Goal: Information Seeking & Learning: Learn about a topic

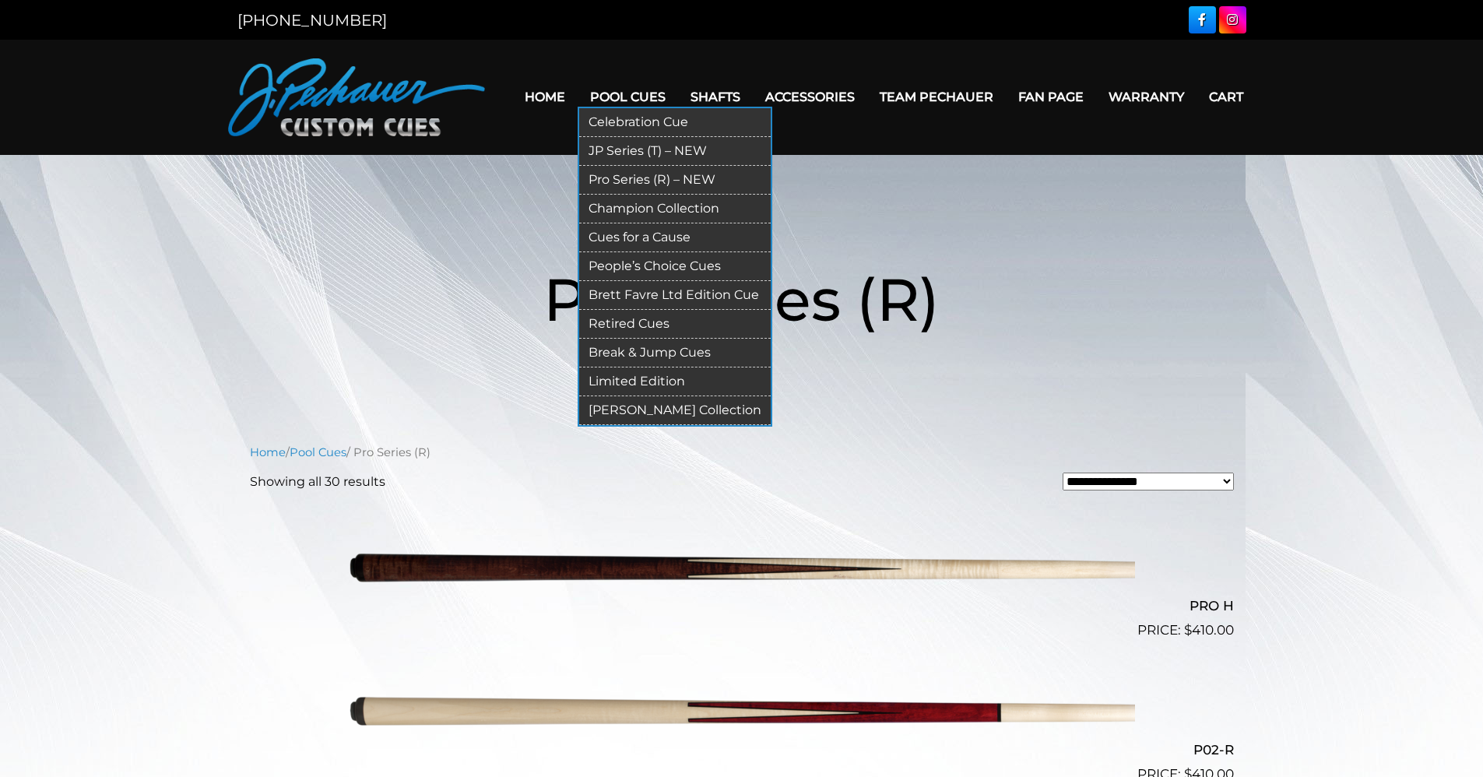
click at [659, 317] on link "Retired Cues" at bounding box center [675, 324] width 192 height 29
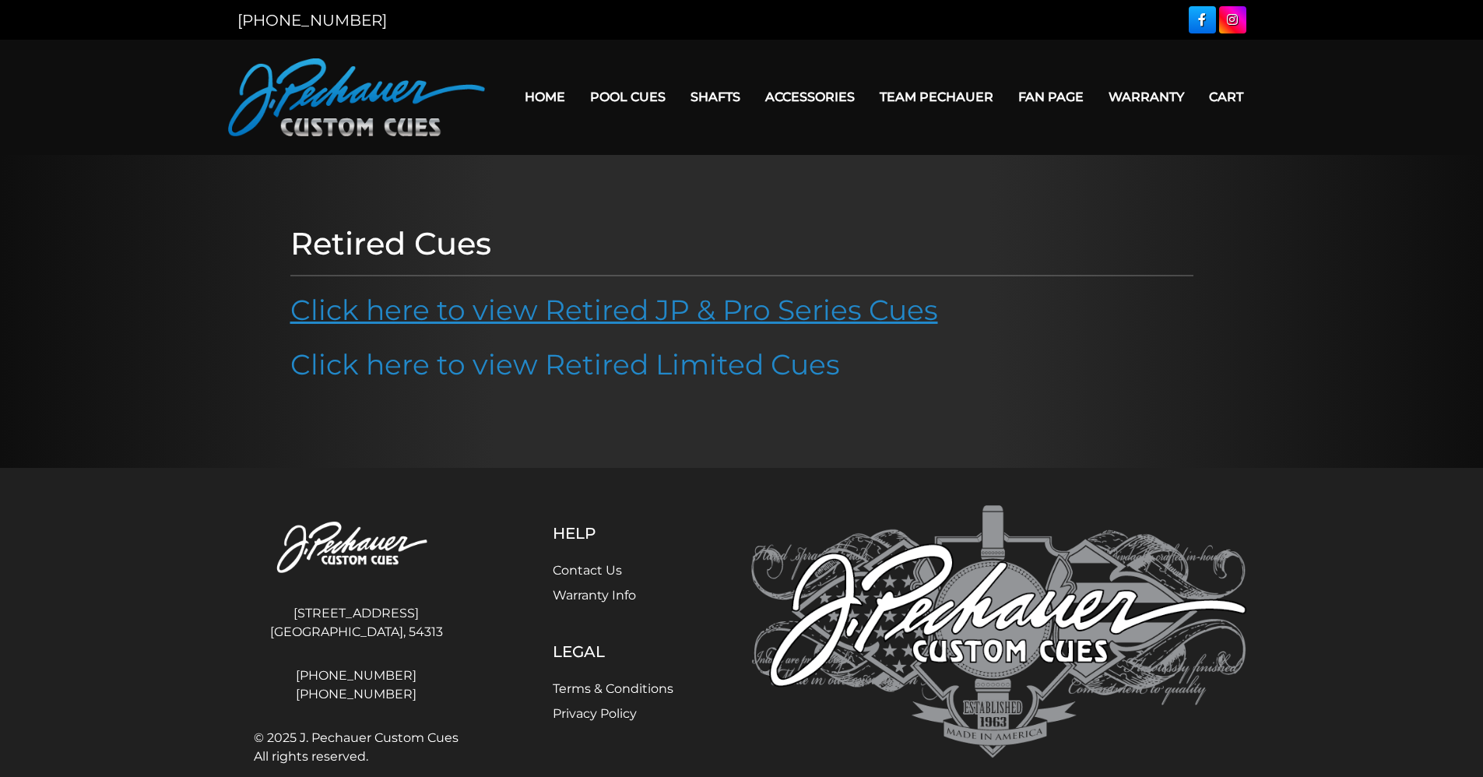
click at [684, 308] on link "Click here to view Retired JP & Pro Series Cues" at bounding box center [614, 310] width 648 height 34
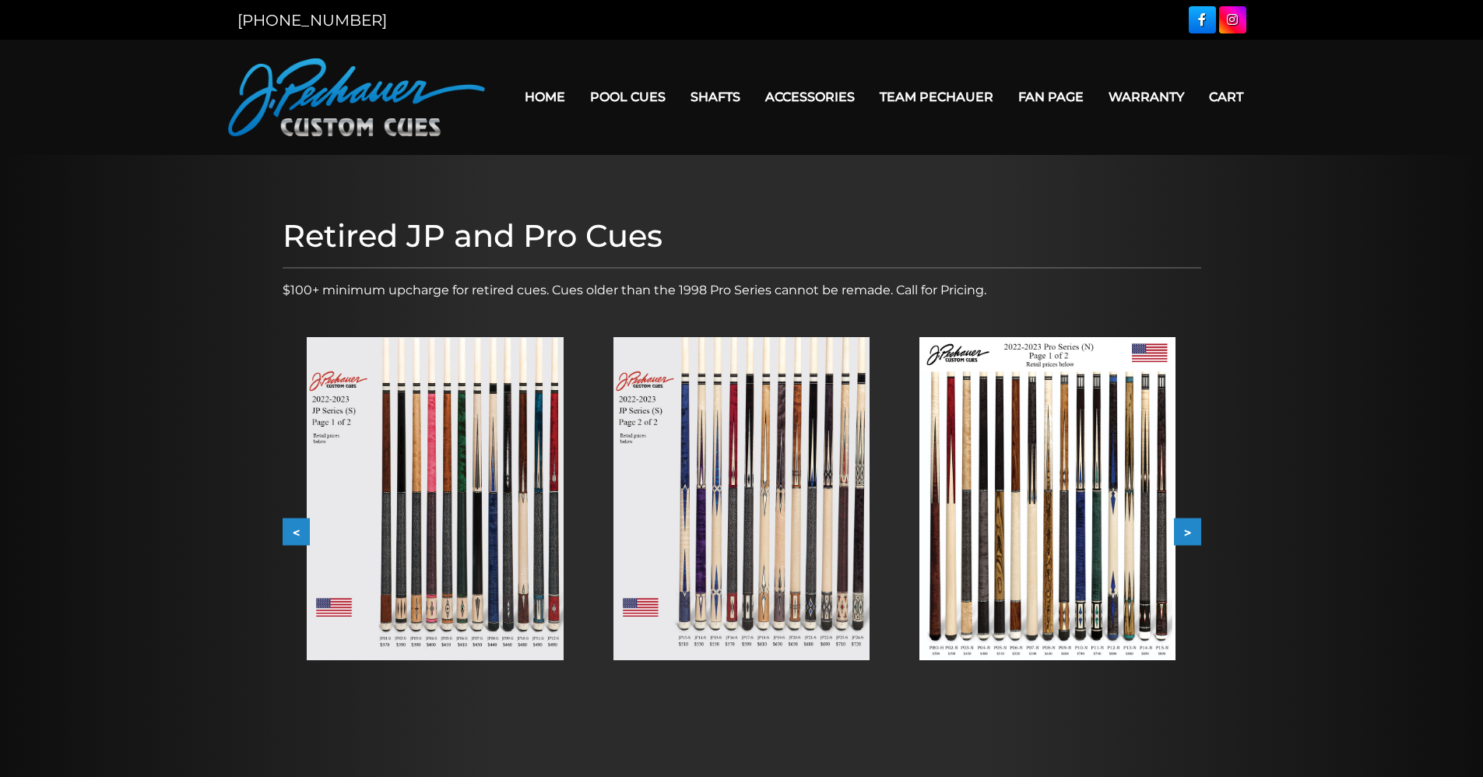
click at [1078, 513] on img at bounding box center [1048, 498] width 256 height 323
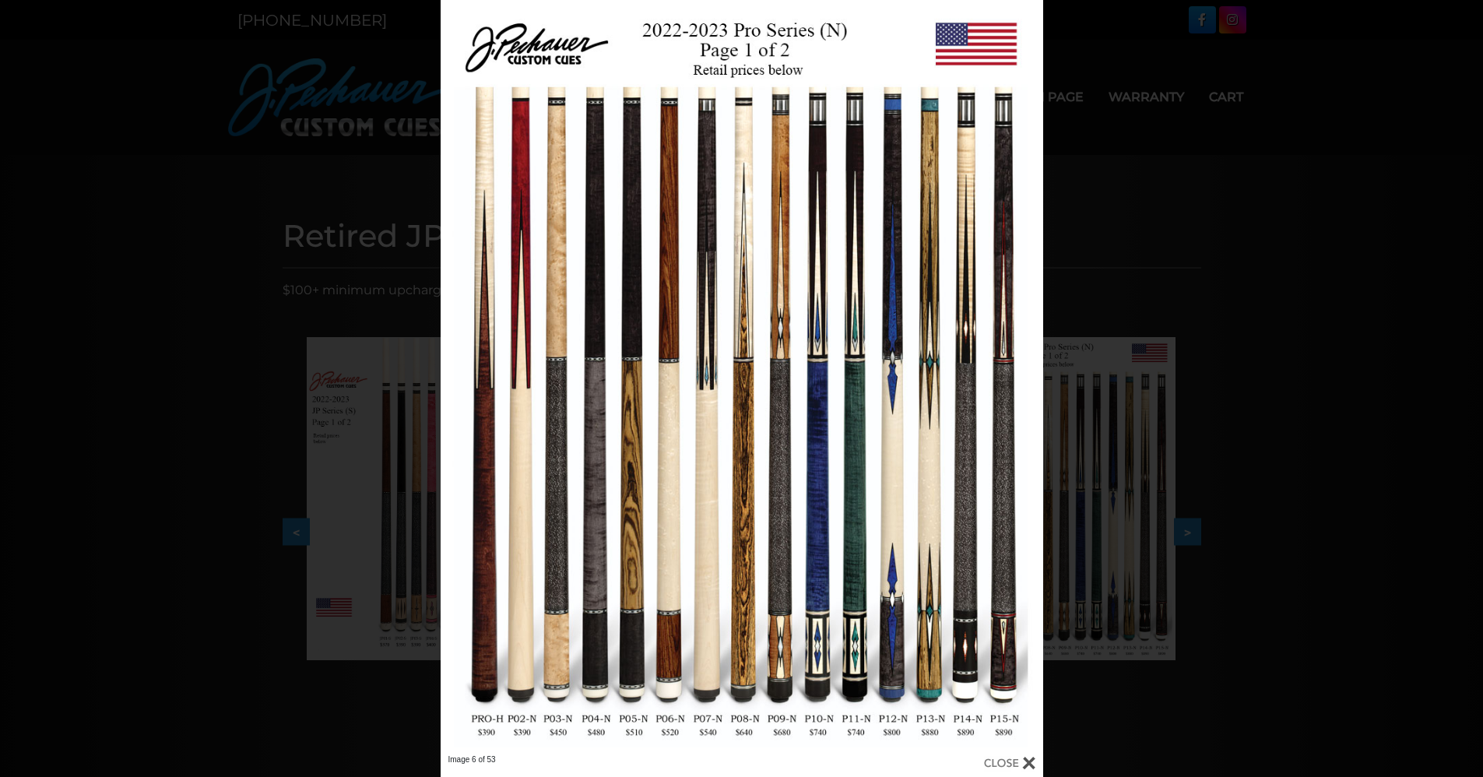
click at [1269, 439] on div "Image 6 of 53" at bounding box center [741, 388] width 1483 height 777
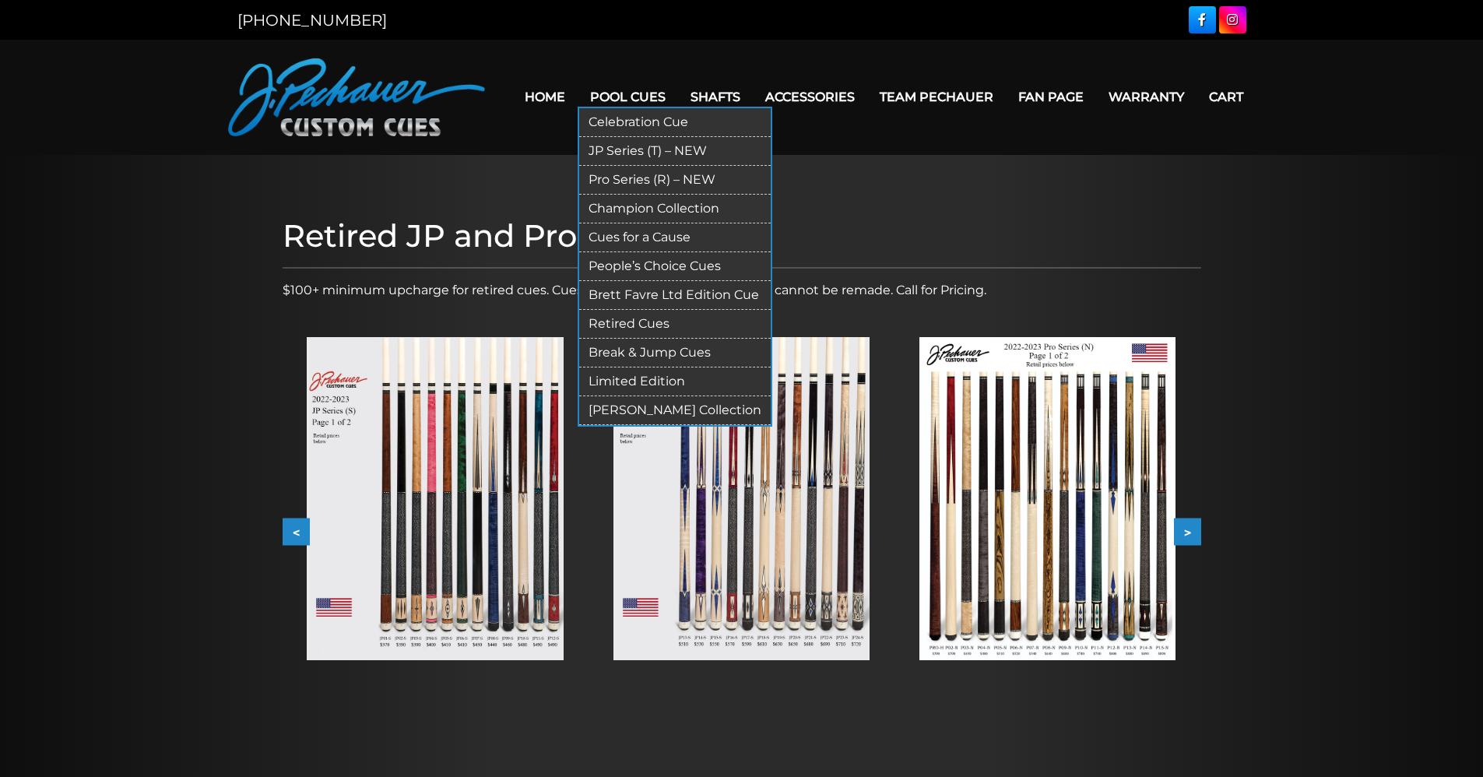
click at [647, 378] on link "Limited Edition" at bounding box center [675, 382] width 192 height 29
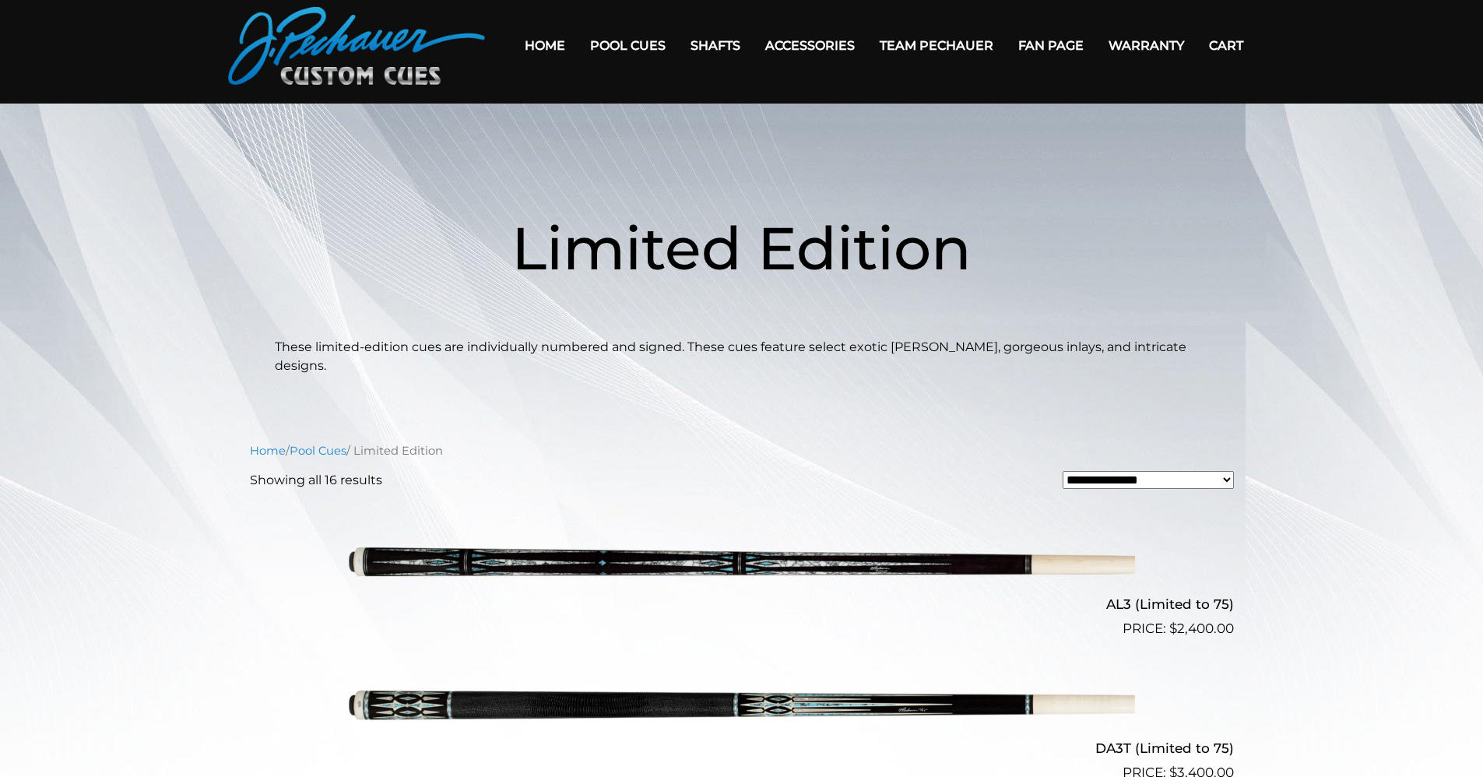
scroll to position [29, 0]
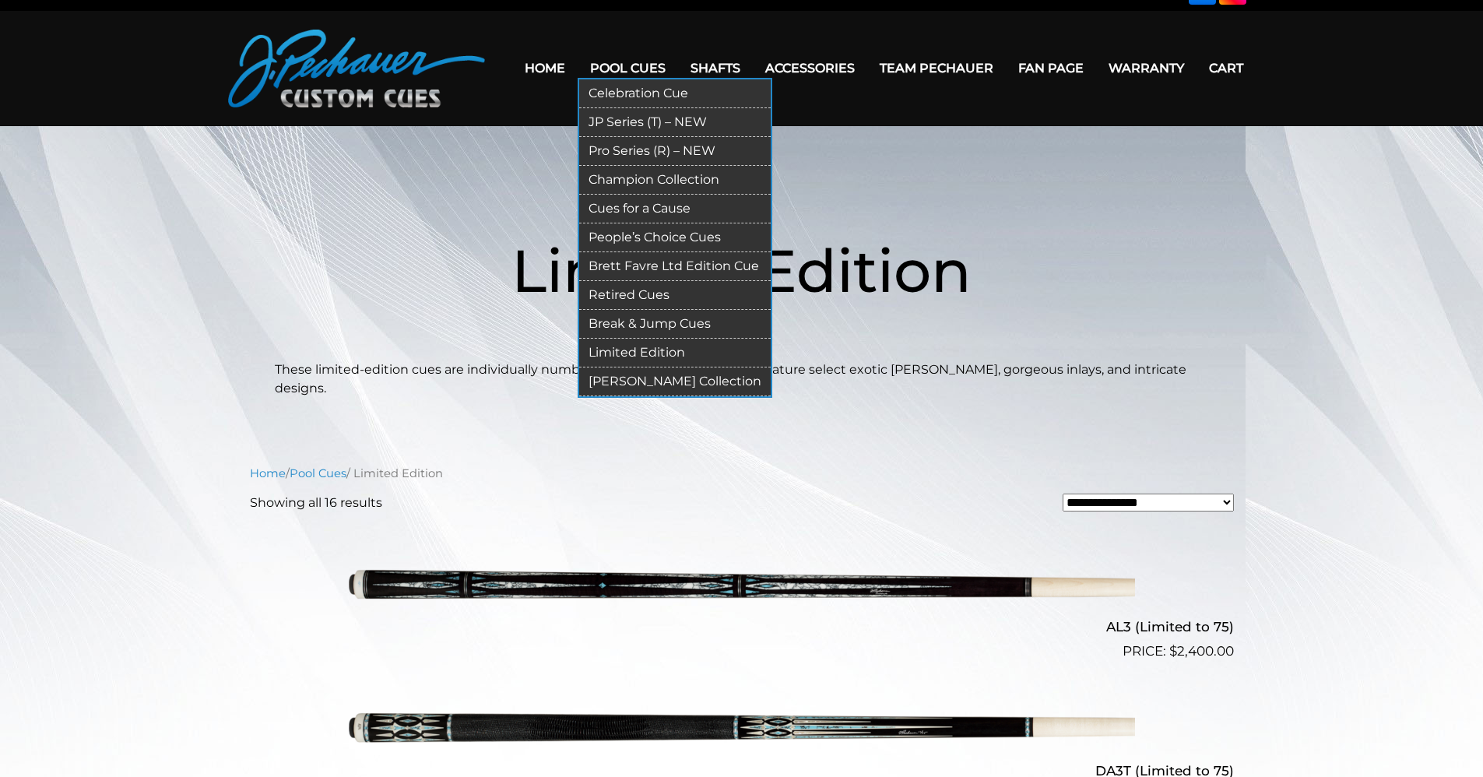
click at [649, 285] on link "Retired Cues" at bounding box center [675, 295] width 192 height 29
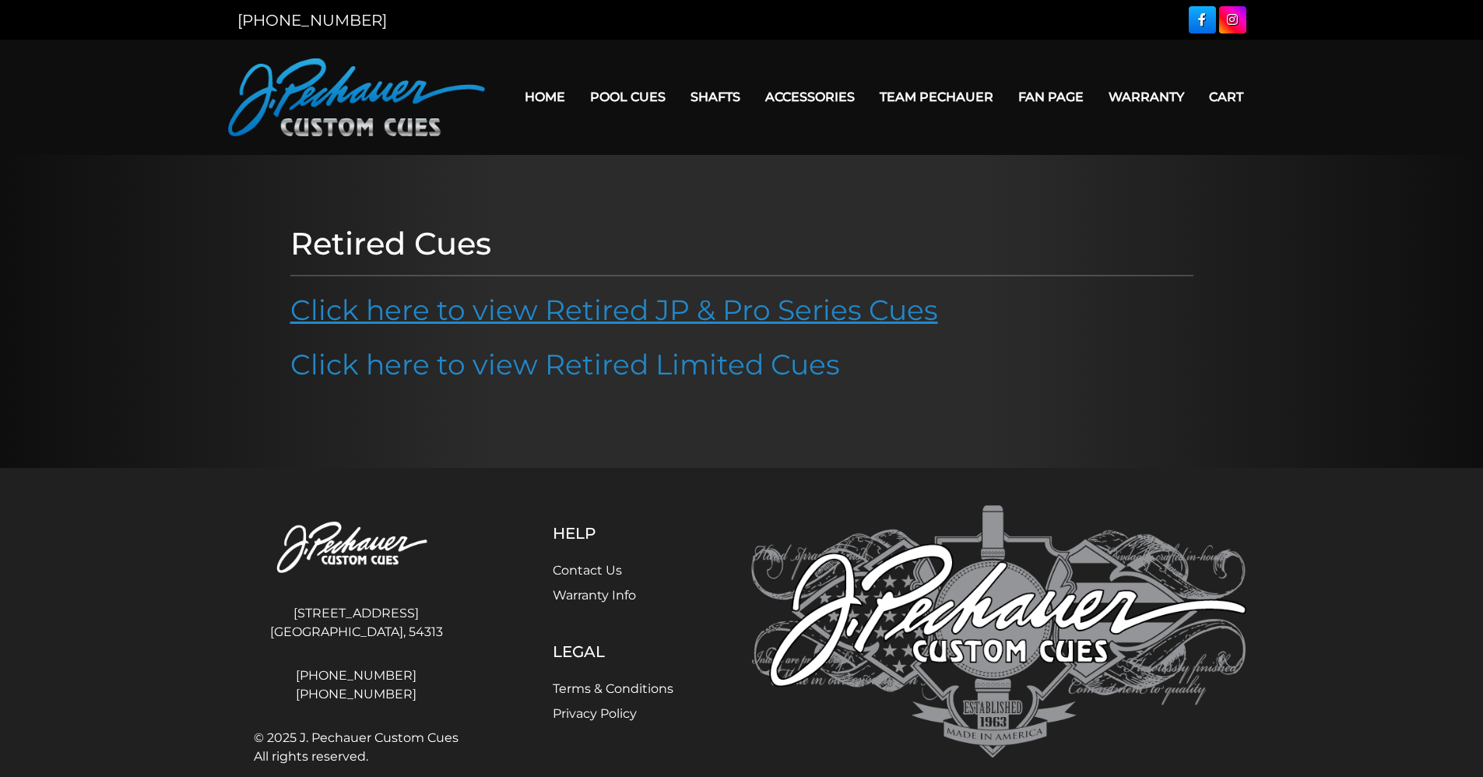
click at [648, 304] on link "Click here to view Retired JP & Pro Series Cues" at bounding box center [614, 310] width 648 height 34
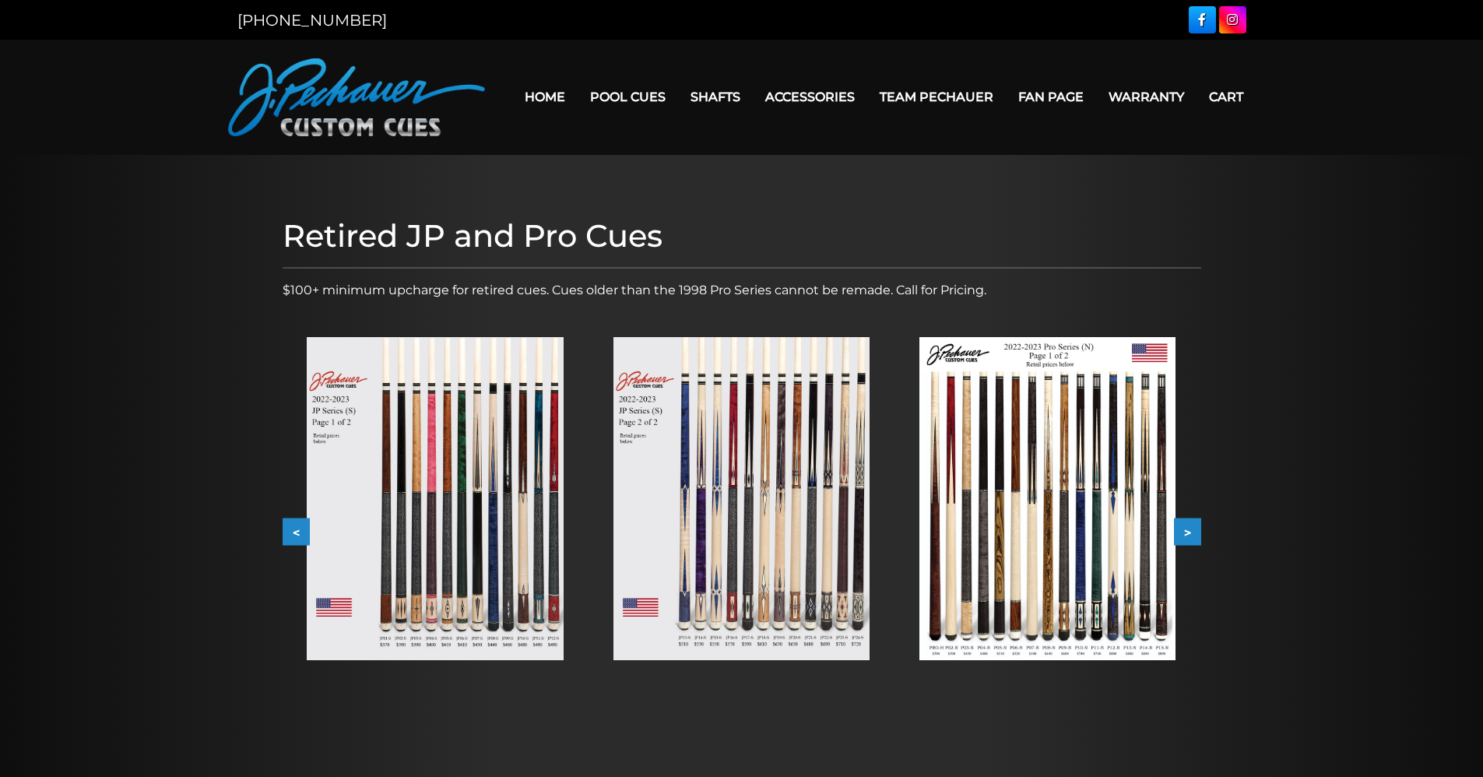
click at [1186, 531] on button ">" at bounding box center [1187, 532] width 27 height 27
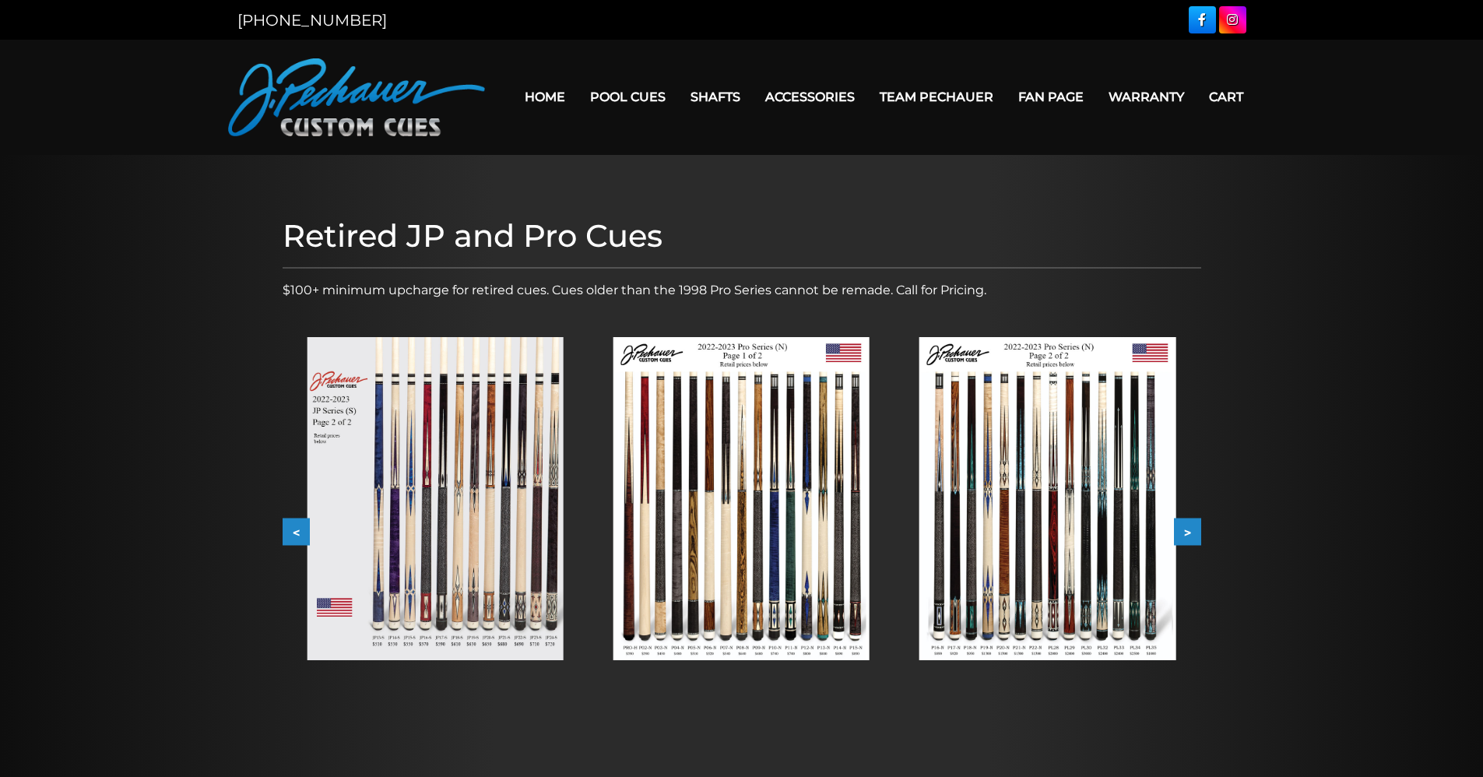
click at [1186, 531] on button ">" at bounding box center [1187, 532] width 27 height 27
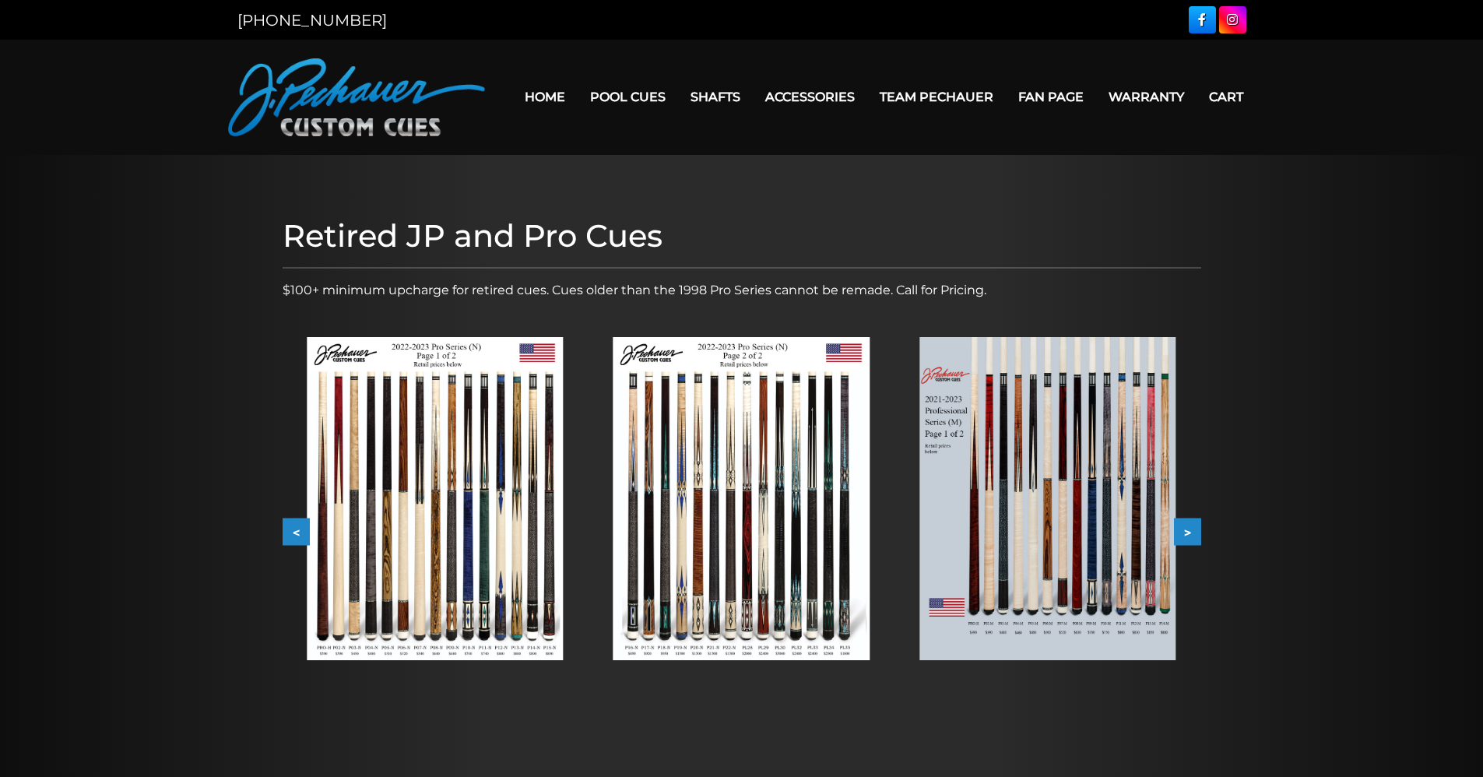
click at [1186, 530] on button ">" at bounding box center [1187, 532] width 27 height 27
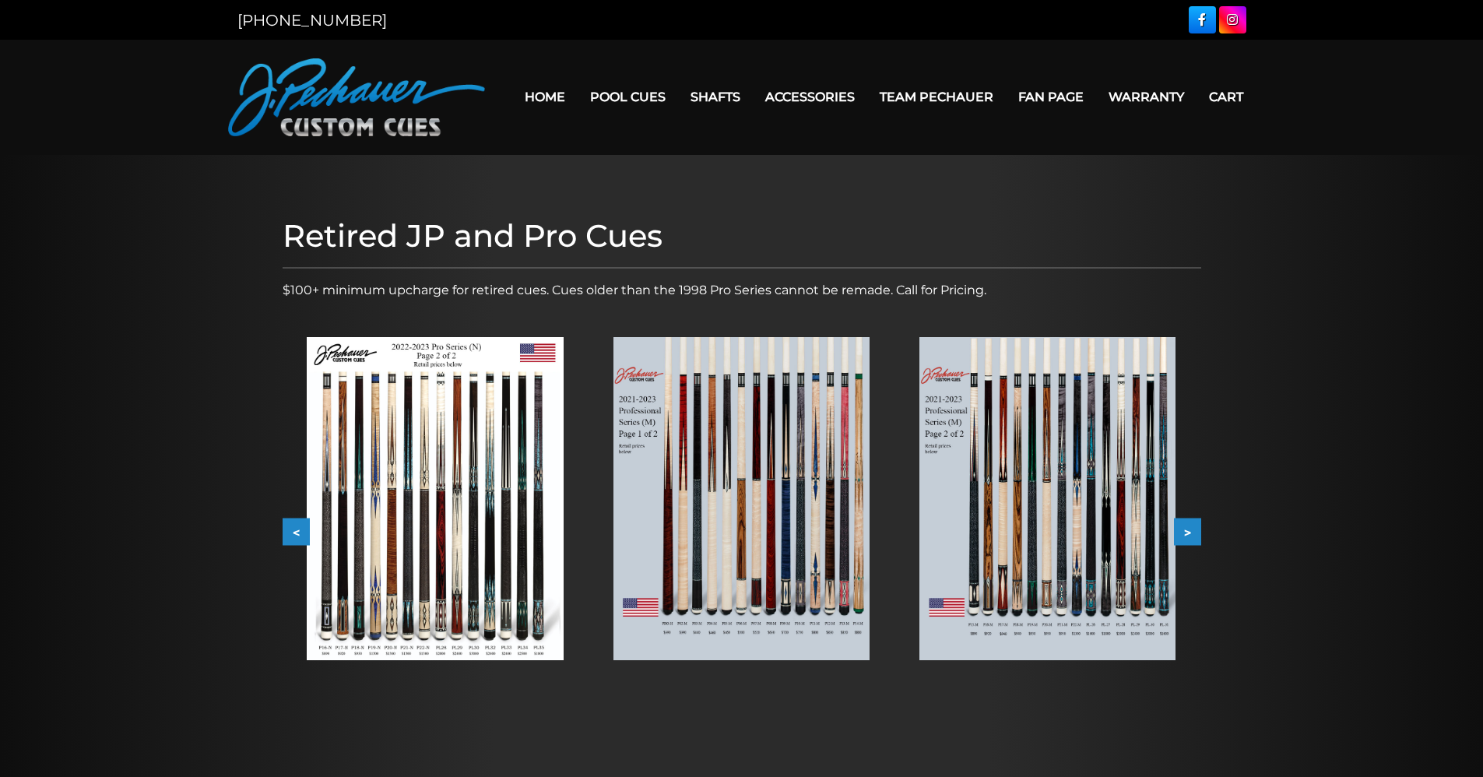
click at [1186, 529] on button ">" at bounding box center [1187, 532] width 27 height 27
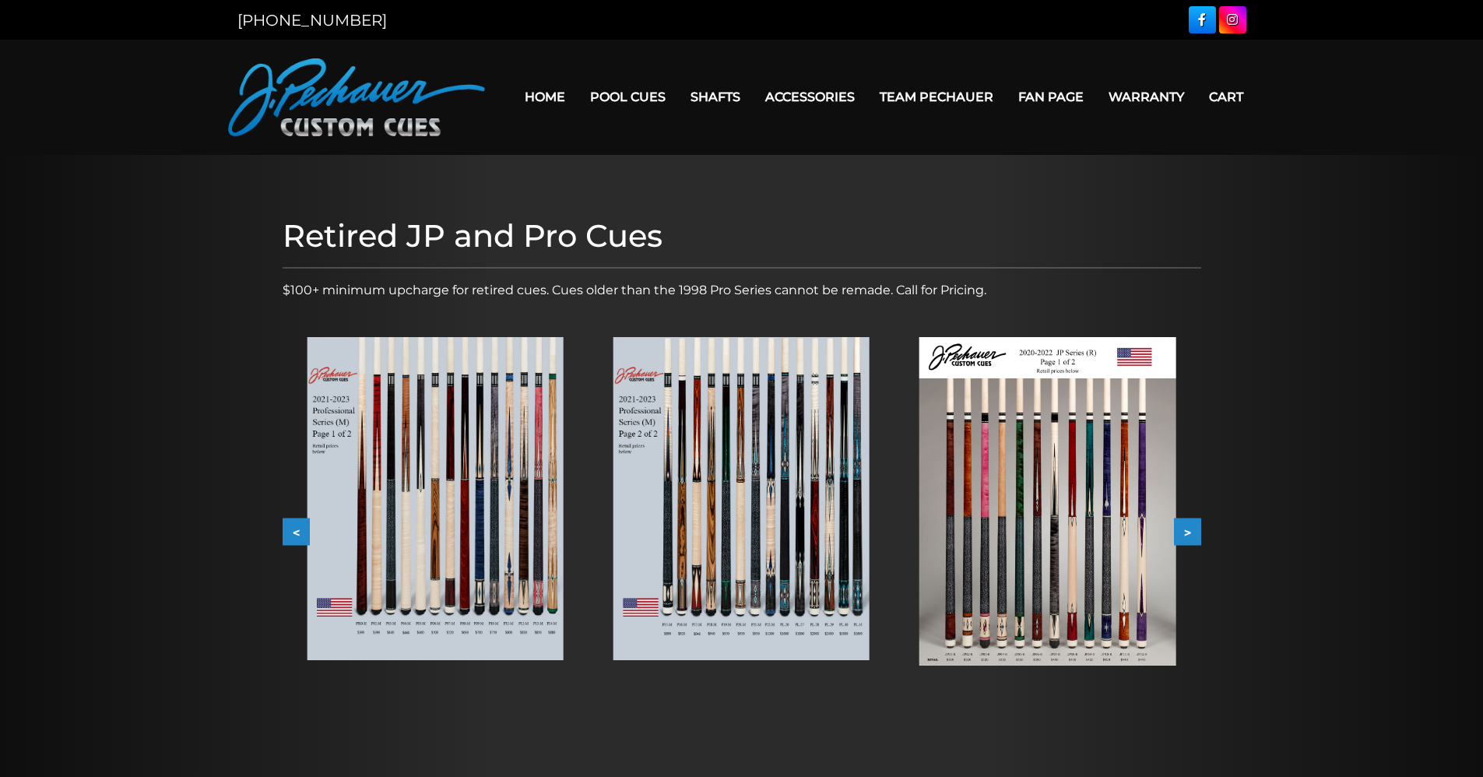
click at [1186, 529] on button ">" at bounding box center [1187, 532] width 27 height 27
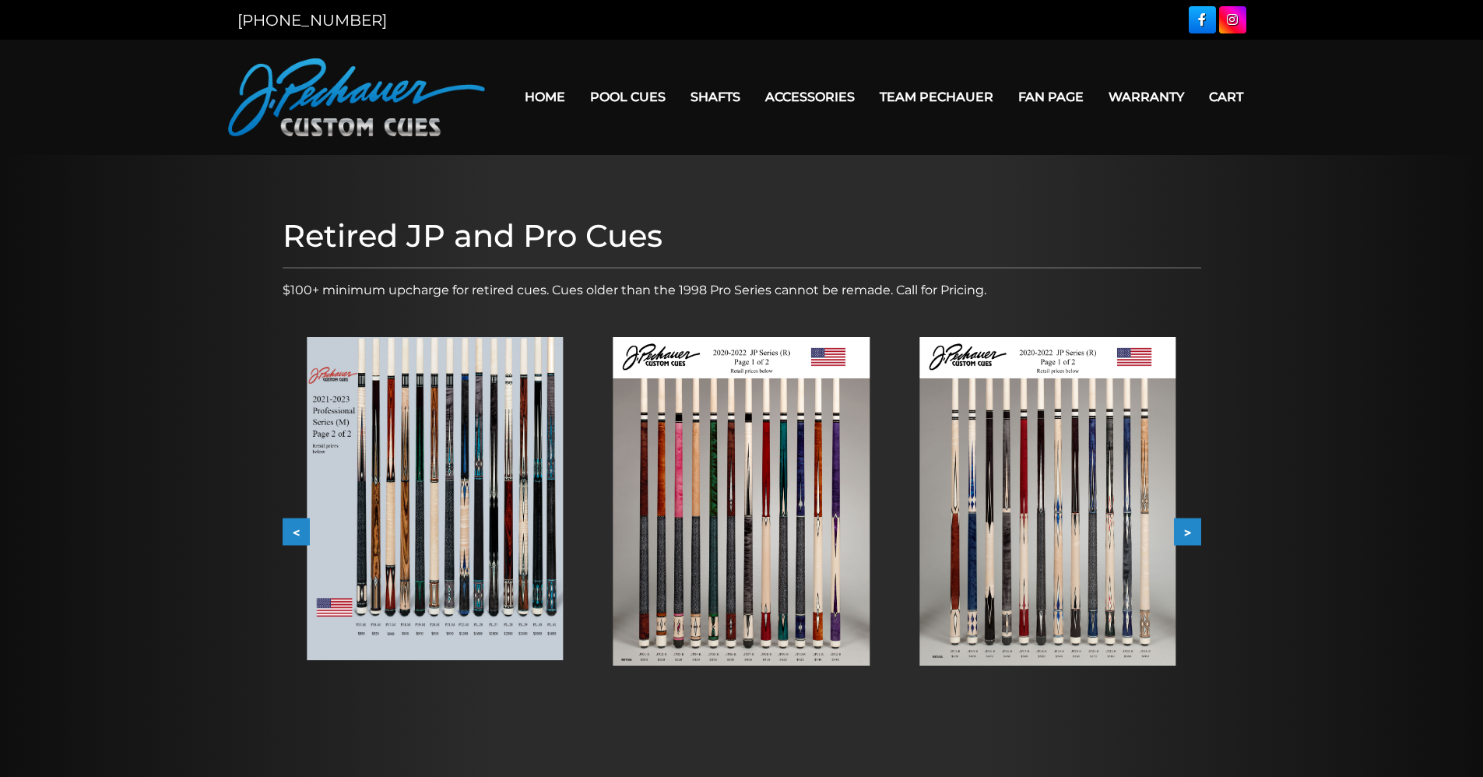
click at [1186, 529] on button ">" at bounding box center [1187, 532] width 27 height 27
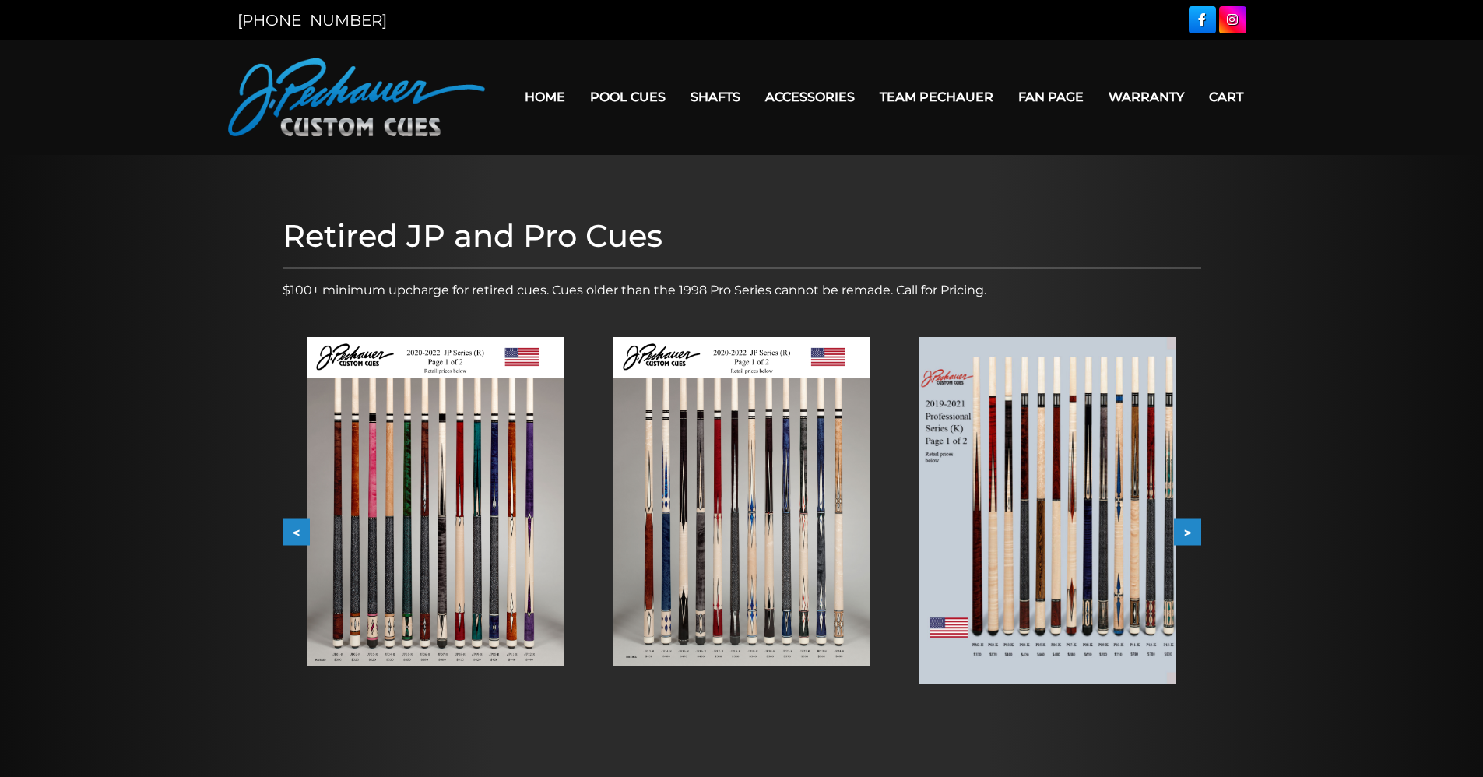
click at [1186, 529] on button ">" at bounding box center [1187, 532] width 27 height 27
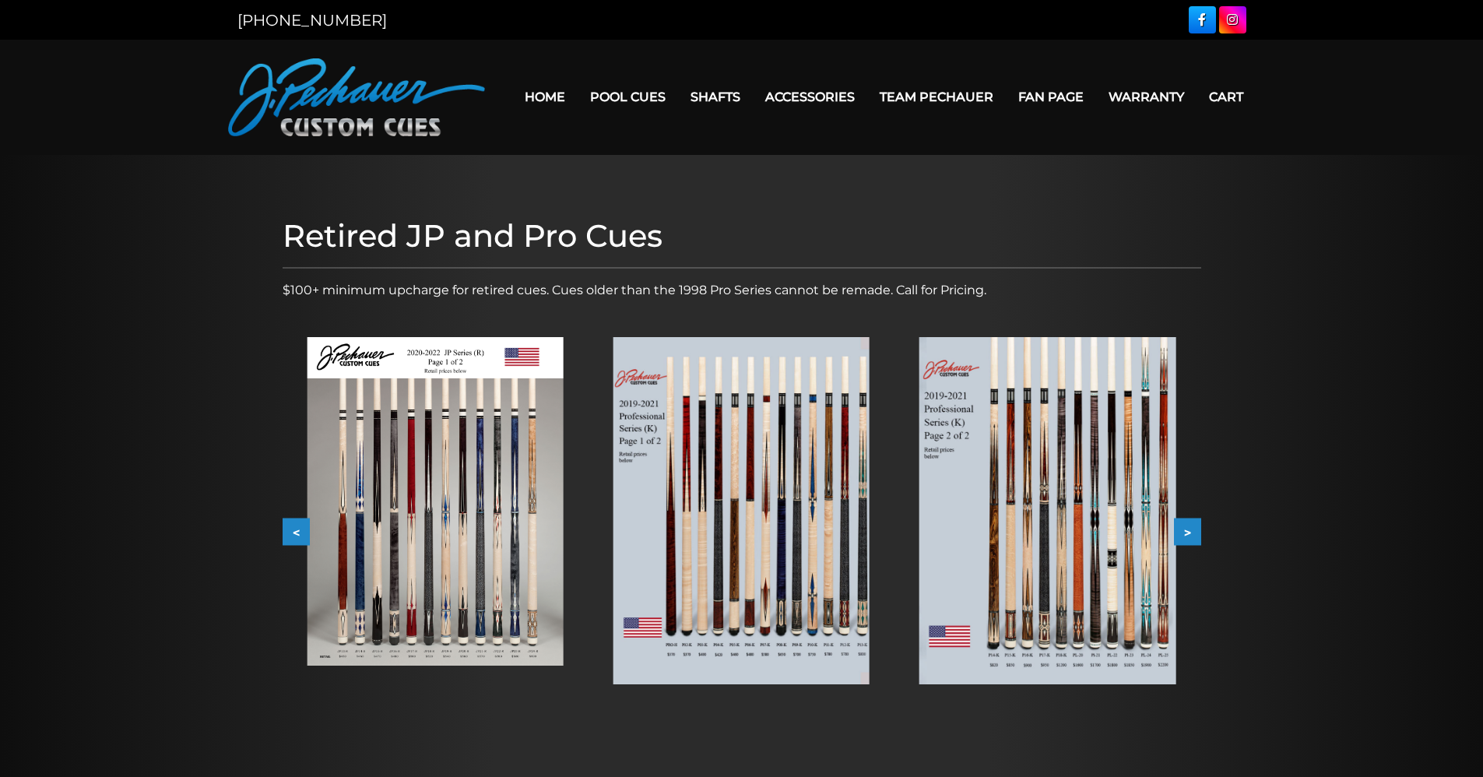
click at [1186, 529] on button ">" at bounding box center [1187, 532] width 27 height 27
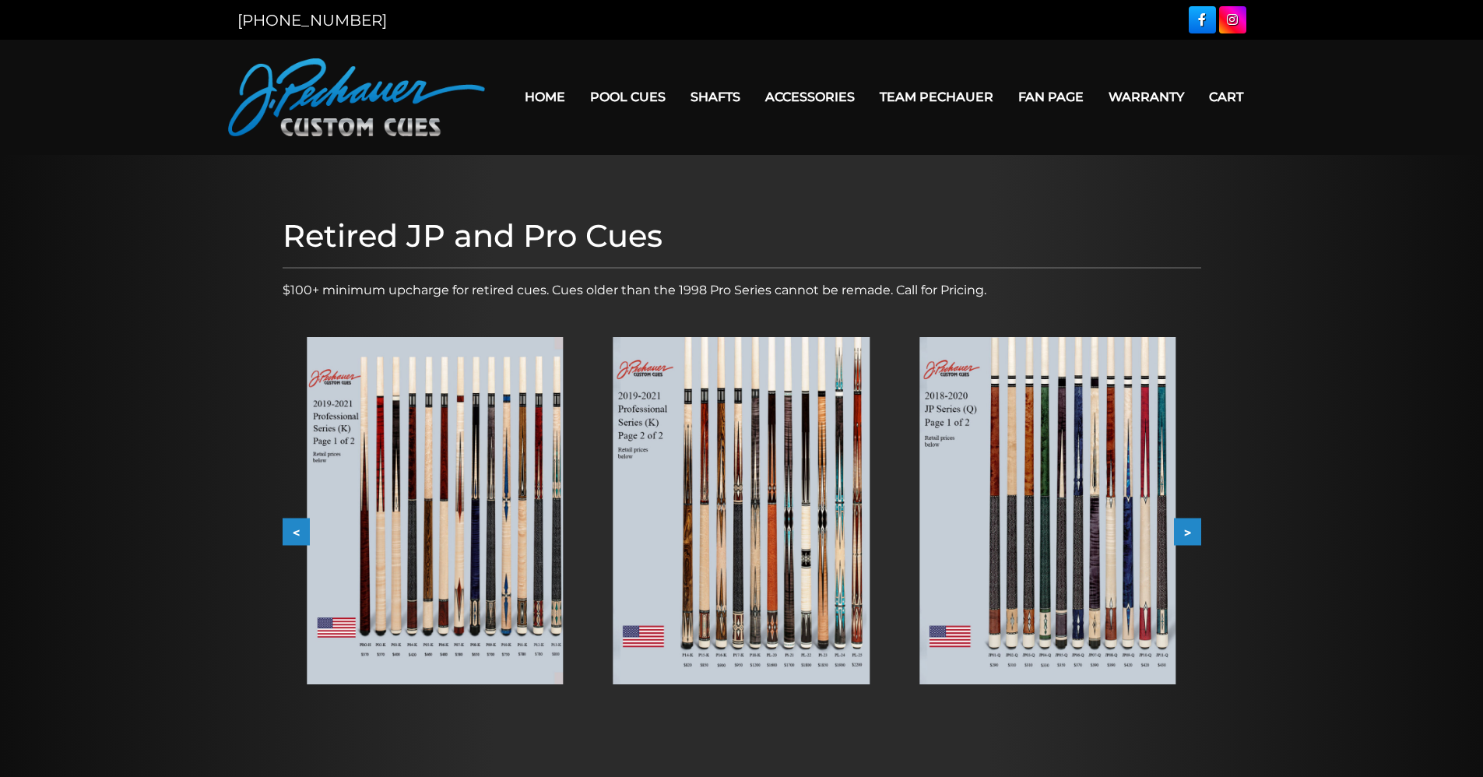
click at [1186, 529] on button ">" at bounding box center [1187, 532] width 27 height 27
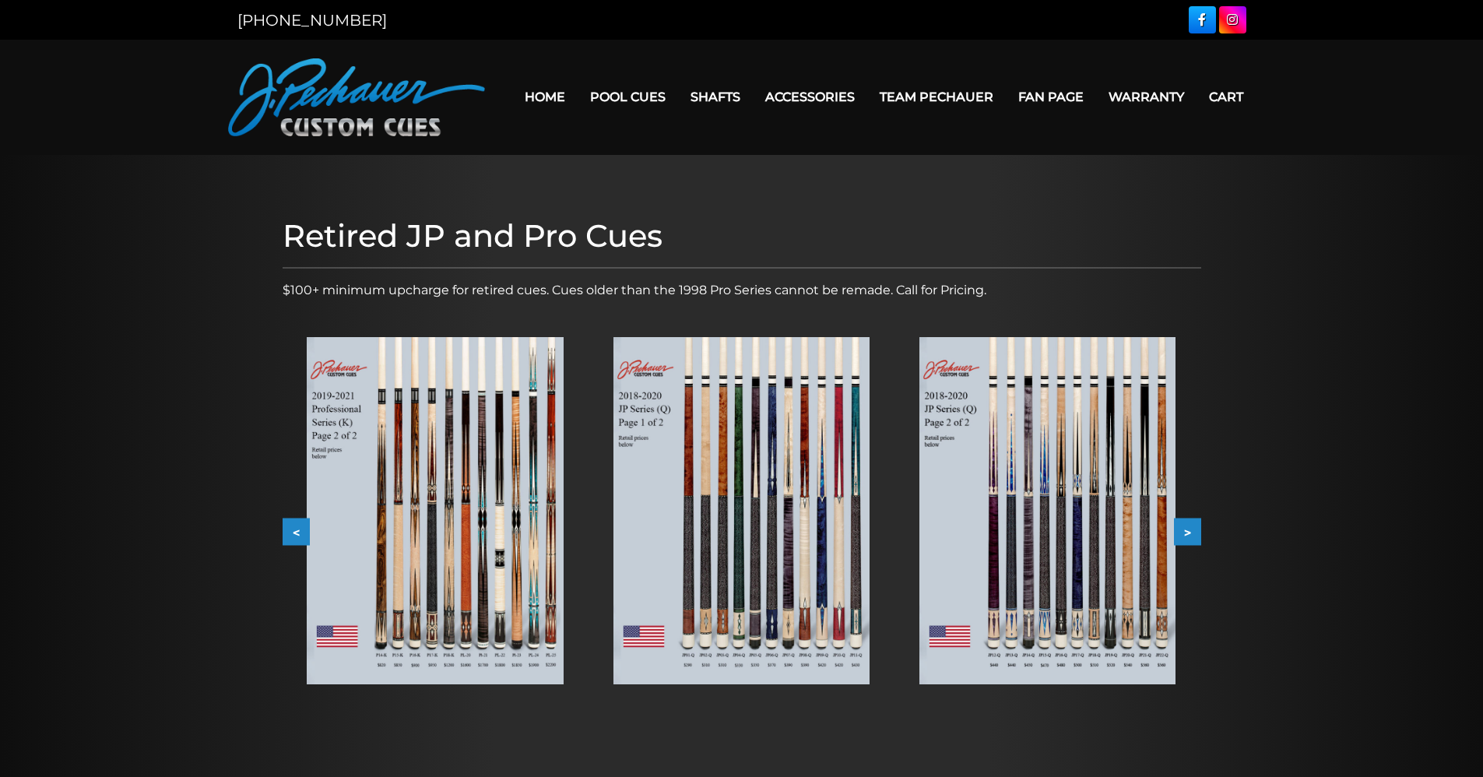
click at [1186, 529] on button ">" at bounding box center [1187, 532] width 27 height 27
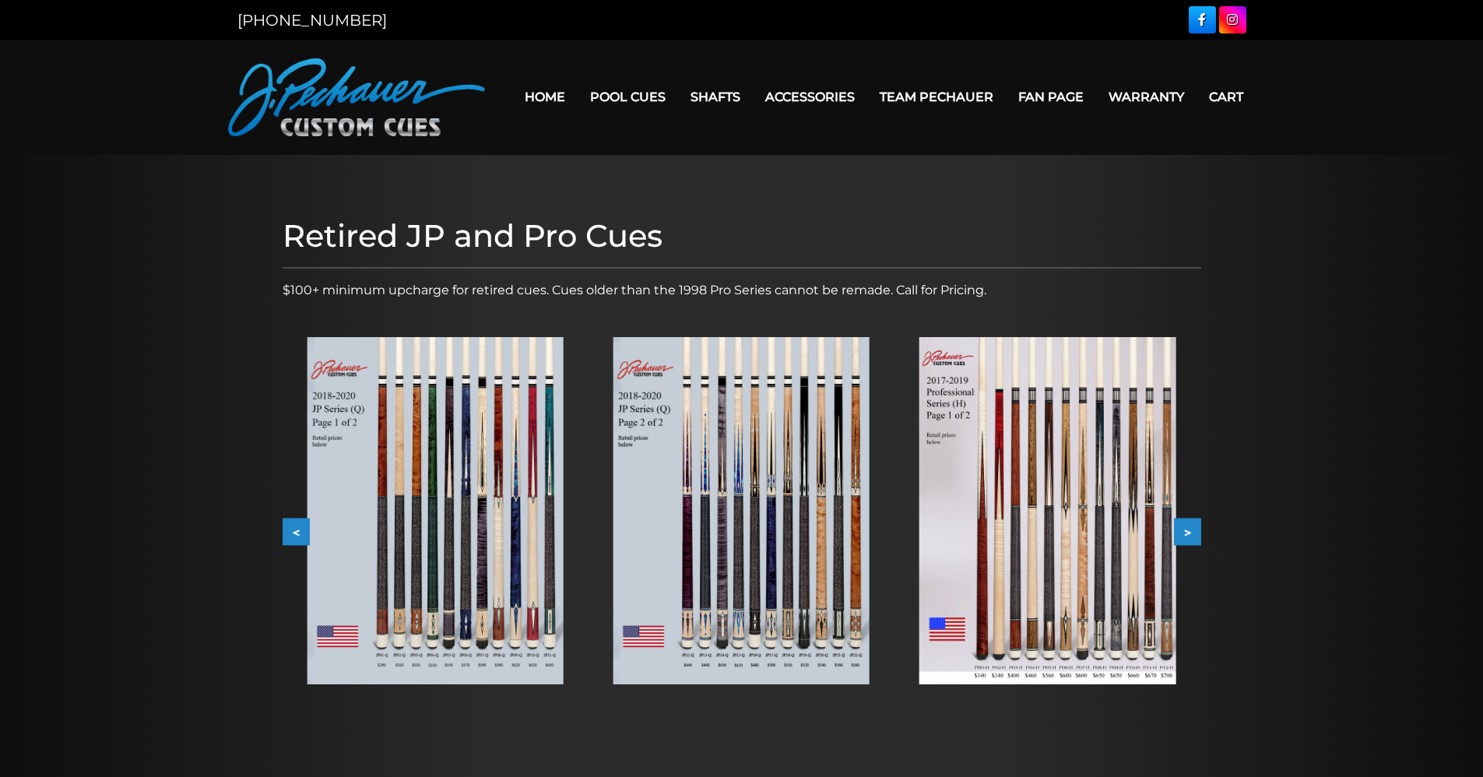
click at [1186, 529] on button ">" at bounding box center [1187, 532] width 27 height 27
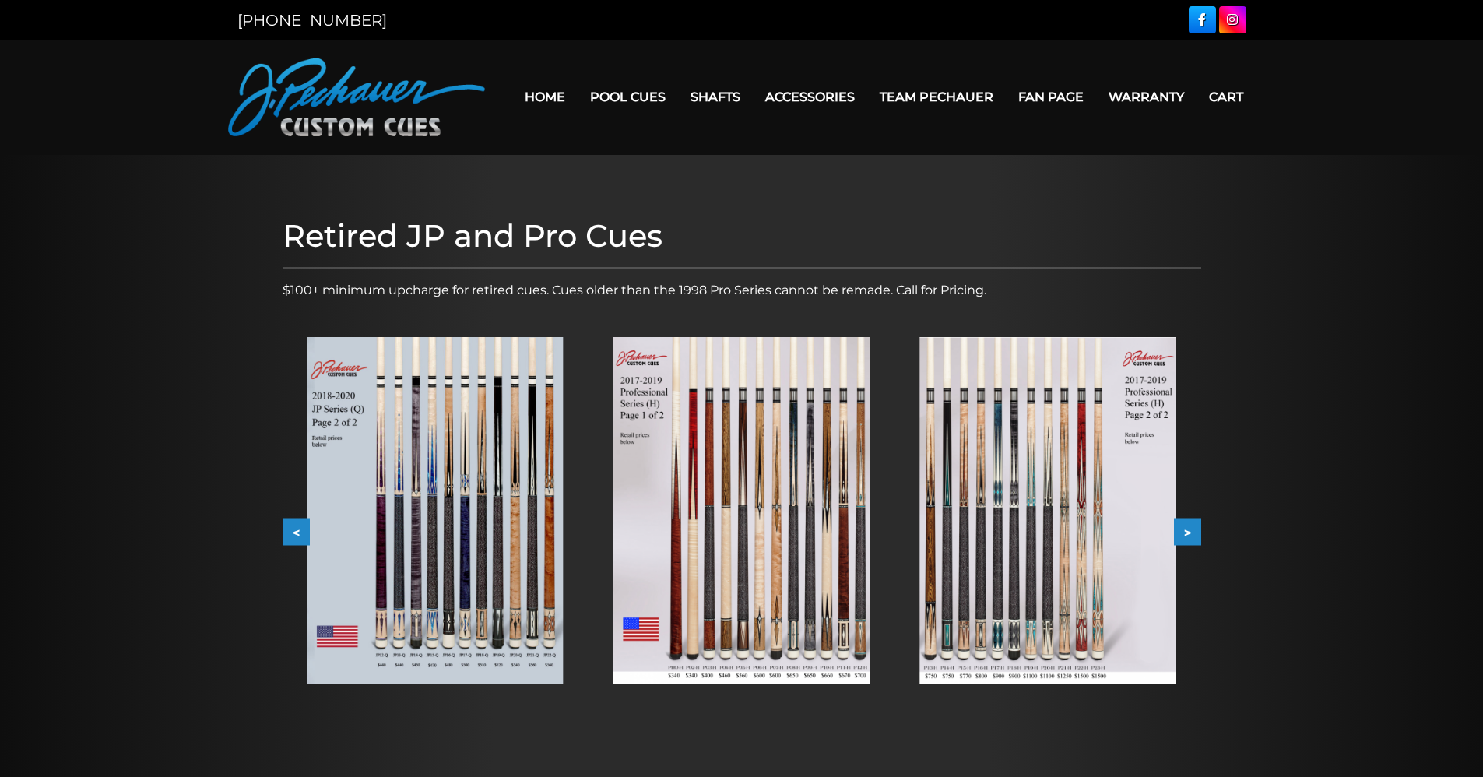
click at [1186, 529] on button ">" at bounding box center [1187, 532] width 27 height 27
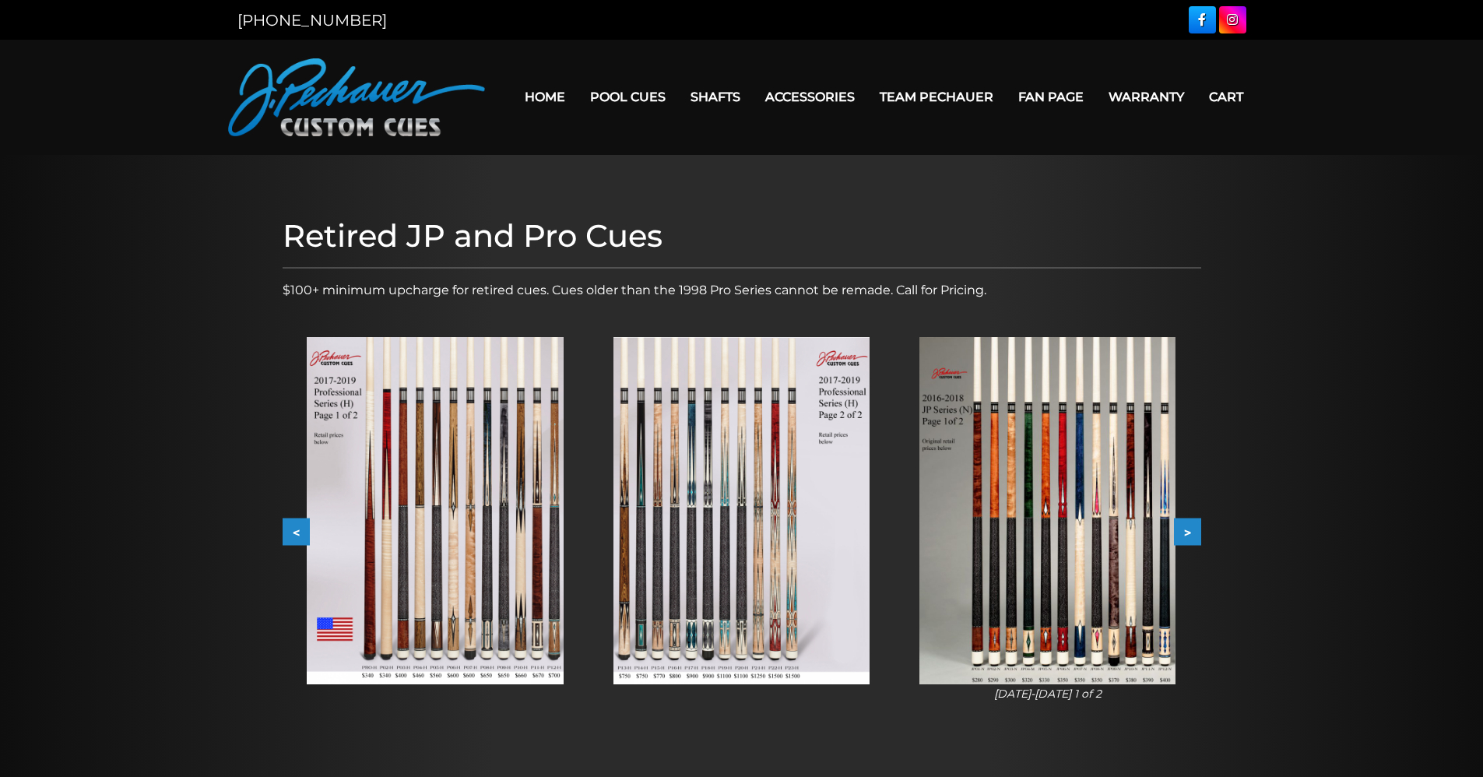
click at [646, 489] on img at bounding box center [742, 510] width 256 height 347
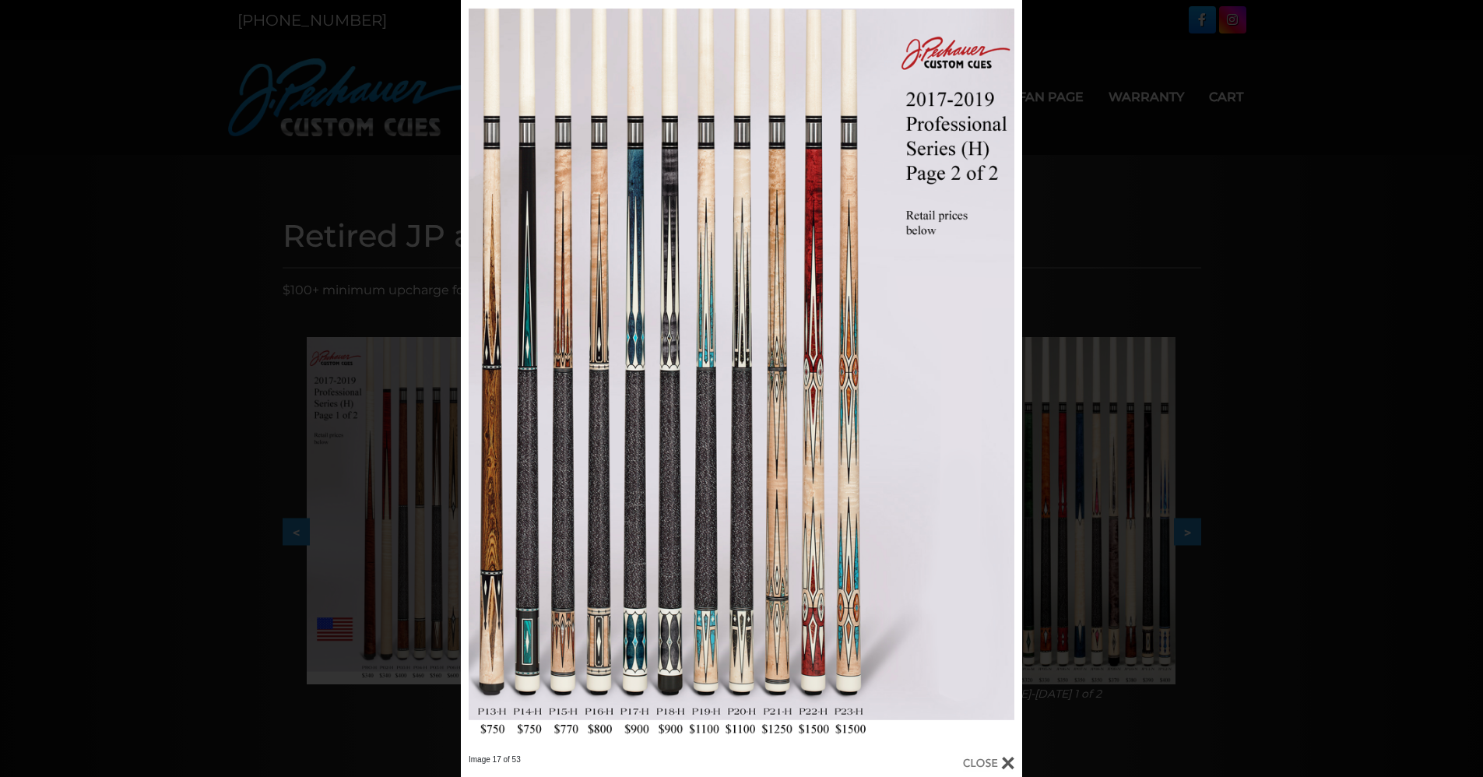
click at [1256, 350] on div "Image 17 of 53" at bounding box center [741, 388] width 1483 height 777
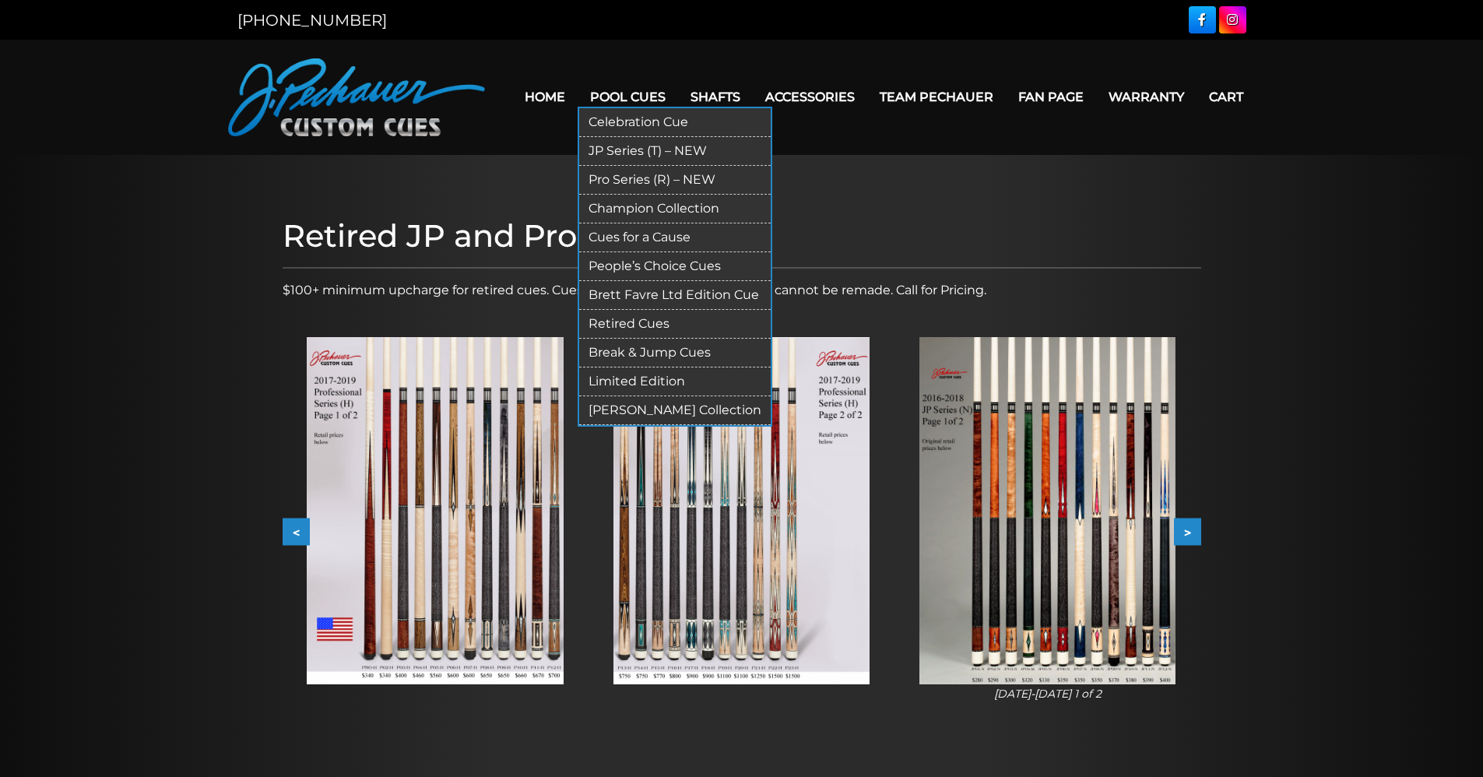
click at [656, 376] on link "Limited Edition" at bounding box center [675, 382] width 192 height 29
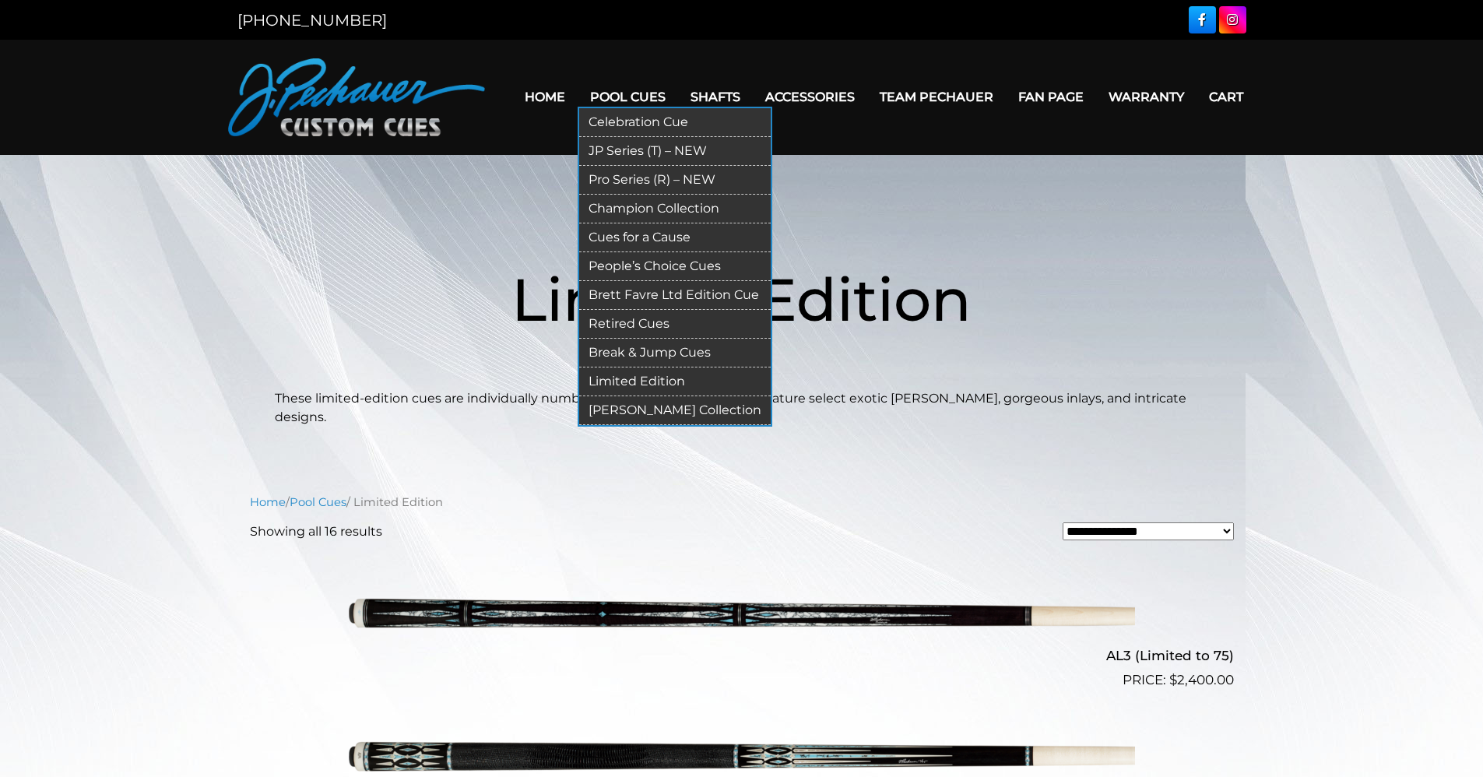
click at [649, 320] on link "Retired Cues" at bounding box center [675, 324] width 192 height 29
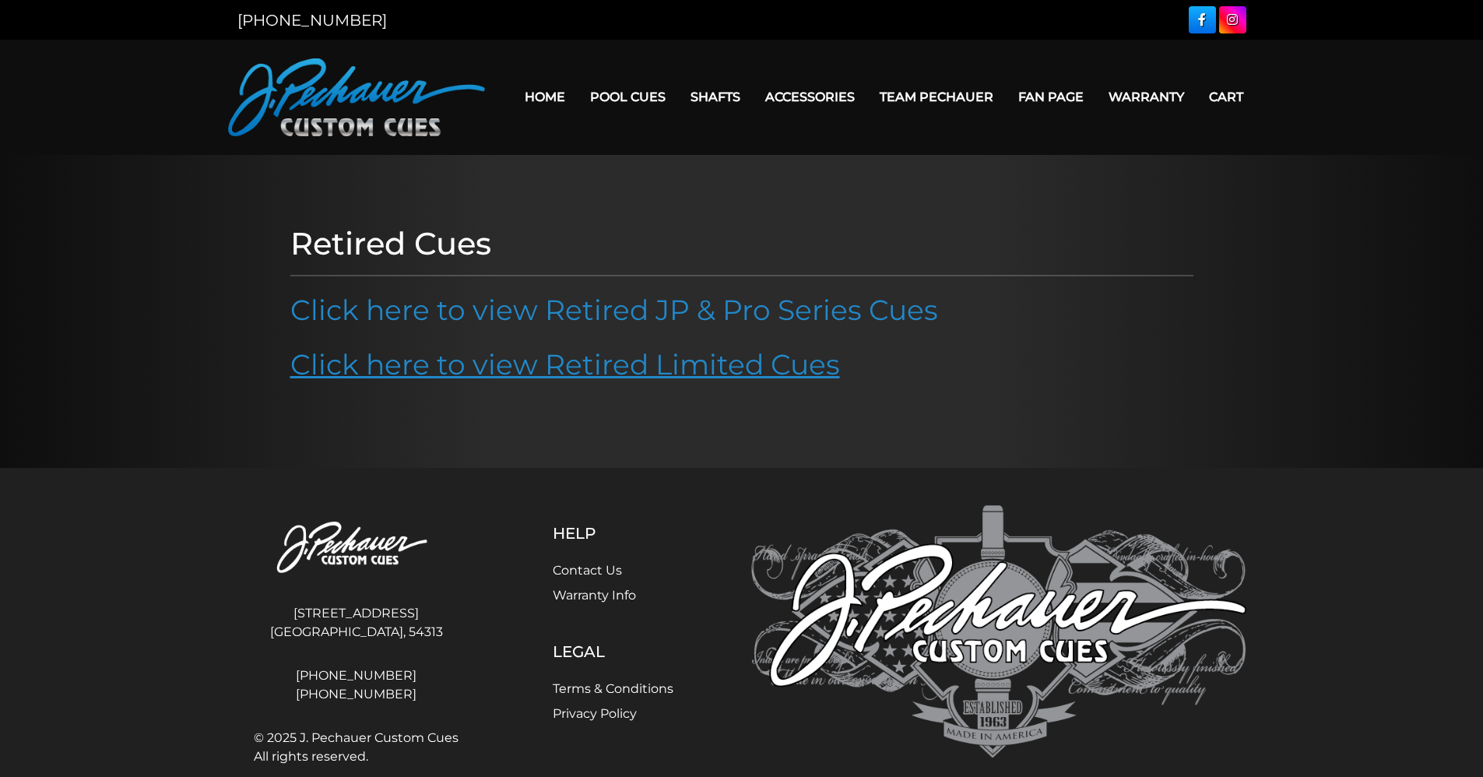
click at [656, 368] on link "Click here to view Retired Limited Cues" at bounding box center [565, 364] width 550 height 34
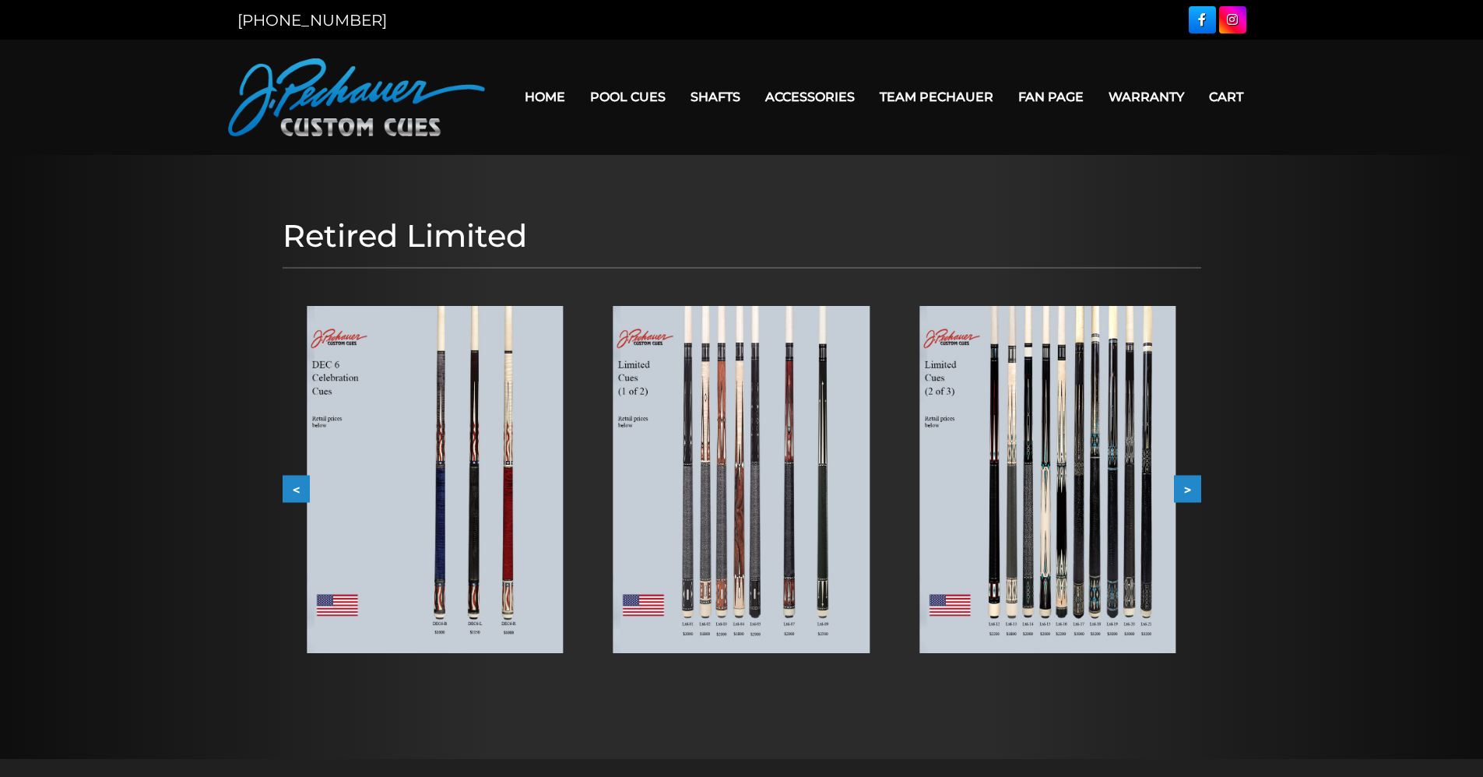
click at [1017, 481] on img at bounding box center [1048, 479] width 256 height 347
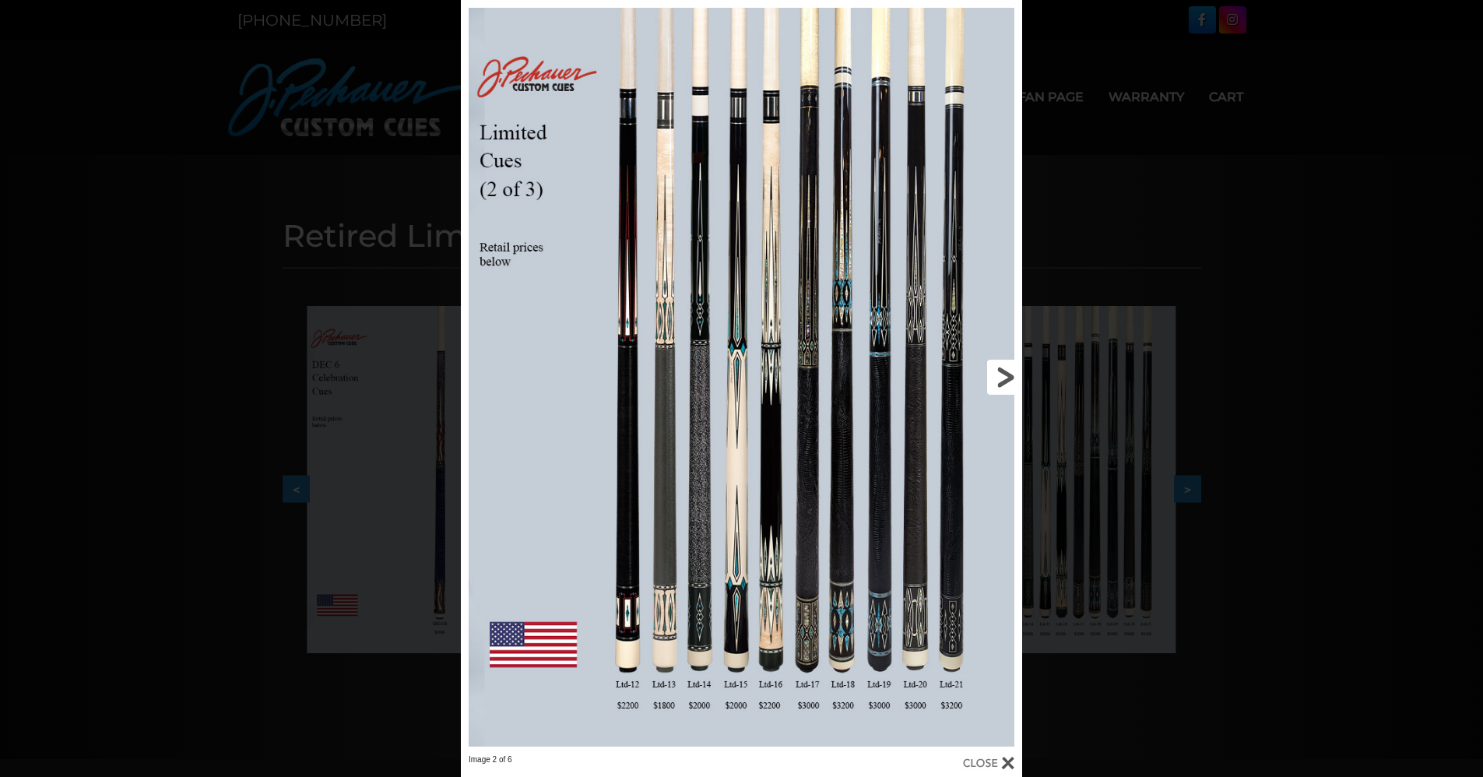
click at [1000, 371] on link at bounding box center [896, 377] width 252 height 754
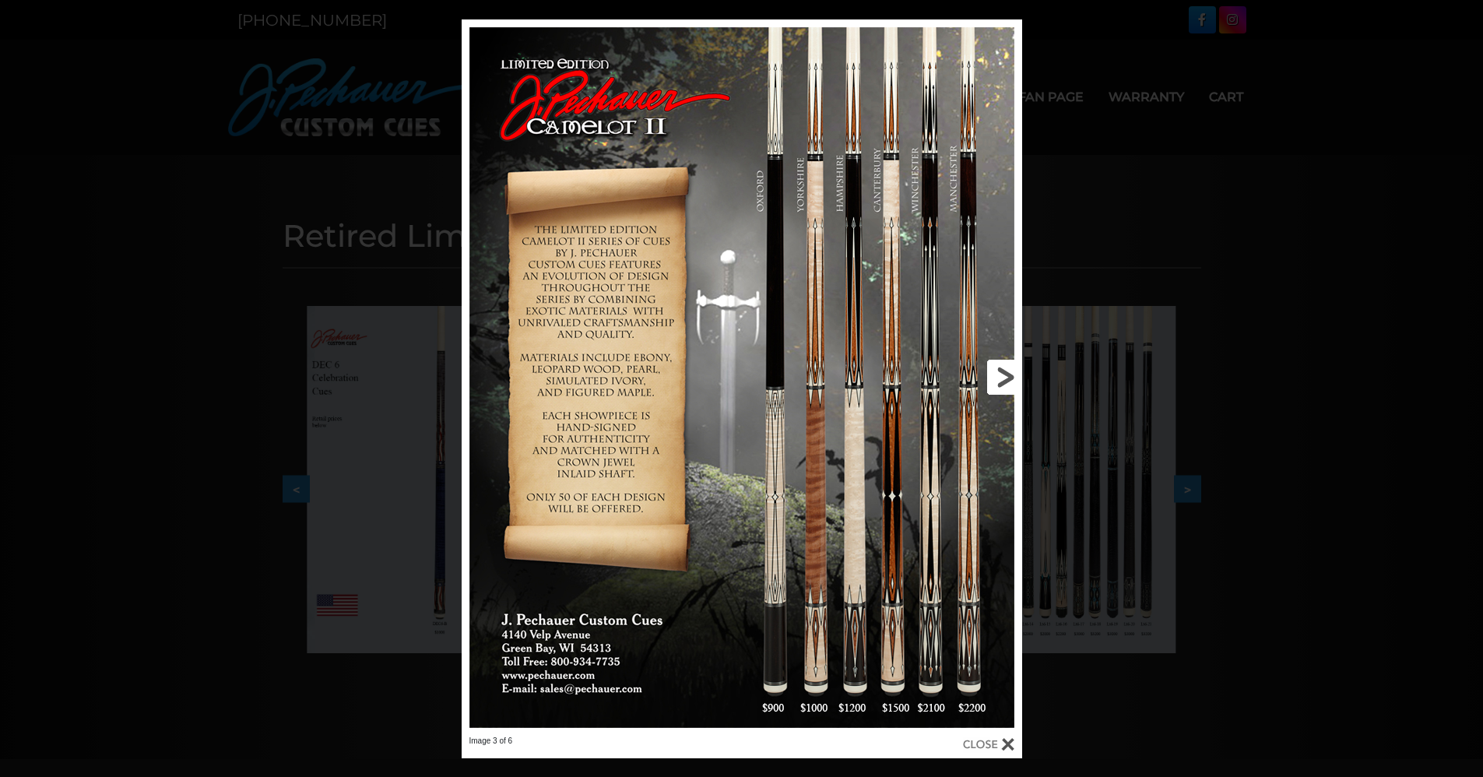
click at [1000, 371] on link at bounding box center [896, 377] width 252 height 716
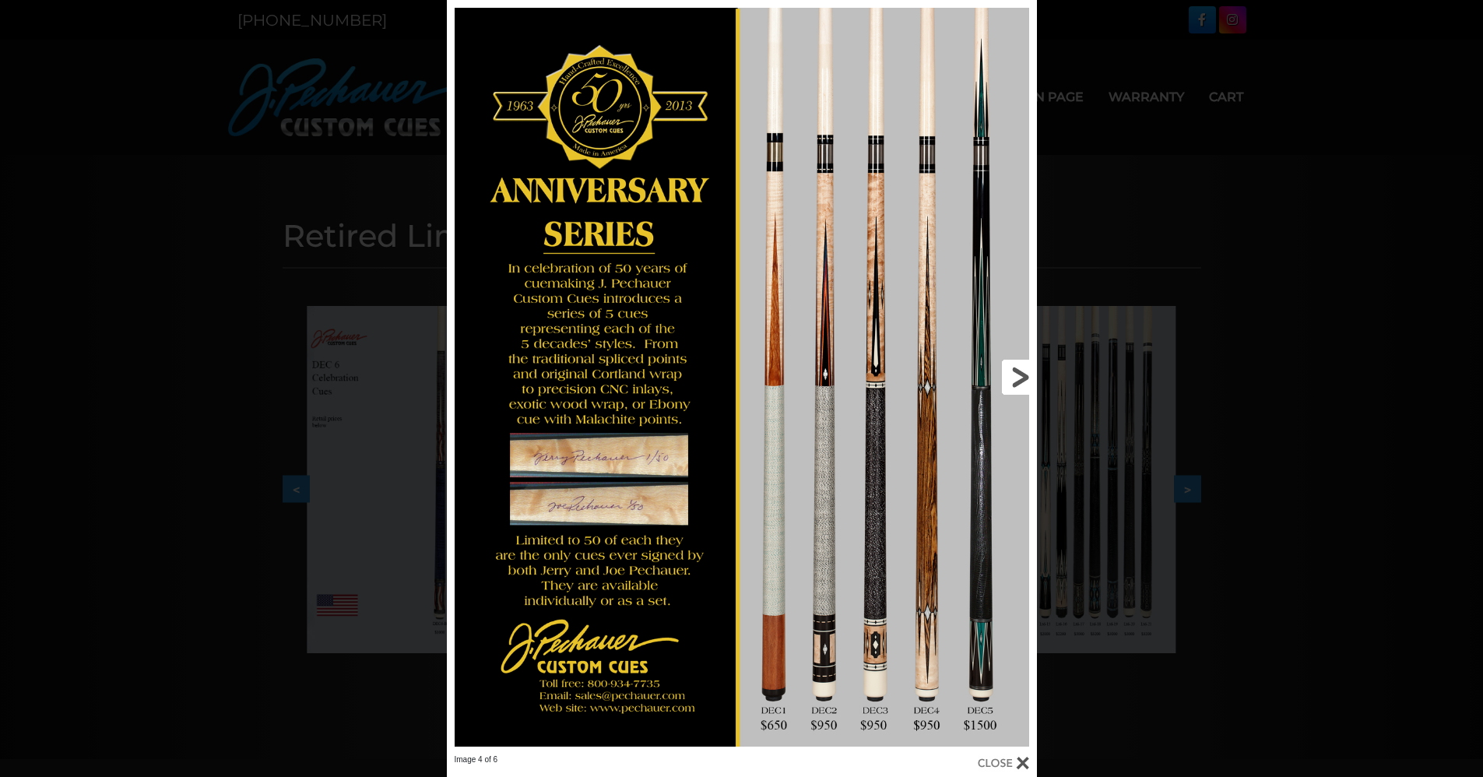
click at [1024, 371] on link at bounding box center [904, 377] width 266 height 754
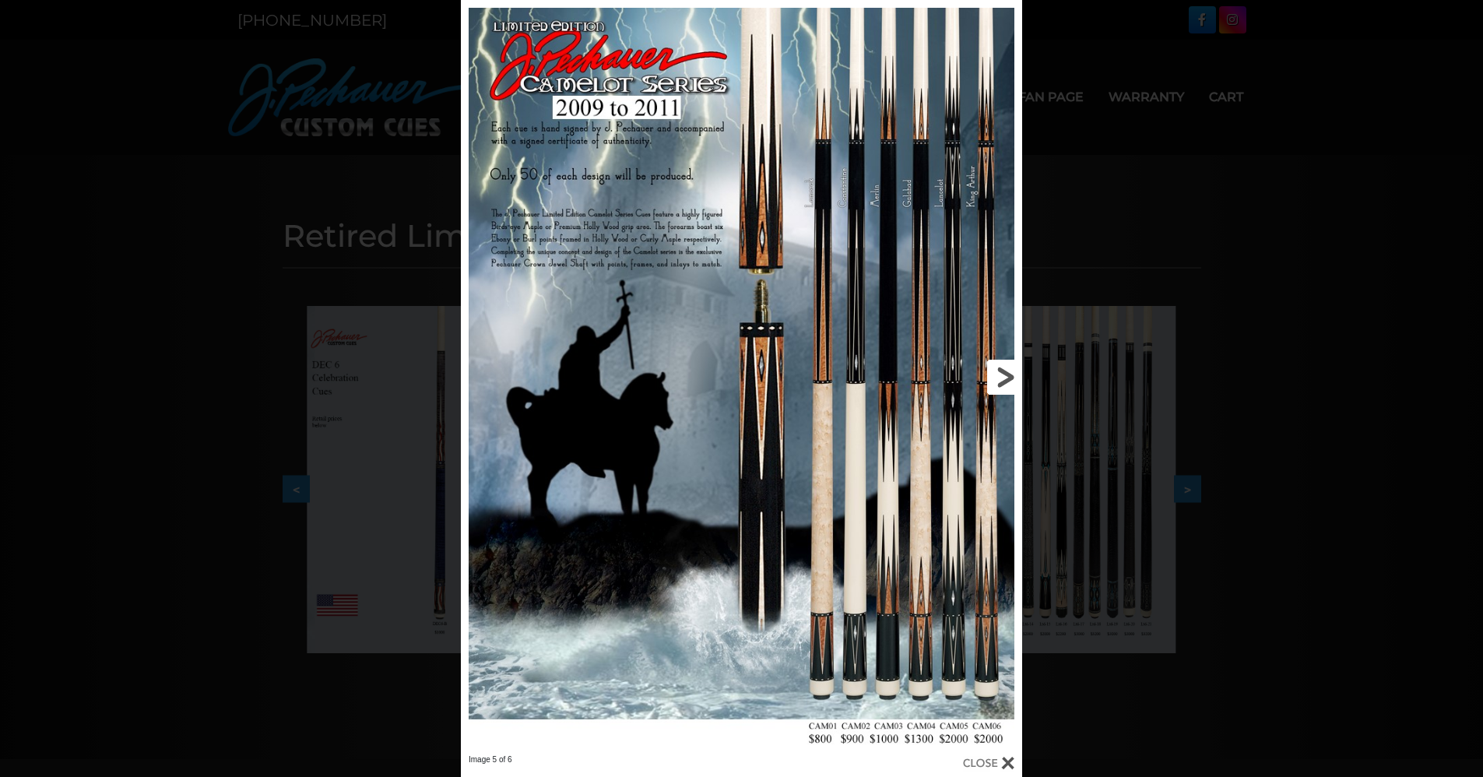
click at [994, 375] on link at bounding box center [896, 377] width 252 height 754
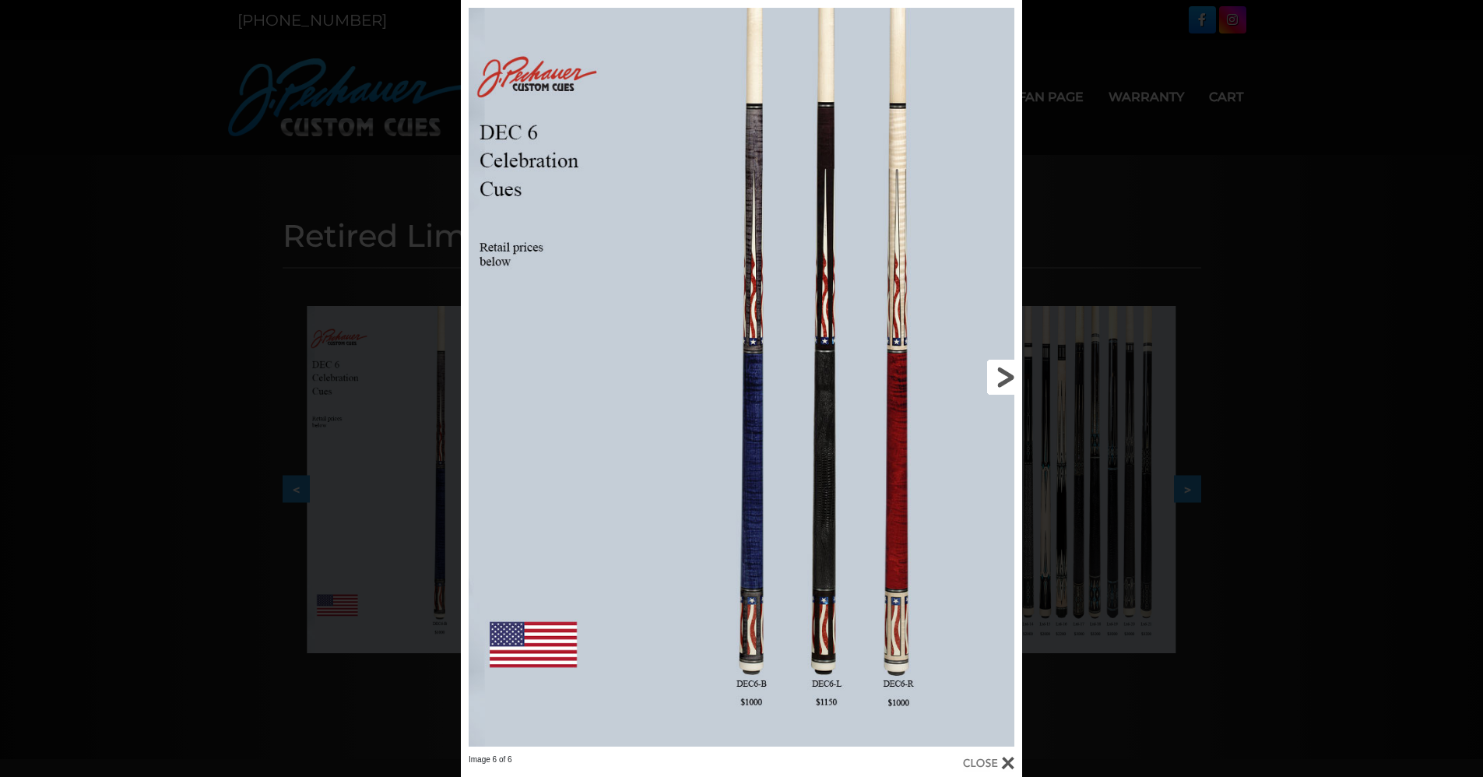
click at [994, 375] on link at bounding box center [896, 377] width 252 height 754
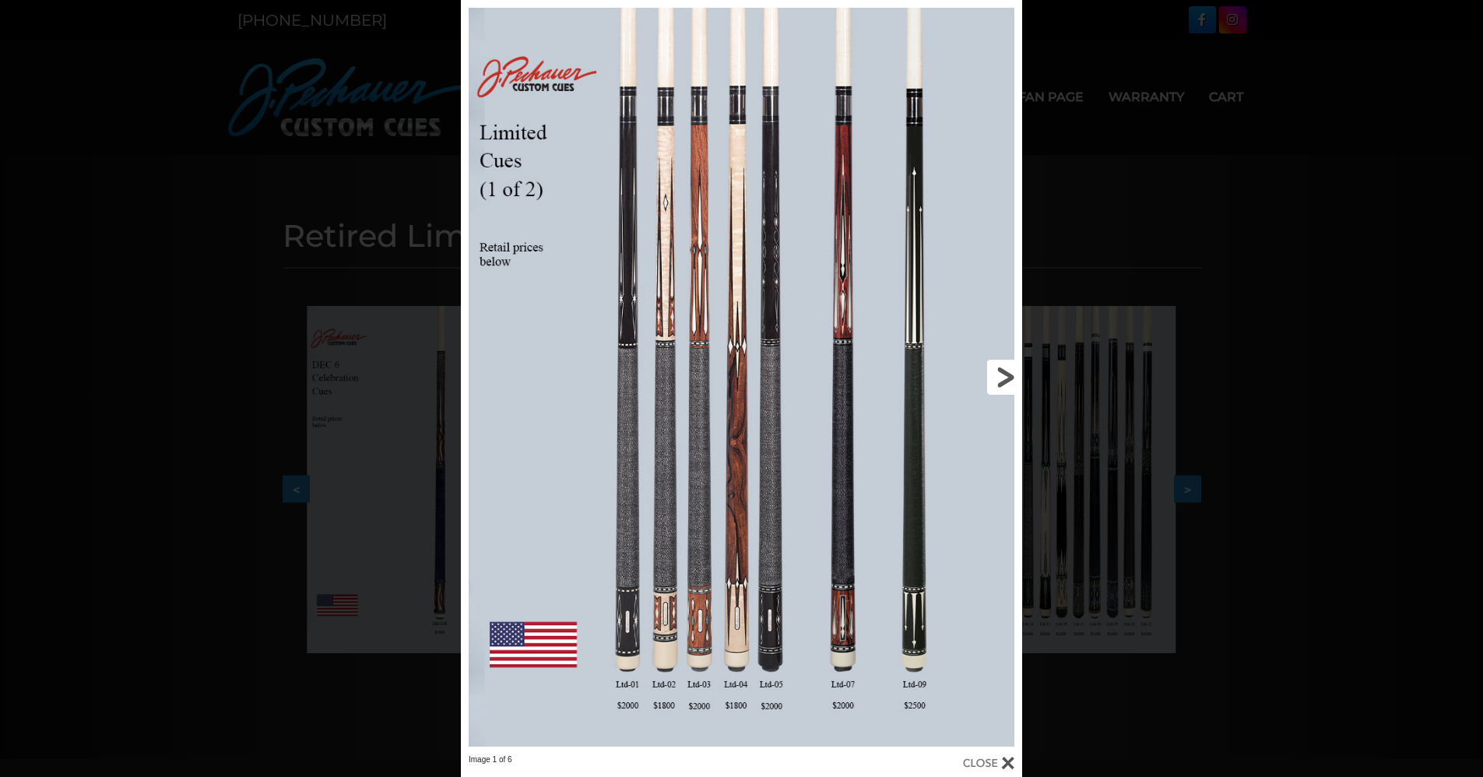
click at [994, 375] on link at bounding box center [896, 377] width 252 height 754
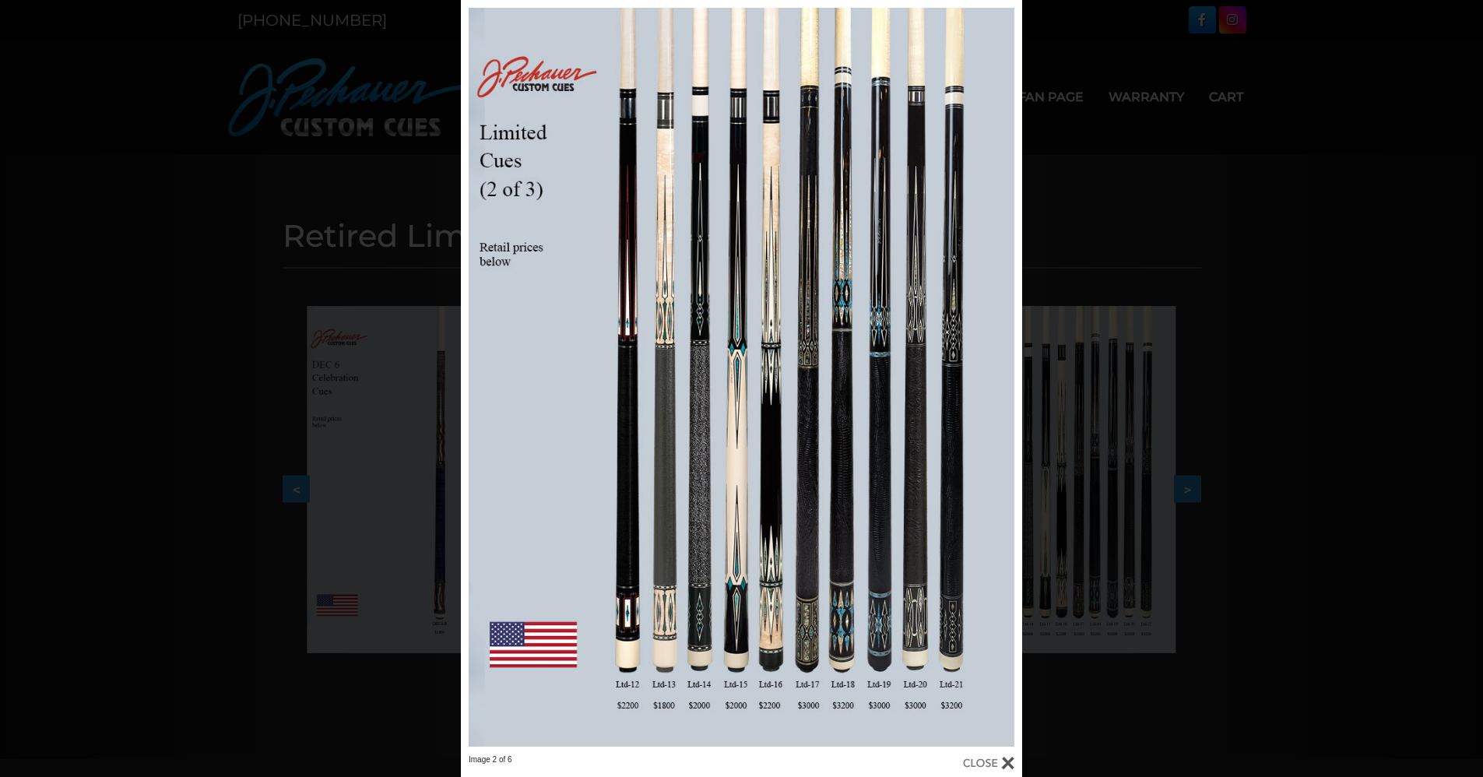
click at [1208, 139] on div "Image 2 of 6" at bounding box center [741, 388] width 1483 height 777
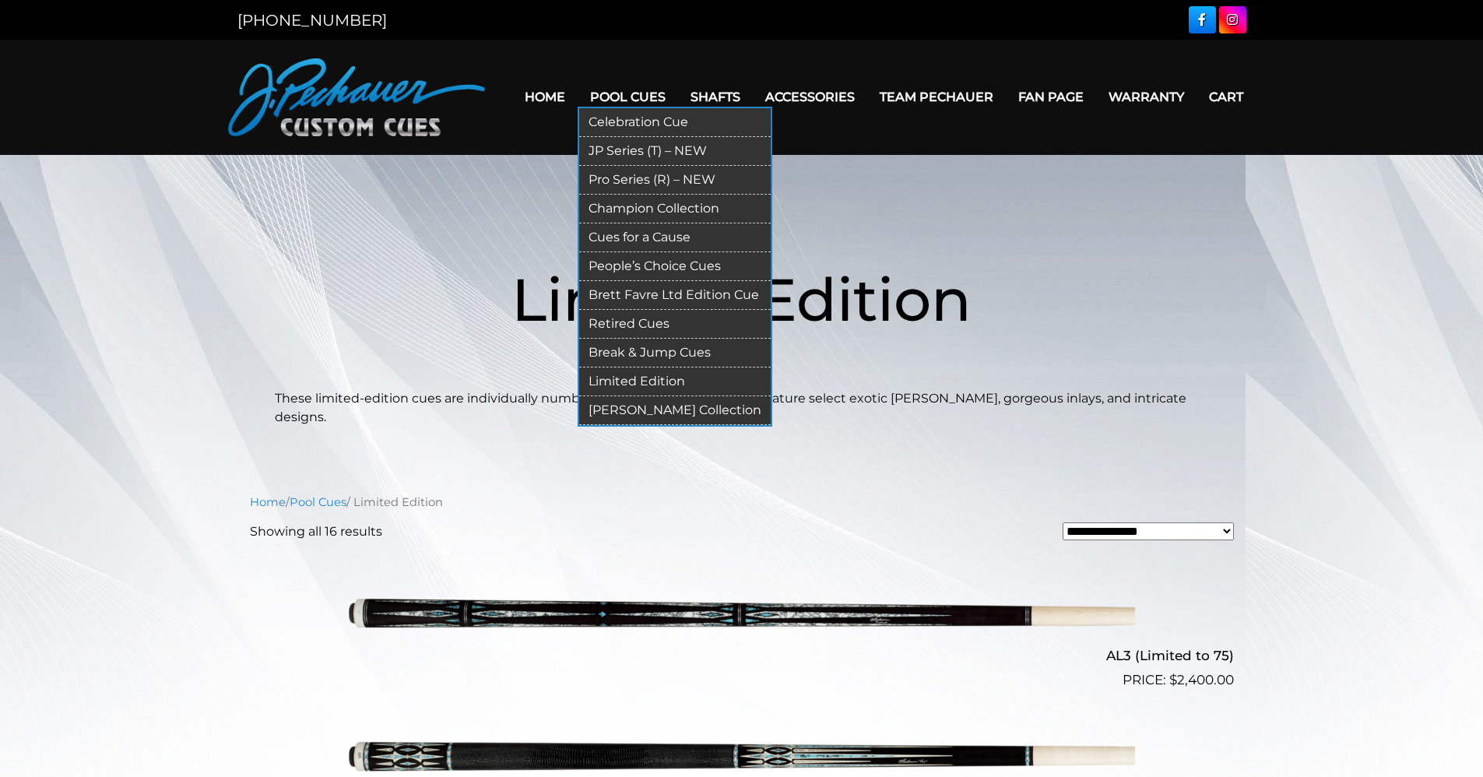
click at [639, 318] on link "Retired Cues" at bounding box center [675, 324] width 192 height 29
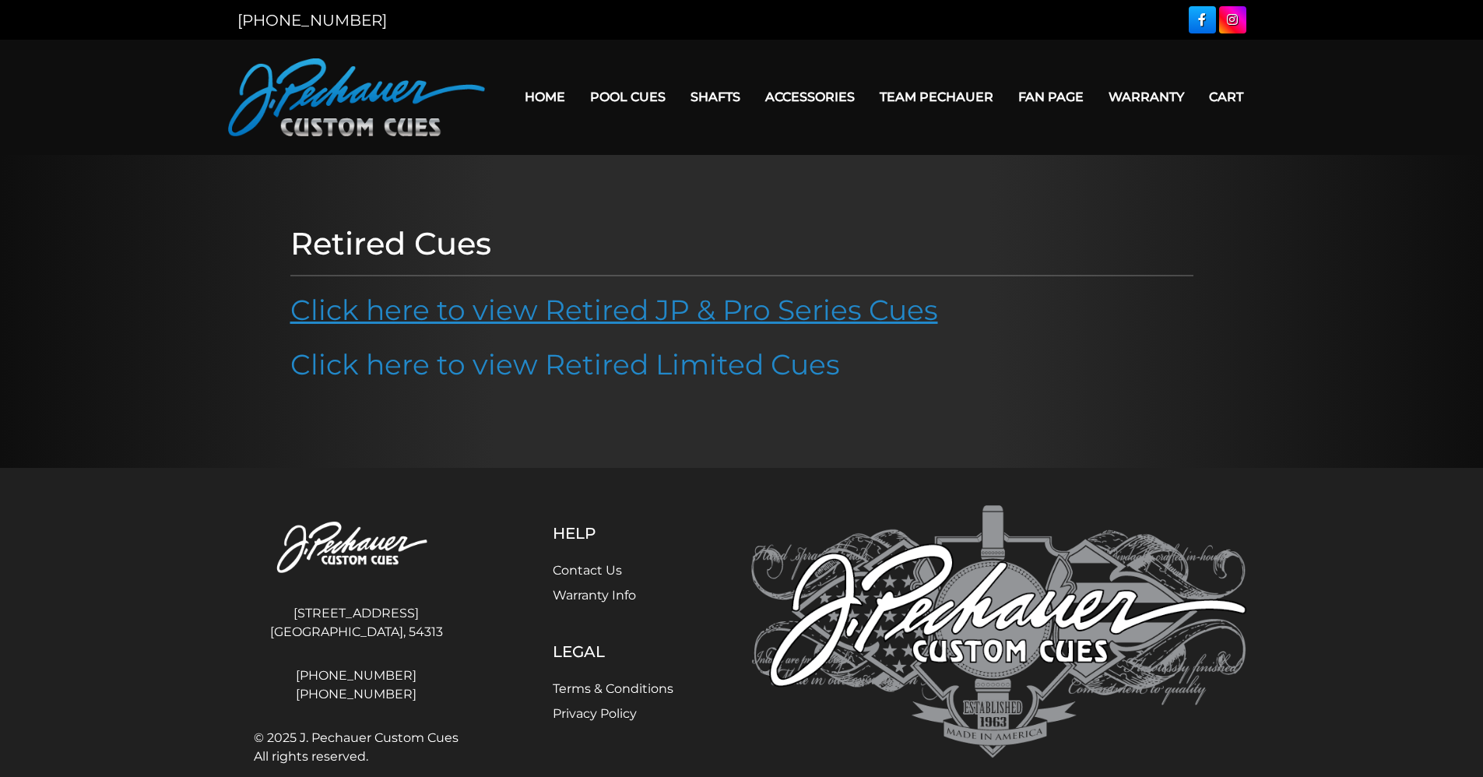
click at [688, 302] on link "Click here to view Retired JP & Pro Series Cues" at bounding box center [614, 310] width 648 height 34
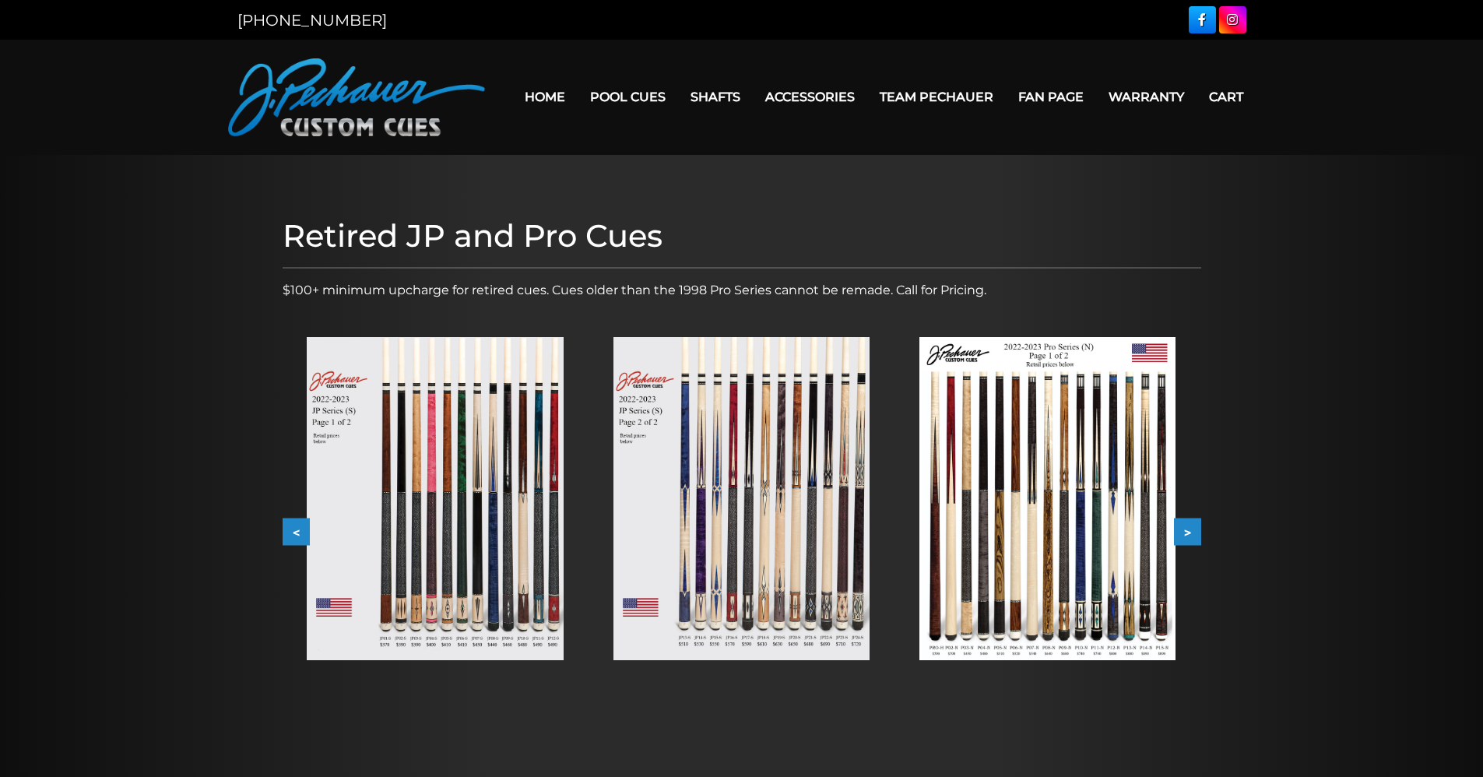
click at [1026, 531] on img at bounding box center [1048, 498] width 256 height 323
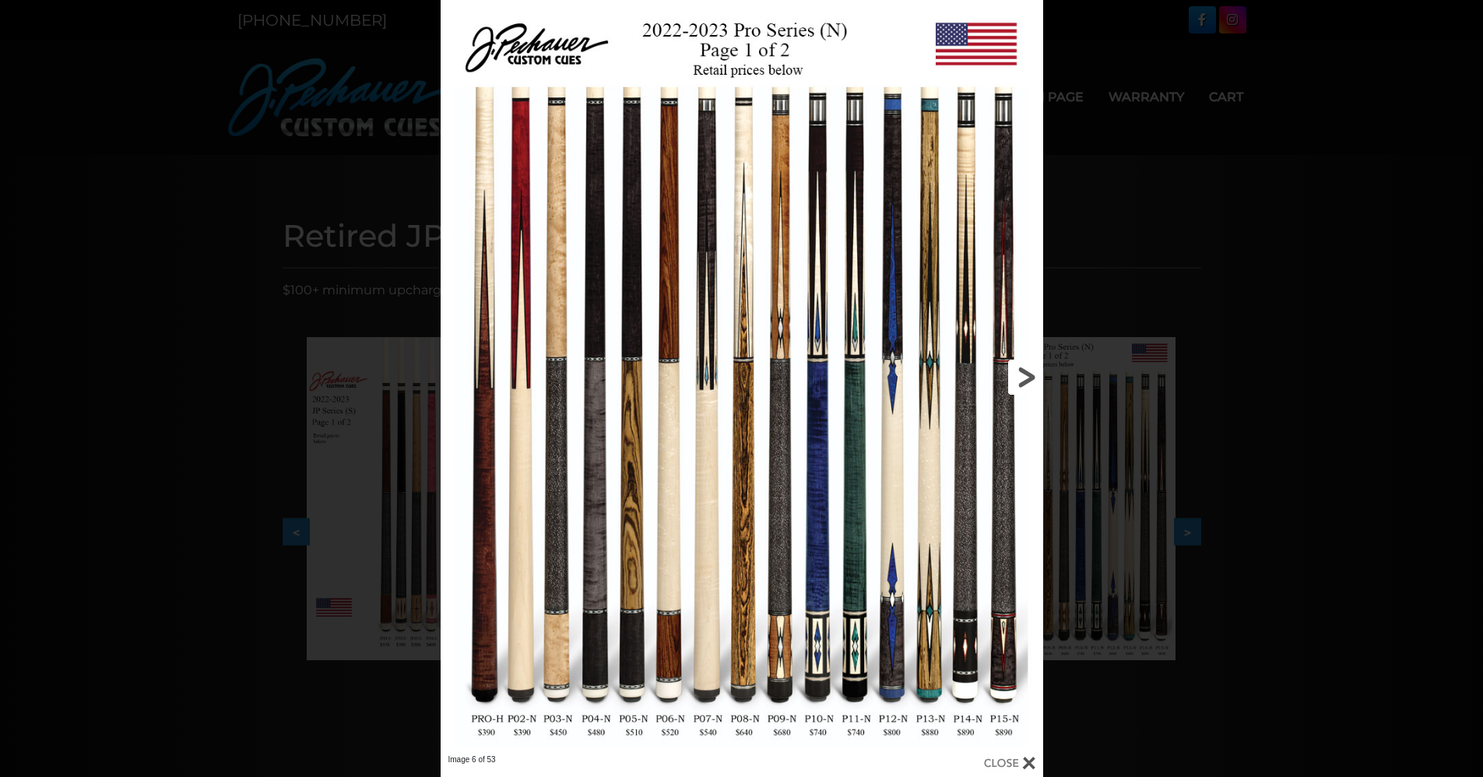
click at [1023, 371] on link at bounding box center [907, 377] width 271 height 754
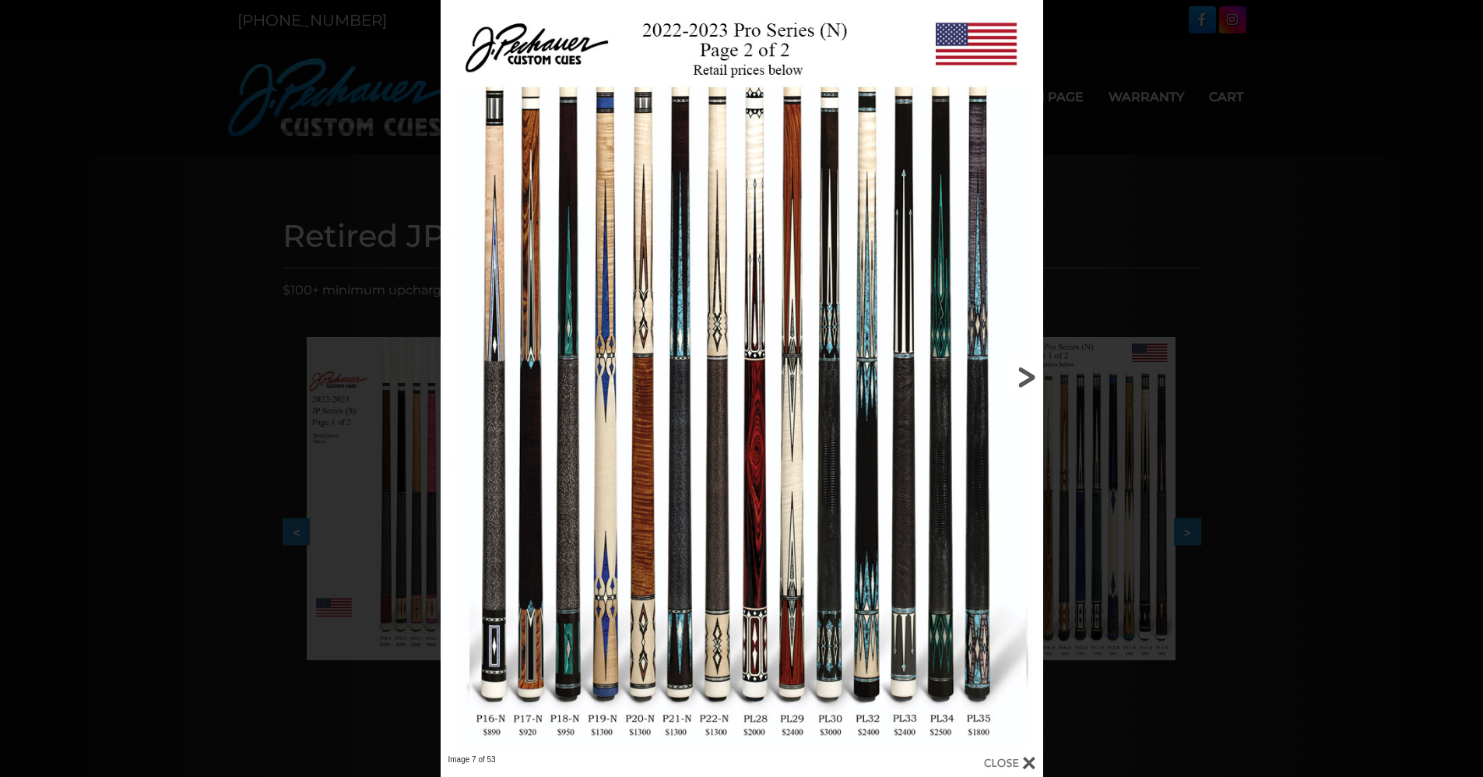
click at [1023, 371] on link at bounding box center [907, 377] width 271 height 754
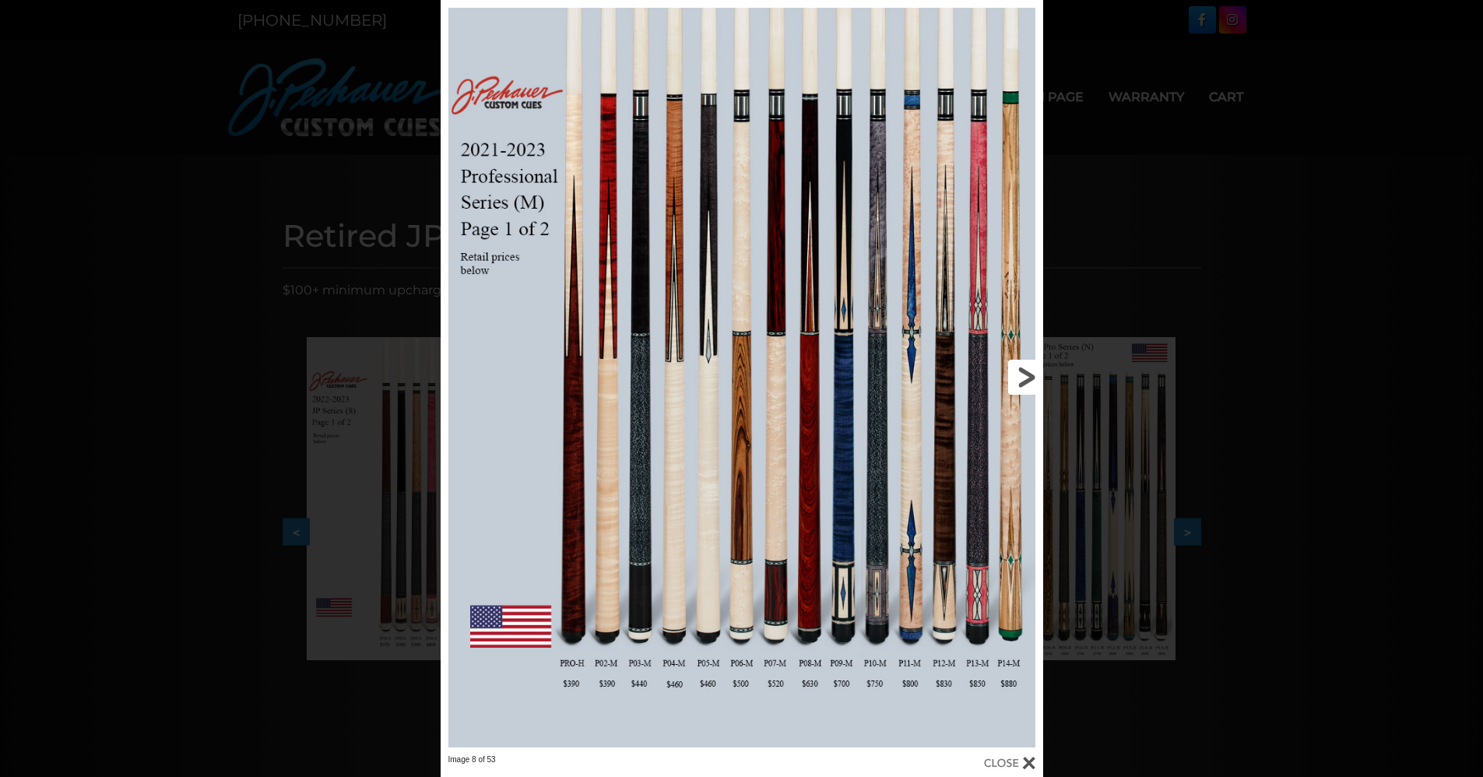
click at [1023, 371] on link at bounding box center [907, 377] width 271 height 754
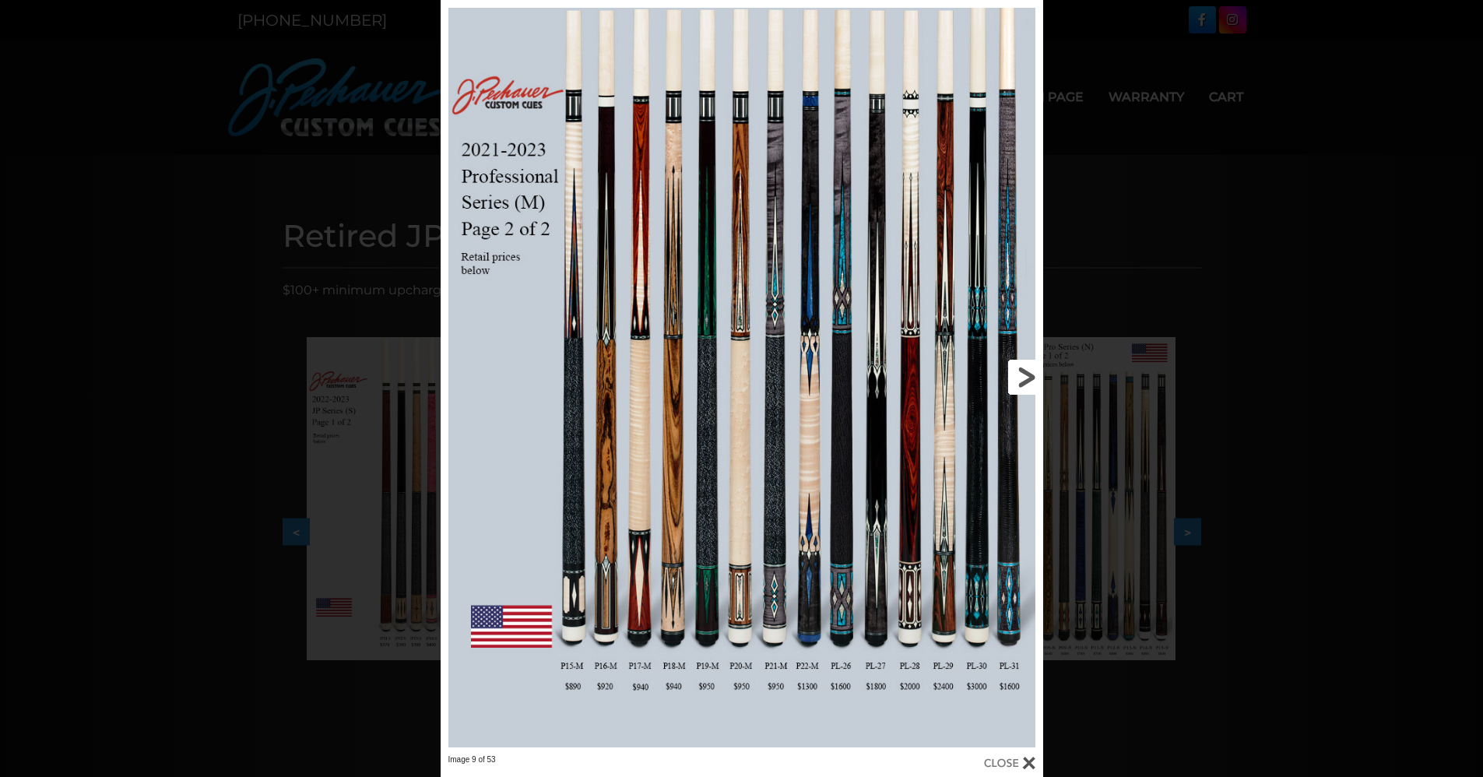
click at [1023, 371] on link at bounding box center [907, 377] width 271 height 754
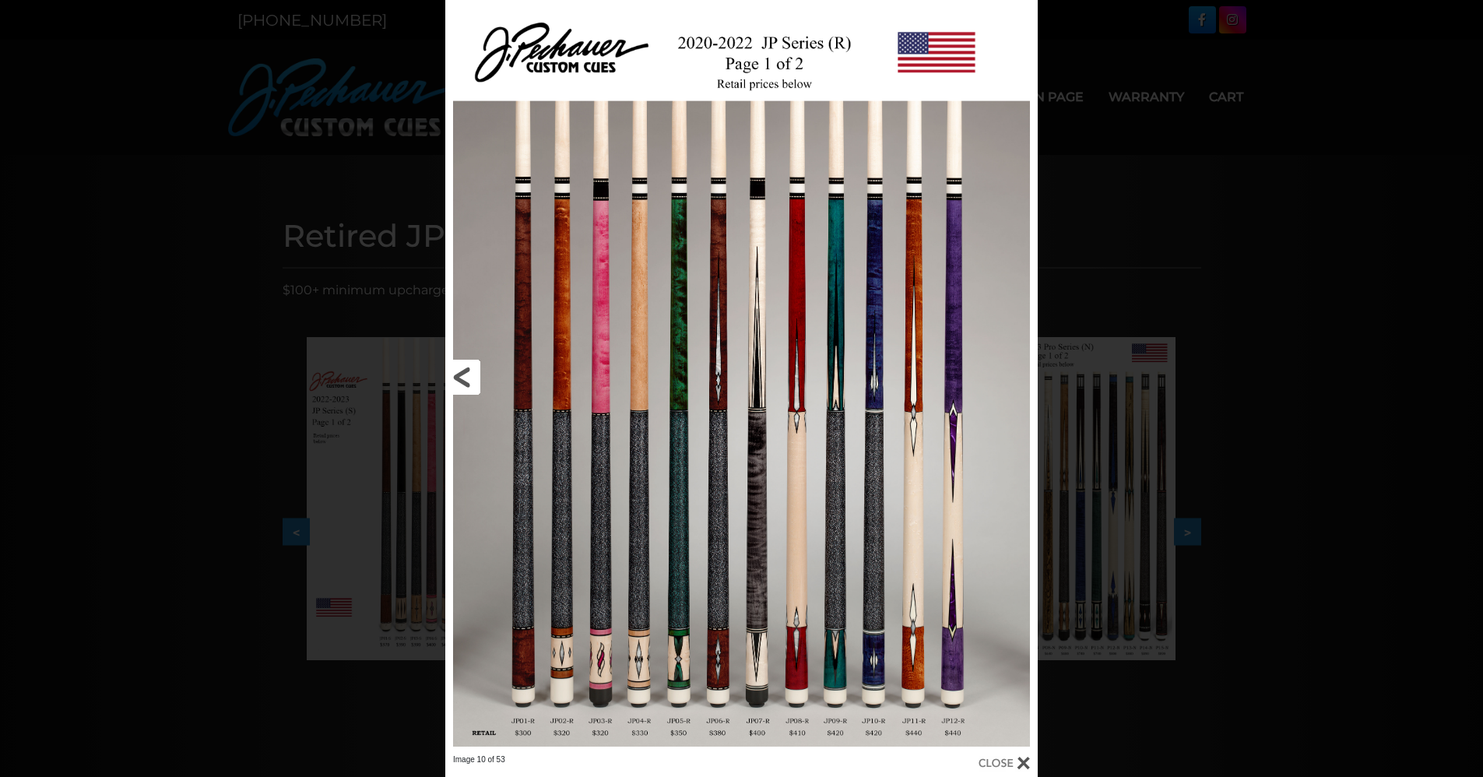
click at [462, 375] on link at bounding box center [578, 377] width 266 height 754
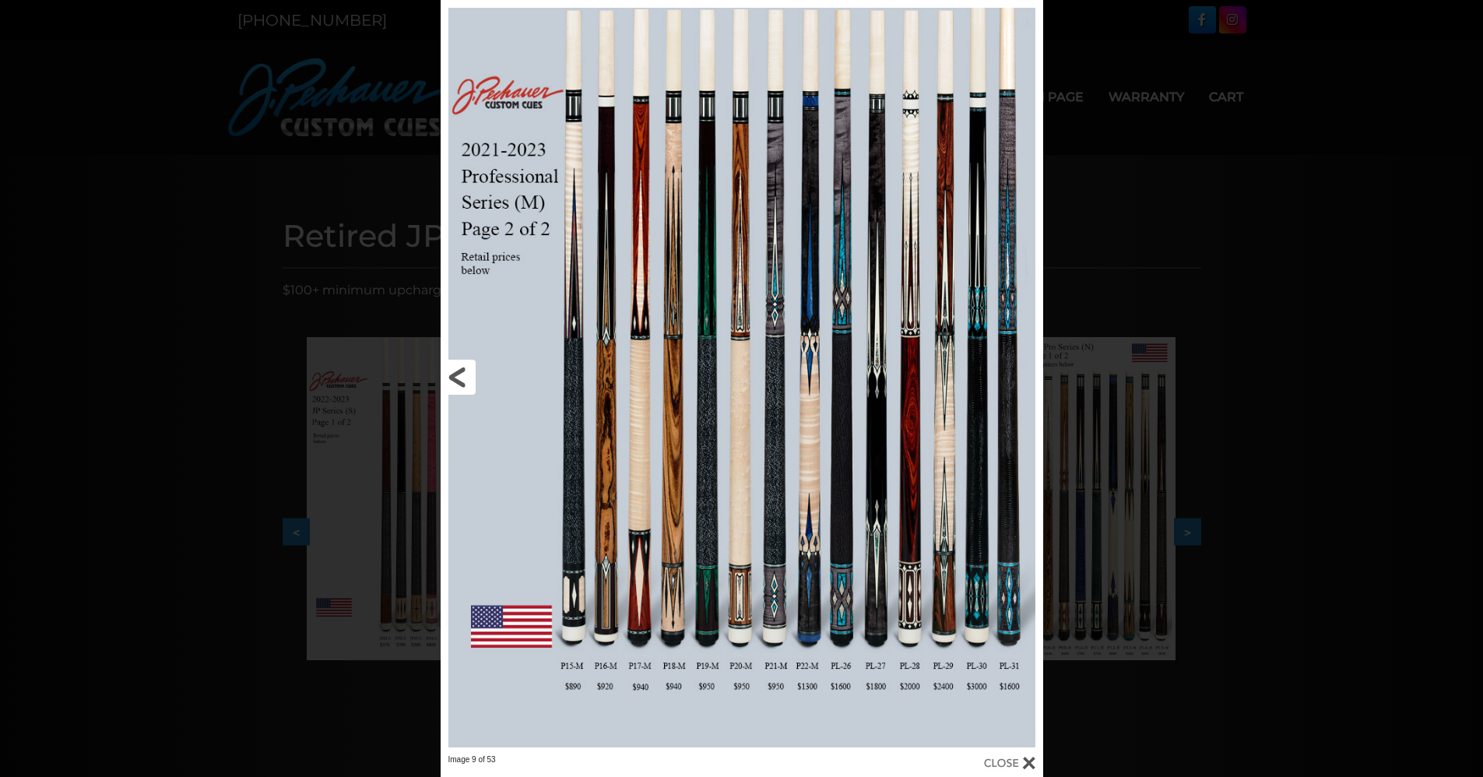
click at [468, 367] on link at bounding box center [576, 377] width 271 height 754
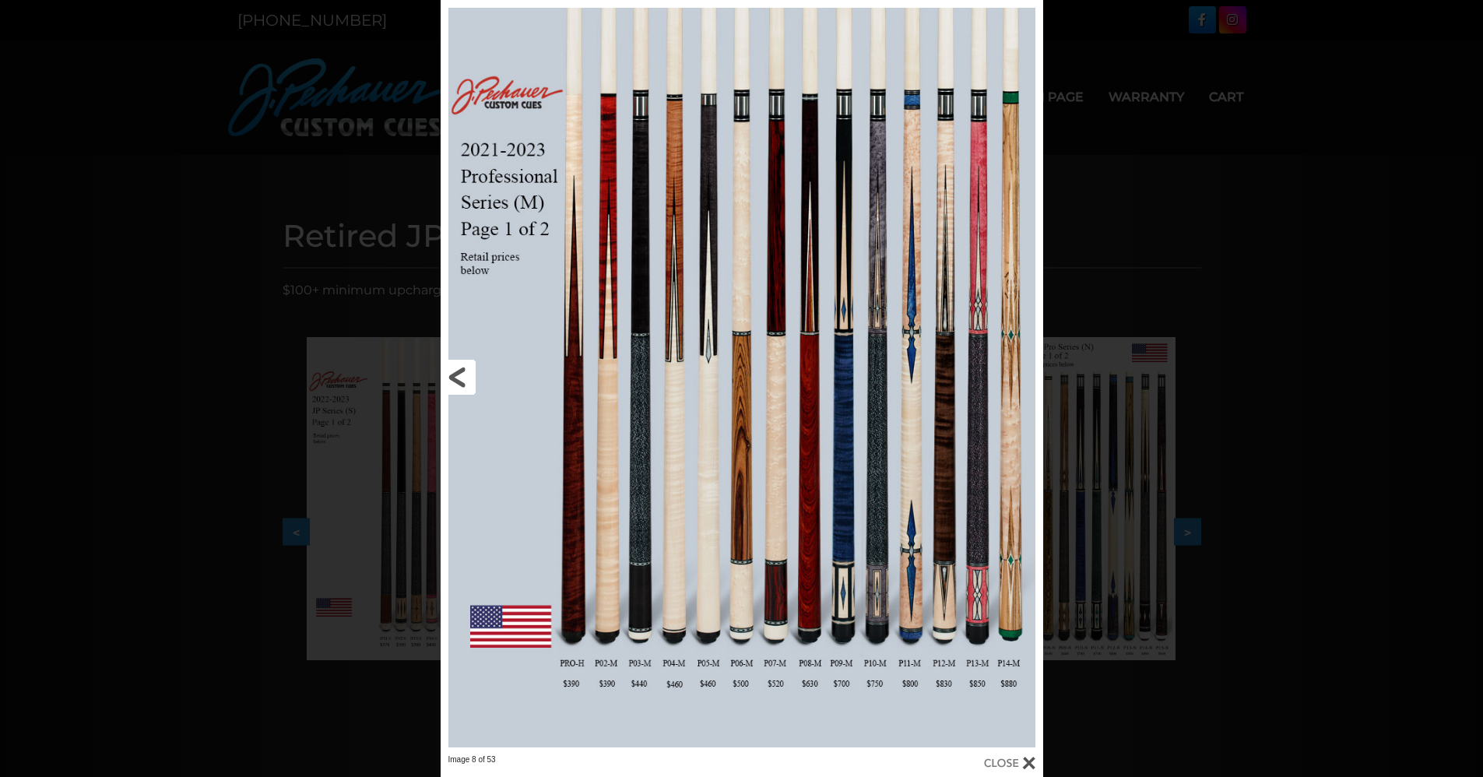
click at [467, 369] on link at bounding box center [576, 377] width 271 height 754
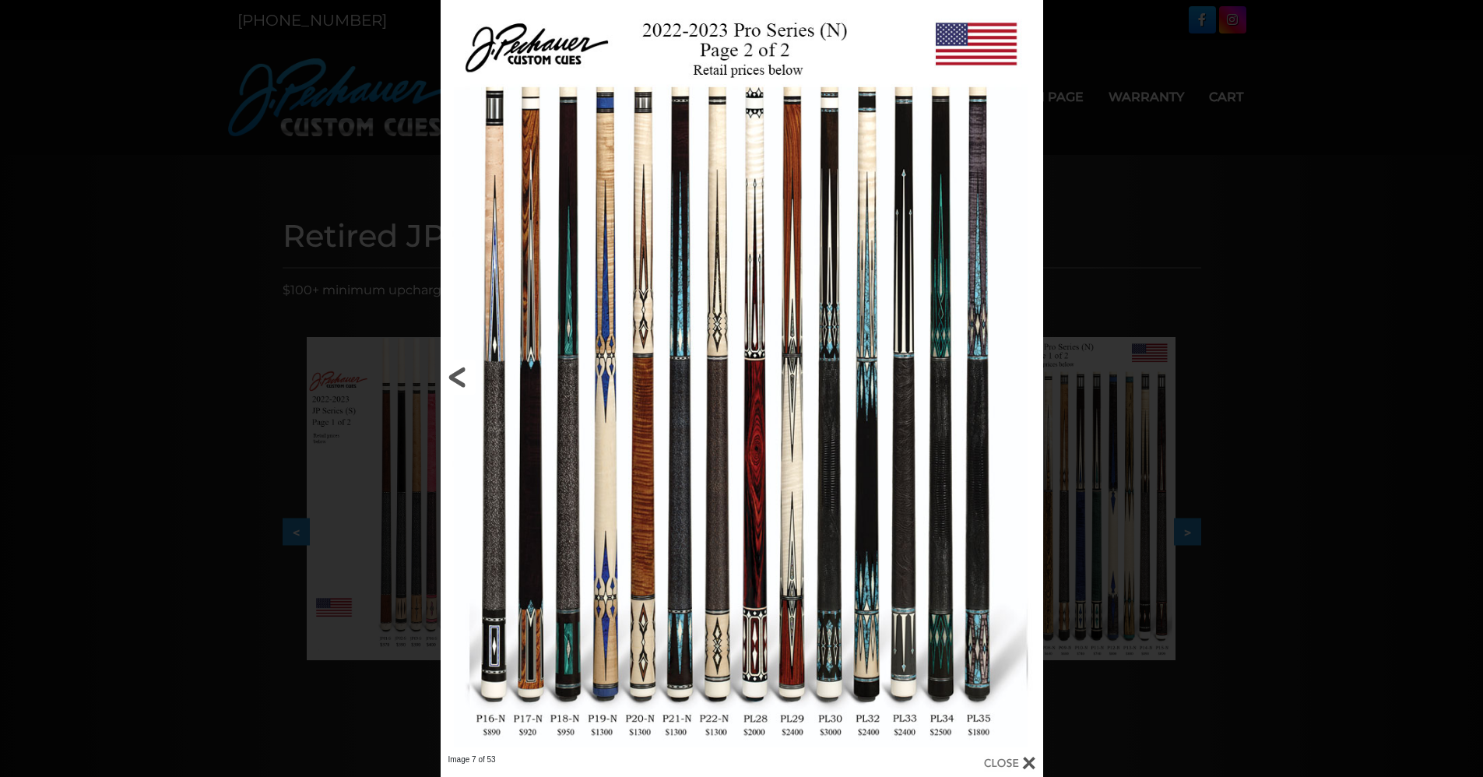
click at [458, 373] on link at bounding box center [576, 377] width 271 height 754
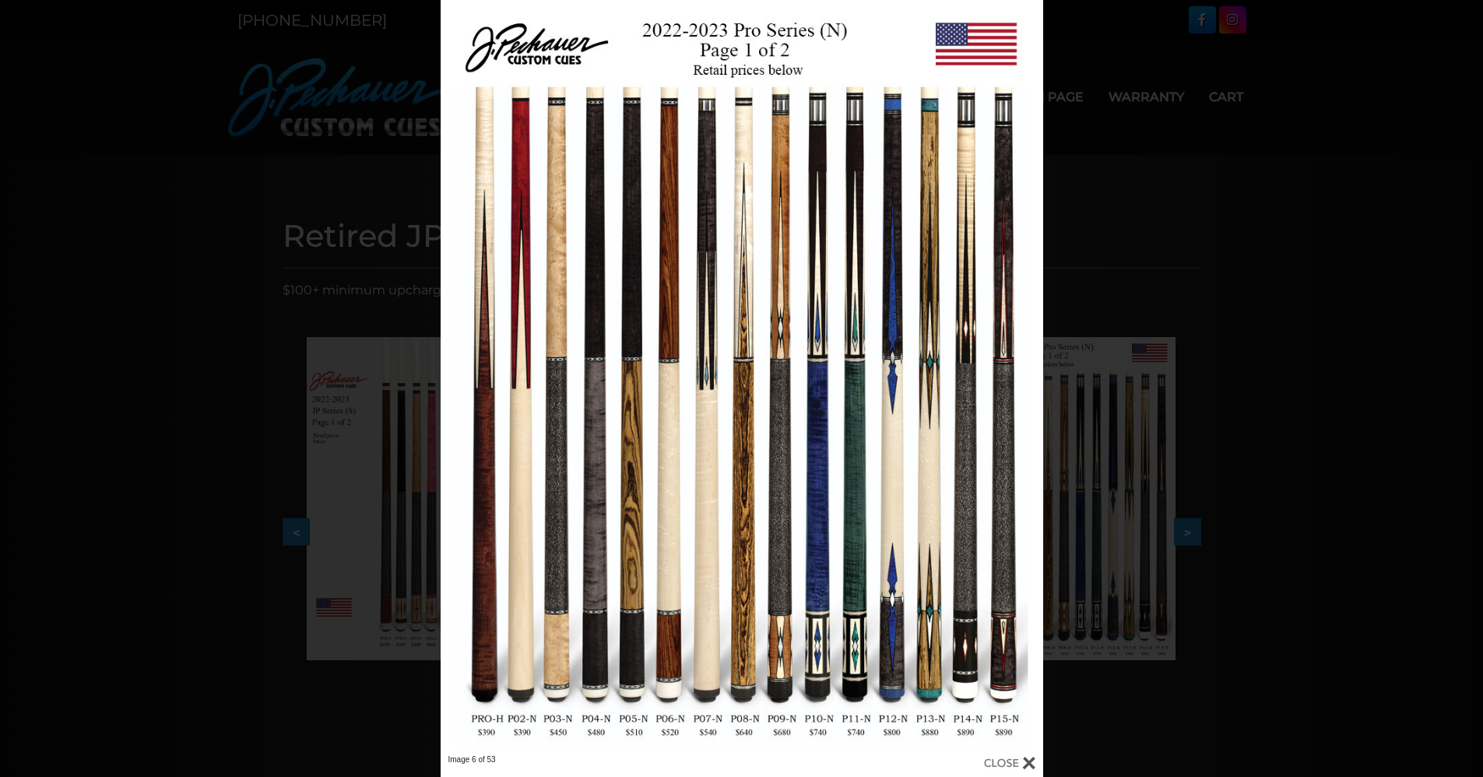
click at [1322, 188] on div "Image 6 of 53" at bounding box center [741, 388] width 1483 height 777
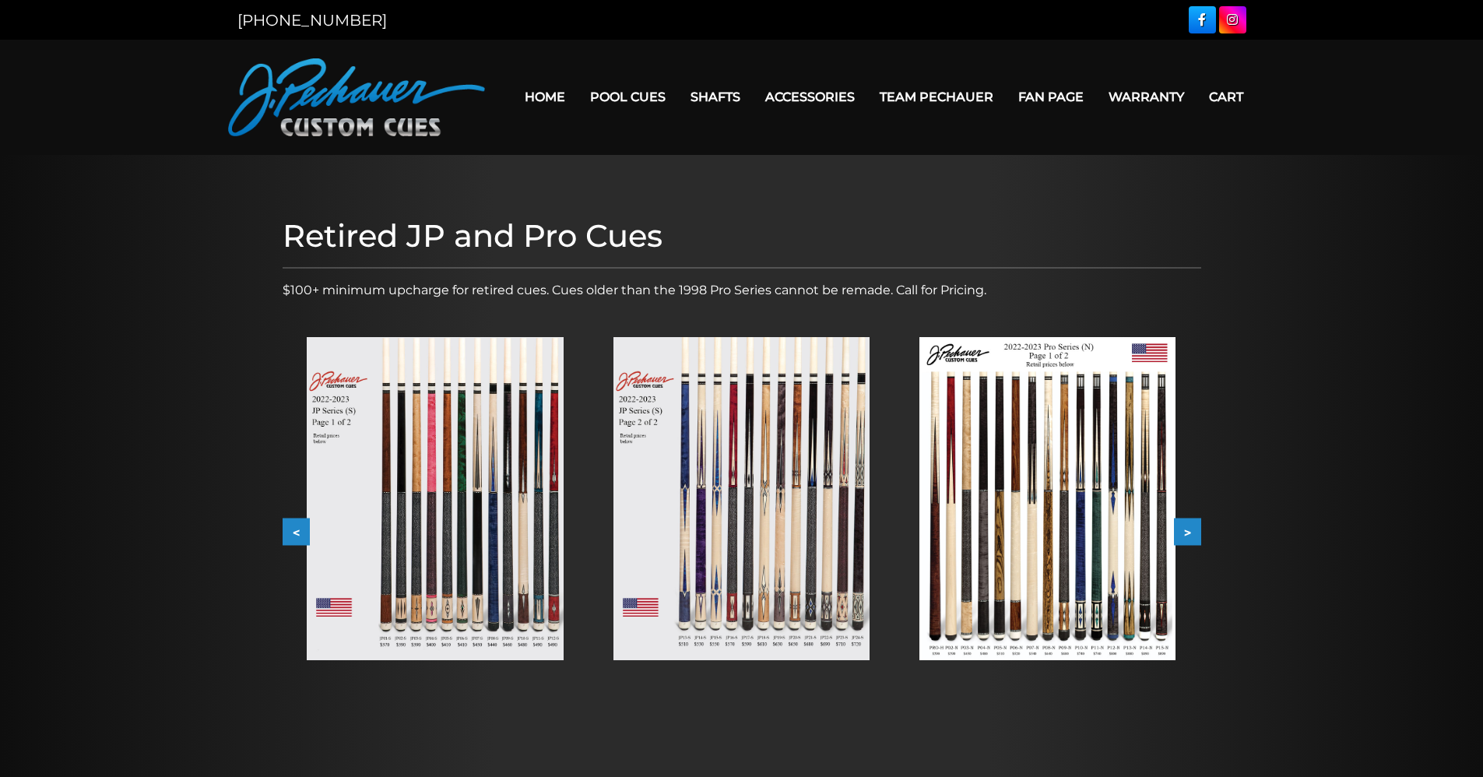
click at [1185, 526] on button ">" at bounding box center [1187, 532] width 27 height 27
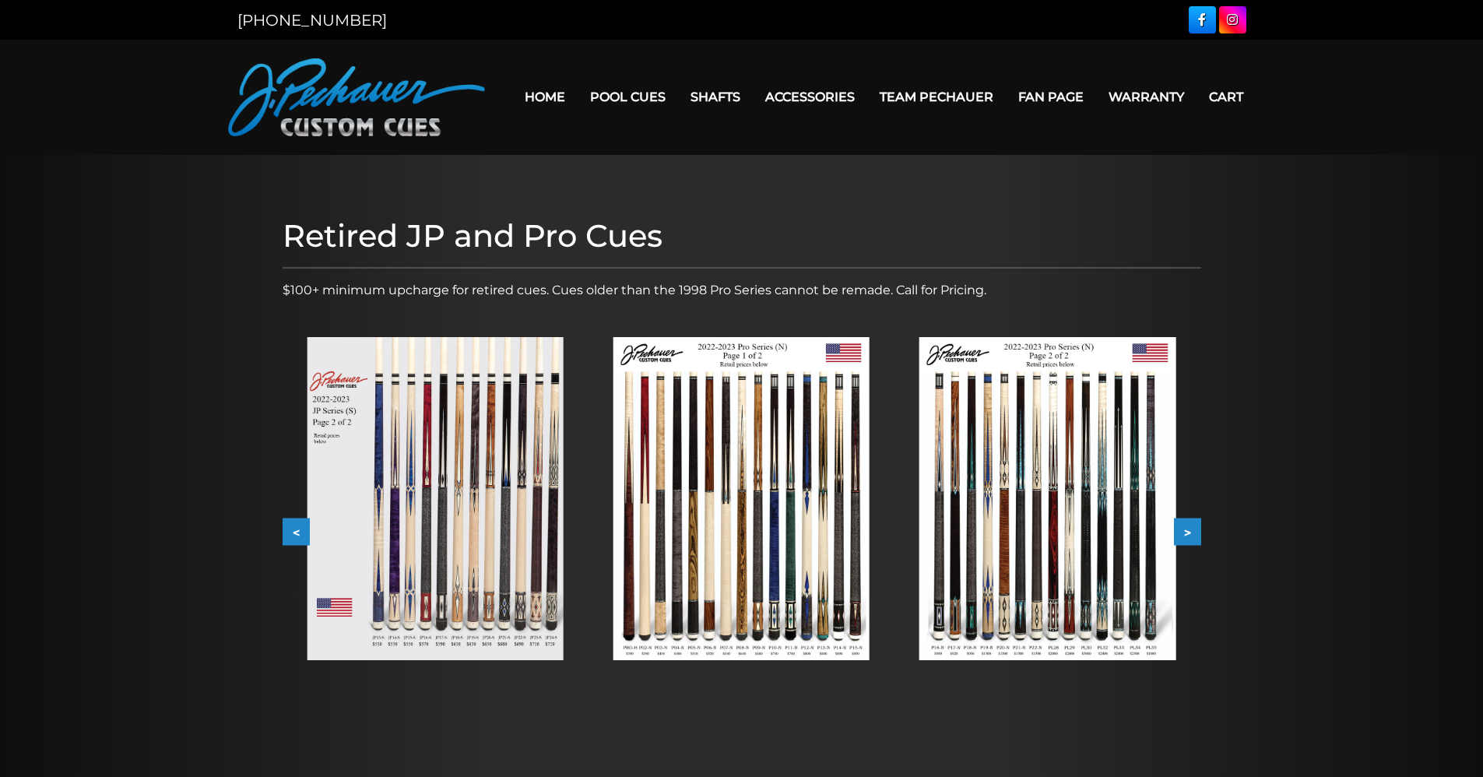
click at [1080, 529] on img at bounding box center [1048, 498] width 256 height 323
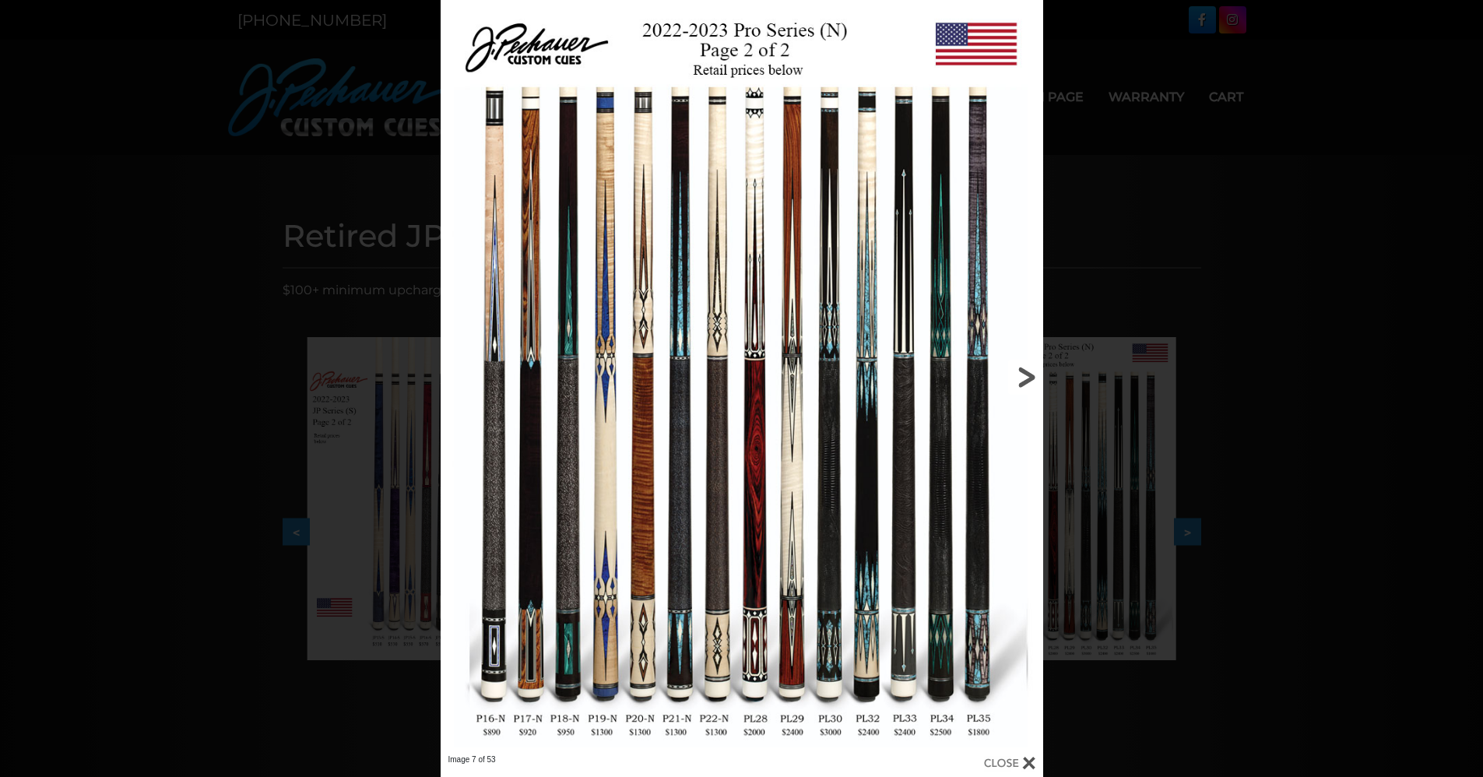
click at [1024, 372] on link at bounding box center [907, 377] width 271 height 754
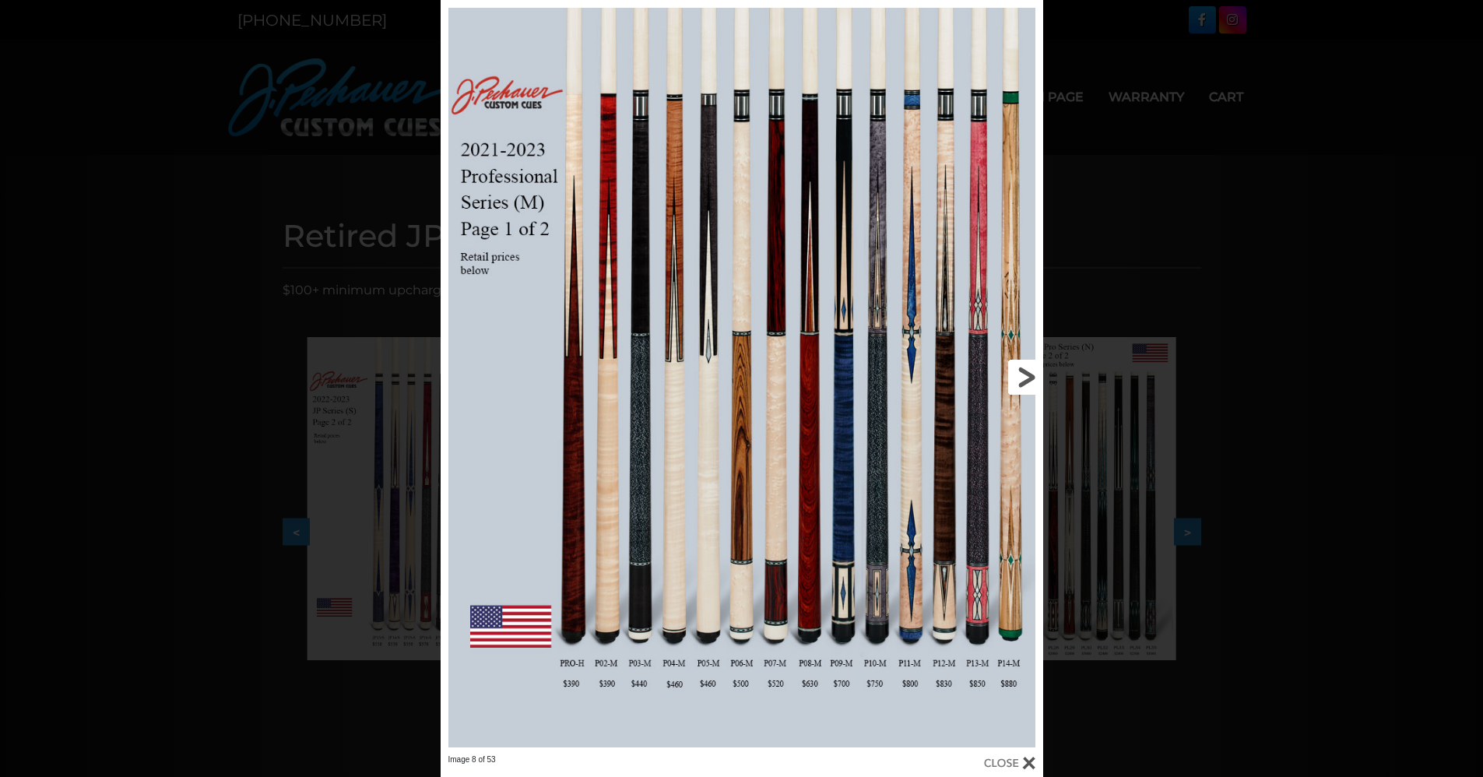
click at [1024, 372] on link at bounding box center [907, 377] width 271 height 754
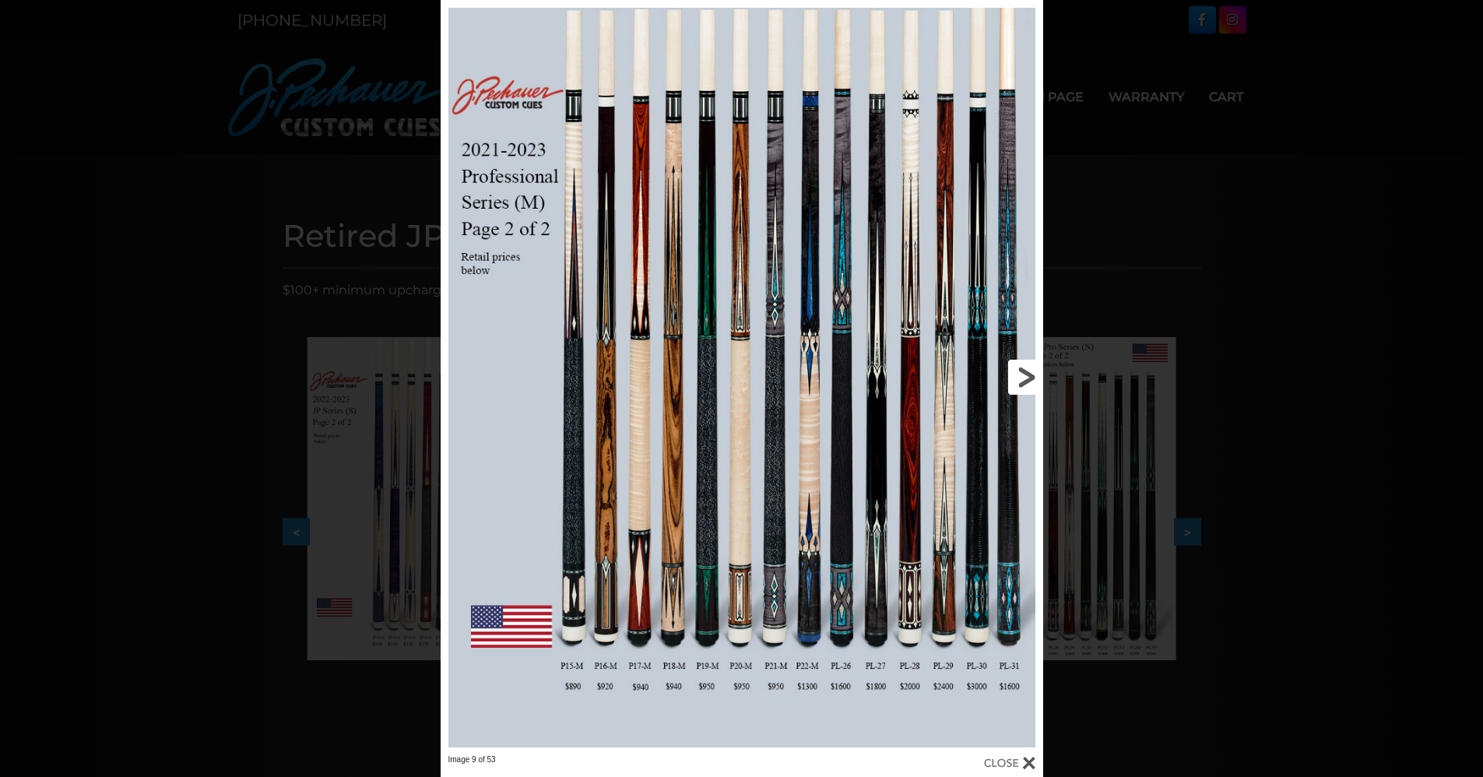
click at [1024, 372] on link at bounding box center [907, 377] width 271 height 754
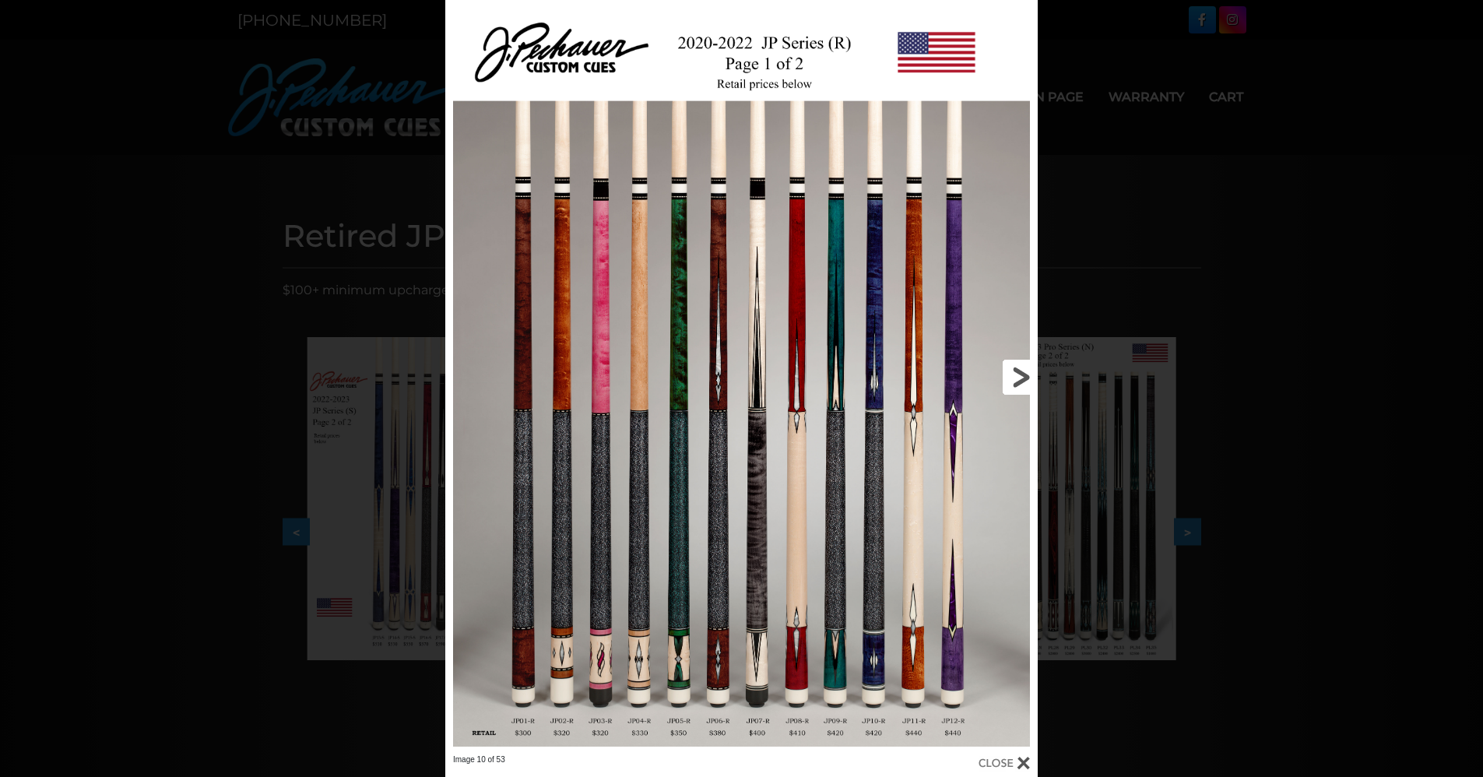
click at [1024, 372] on link at bounding box center [905, 377] width 266 height 754
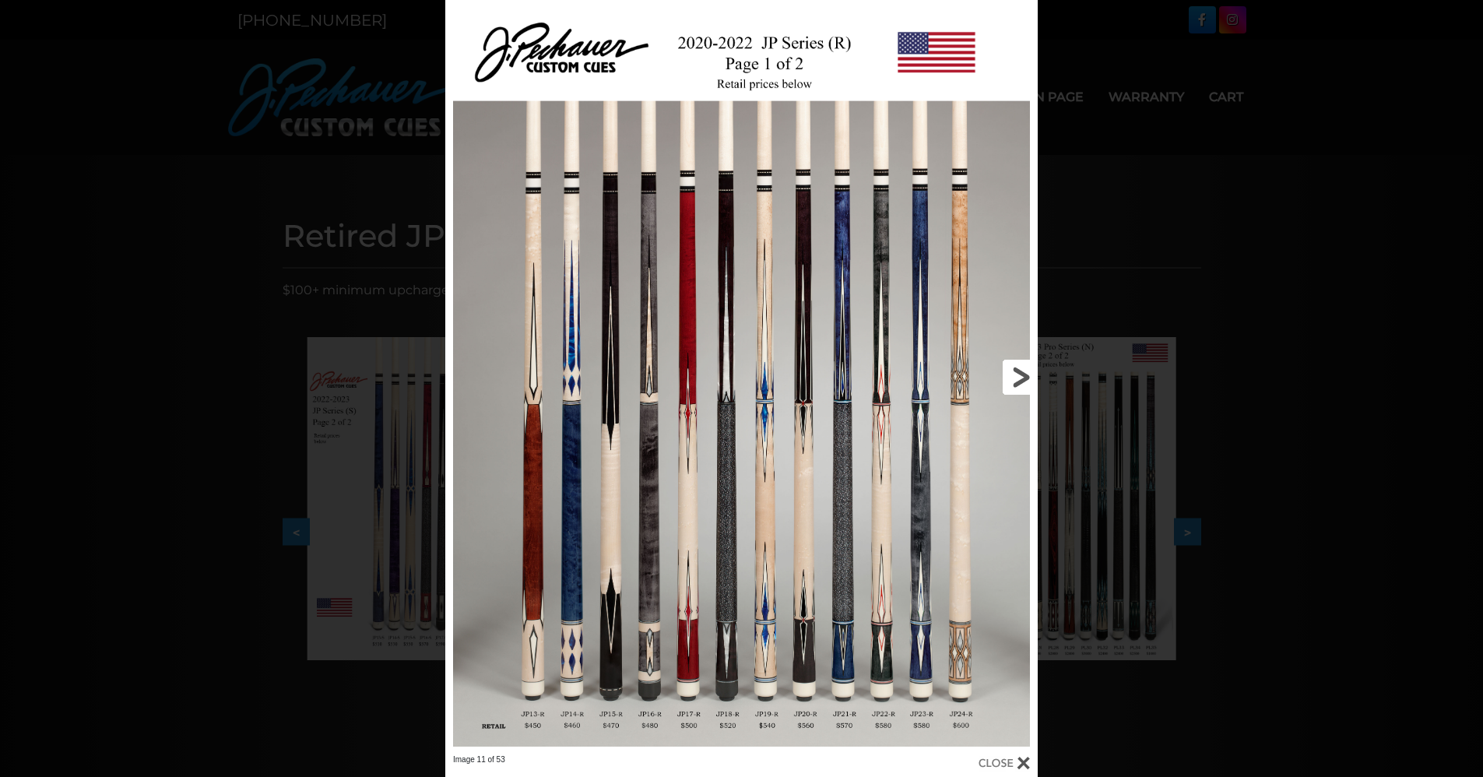
click at [1024, 372] on link at bounding box center [905, 377] width 266 height 754
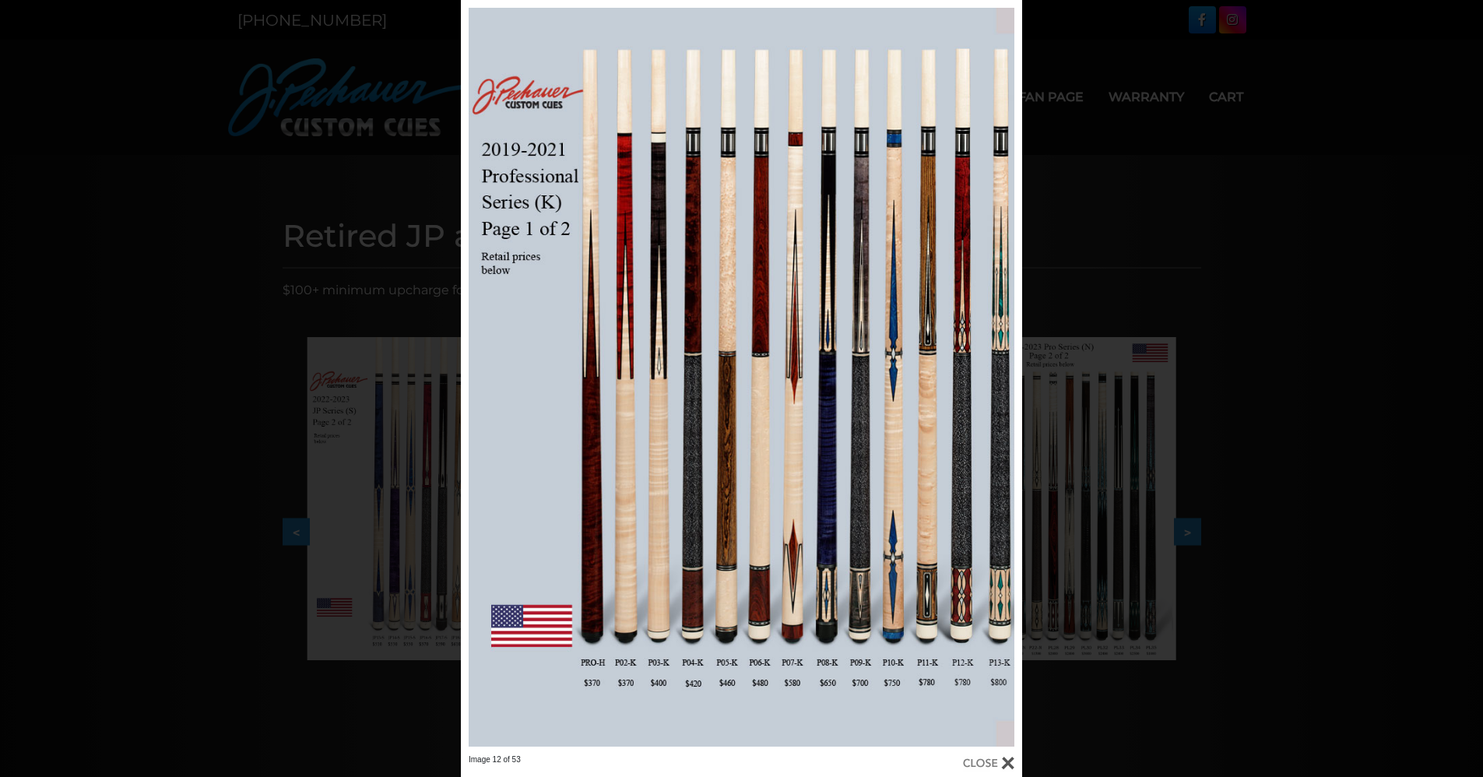
click at [1024, 372] on div "Image 12 of 53" at bounding box center [741, 388] width 1483 height 777
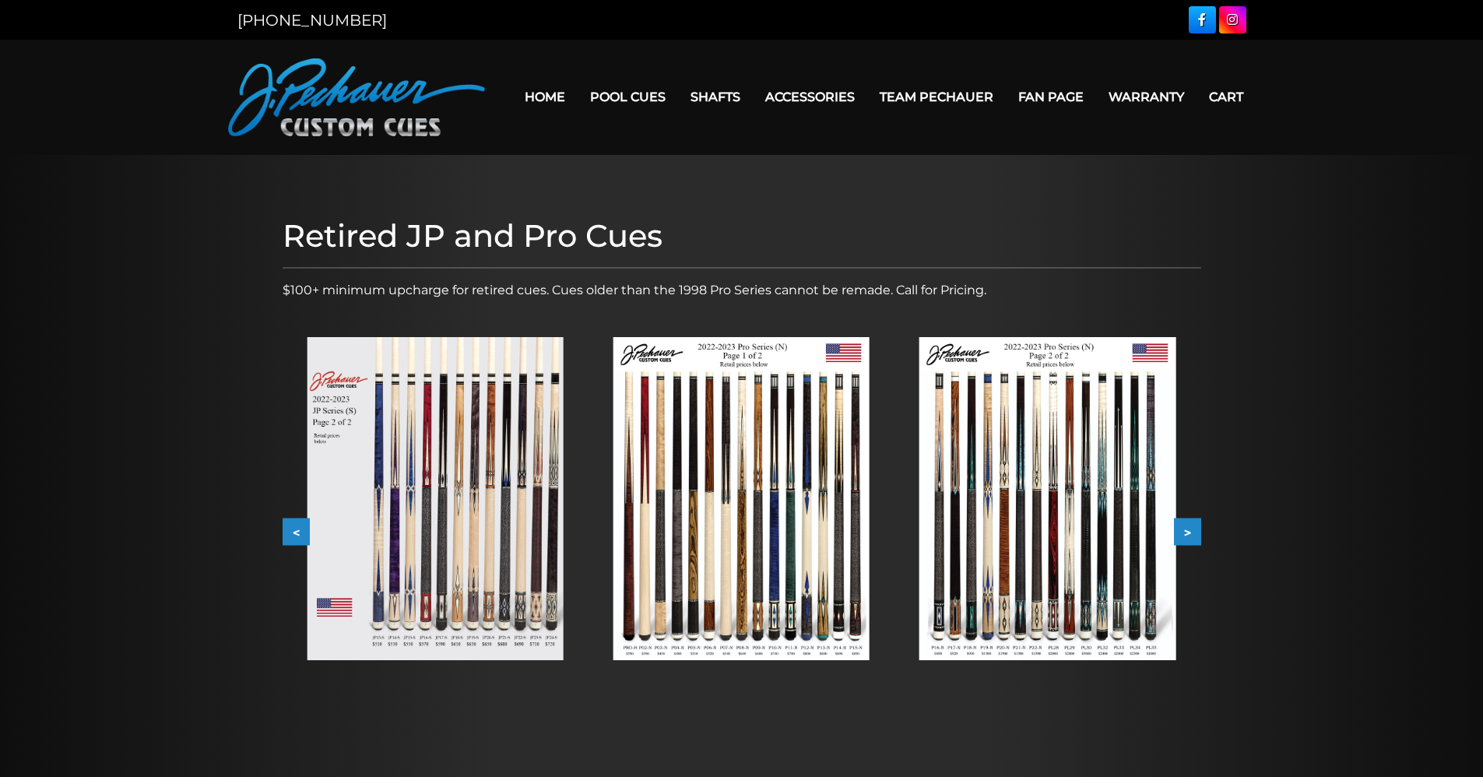
click at [1188, 533] on button ">" at bounding box center [1187, 532] width 27 height 27
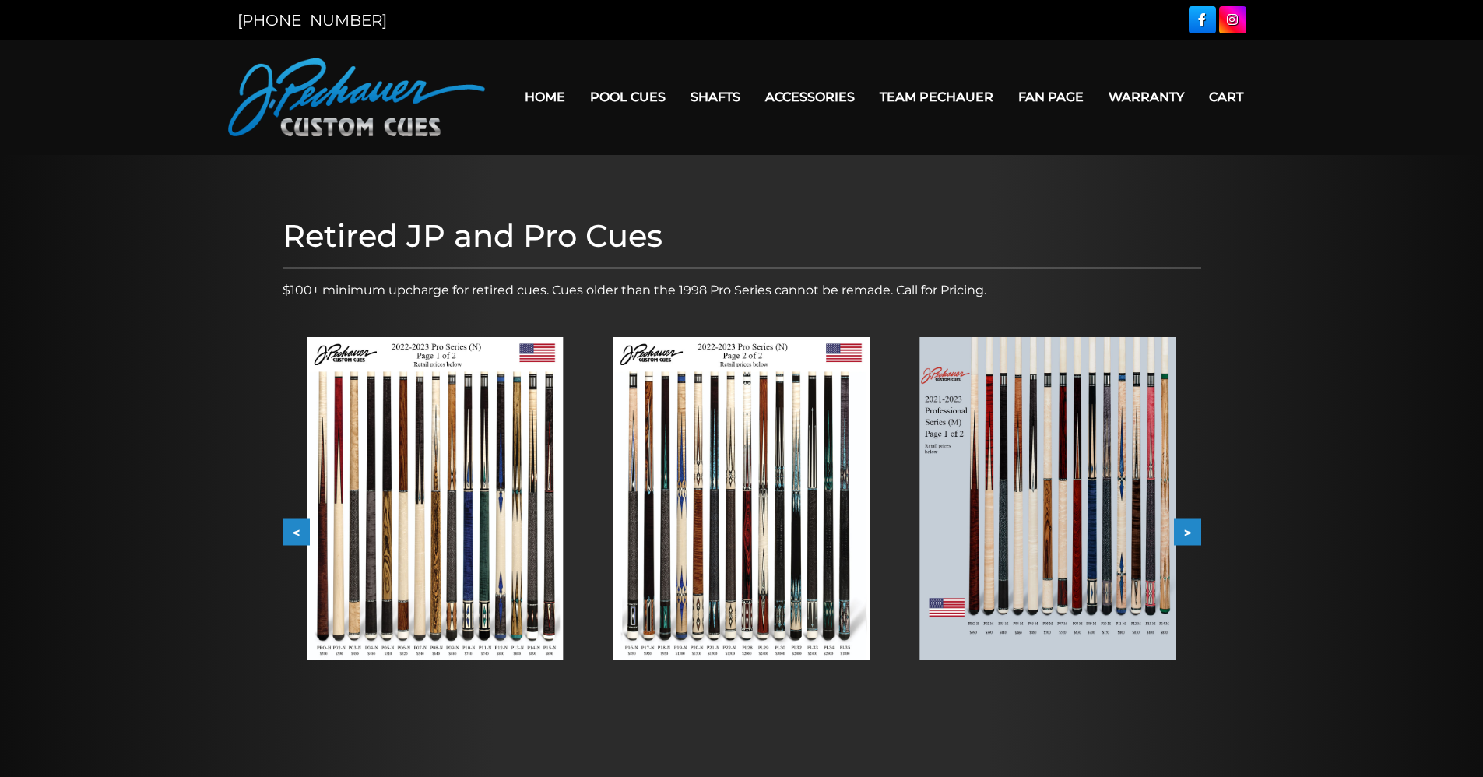
click at [1184, 528] on button ">" at bounding box center [1187, 532] width 27 height 27
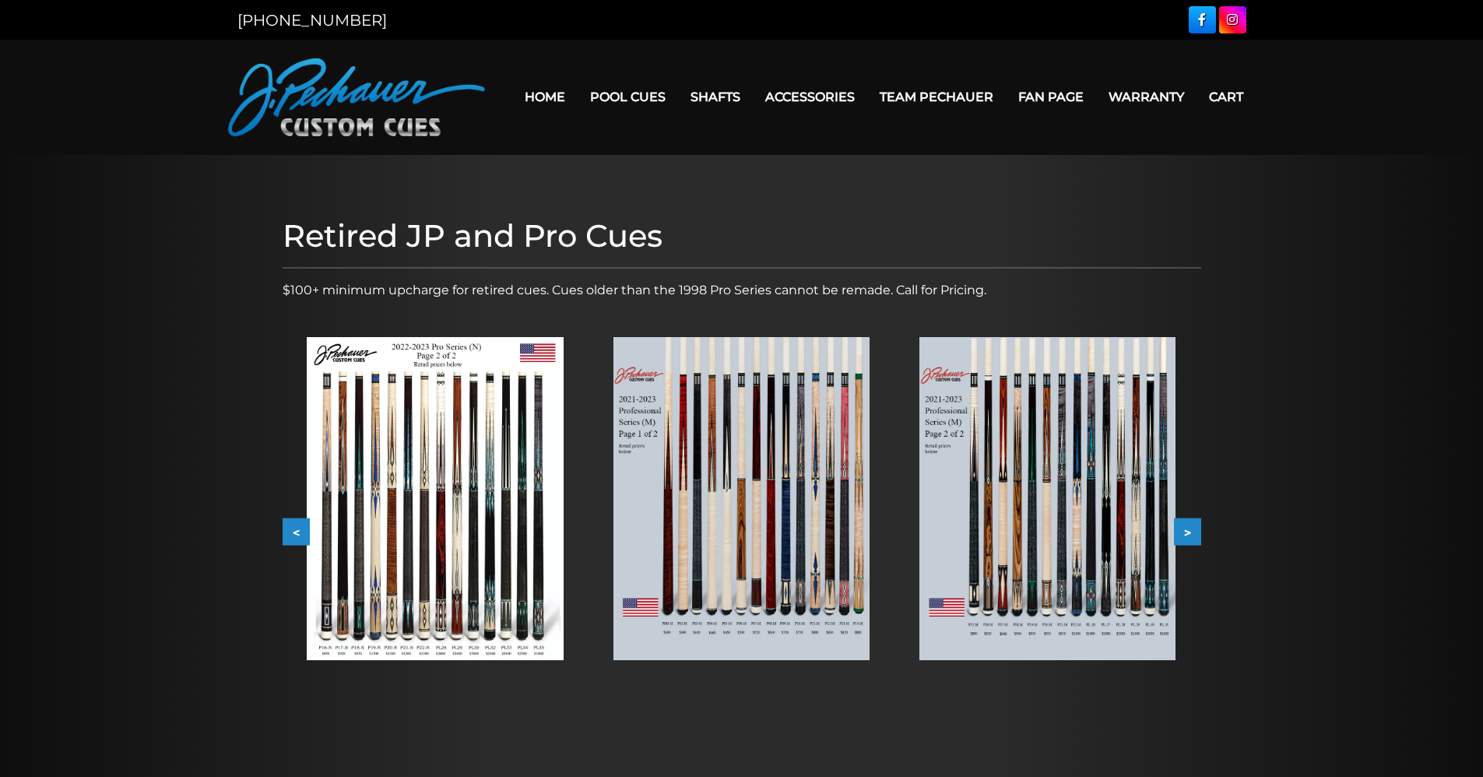
click at [1184, 528] on button ">" at bounding box center [1187, 532] width 27 height 27
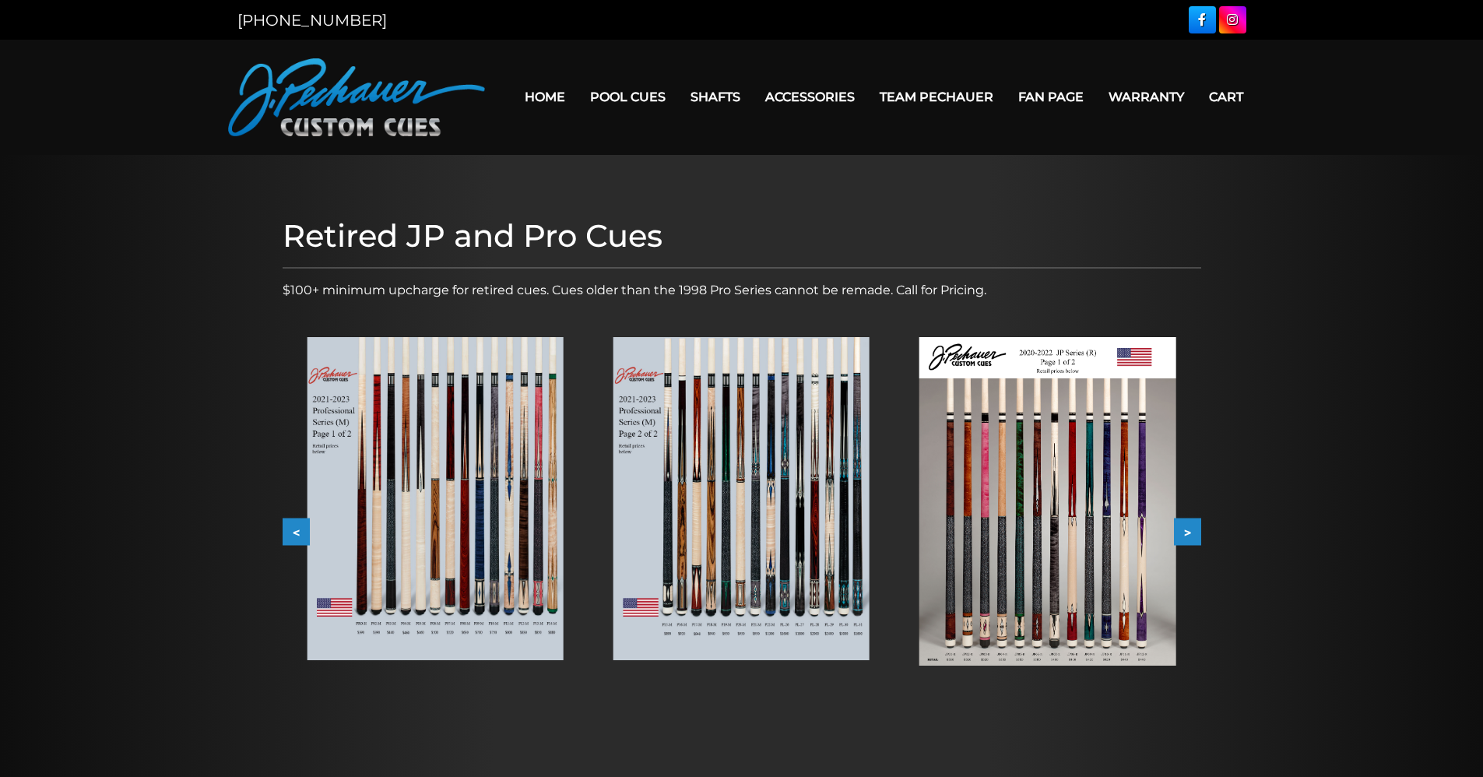
click at [1184, 528] on button ">" at bounding box center [1187, 532] width 27 height 27
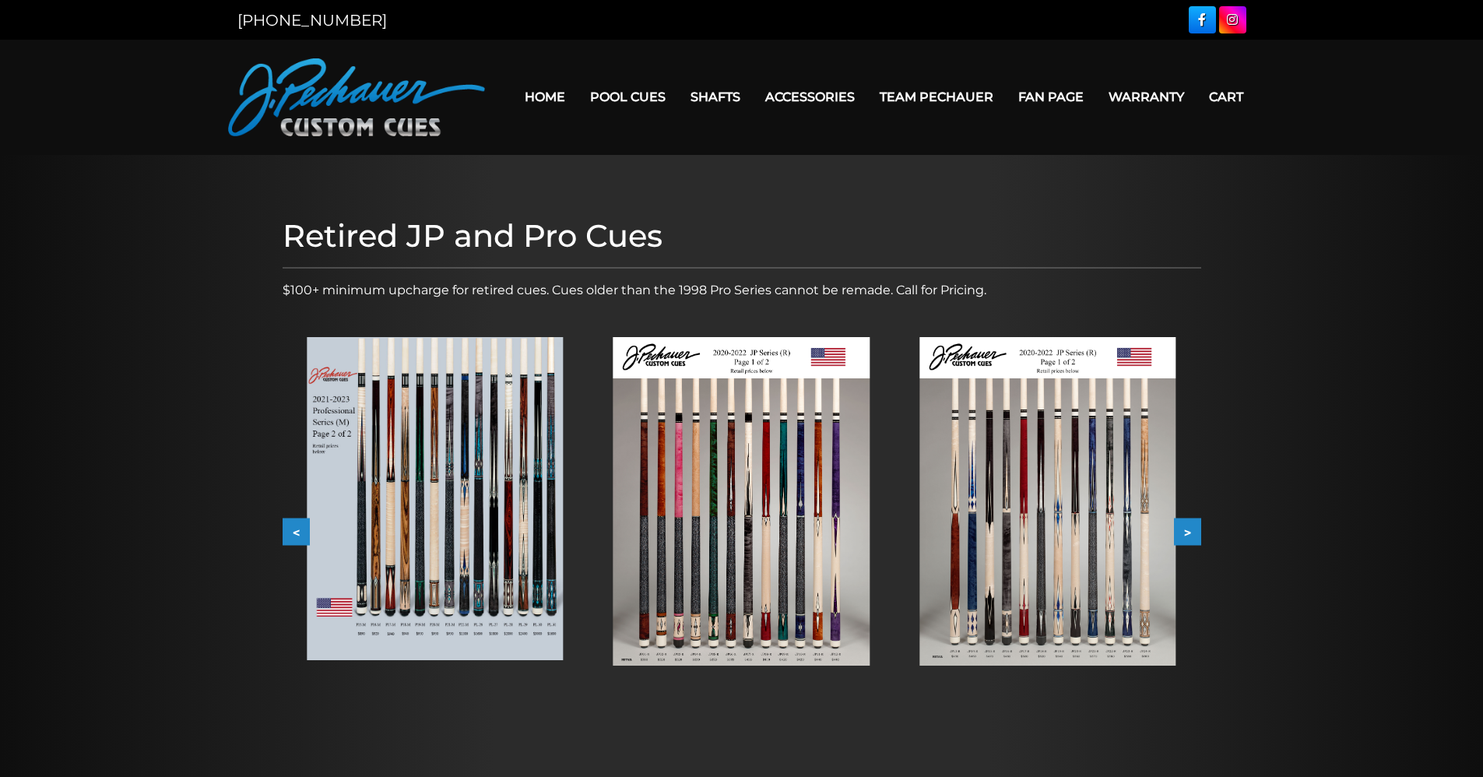
click at [1184, 528] on button ">" at bounding box center [1187, 532] width 27 height 27
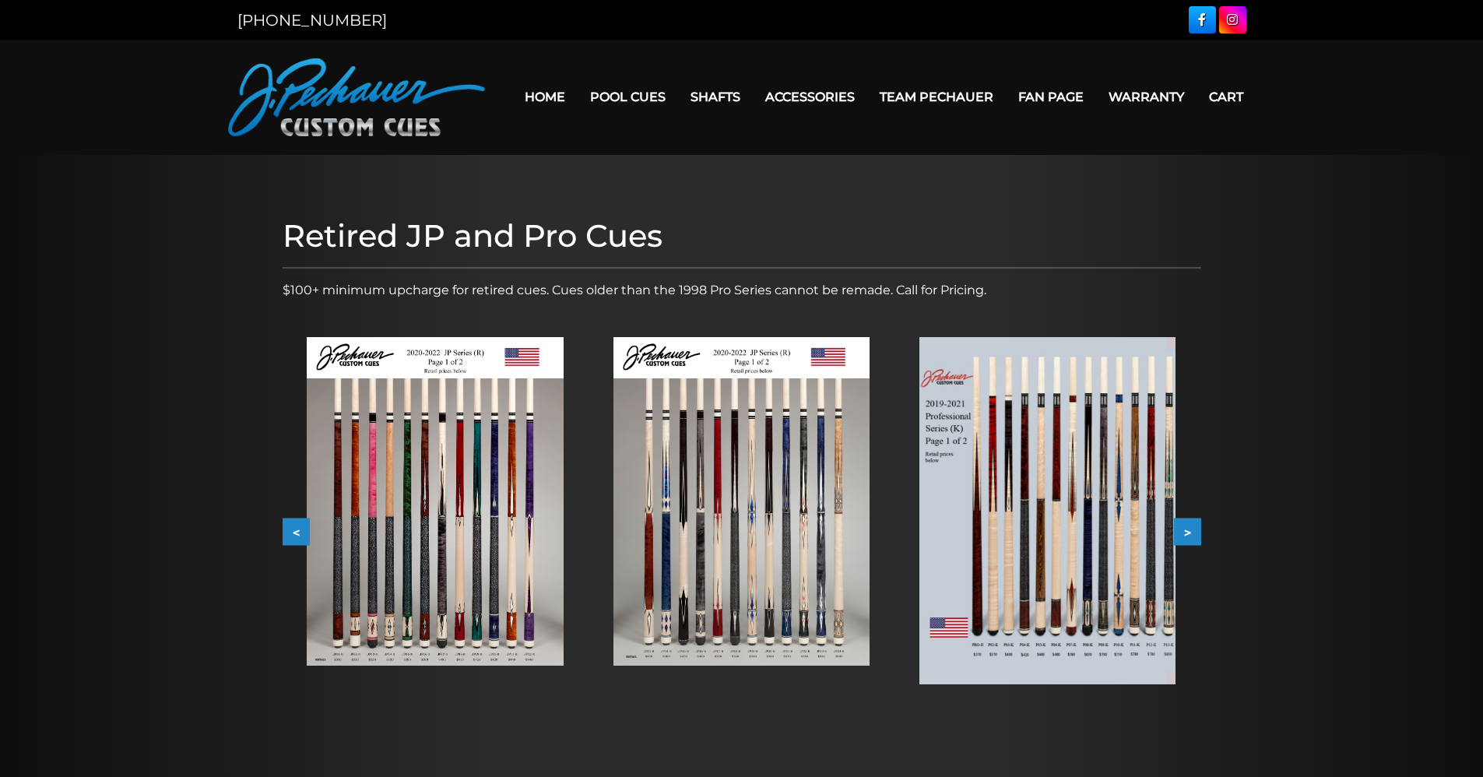
click at [1184, 528] on button ">" at bounding box center [1187, 532] width 27 height 27
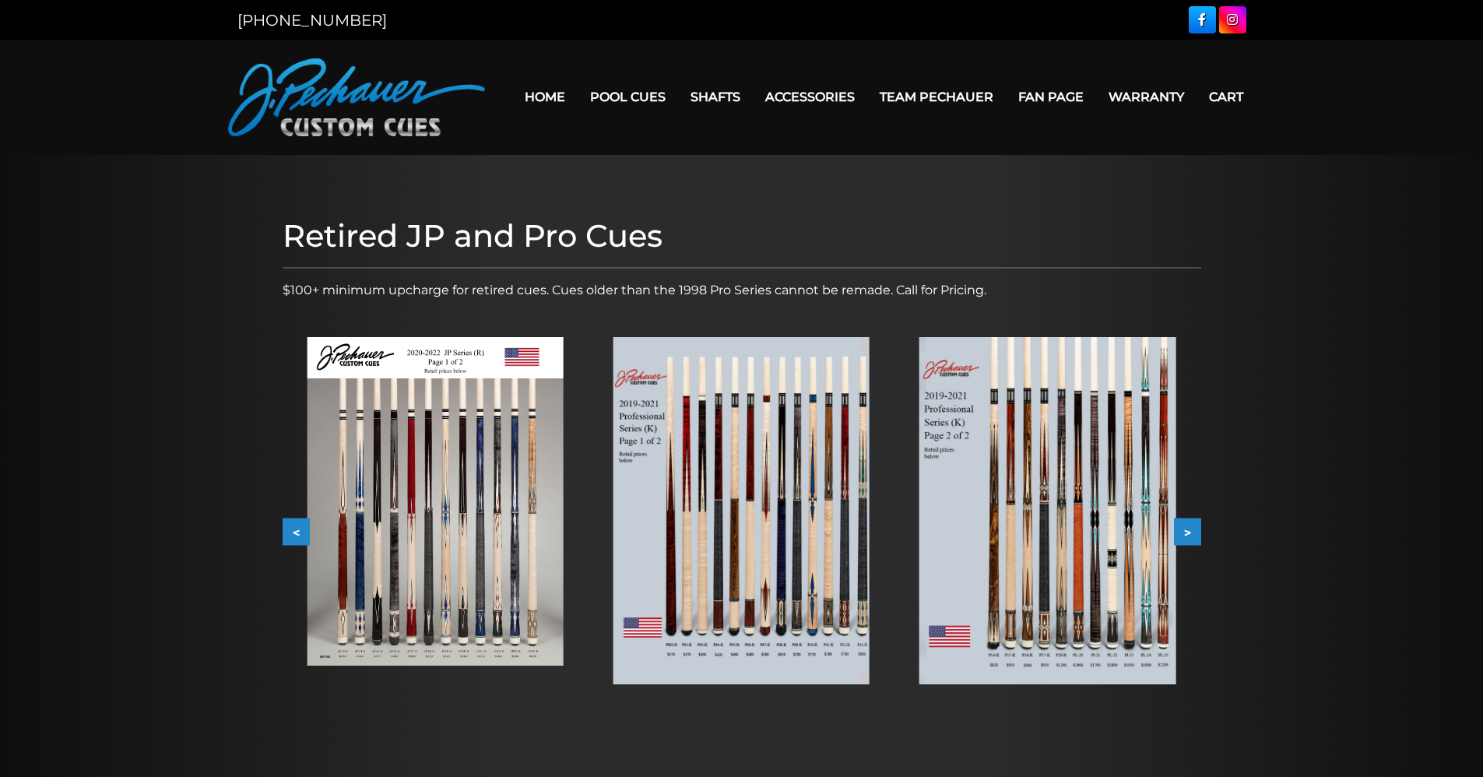
click at [1184, 528] on button ">" at bounding box center [1187, 532] width 27 height 27
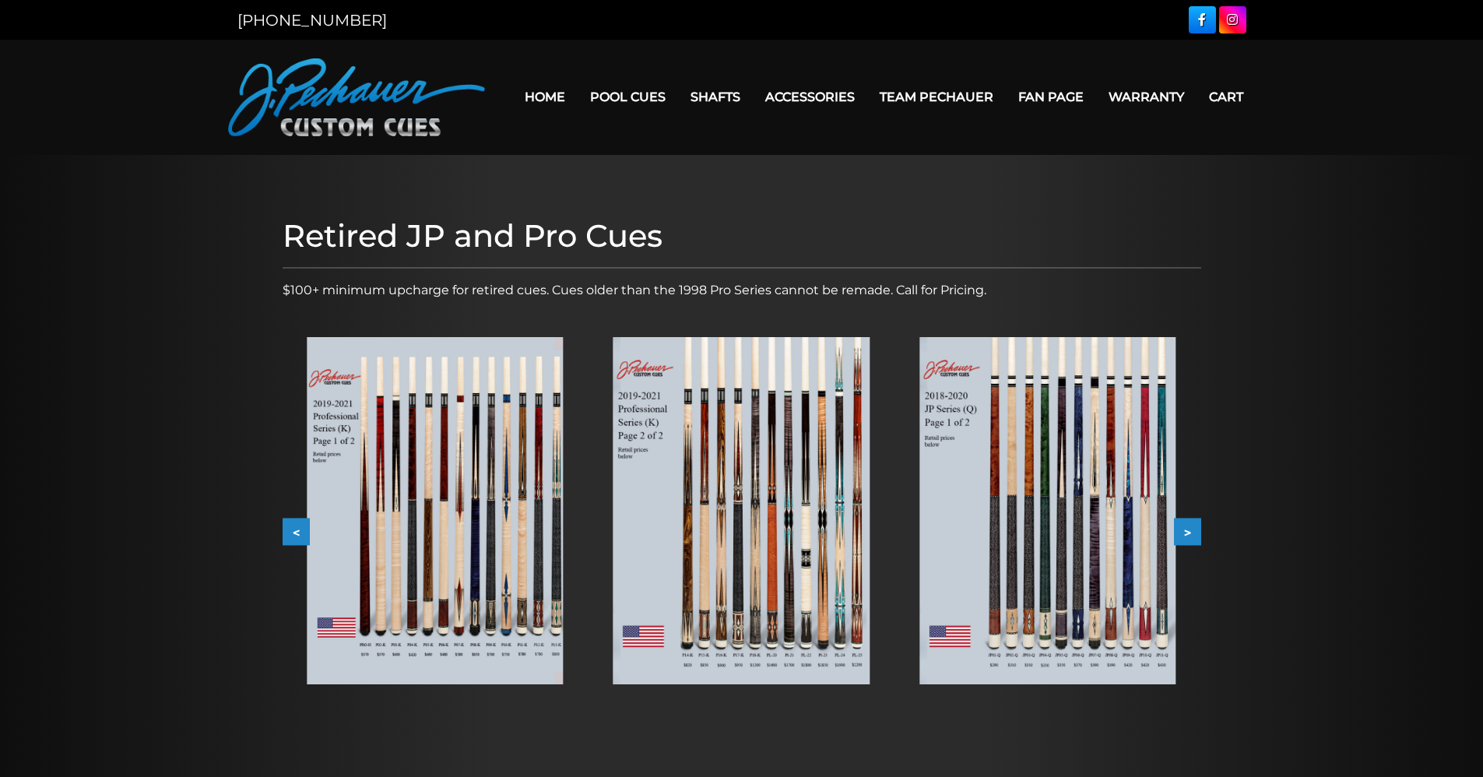
click at [1184, 528] on button ">" at bounding box center [1187, 532] width 27 height 27
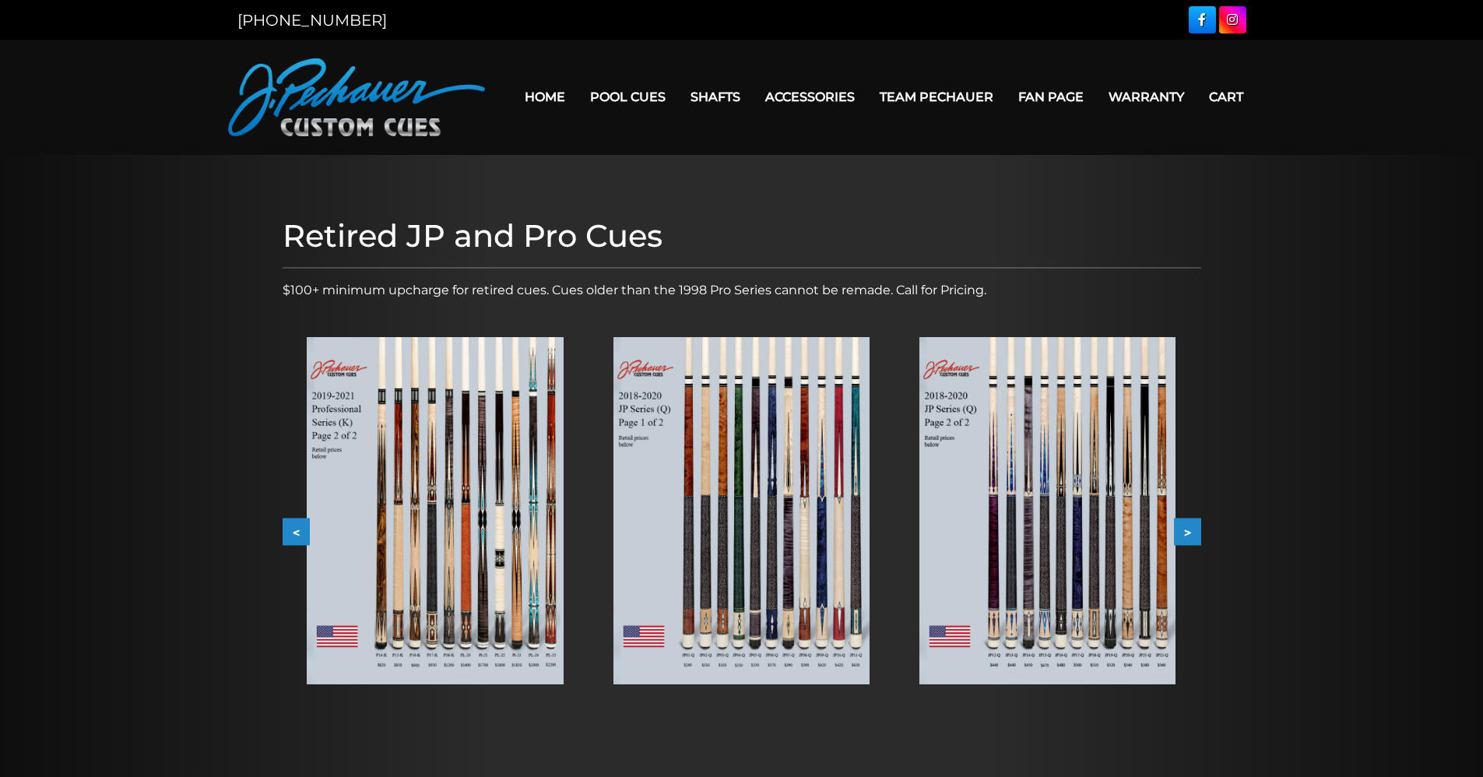
click at [1184, 528] on button ">" at bounding box center [1187, 532] width 27 height 27
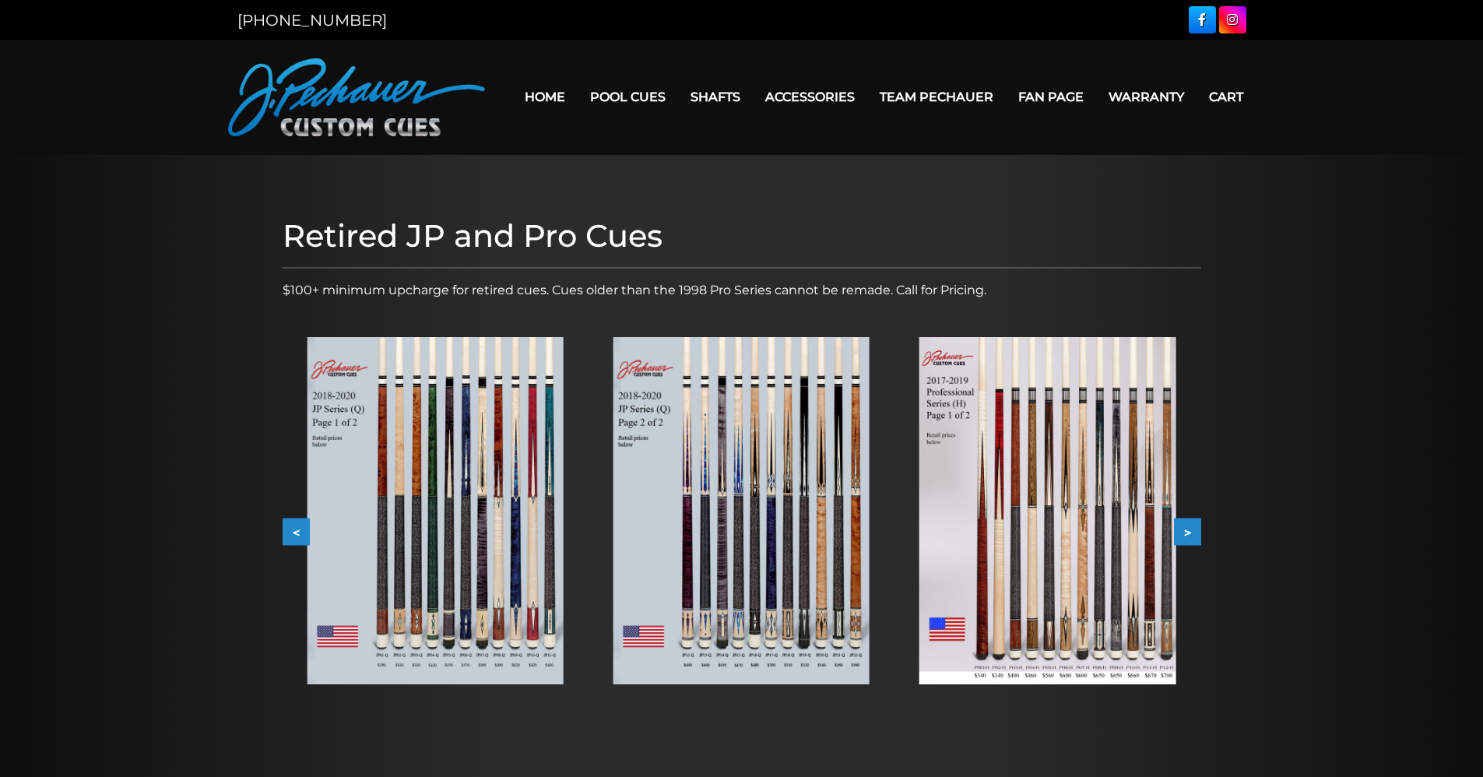
click at [1184, 528] on button ">" at bounding box center [1187, 532] width 27 height 27
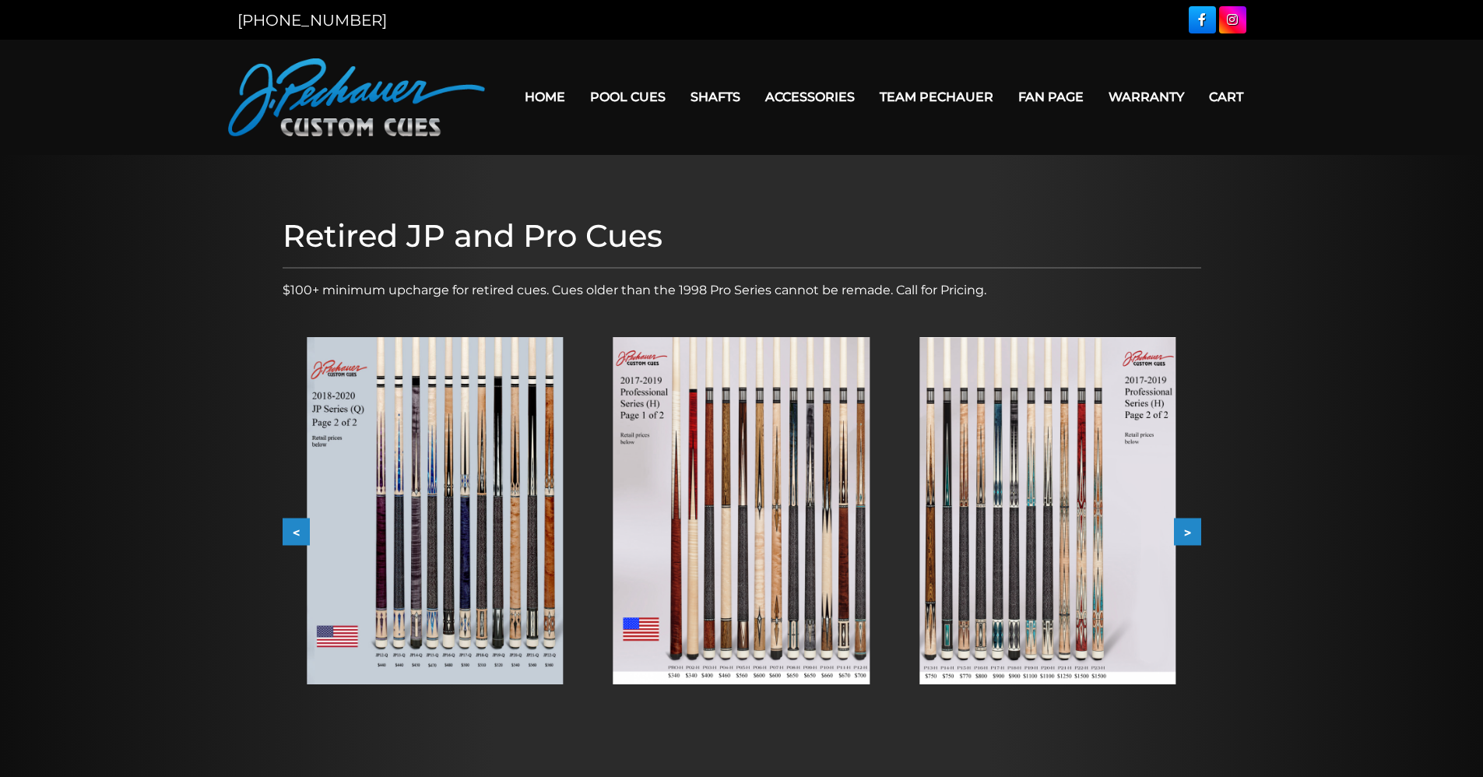
click at [1184, 528] on button ">" at bounding box center [1187, 532] width 27 height 27
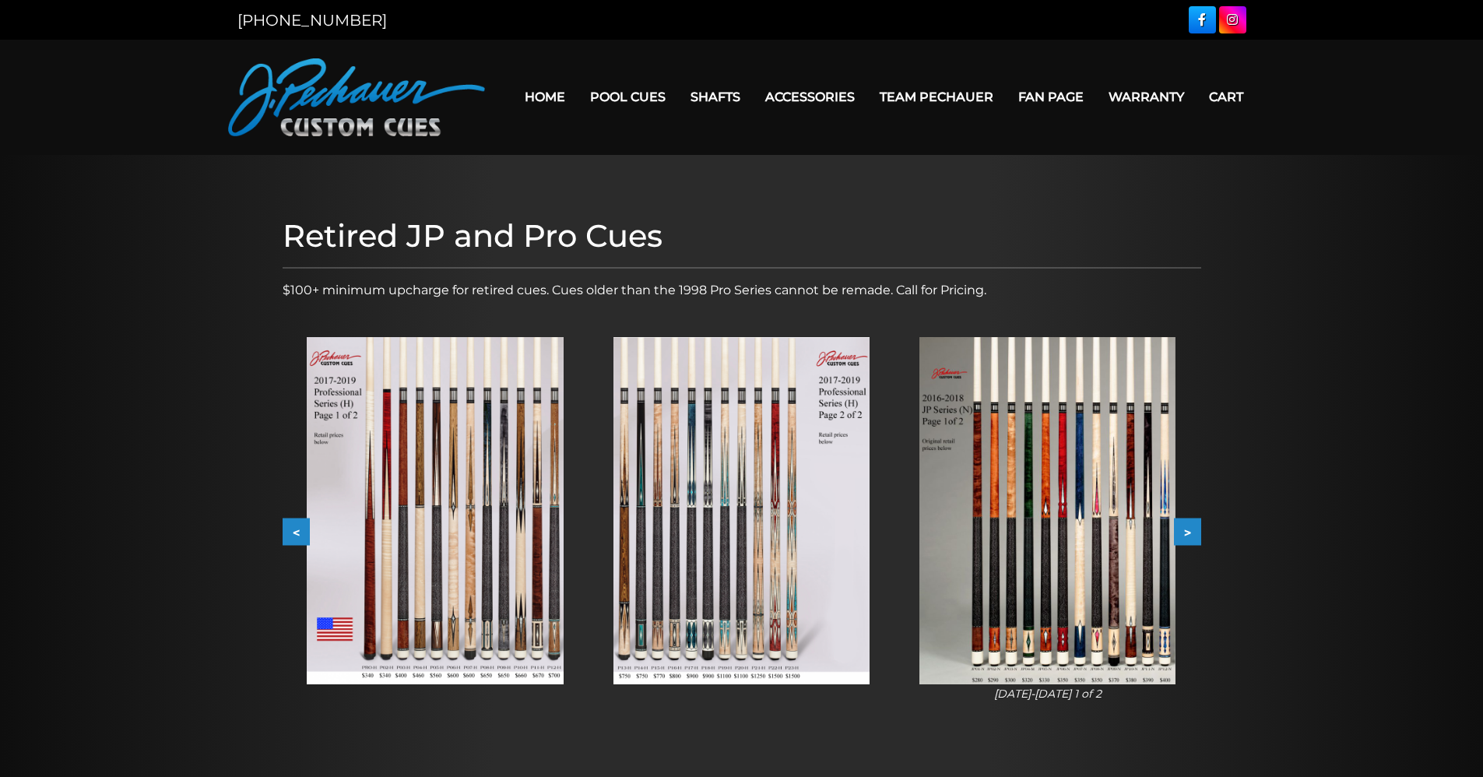
click at [1184, 528] on button ">" at bounding box center [1187, 532] width 27 height 27
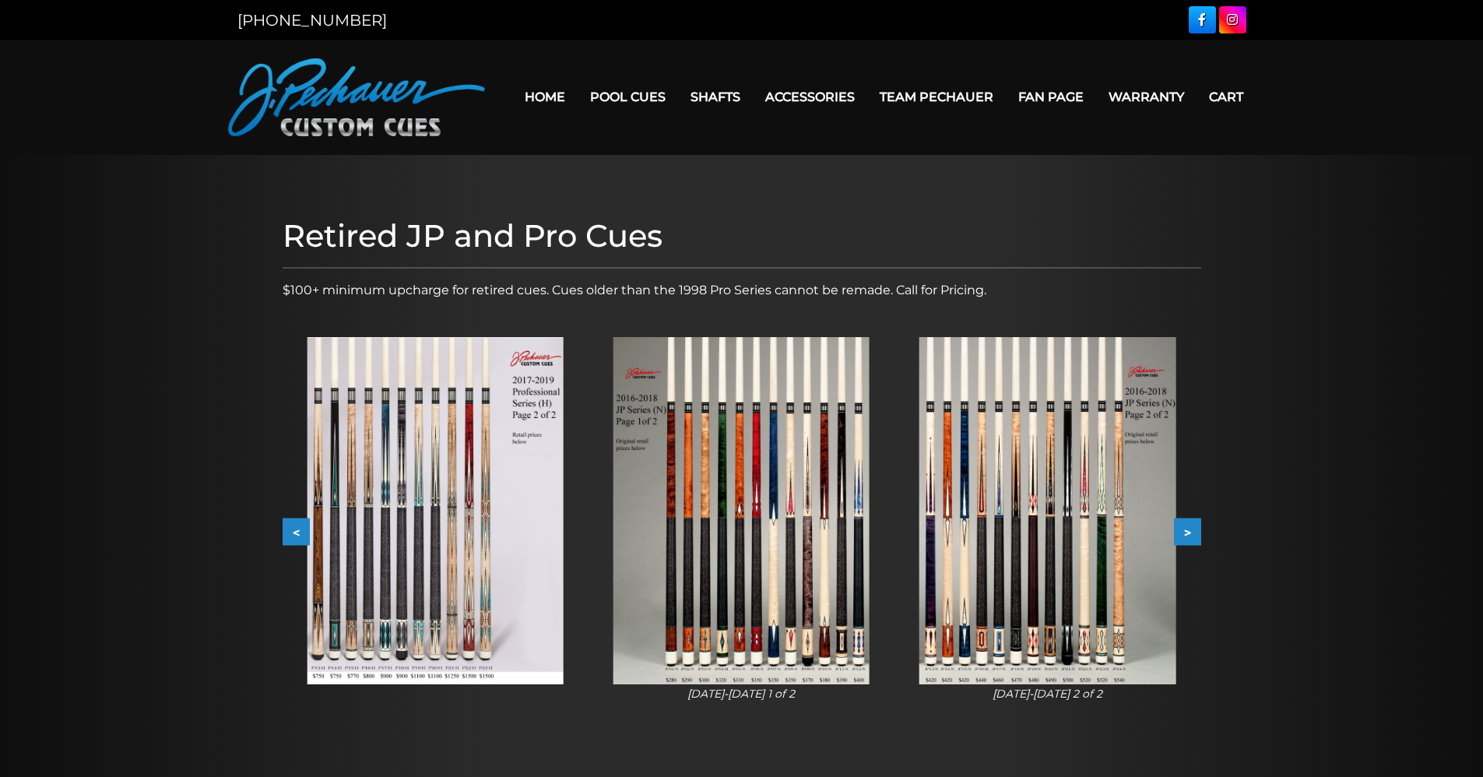
click at [1184, 528] on button ">" at bounding box center [1187, 532] width 27 height 27
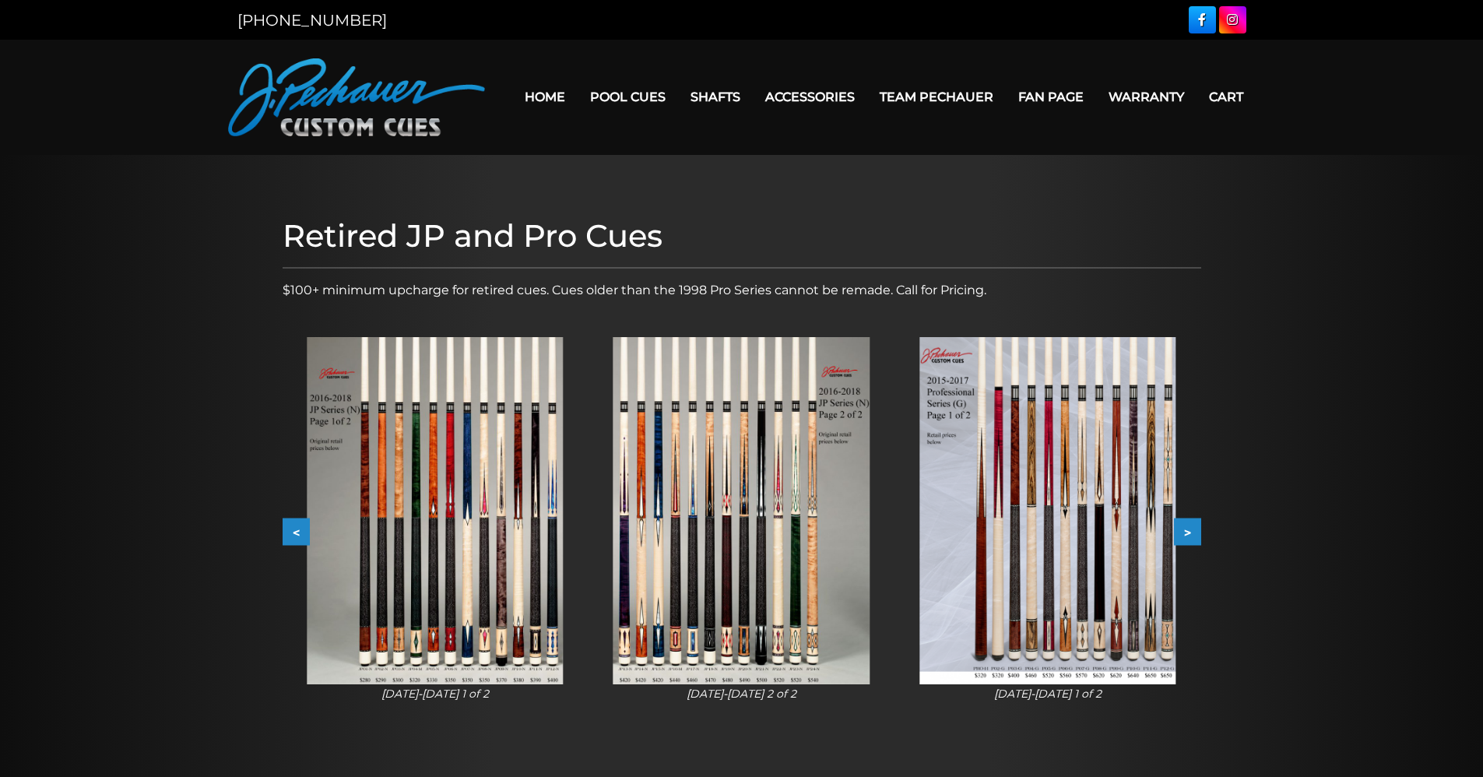
click at [1184, 528] on button ">" at bounding box center [1187, 532] width 27 height 27
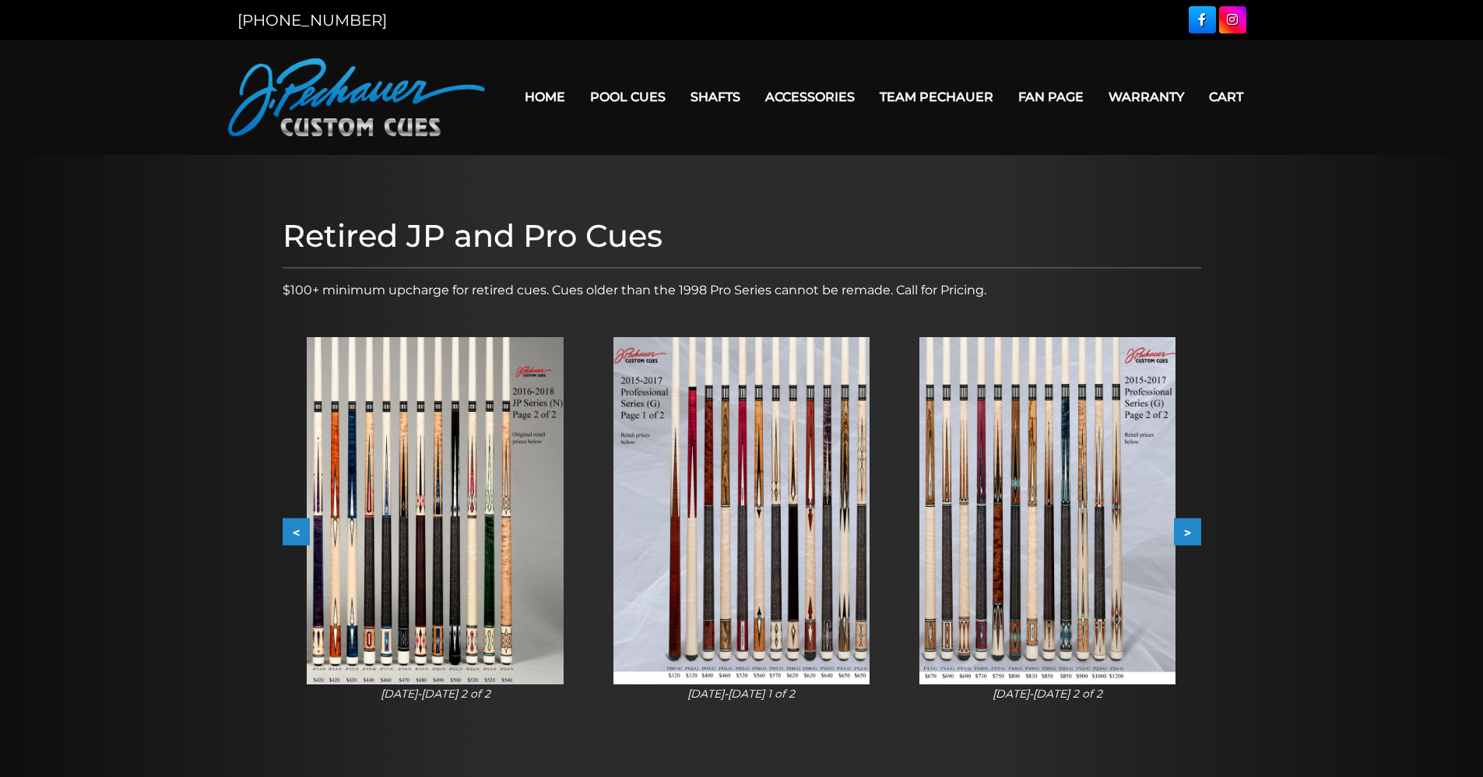
click at [835, 516] on img at bounding box center [742, 510] width 256 height 347
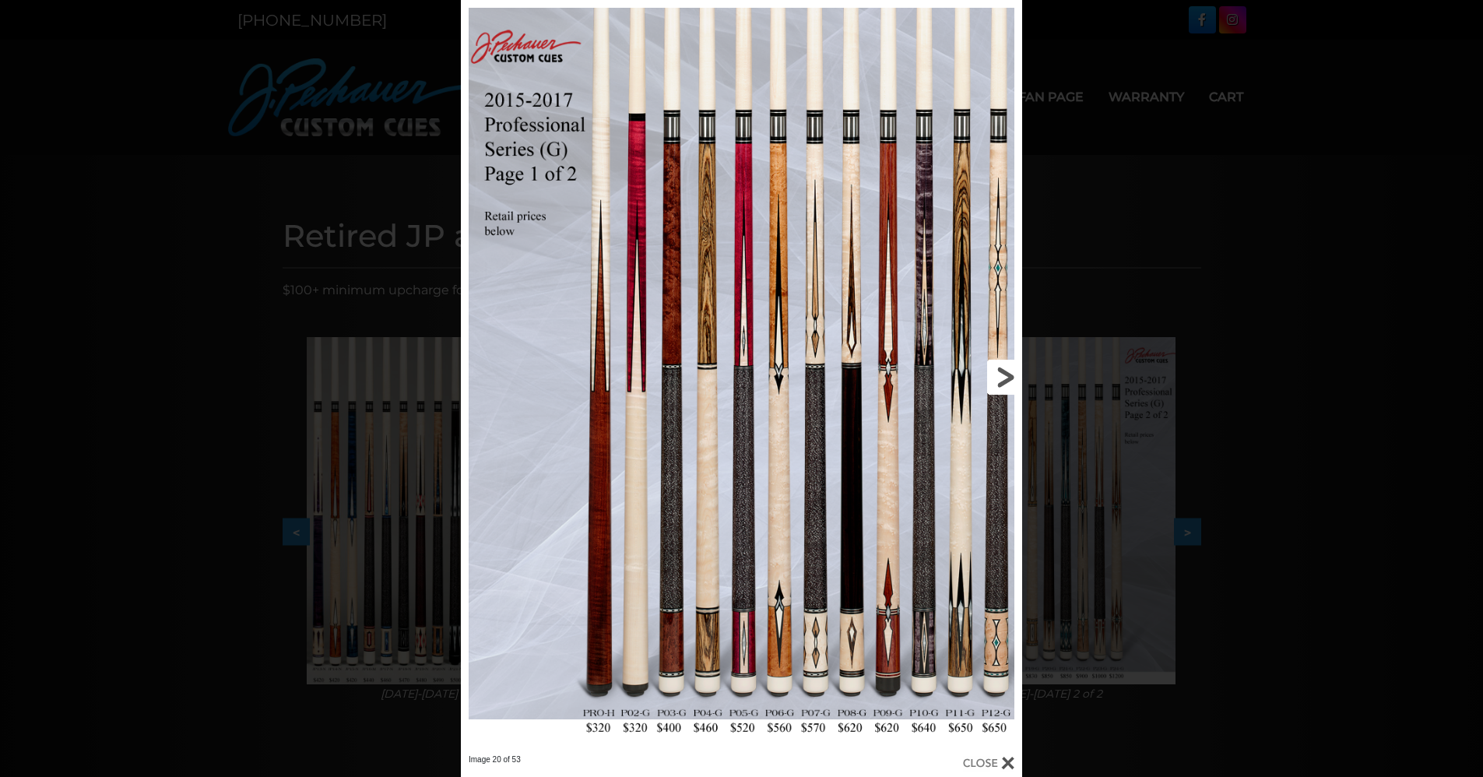
click at [1004, 371] on link at bounding box center [896, 377] width 252 height 754
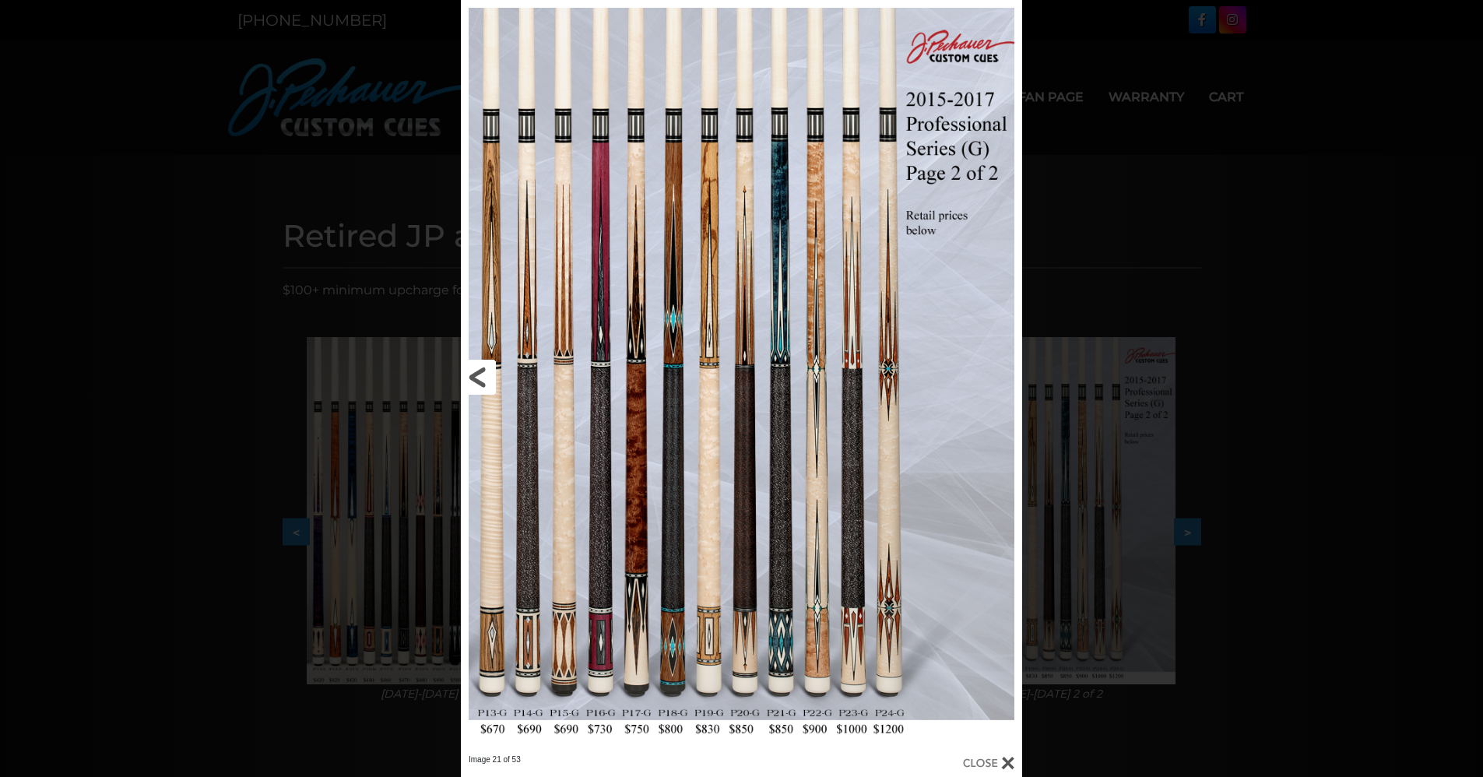
click at [480, 370] on link at bounding box center [587, 377] width 252 height 754
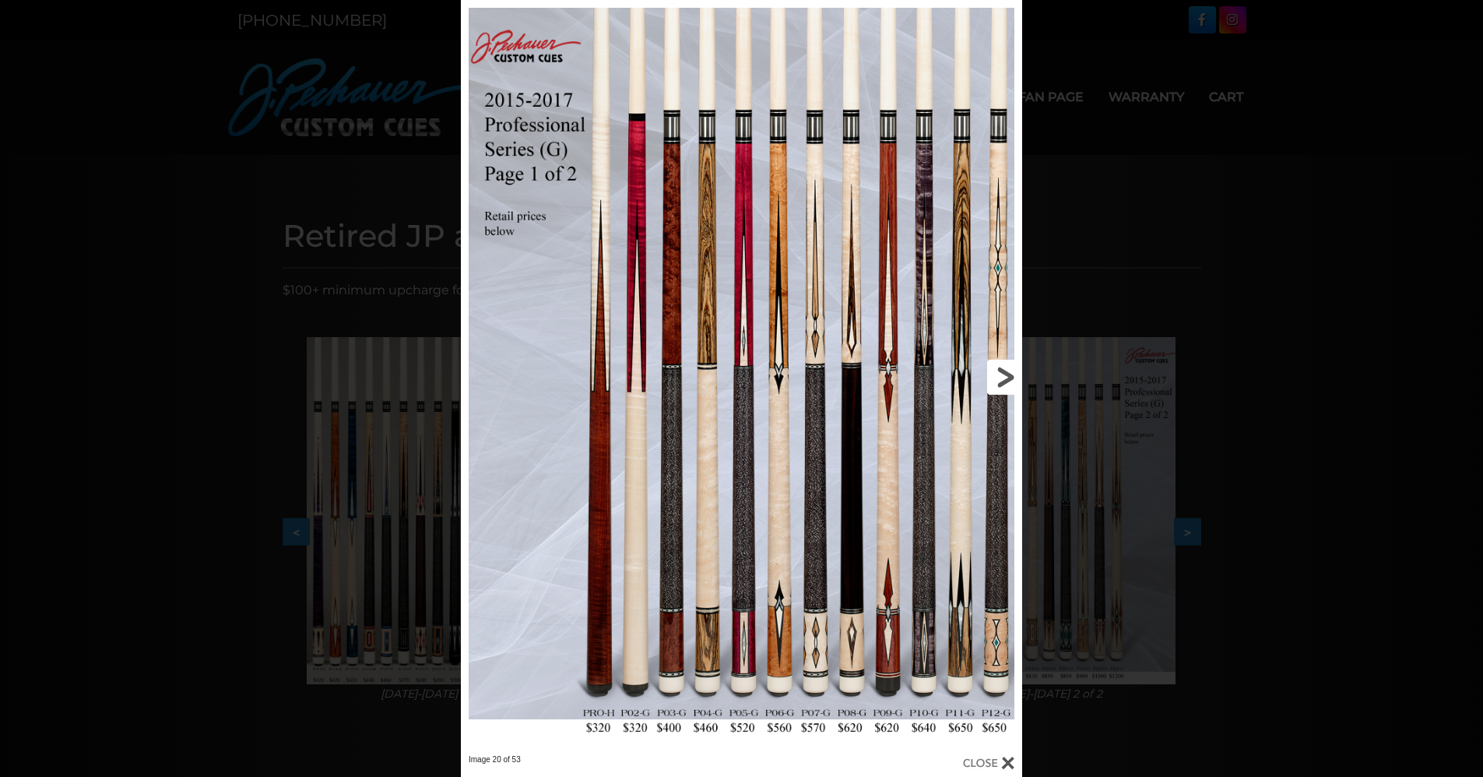
click at [999, 370] on link at bounding box center [896, 377] width 252 height 754
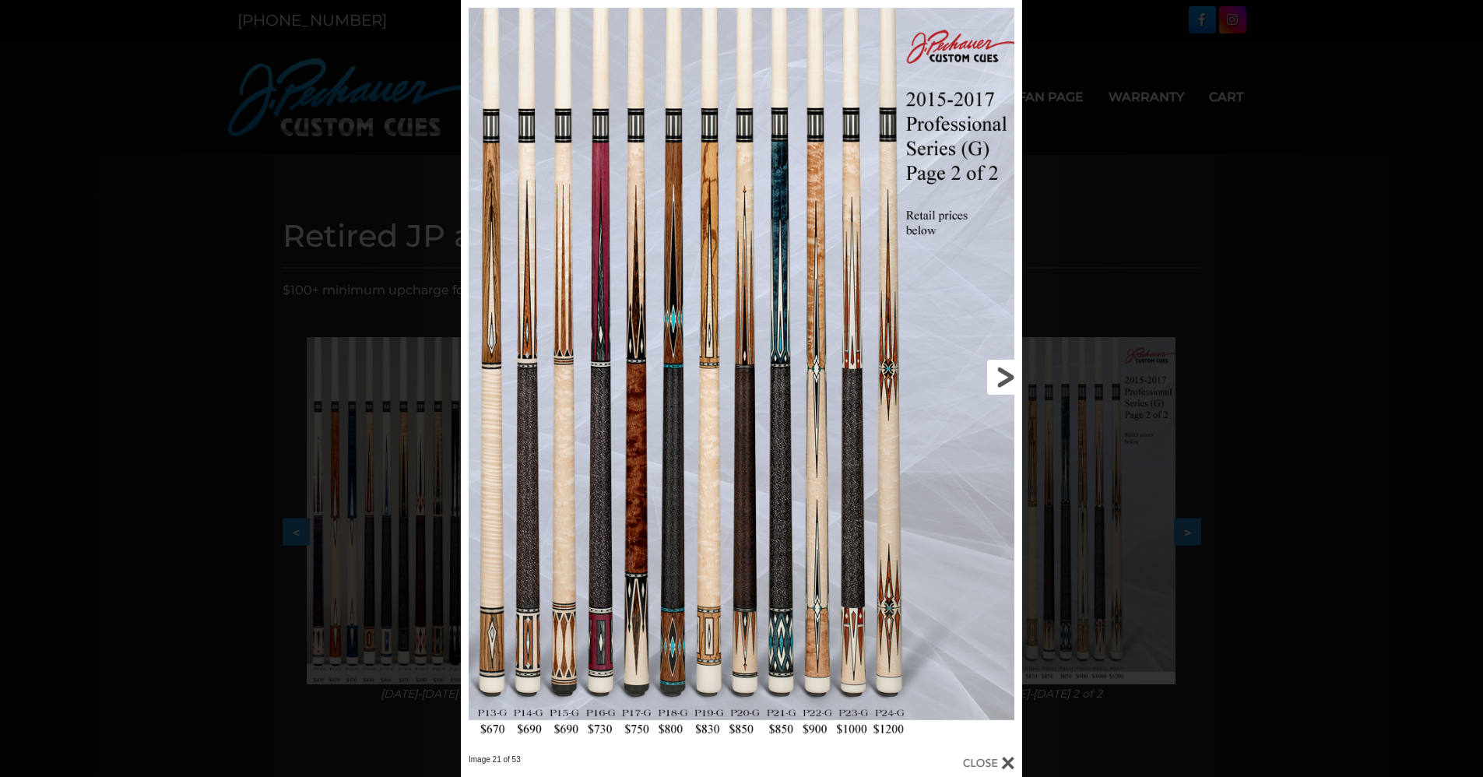
click at [999, 370] on link at bounding box center [896, 377] width 252 height 754
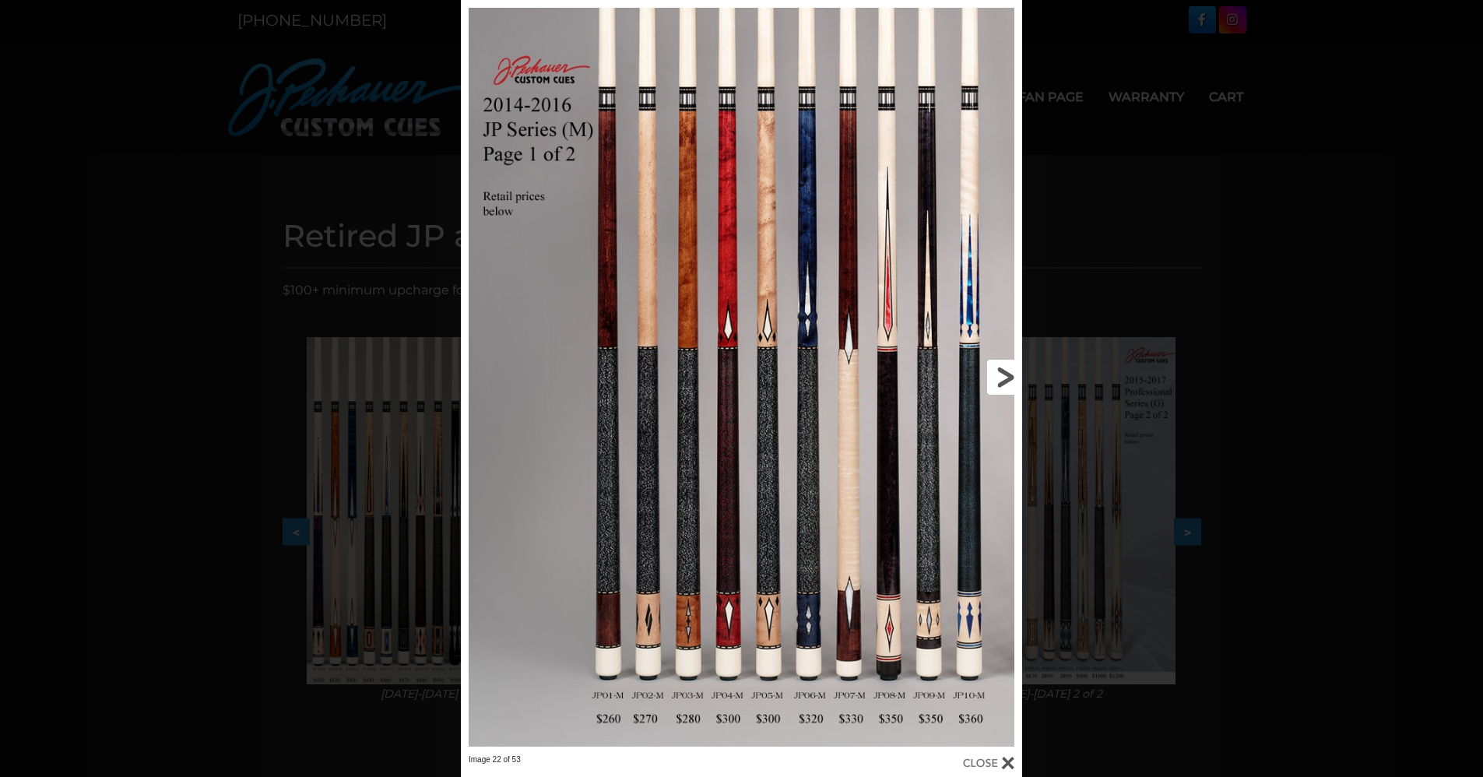
click at [999, 370] on link at bounding box center [896, 377] width 252 height 754
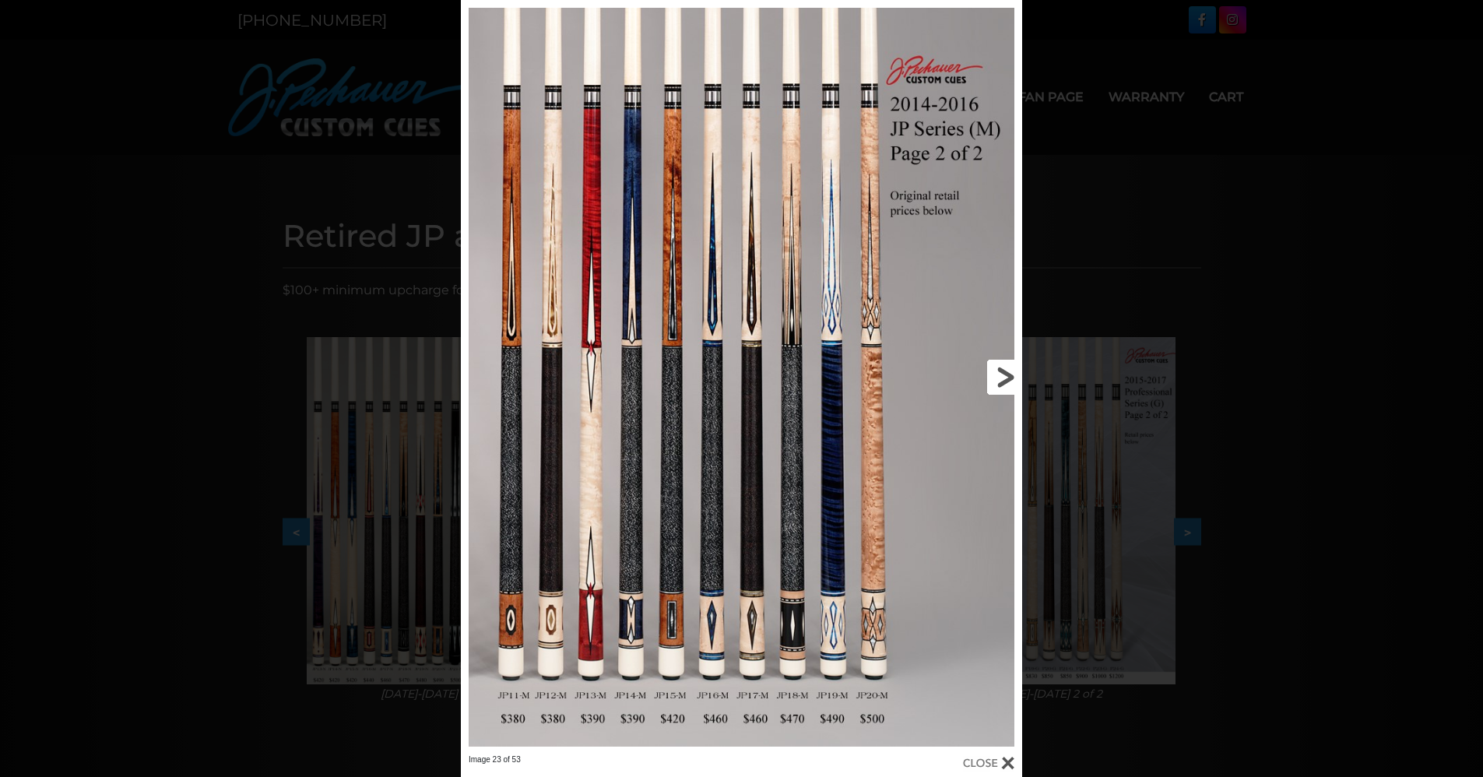
click at [999, 370] on link at bounding box center [896, 377] width 252 height 754
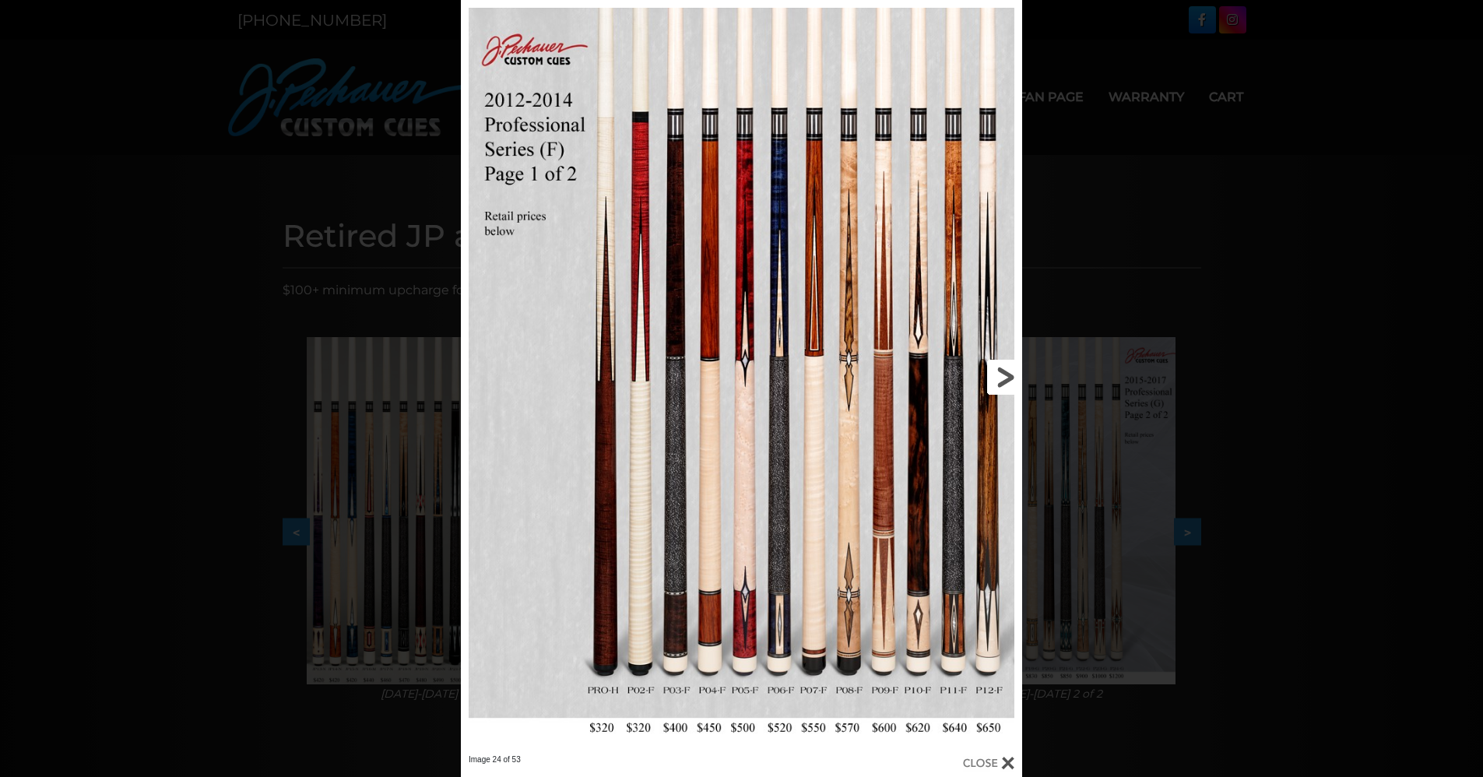
click at [999, 370] on link at bounding box center [896, 377] width 252 height 754
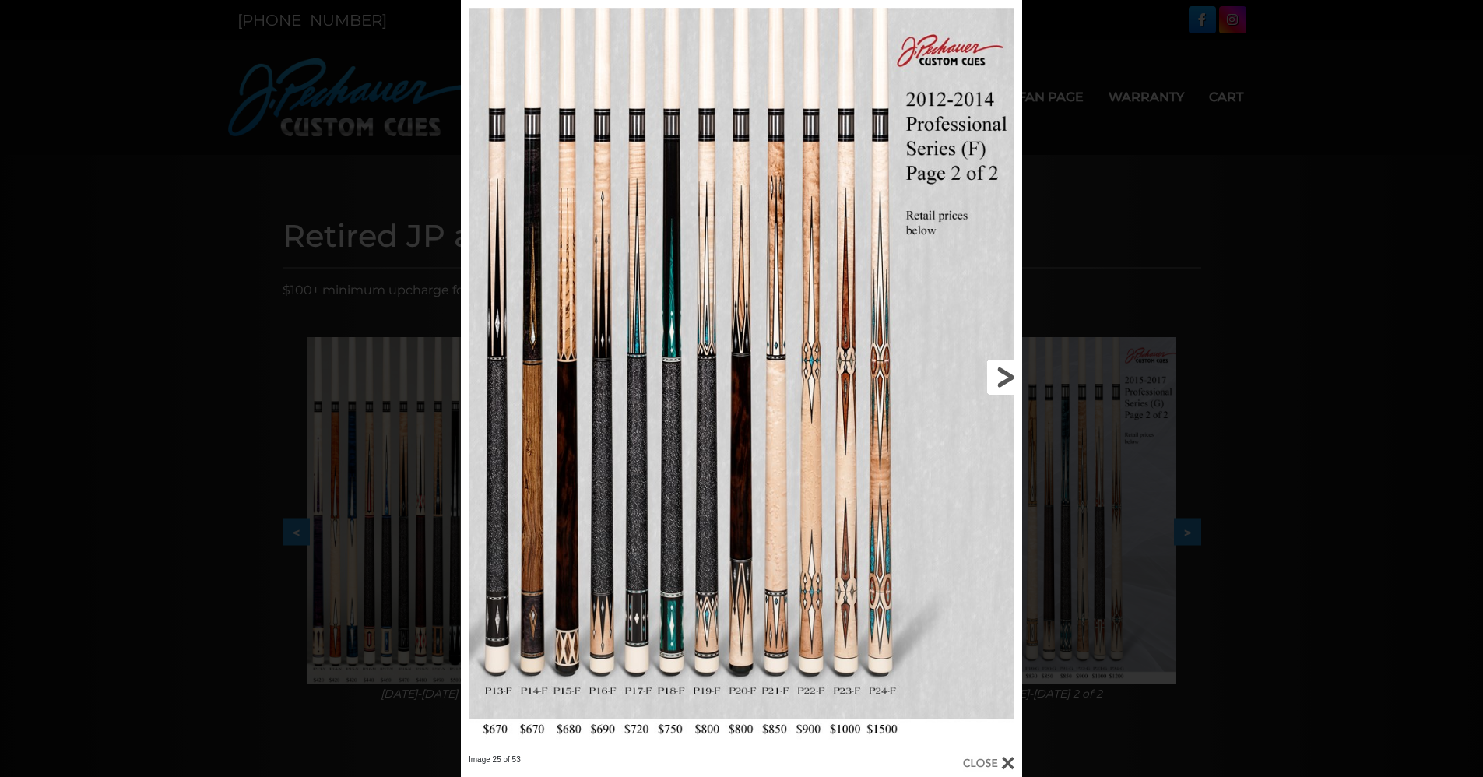
click at [999, 370] on link at bounding box center [896, 377] width 252 height 754
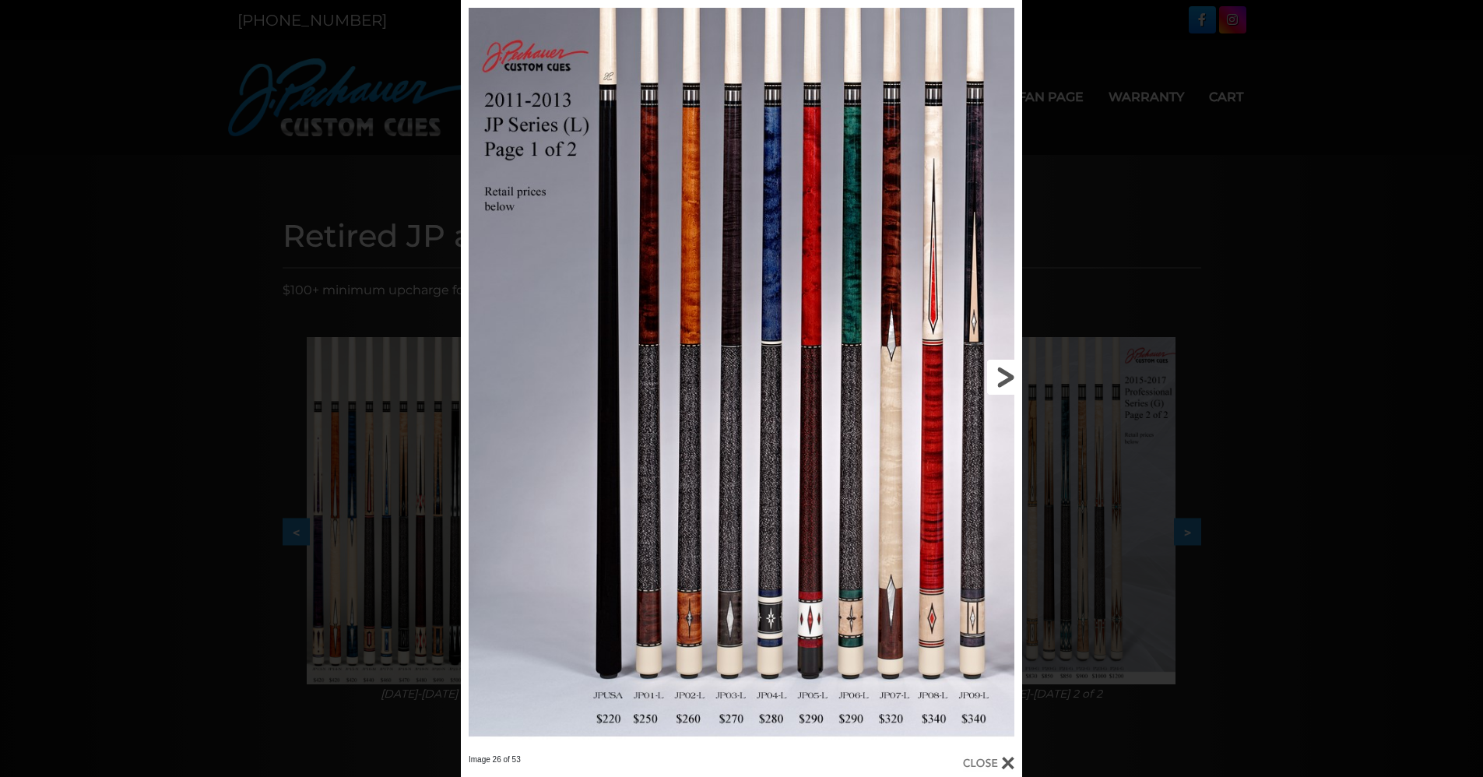
click at [999, 370] on link at bounding box center [896, 377] width 252 height 754
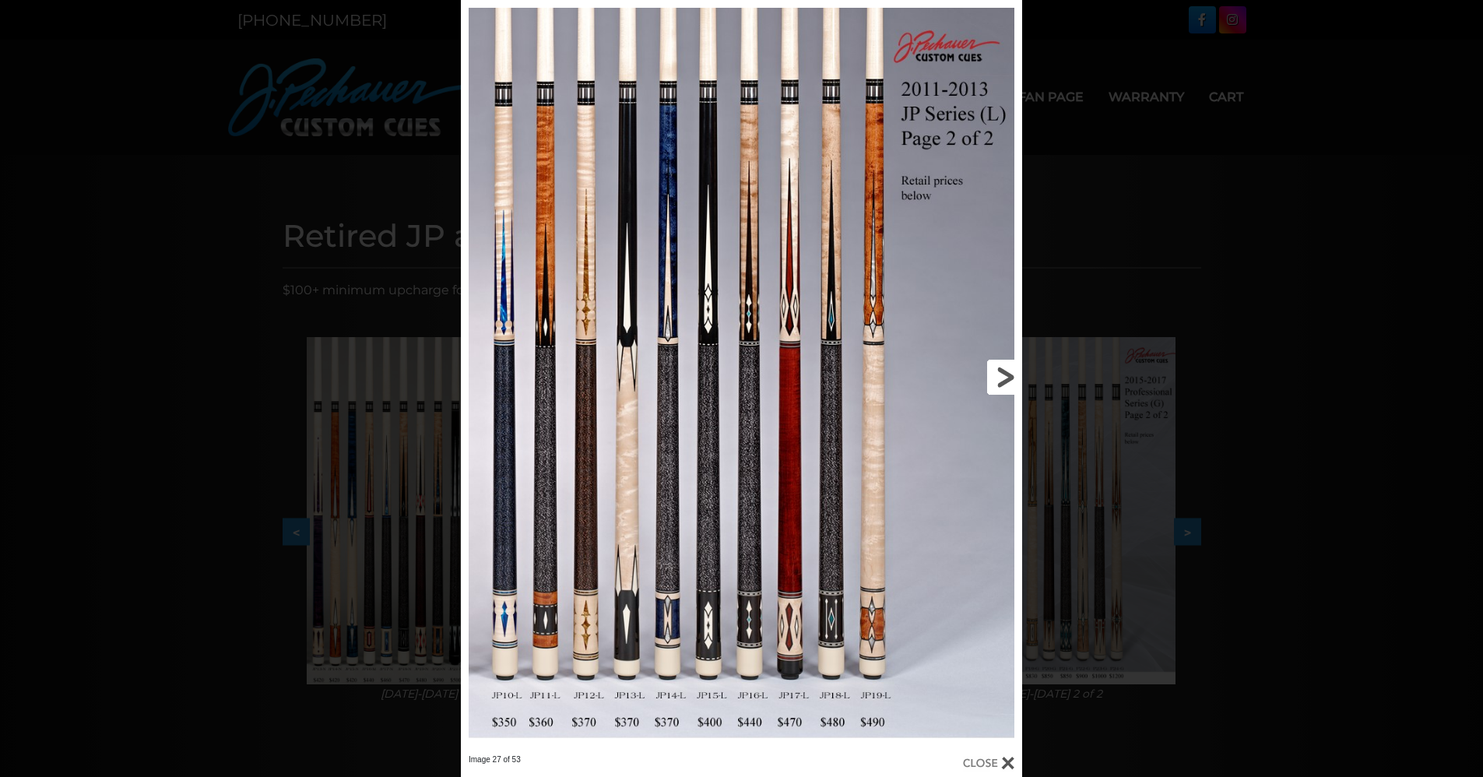
click at [999, 370] on link at bounding box center [896, 377] width 252 height 754
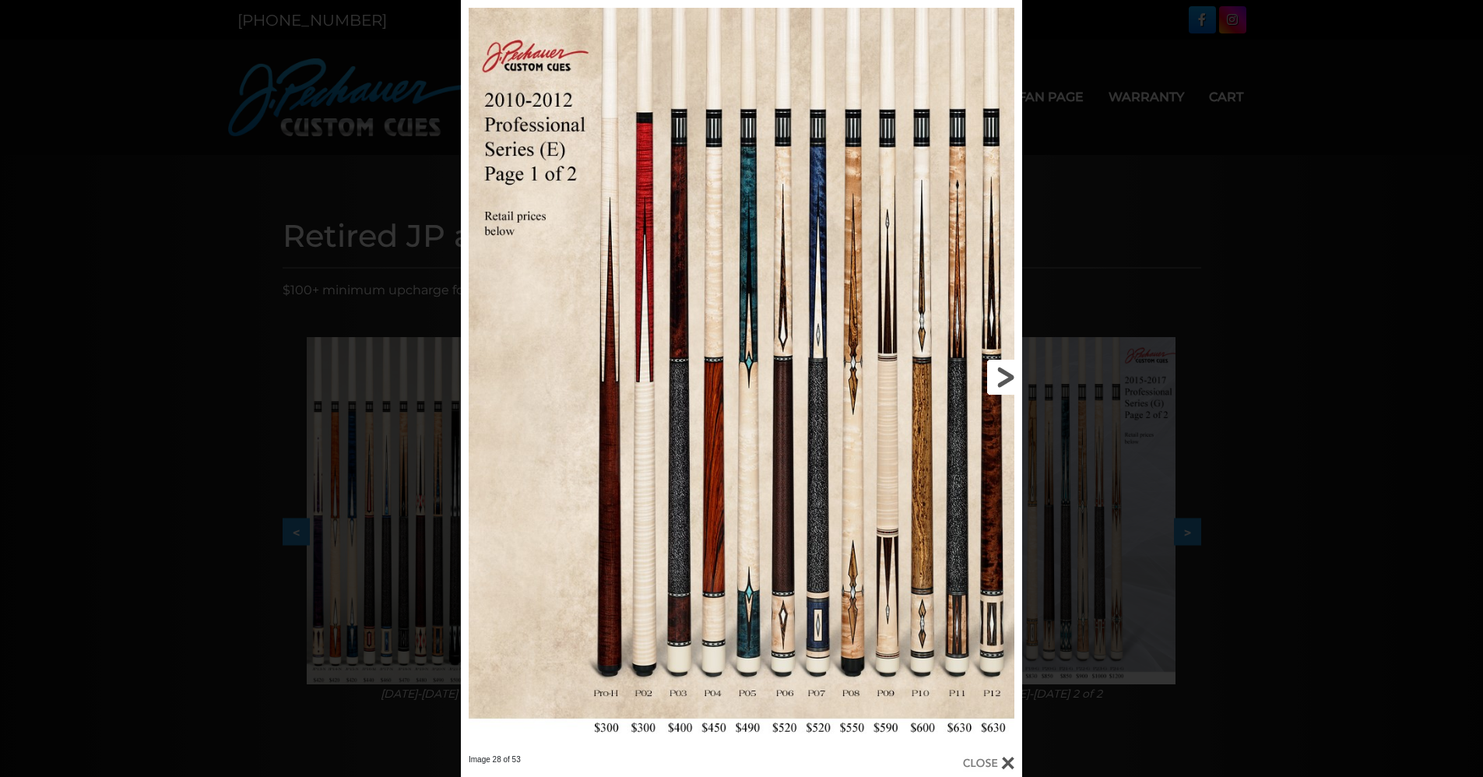
click at [999, 370] on link at bounding box center [896, 377] width 252 height 754
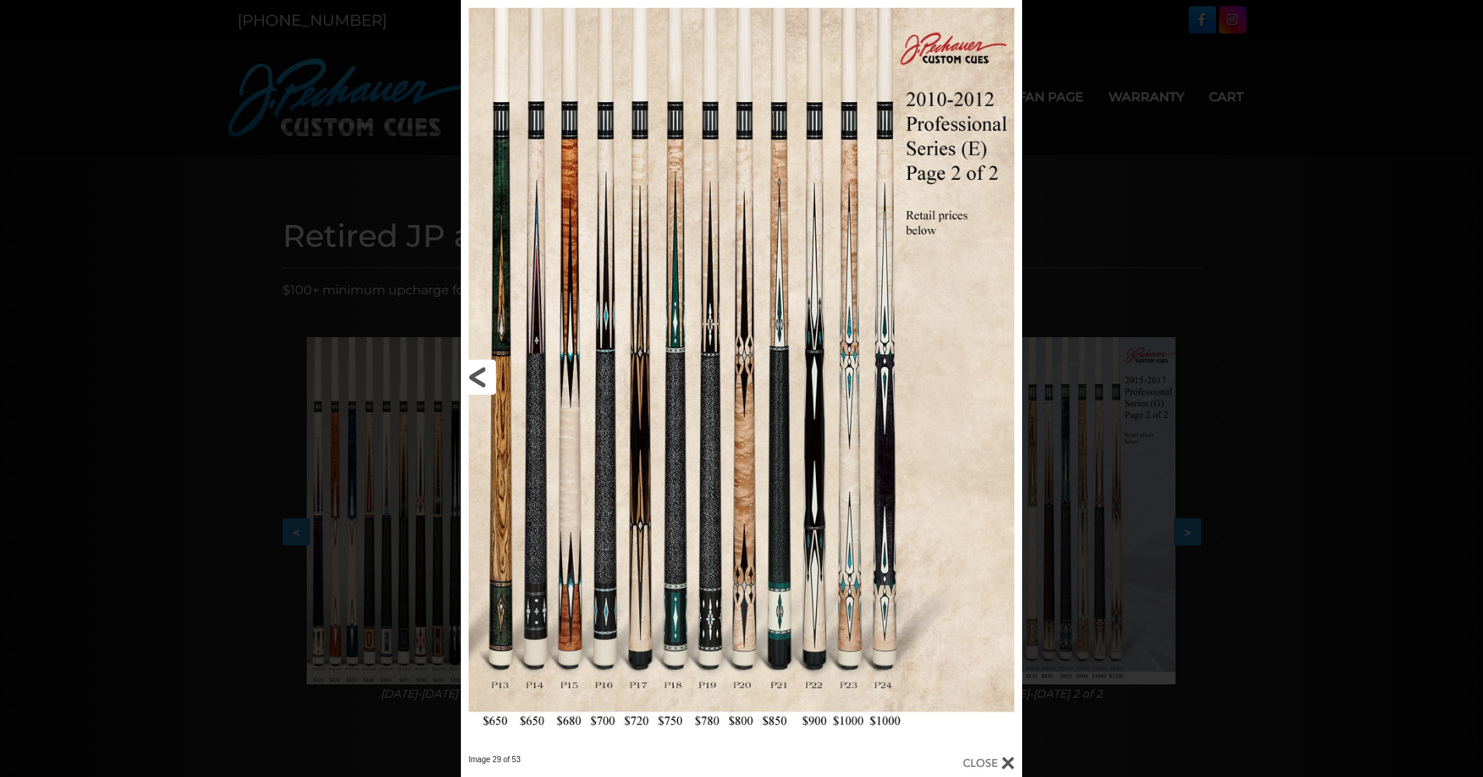
click at [480, 373] on link at bounding box center [587, 377] width 252 height 754
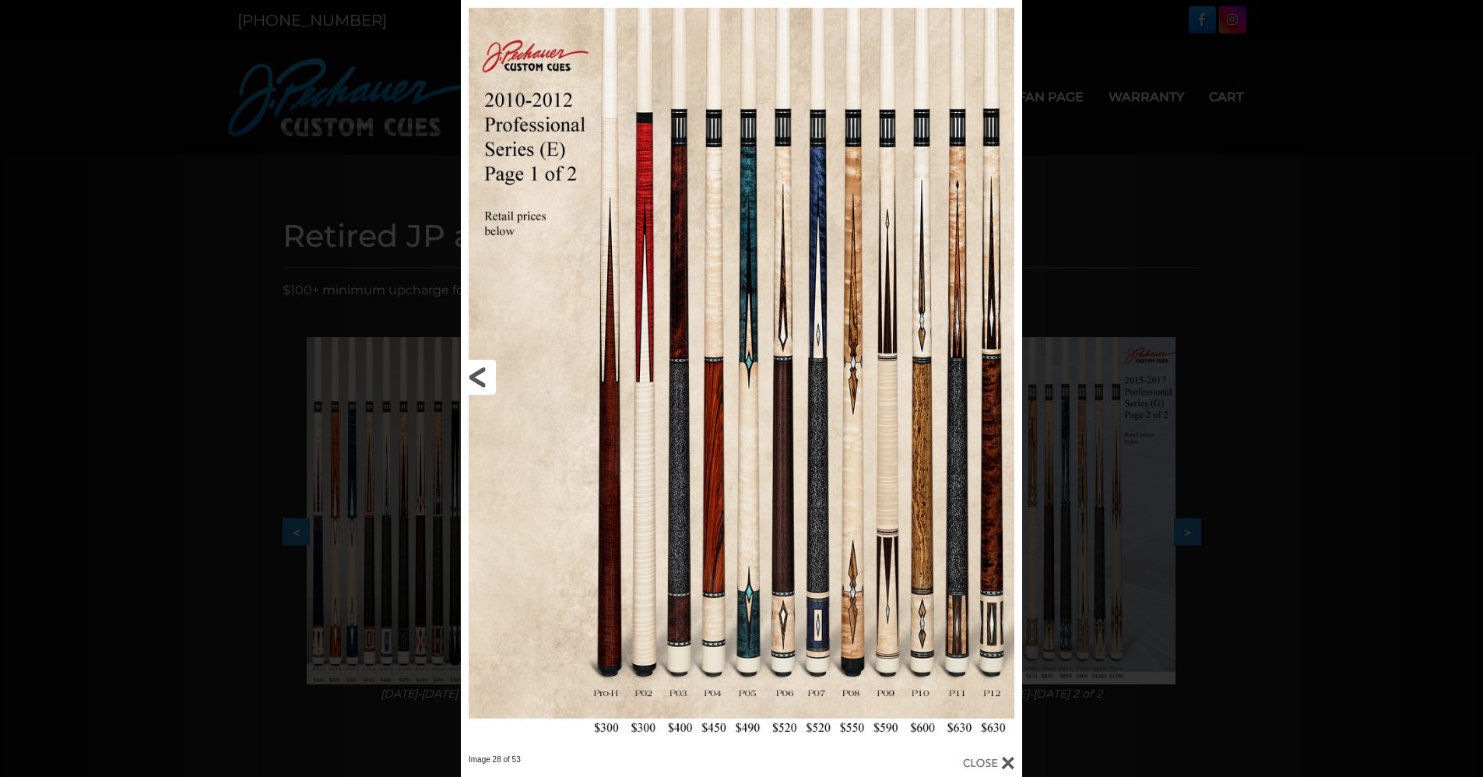
click at [487, 374] on link at bounding box center [587, 377] width 252 height 754
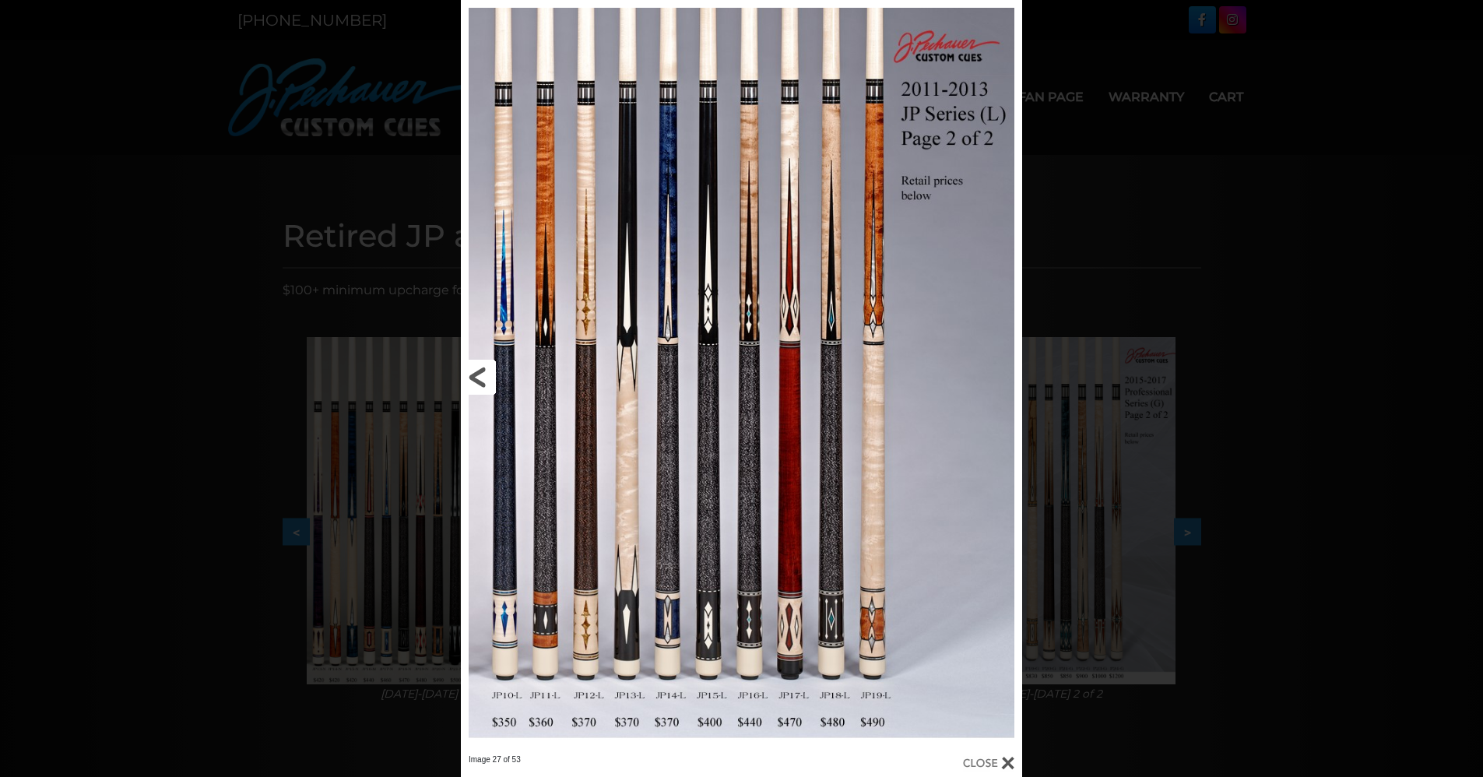
click at [487, 374] on link at bounding box center [587, 377] width 252 height 754
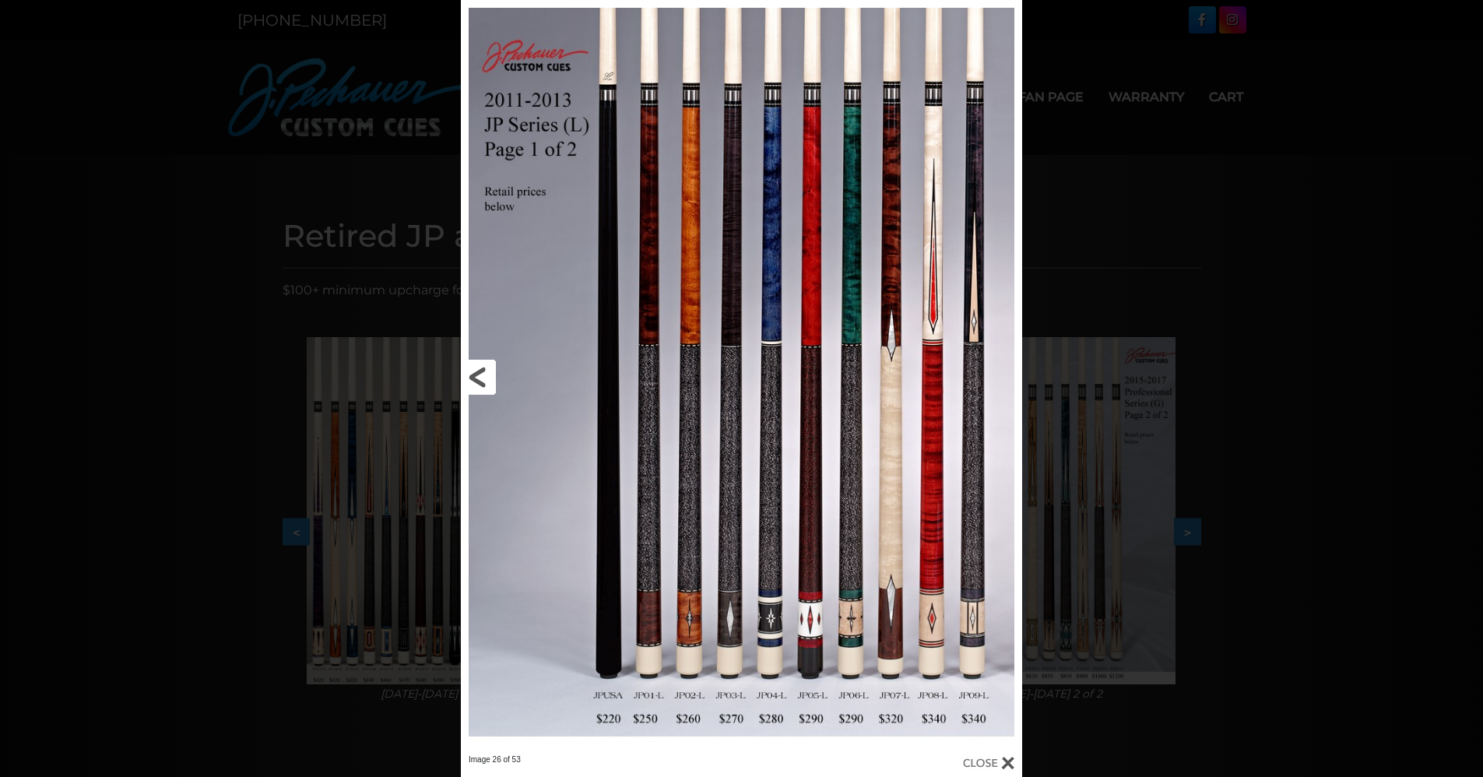
click at [473, 375] on link at bounding box center [587, 377] width 252 height 754
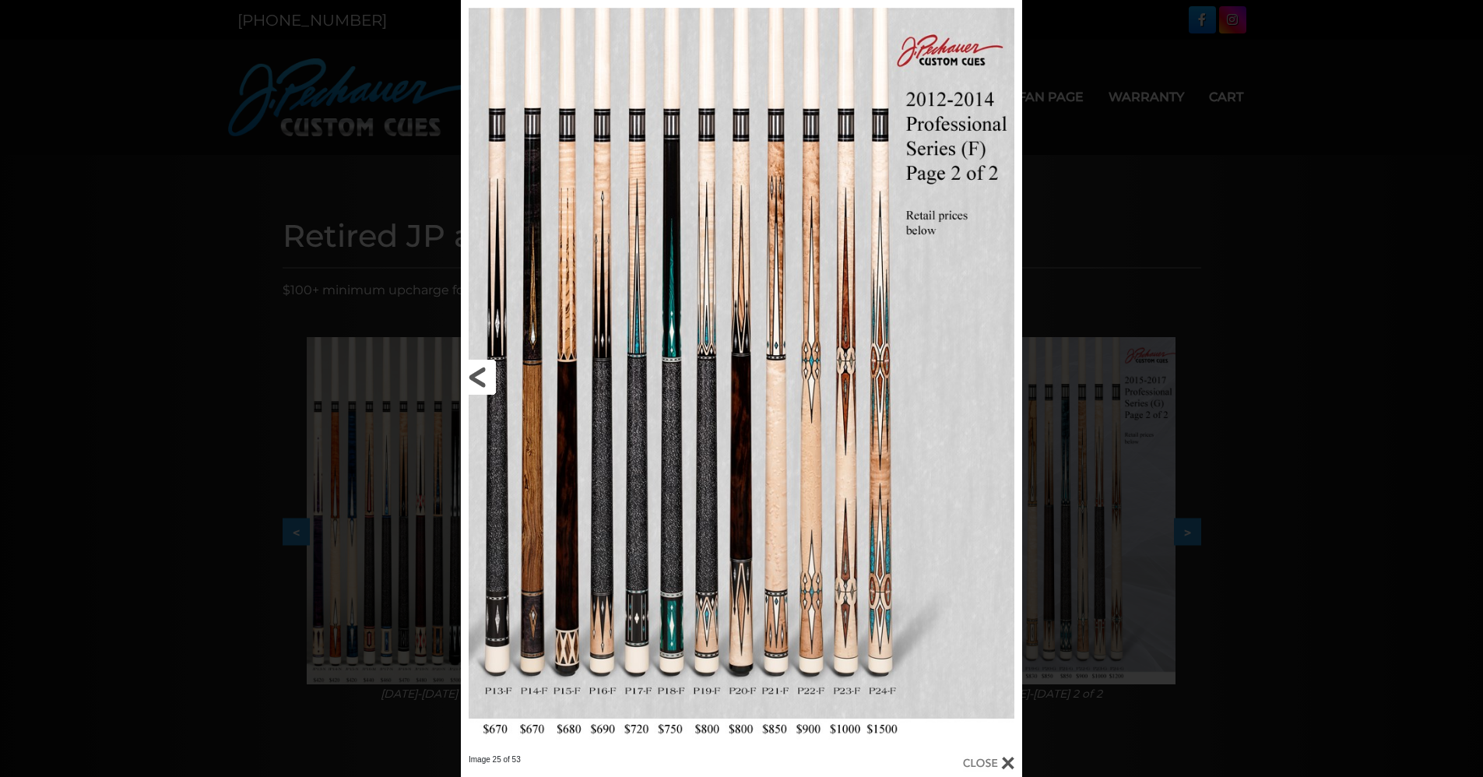
click at [477, 375] on link at bounding box center [587, 377] width 252 height 754
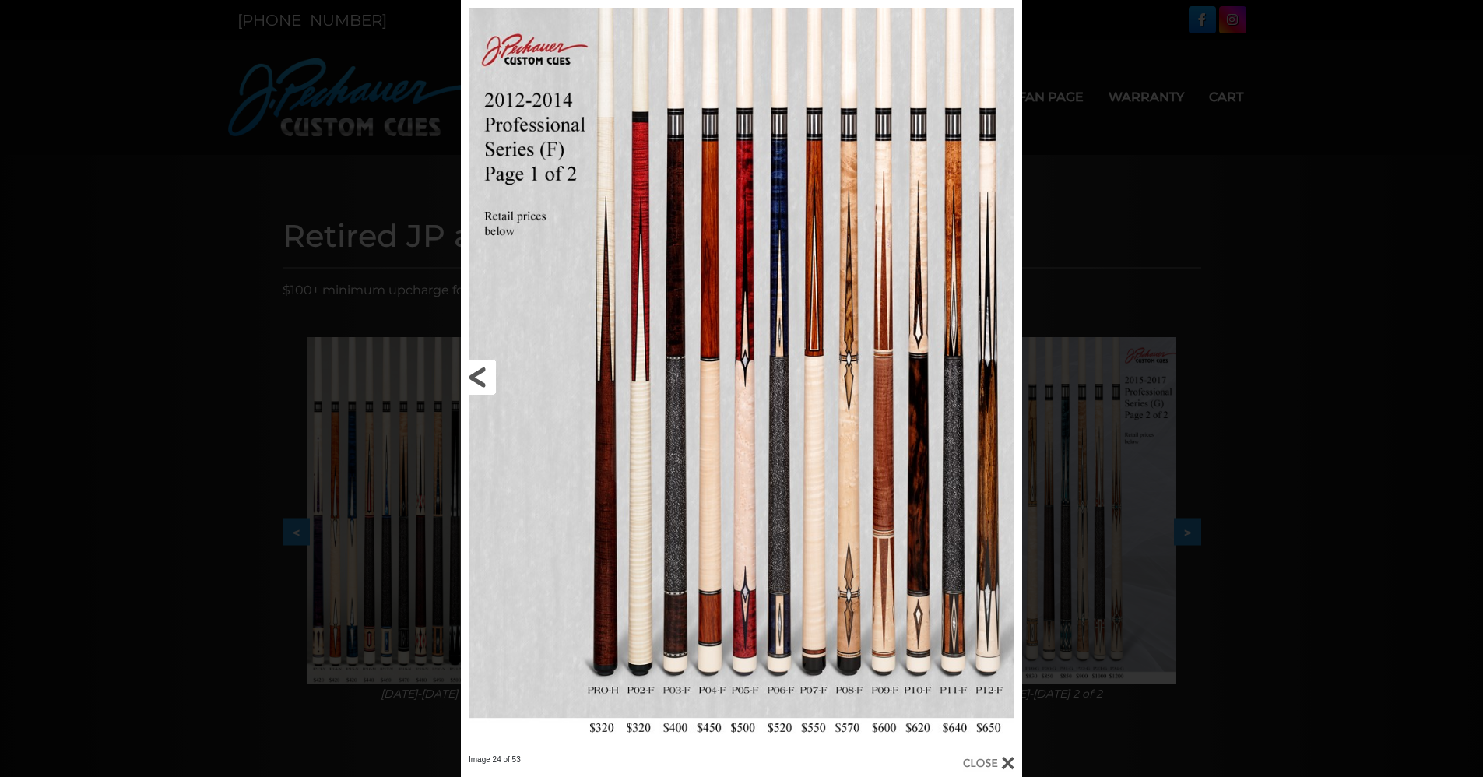
click at [477, 375] on link at bounding box center [587, 377] width 252 height 754
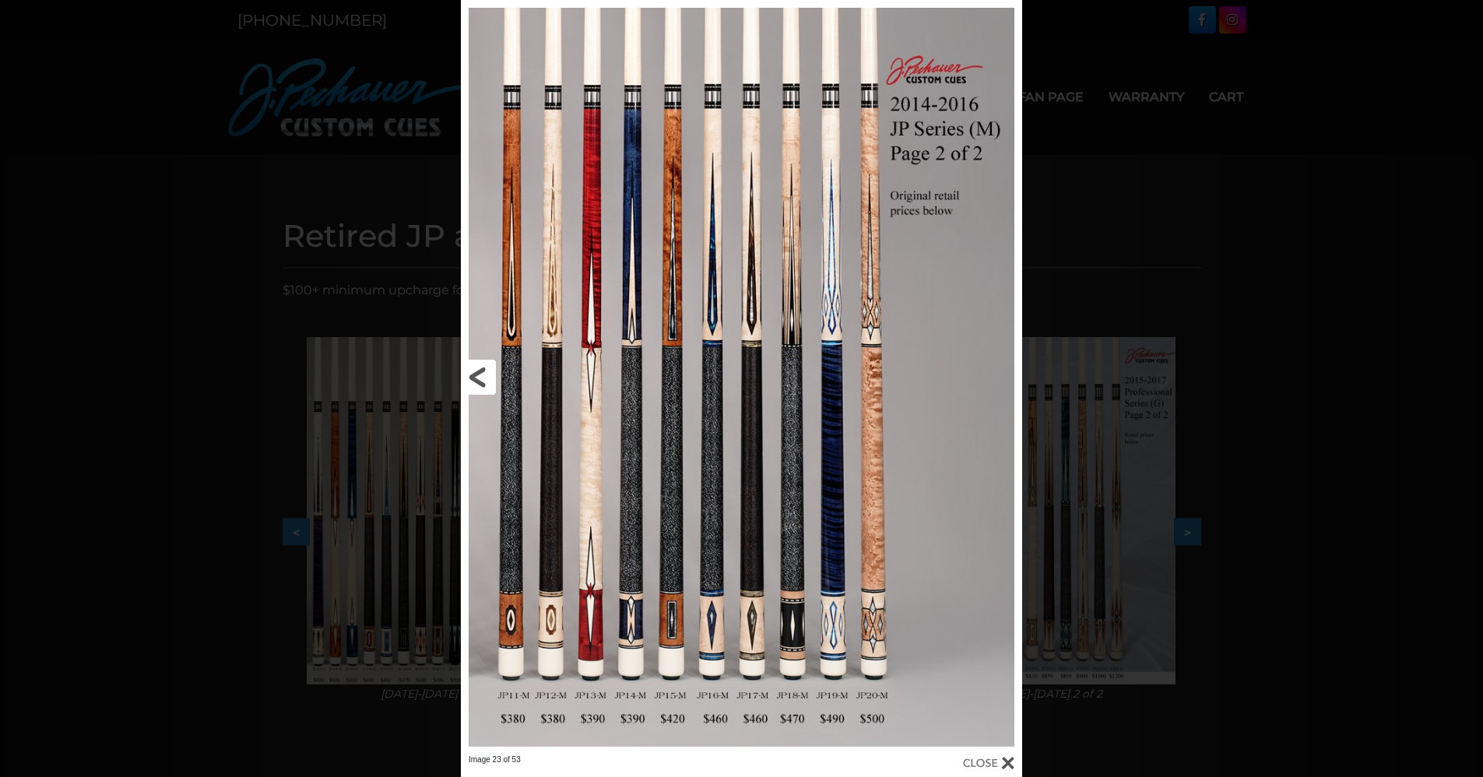
click at [477, 375] on link at bounding box center [587, 377] width 252 height 754
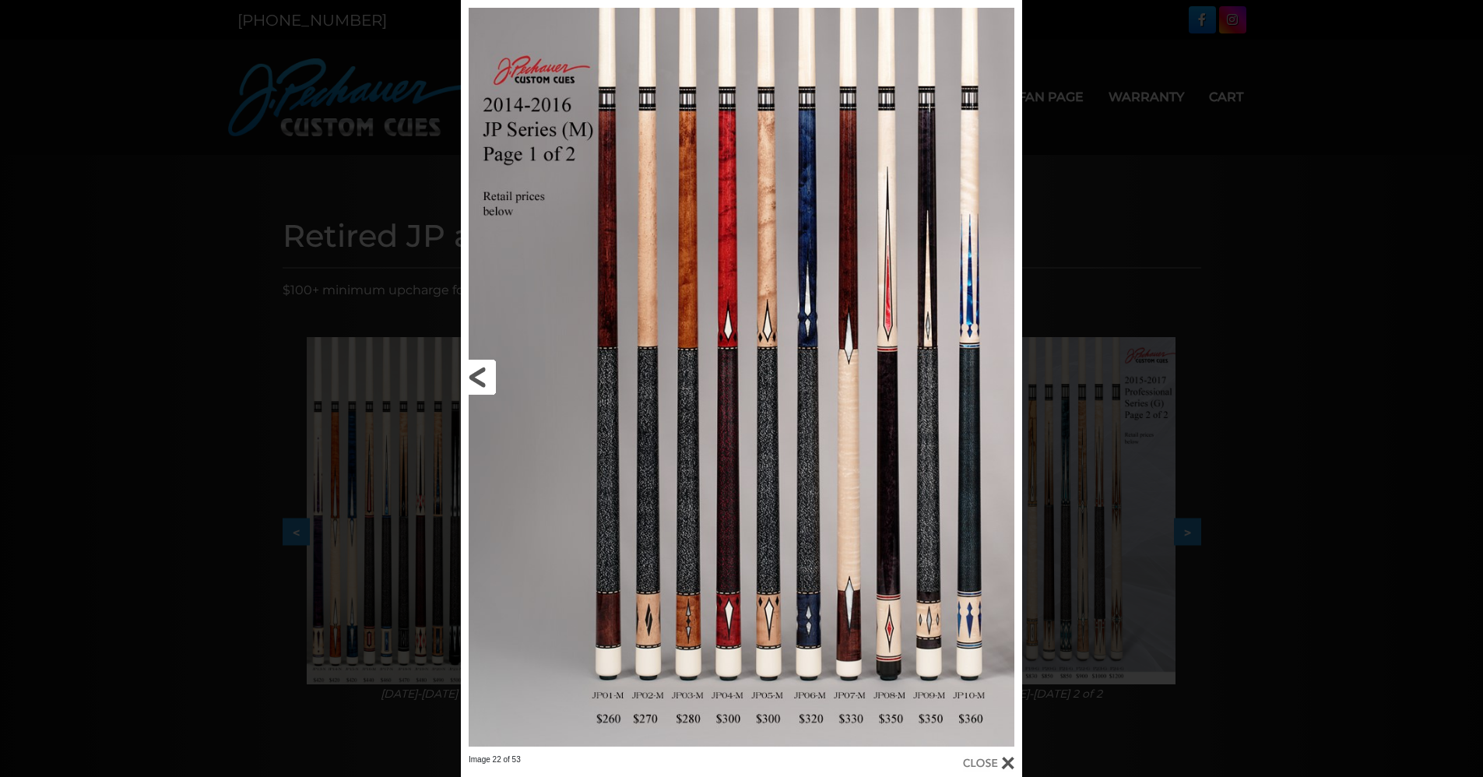
click at [477, 375] on link at bounding box center [587, 377] width 252 height 754
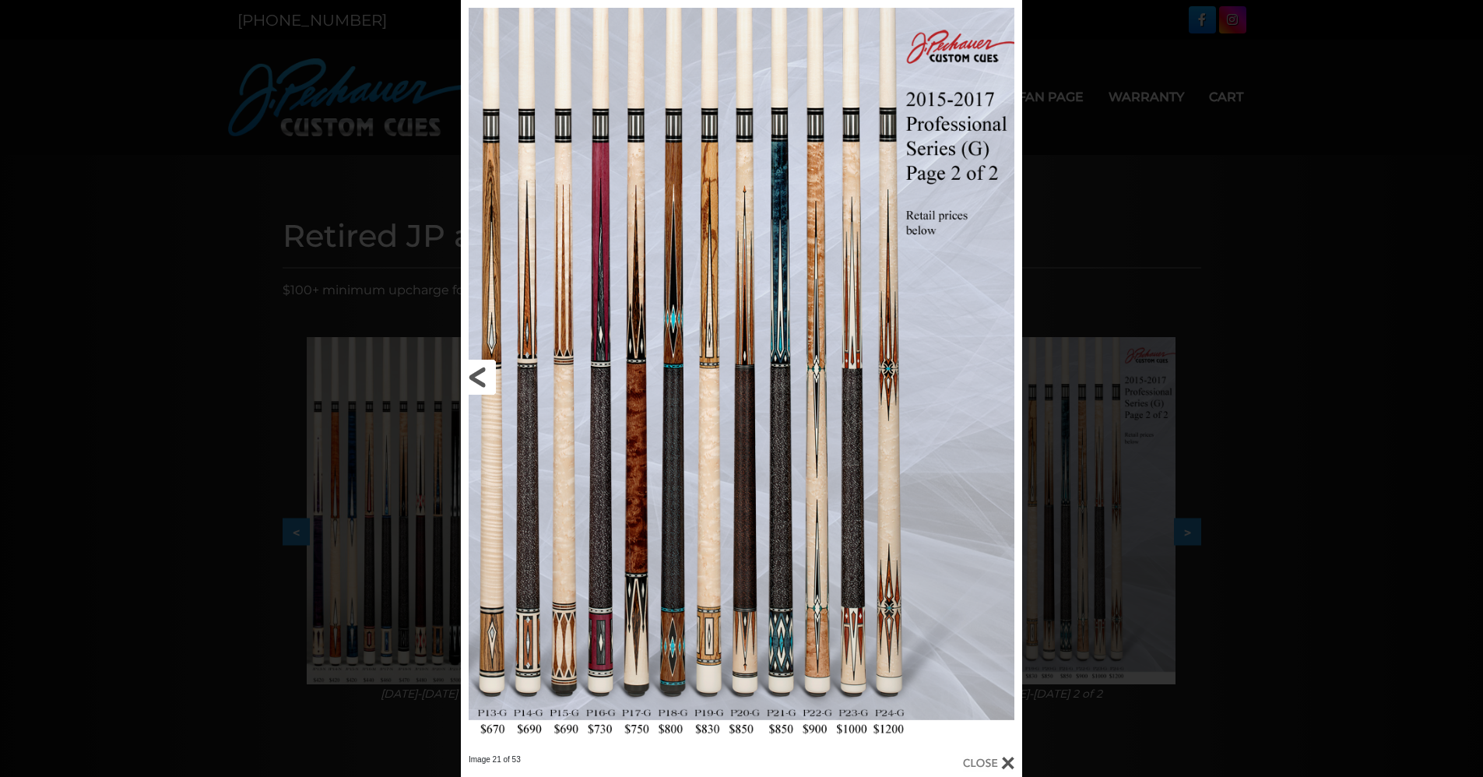
click at [477, 375] on link at bounding box center [587, 377] width 252 height 754
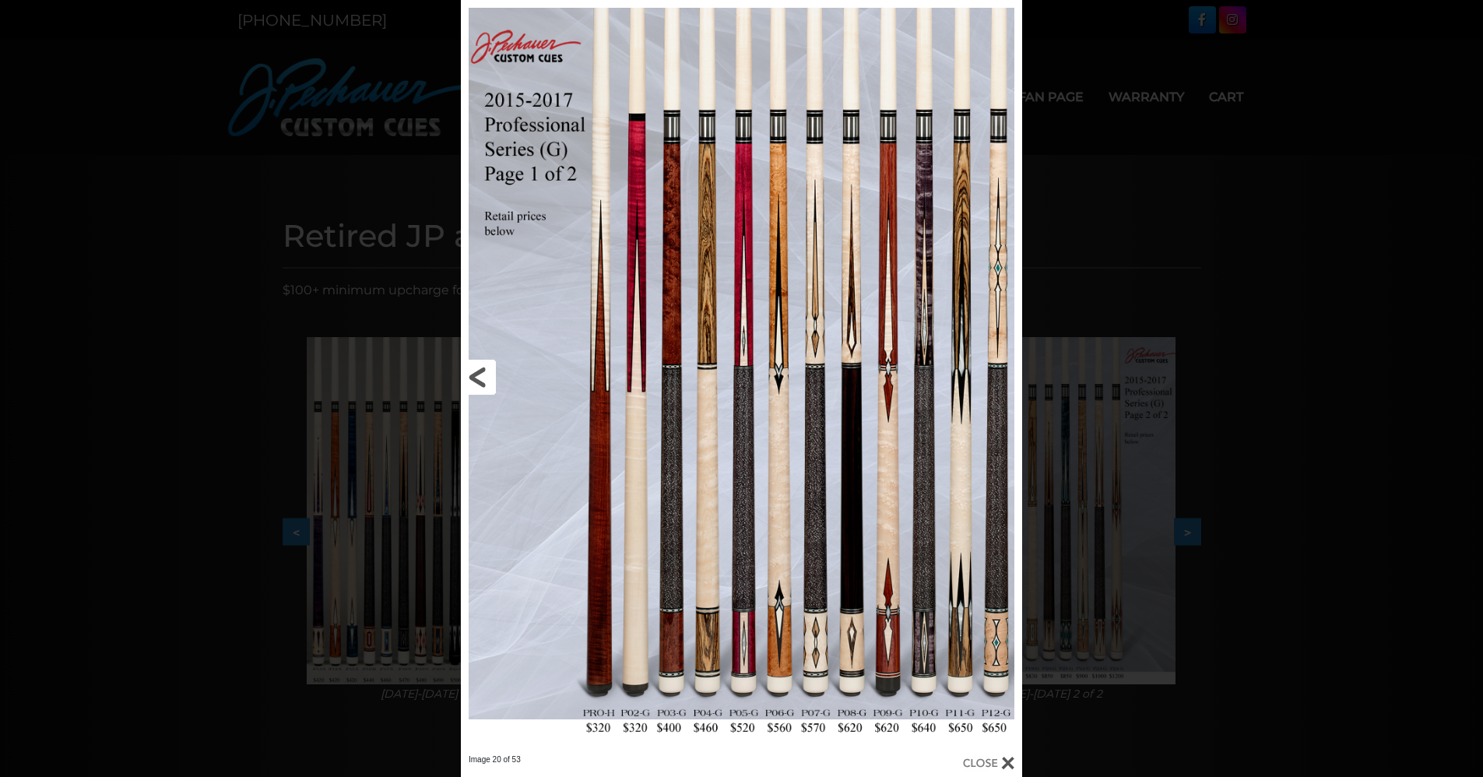
click at [477, 375] on link at bounding box center [587, 377] width 252 height 754
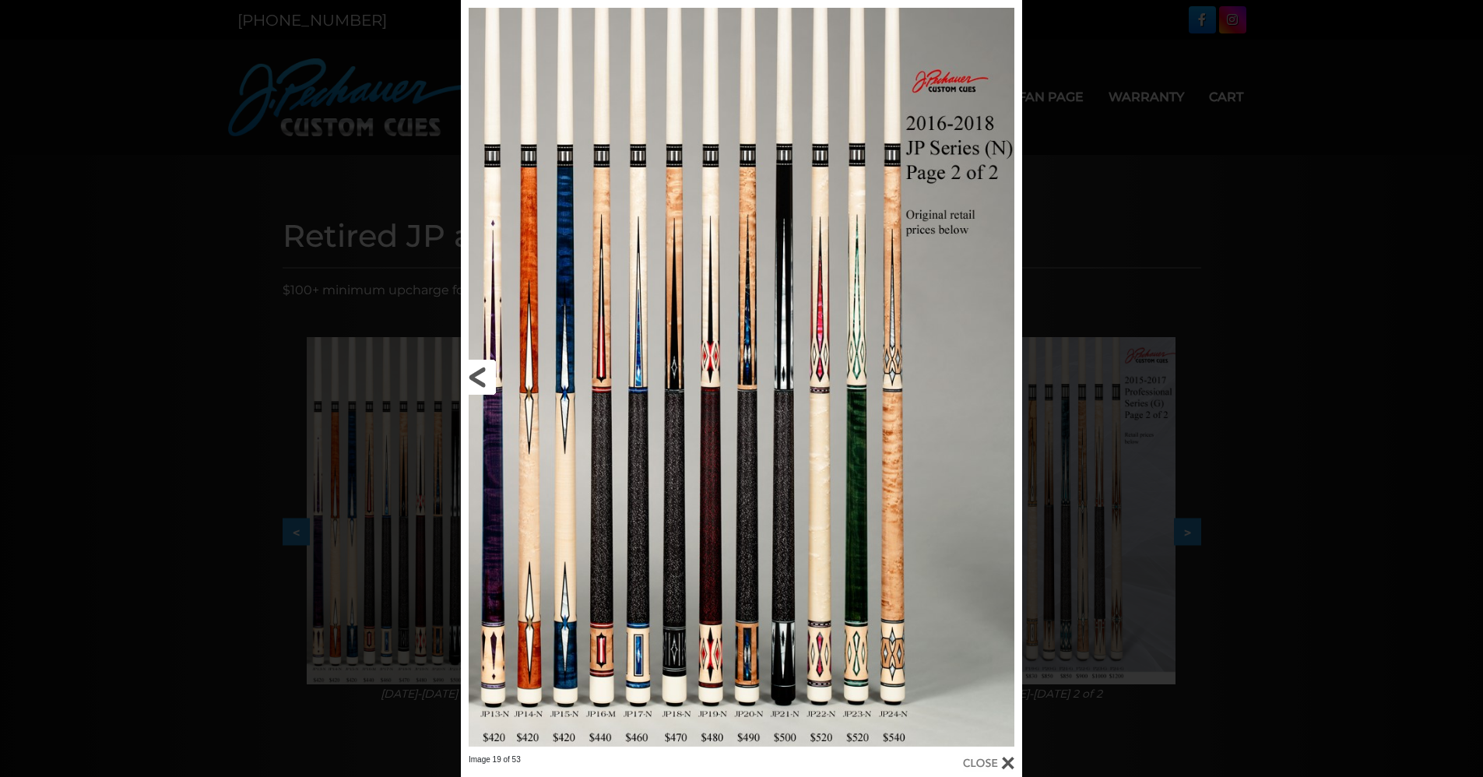
click at [477, 375] on link at bounding box center [587, 377] width 252 height 754
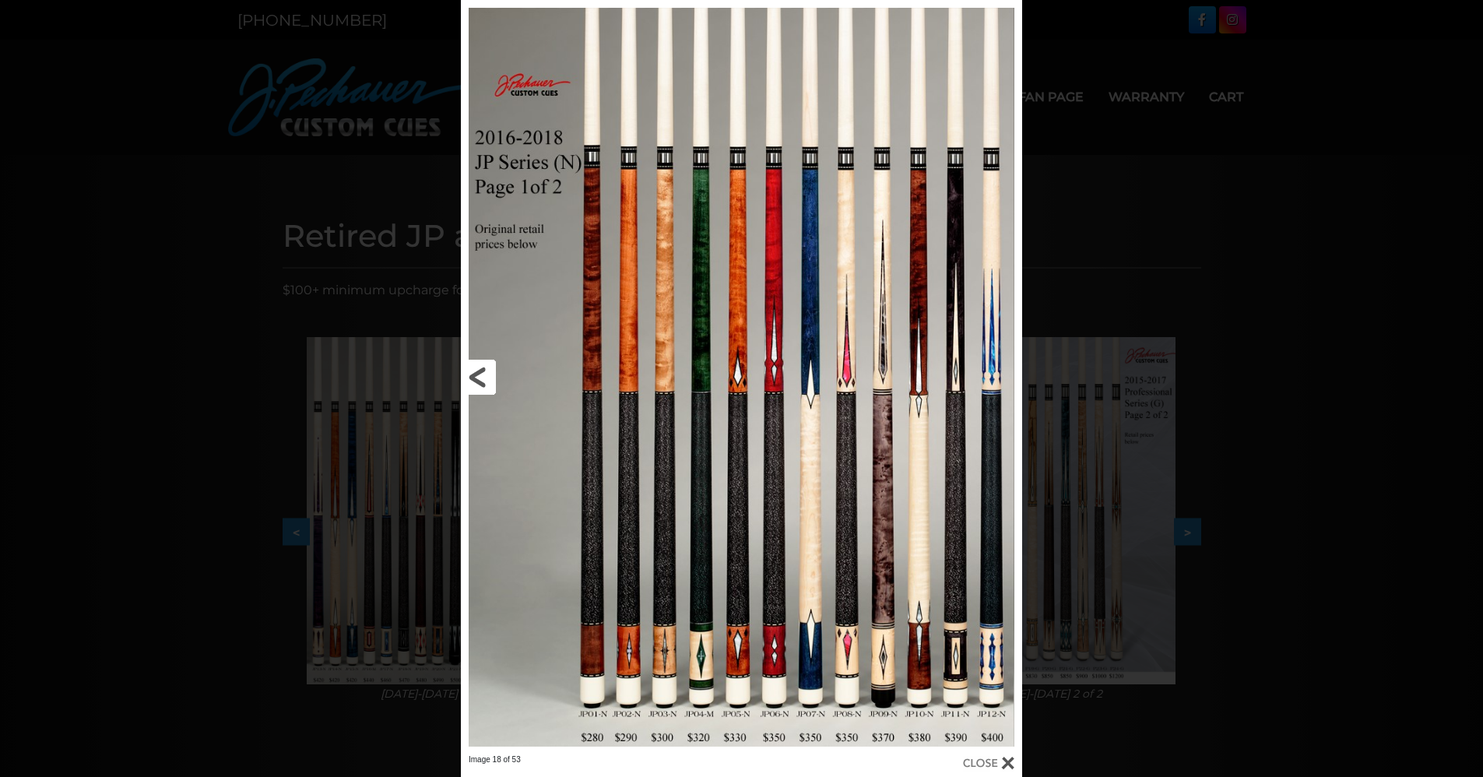
click at [477, 375] on link at bounding box center [587, 377] width 252 height 754
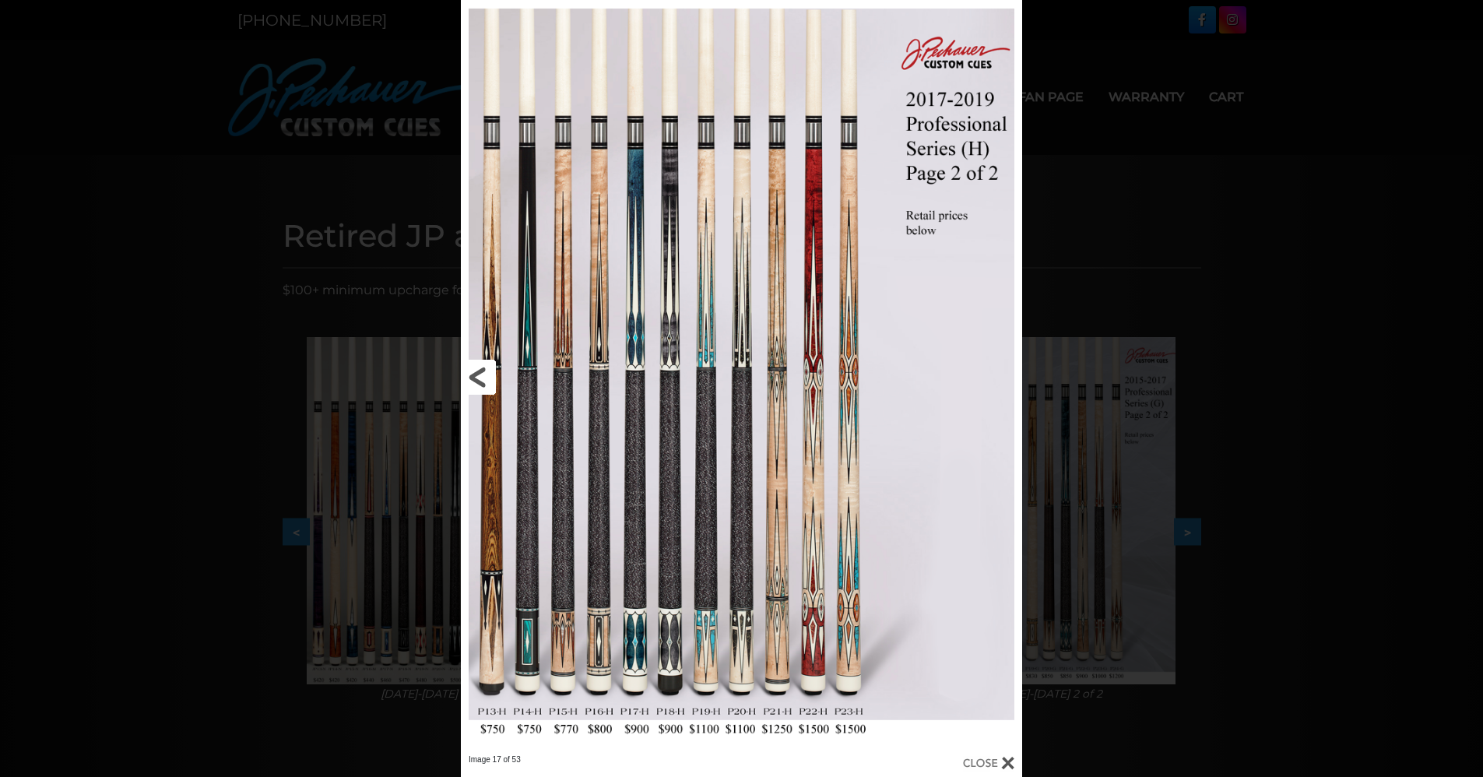
click at [477, 375] on link at bounding box center [587, 377] width 252 height 754
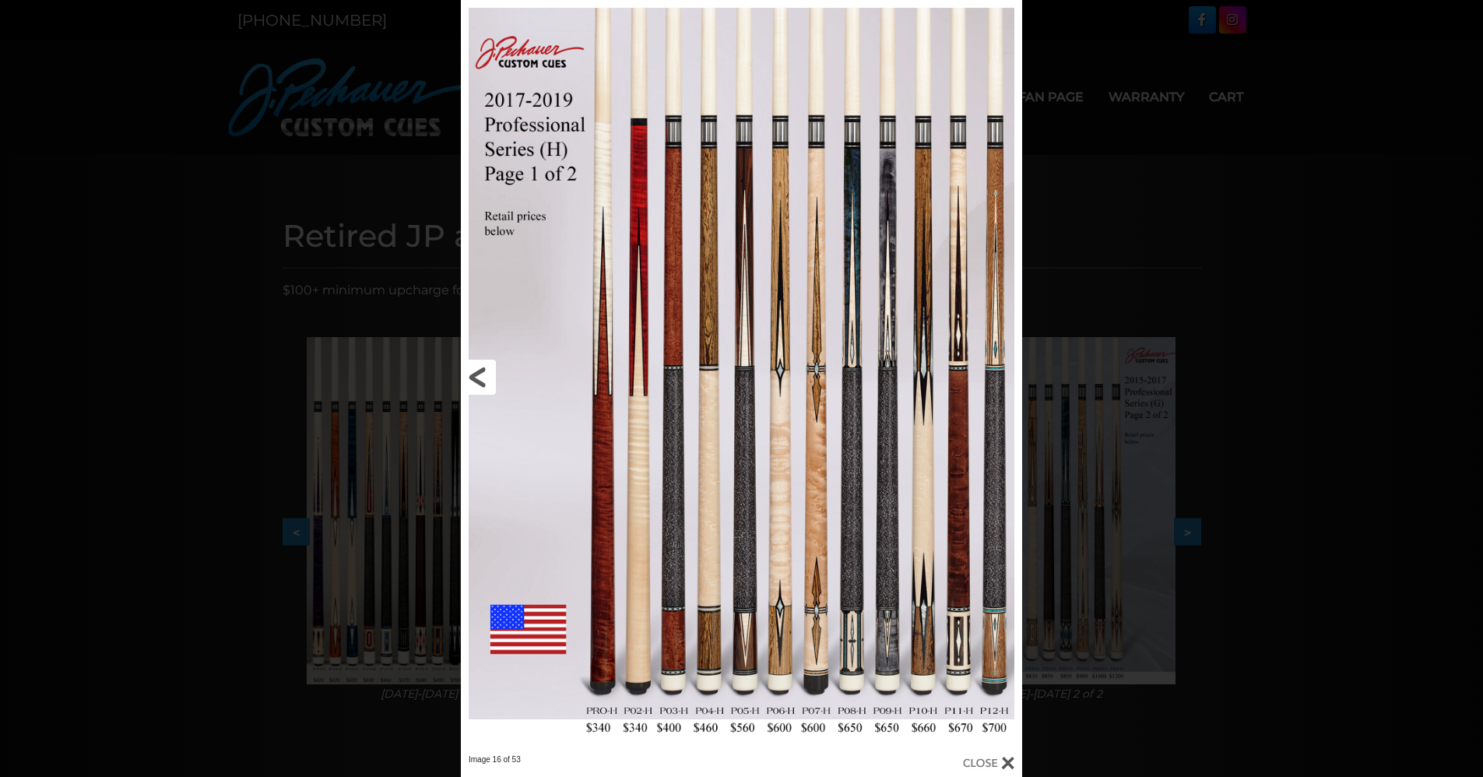
click at [477, 375] on link at bounding box center [587, 377] width 252 height 754
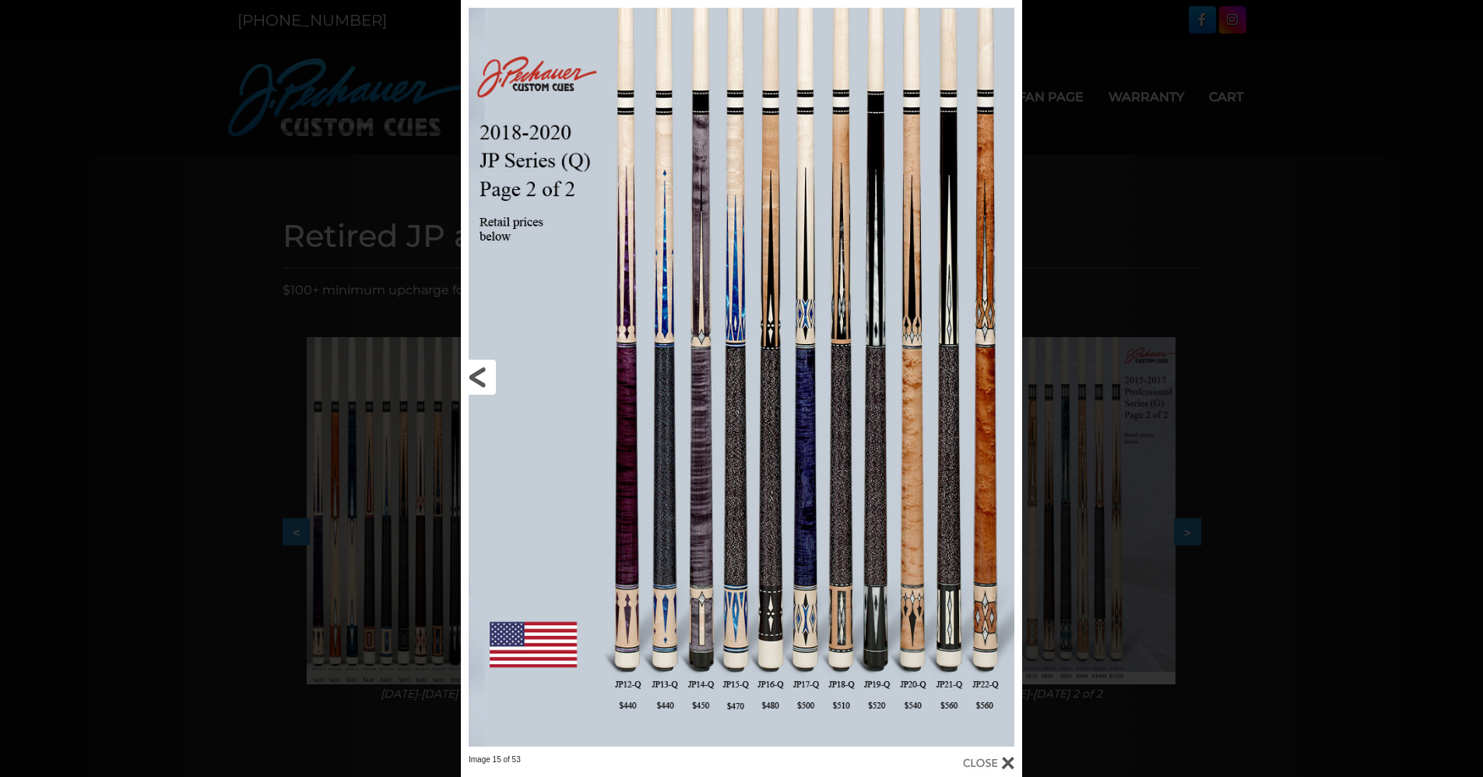
click at [477, 375] on link at bounding box center [587, 377] width 252 height 754
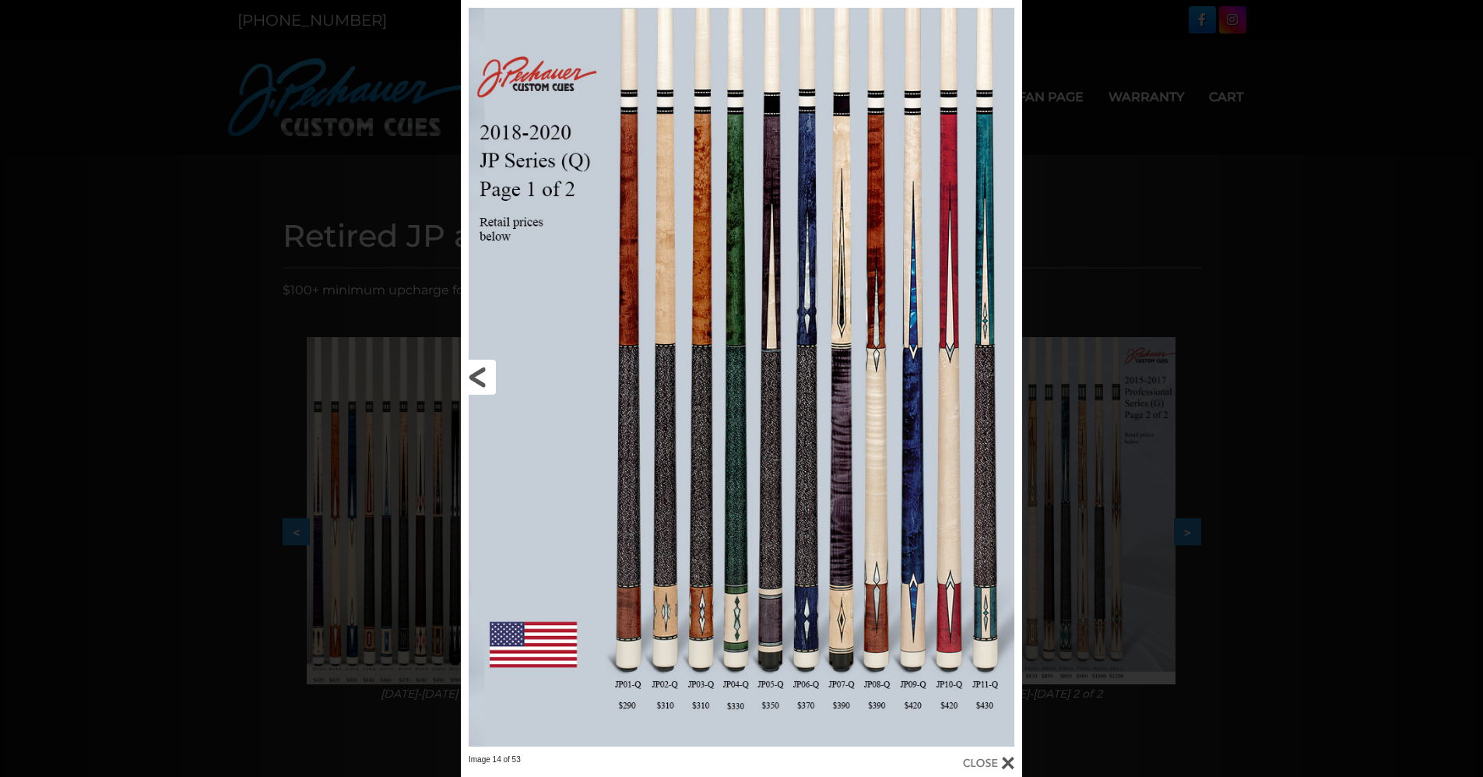
click at [477, 375] on link at bounding box center [587, 377] width 252 height 754
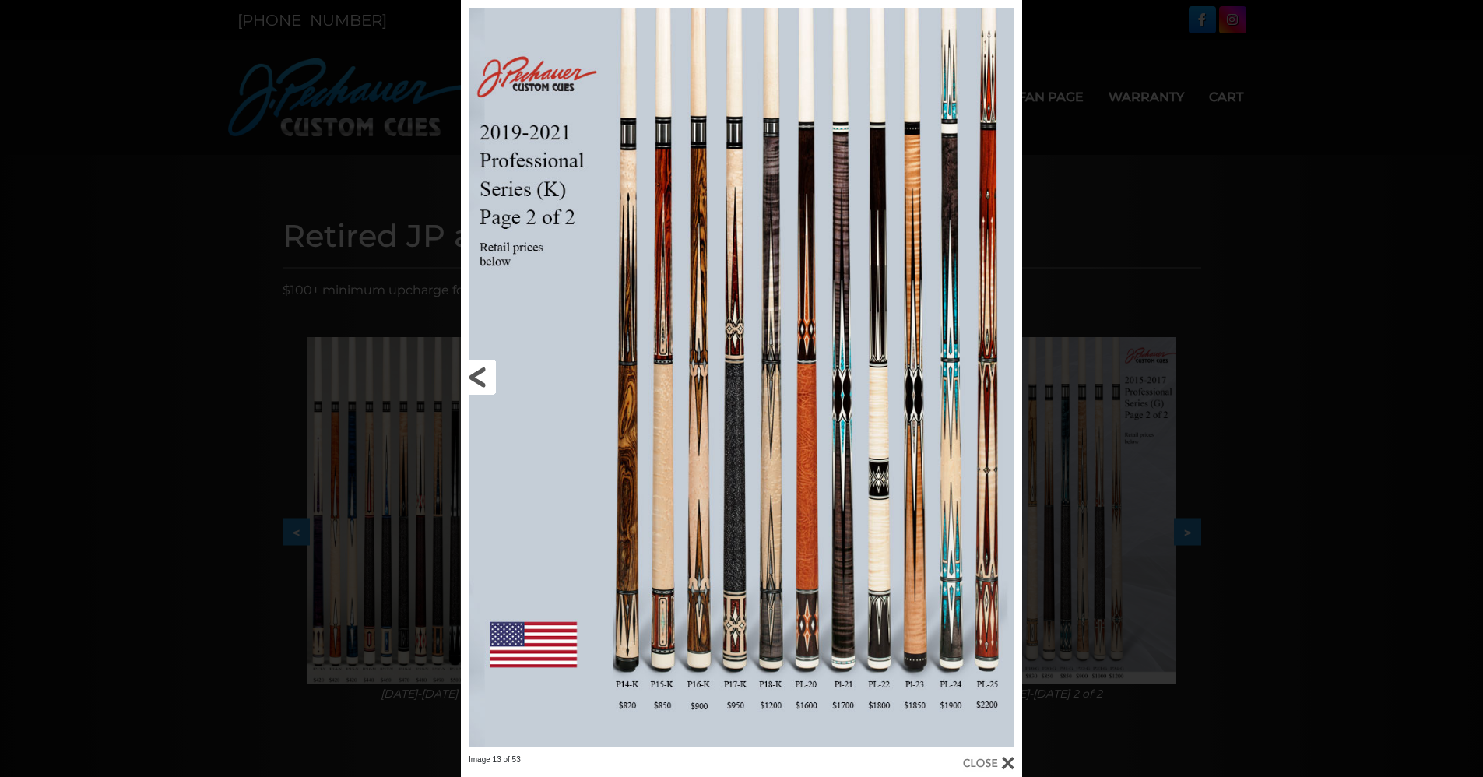
click at [477, 375] on link at bounding box center [587, 377] width 252 height 754
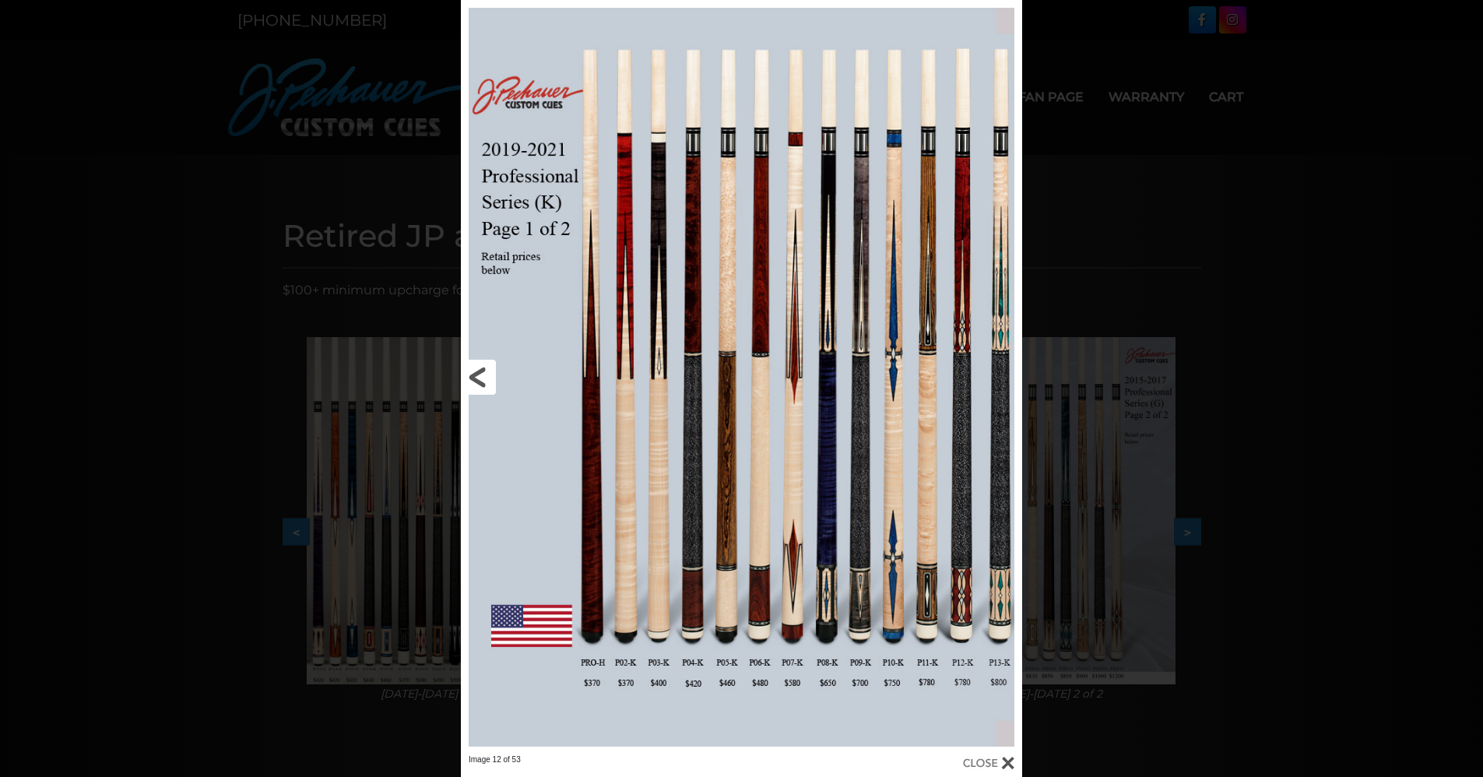
click at [477, 375] on link at bounding box center [587, 377] width 252 height 754
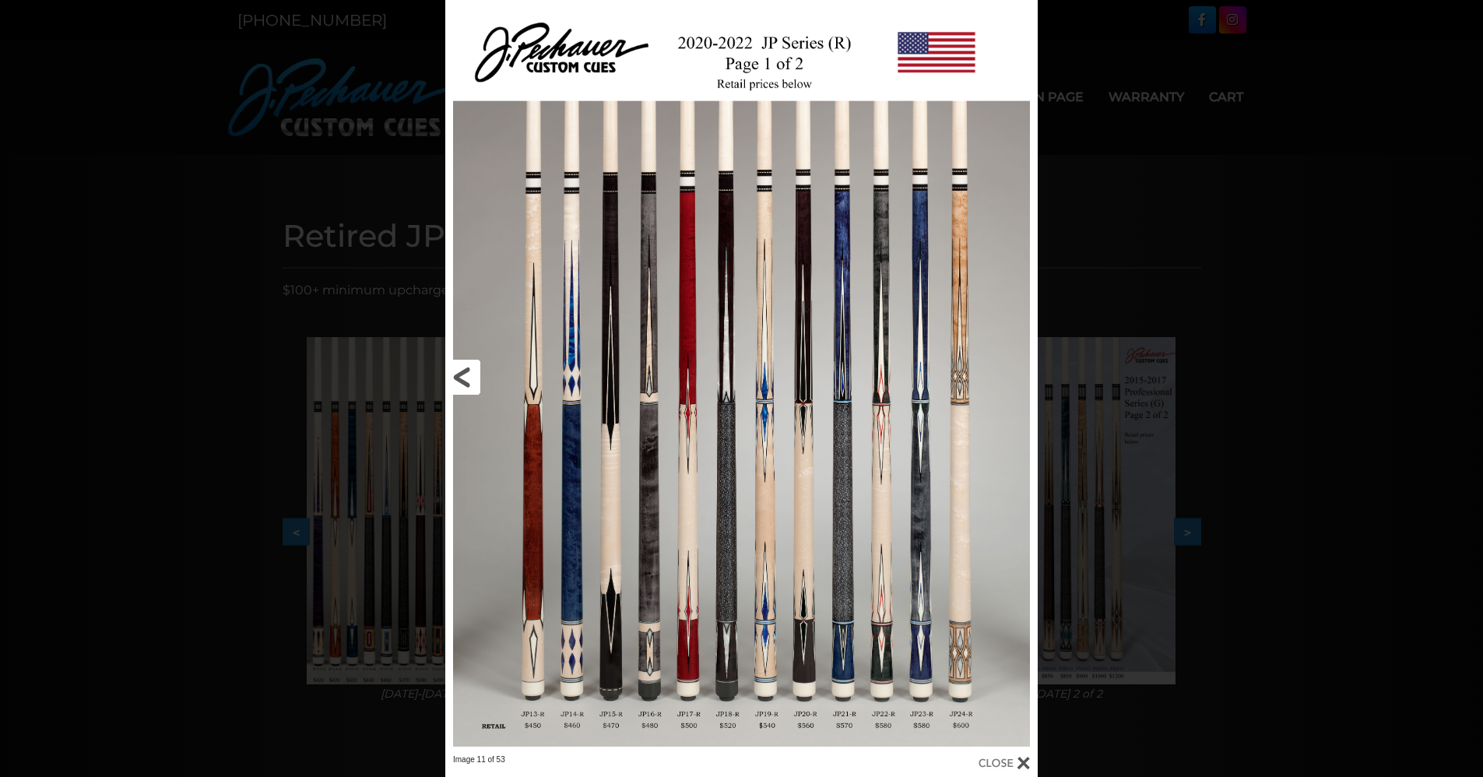
click at [477, 375] on link at bounding box center [578, 377] width 266 height 754
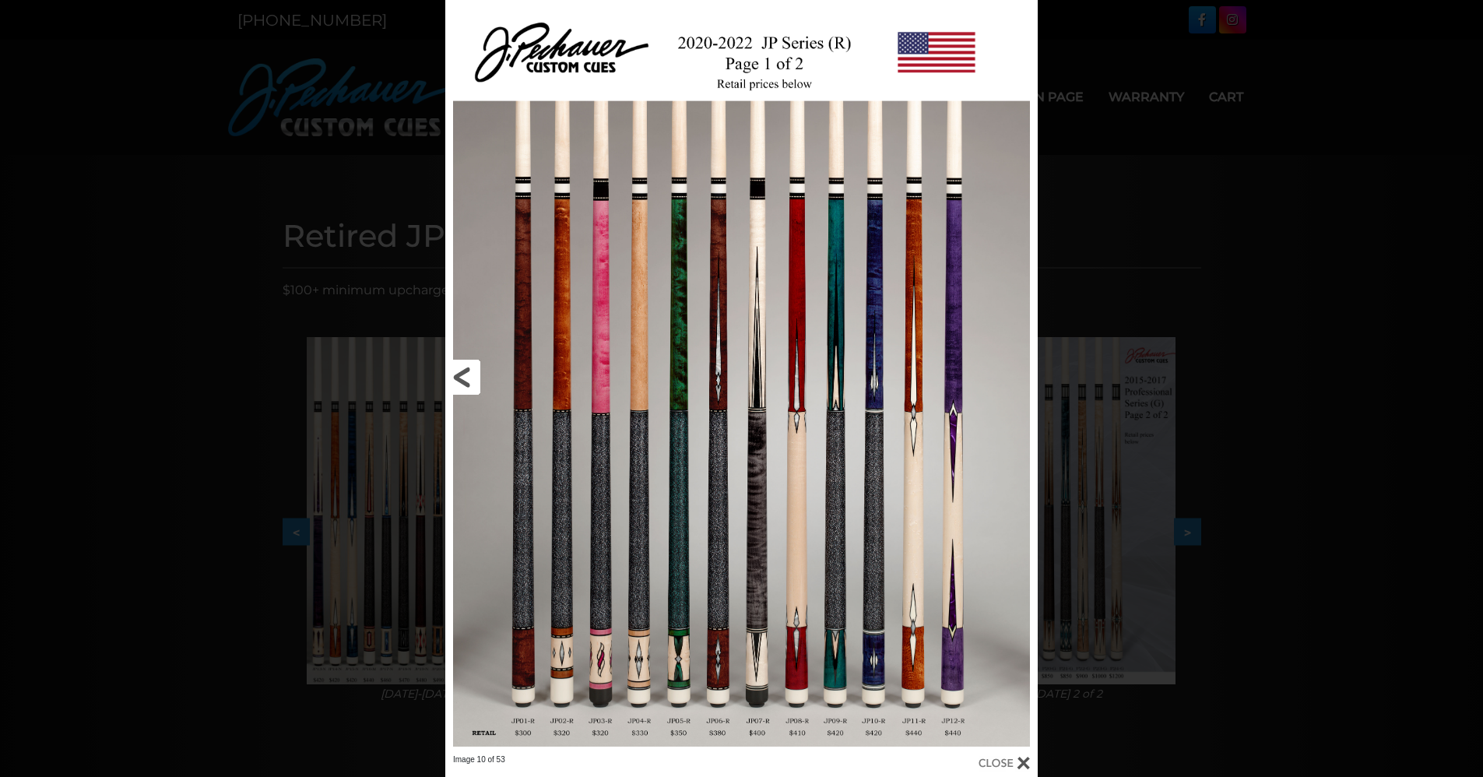
click at [477, 375] on link at bounding box center [578, 377] width 266 height 754
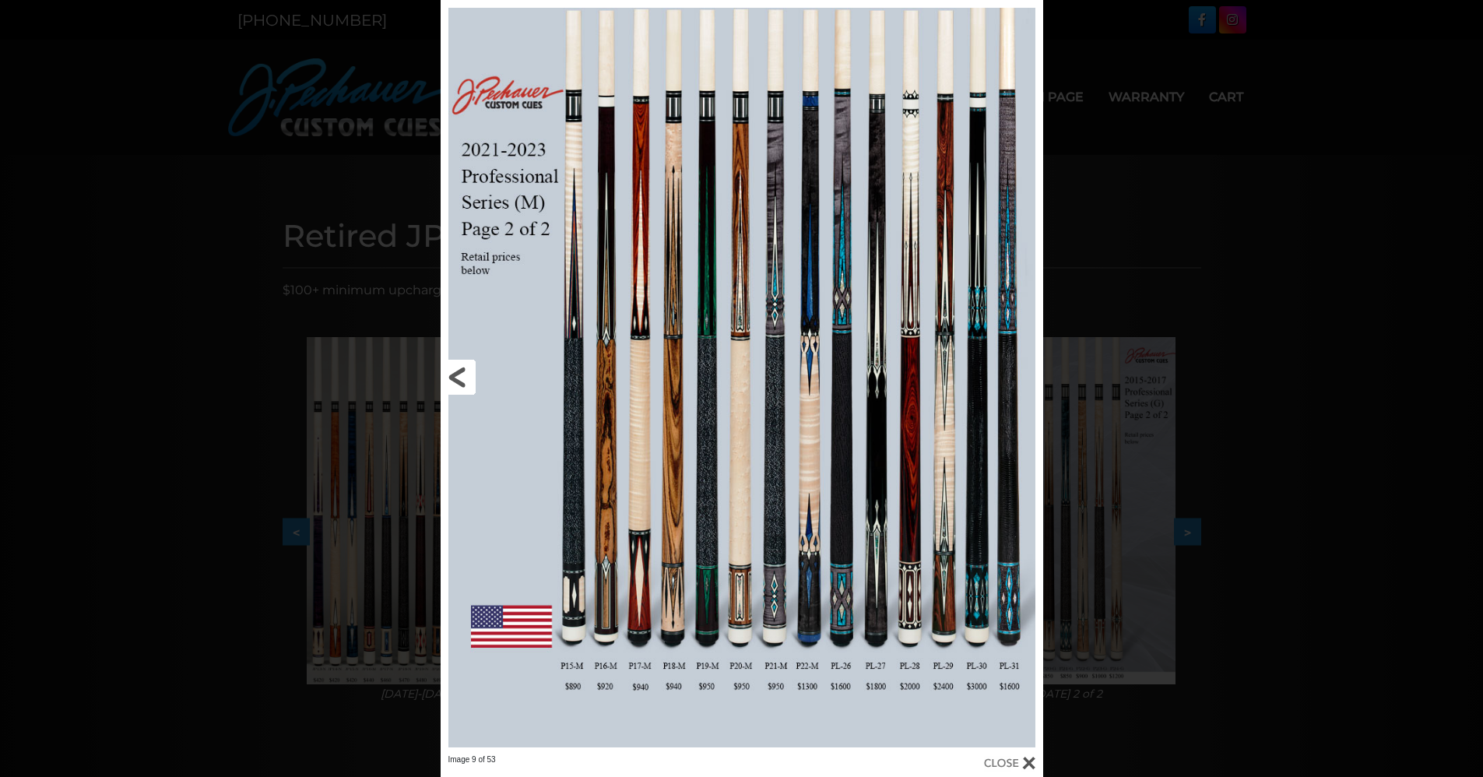
click at [477, 375] on link at bounding box center [576, 377] width 271 height 754
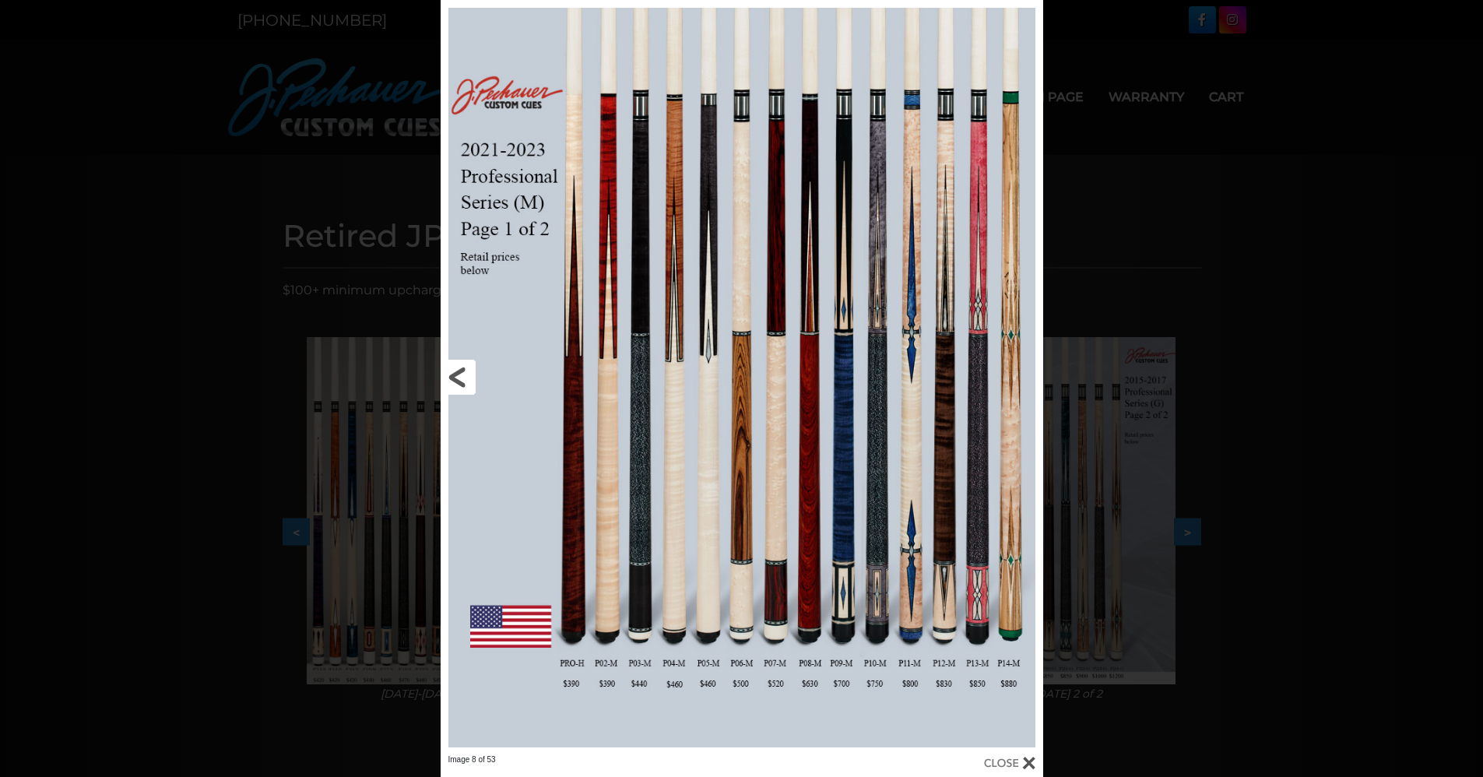
click at [465, 375] on link at bounding box center [576, 377] width 271 height 754
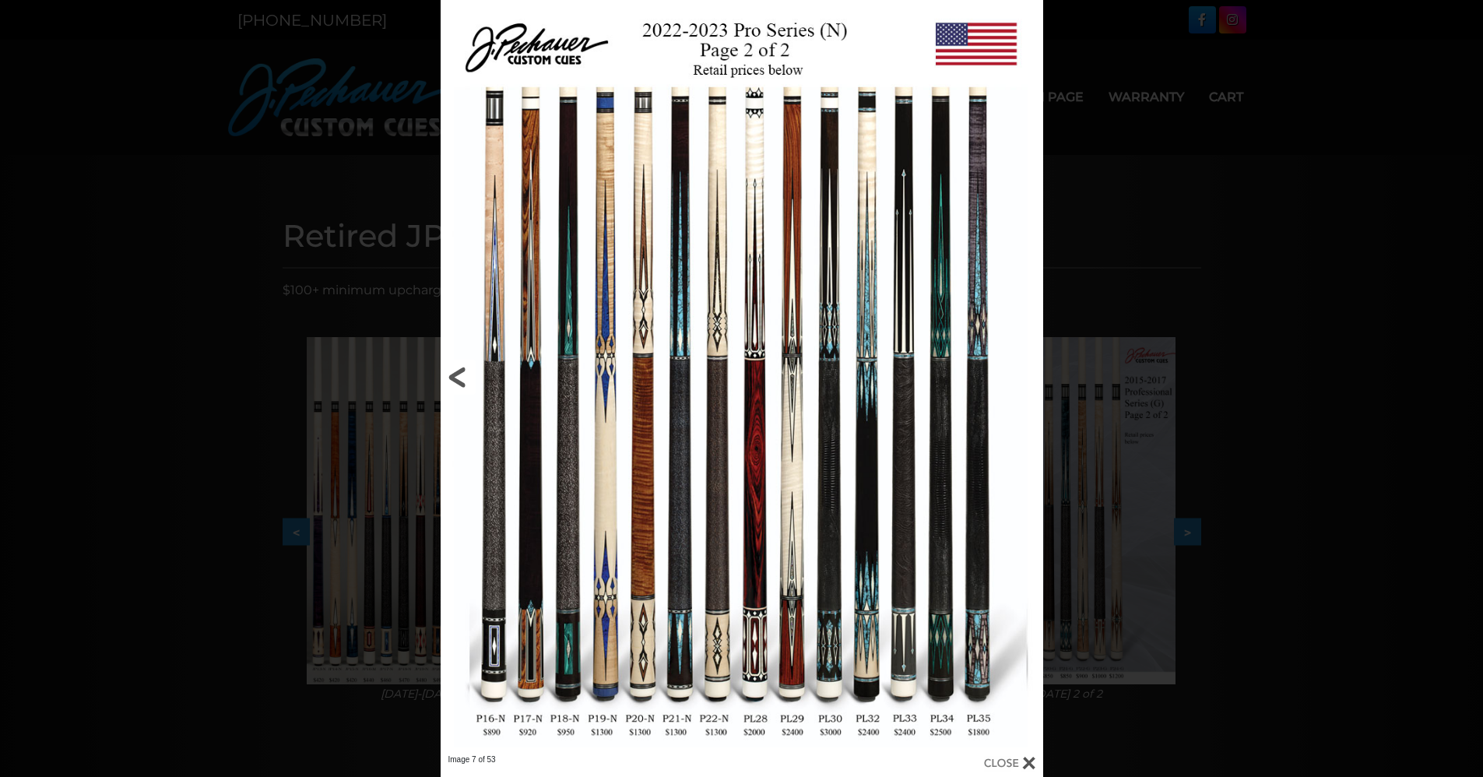
click at [456, 370] on link at bounding box center [576, 377] width 271 height 754
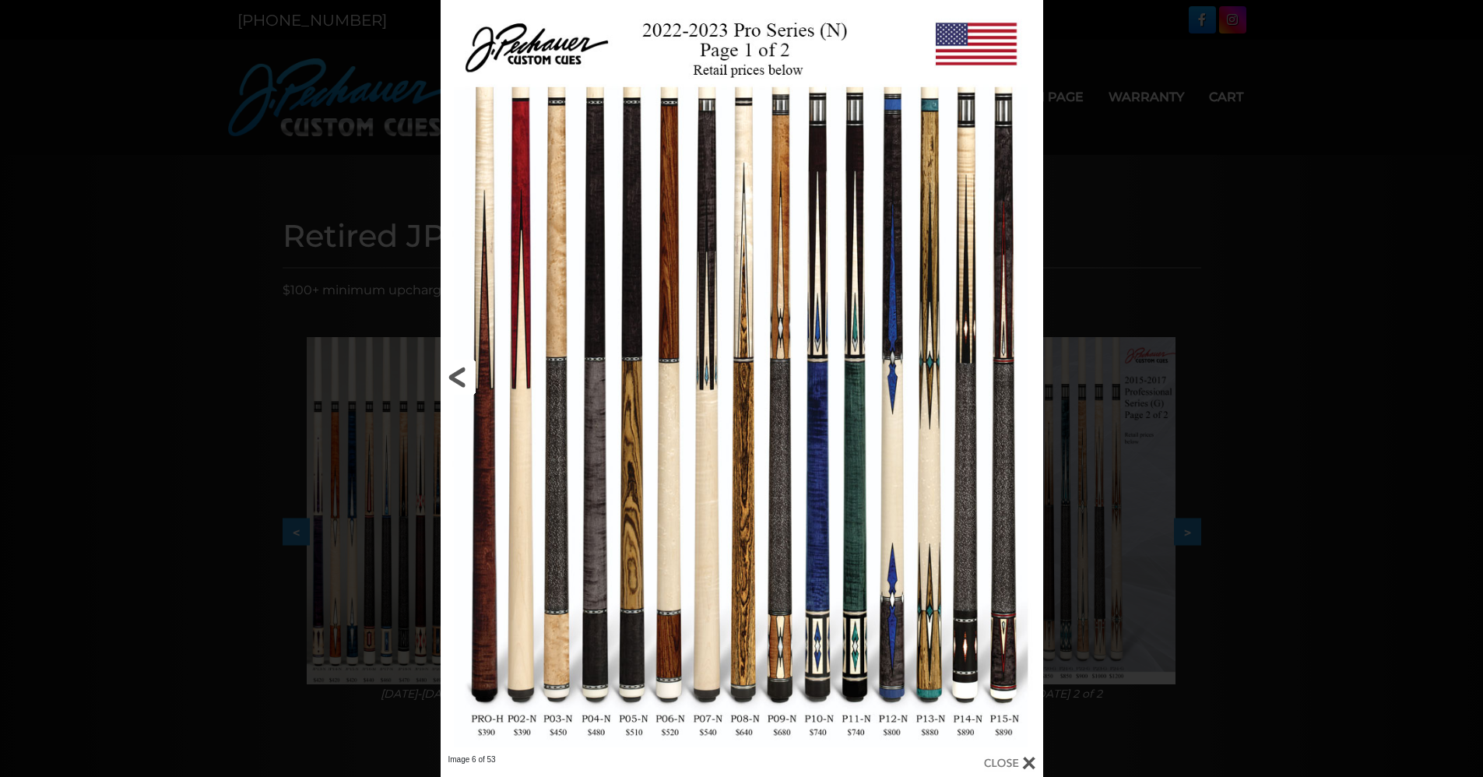
click at [452, 373] on link at bounding box center [576, 377] width 271 height 754
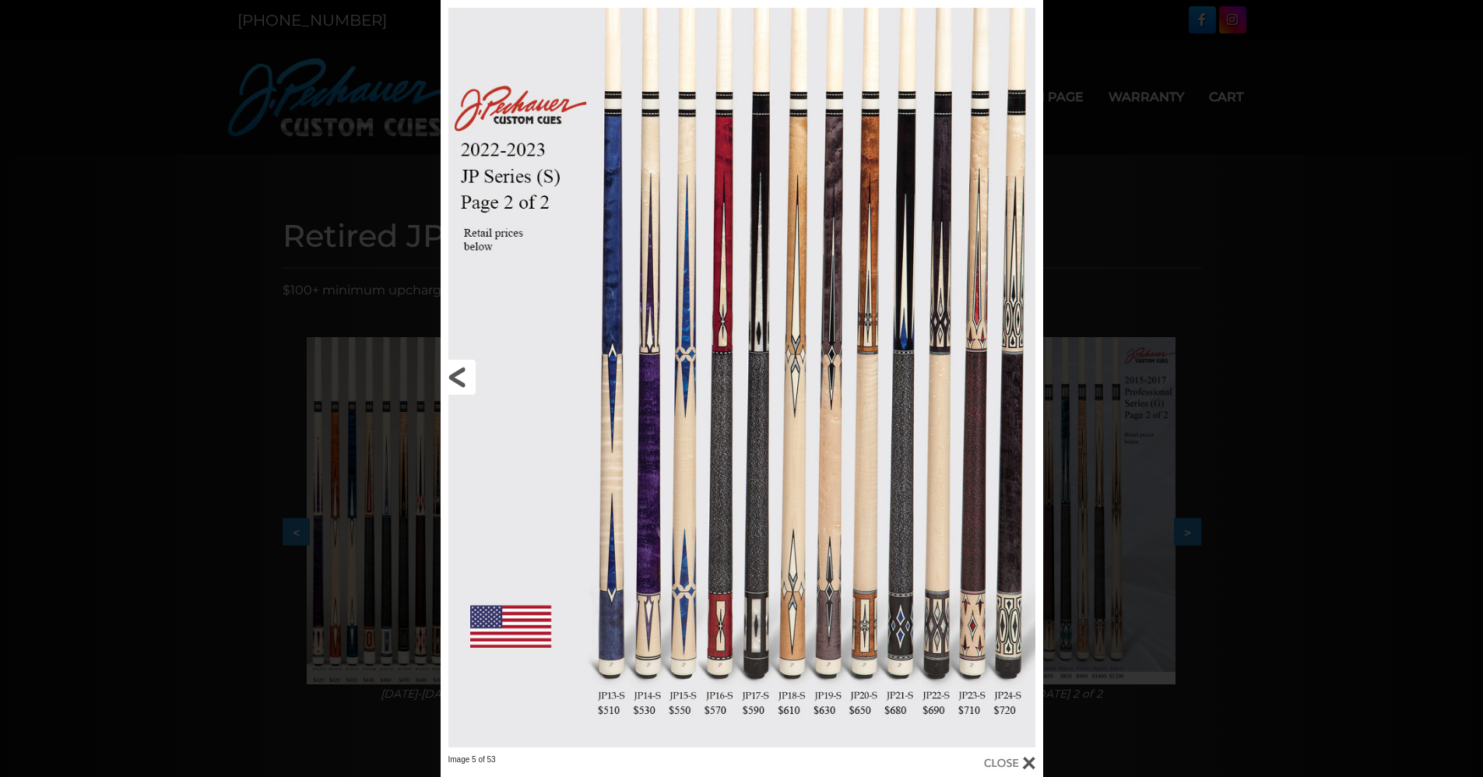
click at [452, 373] on link at bounding box center [576, 377] width 271 height 754
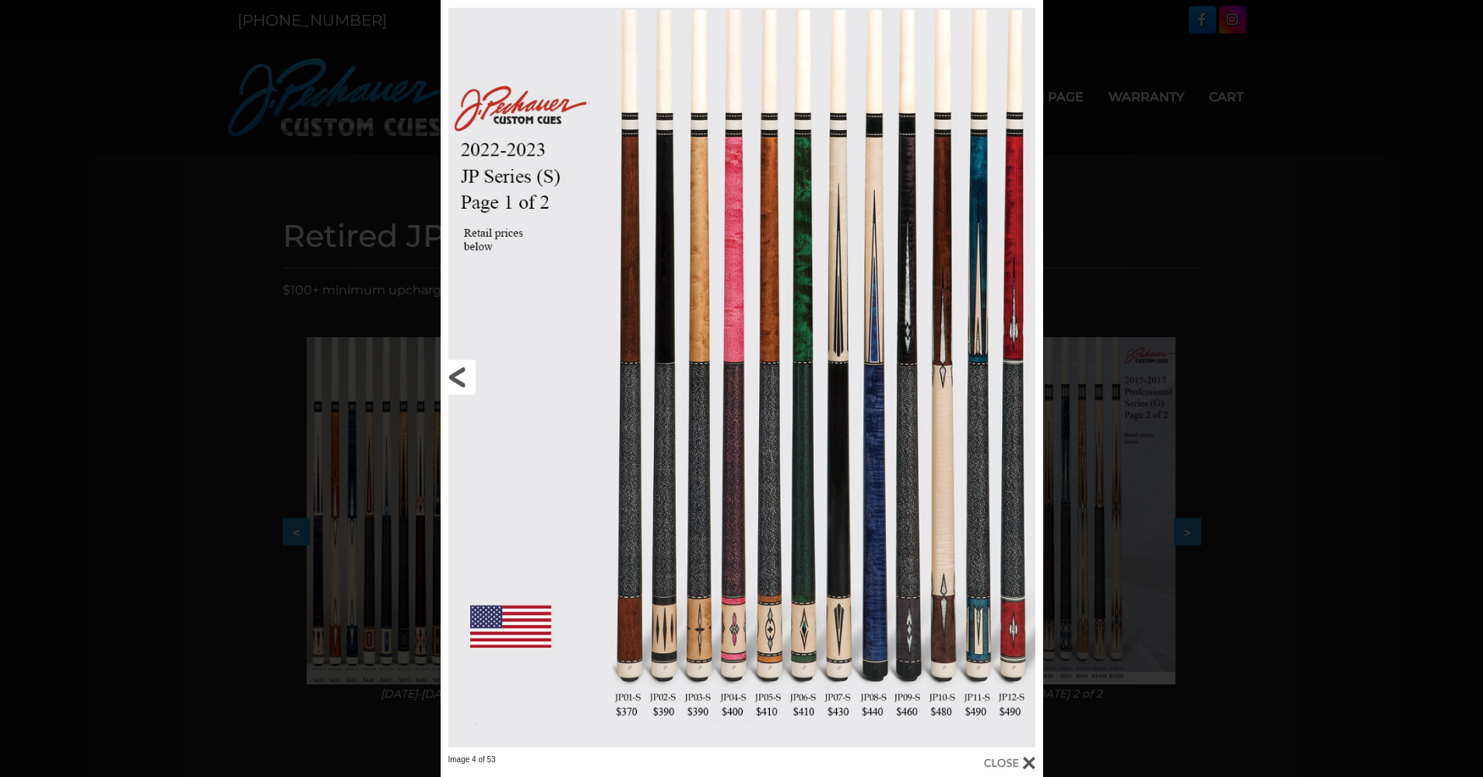
click at [452, 373] on link at bounding box center [576, 377] width 271 height 754
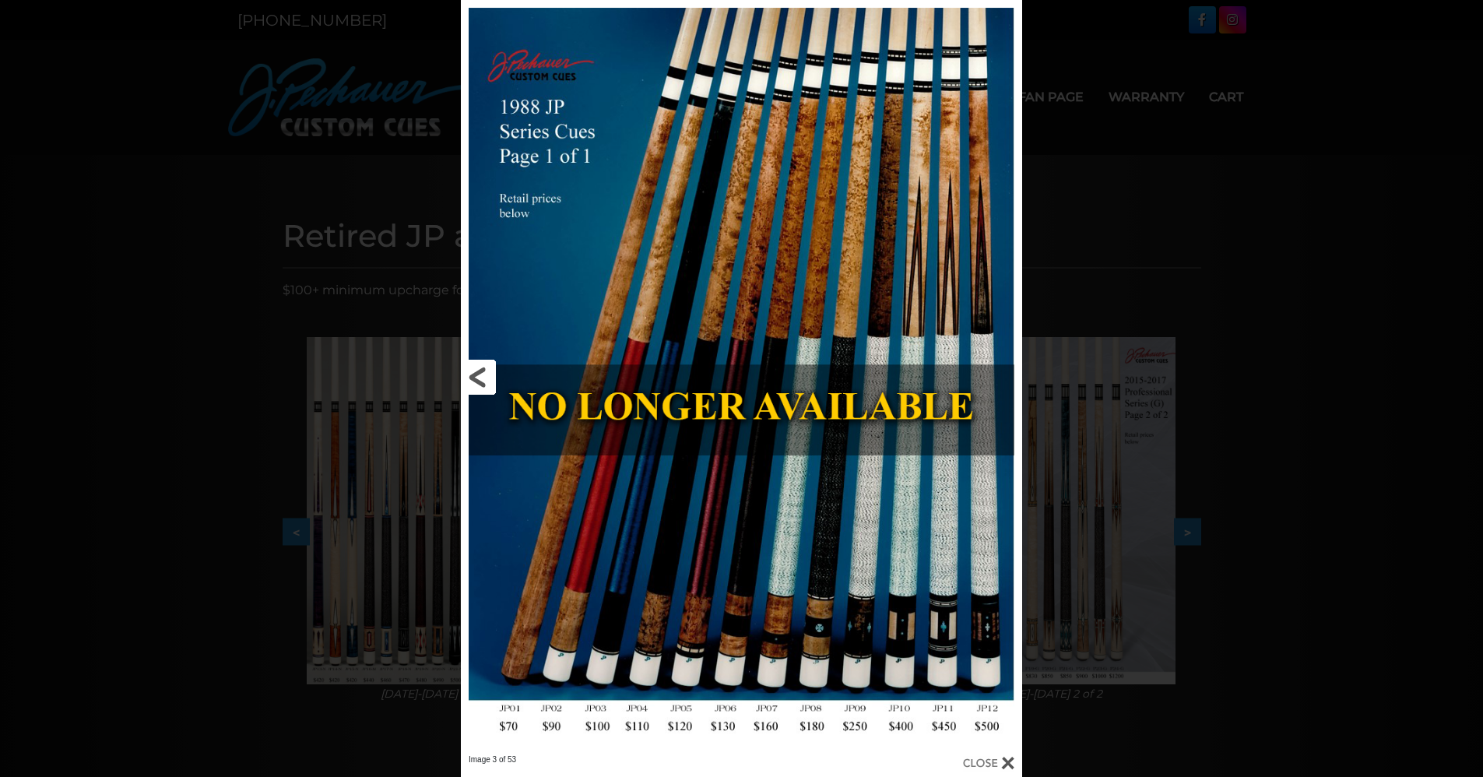
click at [478, 375] on link at bounding box center [587, 377] width 252 height 754
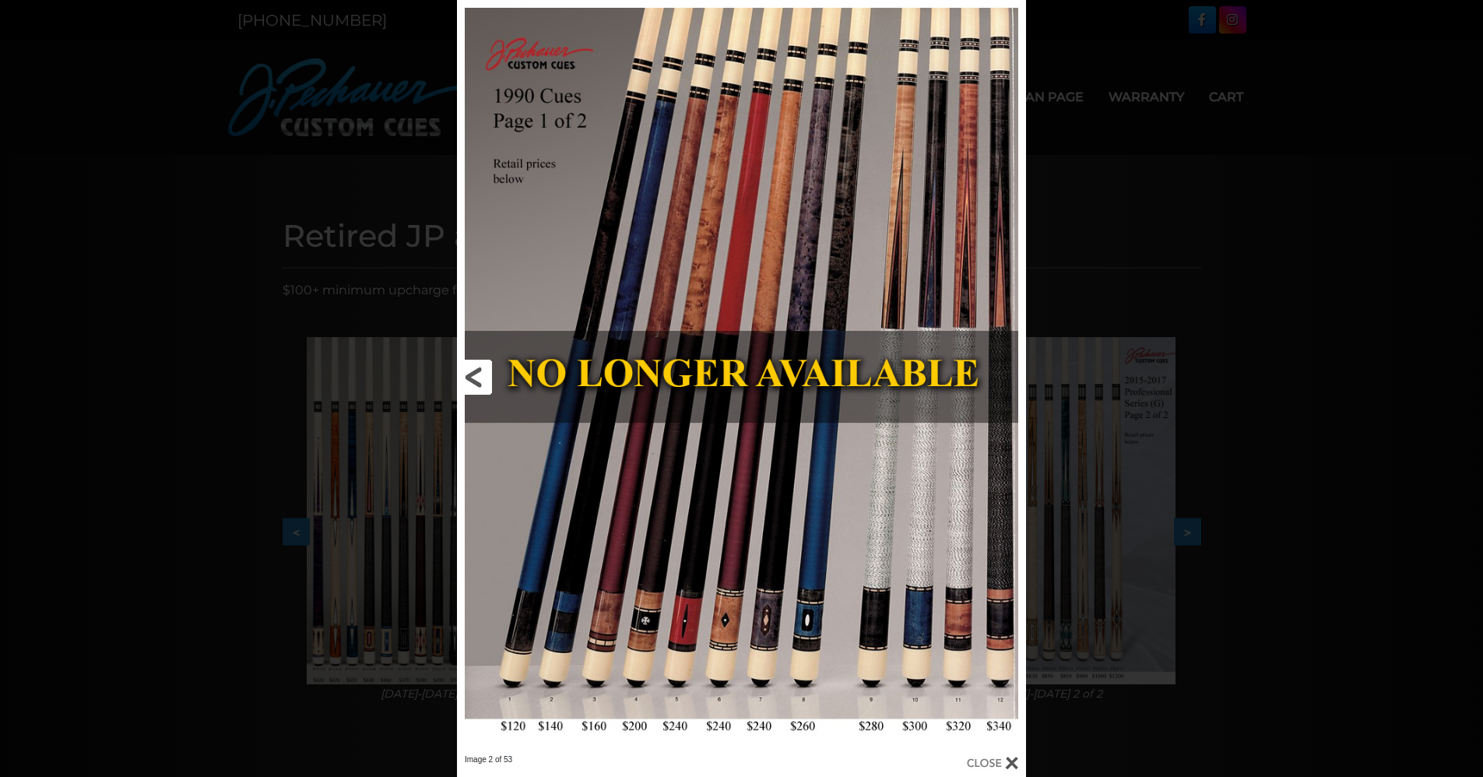
click at [478, 375] on link at bounding box center [585, 377] width 256 height 754
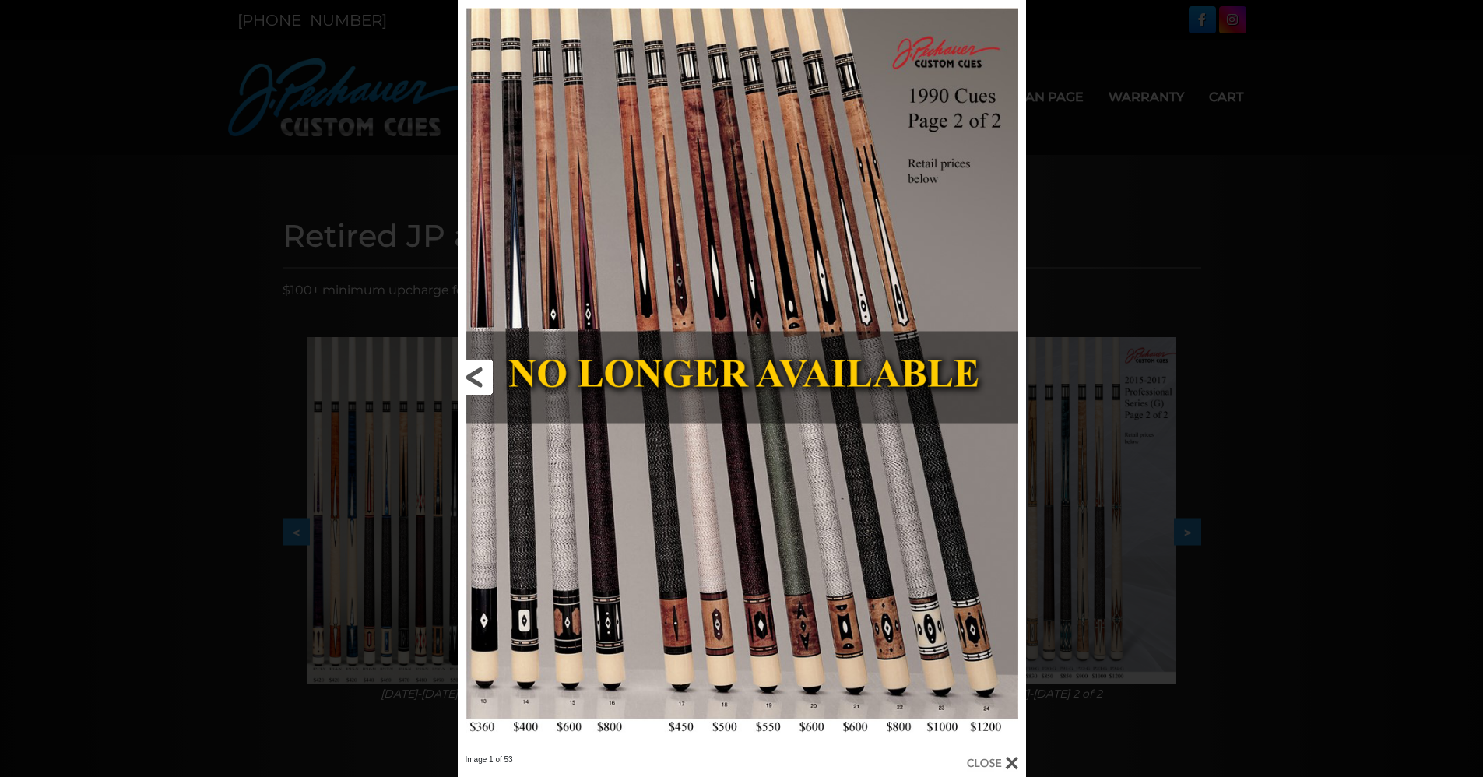
click at [480, 375] on link at bounding box center [586, 377] width 256 height 754
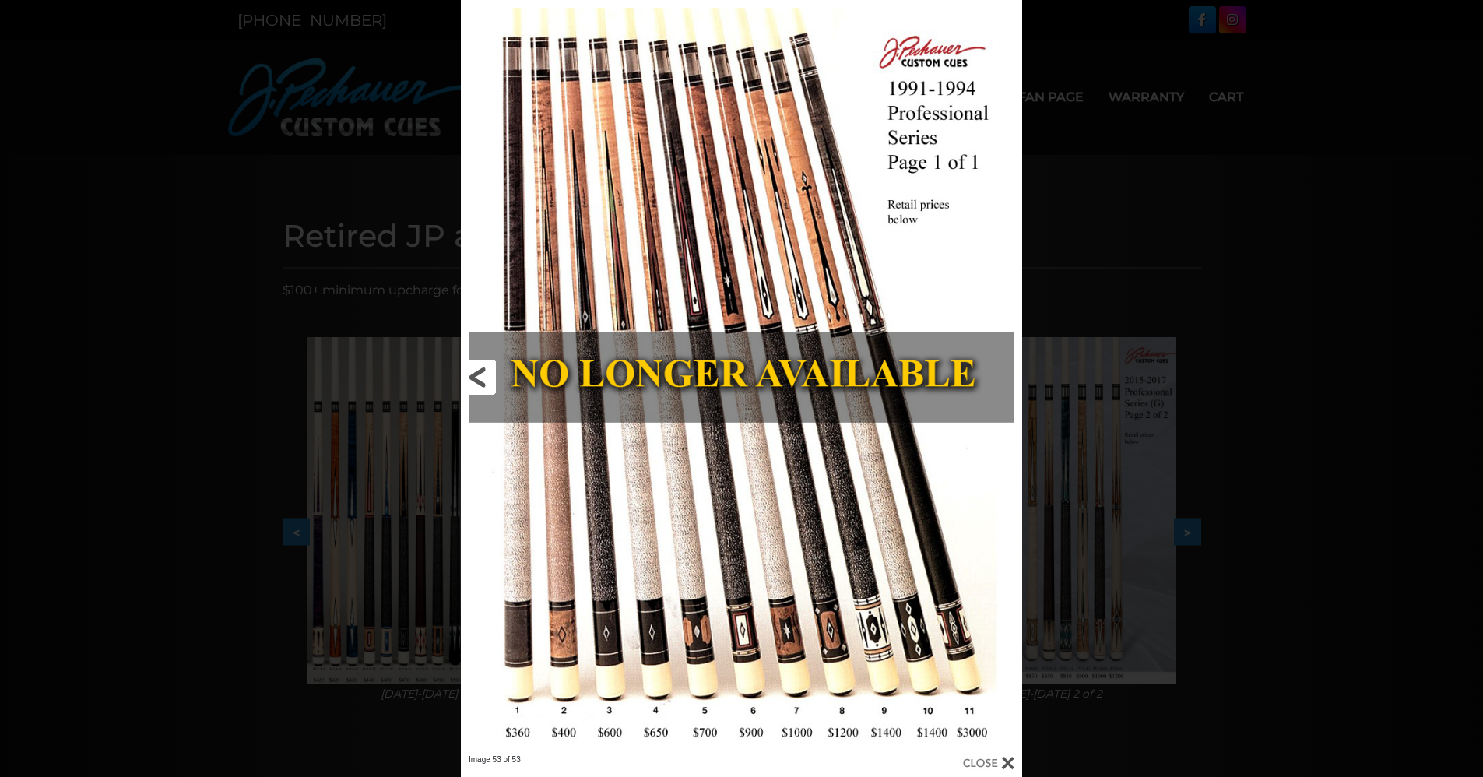
click at [480, 375] on link at bounding box center [587, 377] width 252 height 754
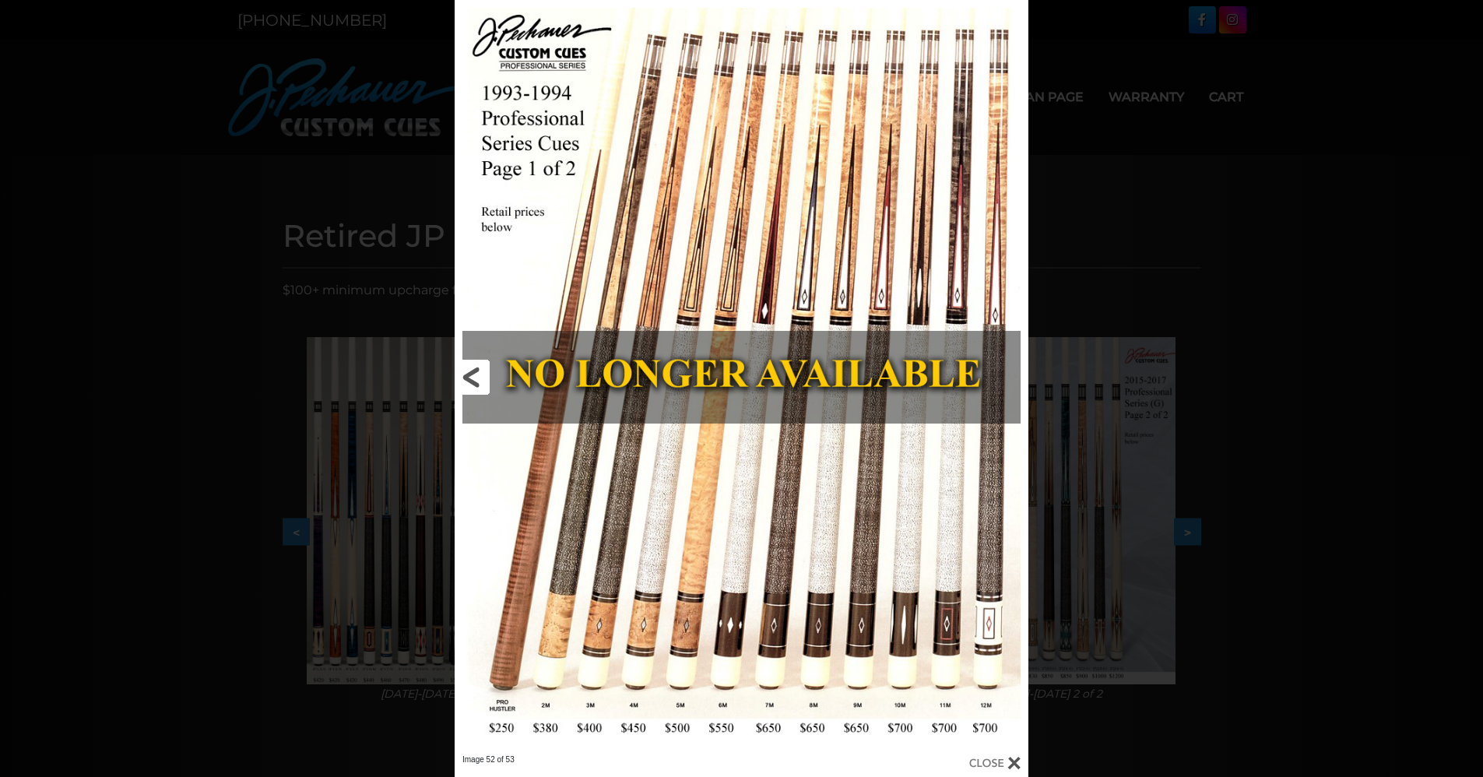
click at [472, 378] on link at bounding box center [584, 377] width 259 height 754
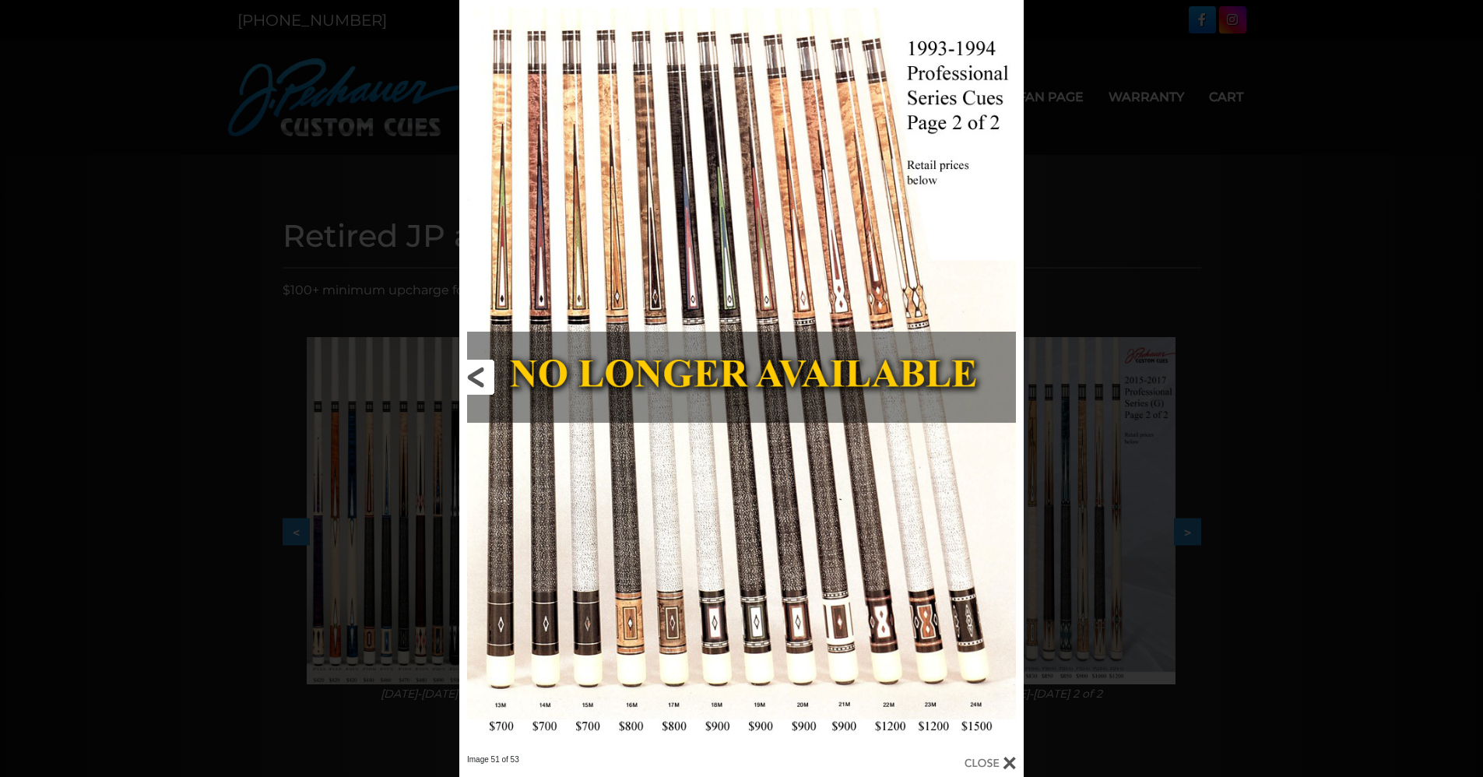
click at [472, 378] on link at bounding box center [586, 377] width 254 height 754
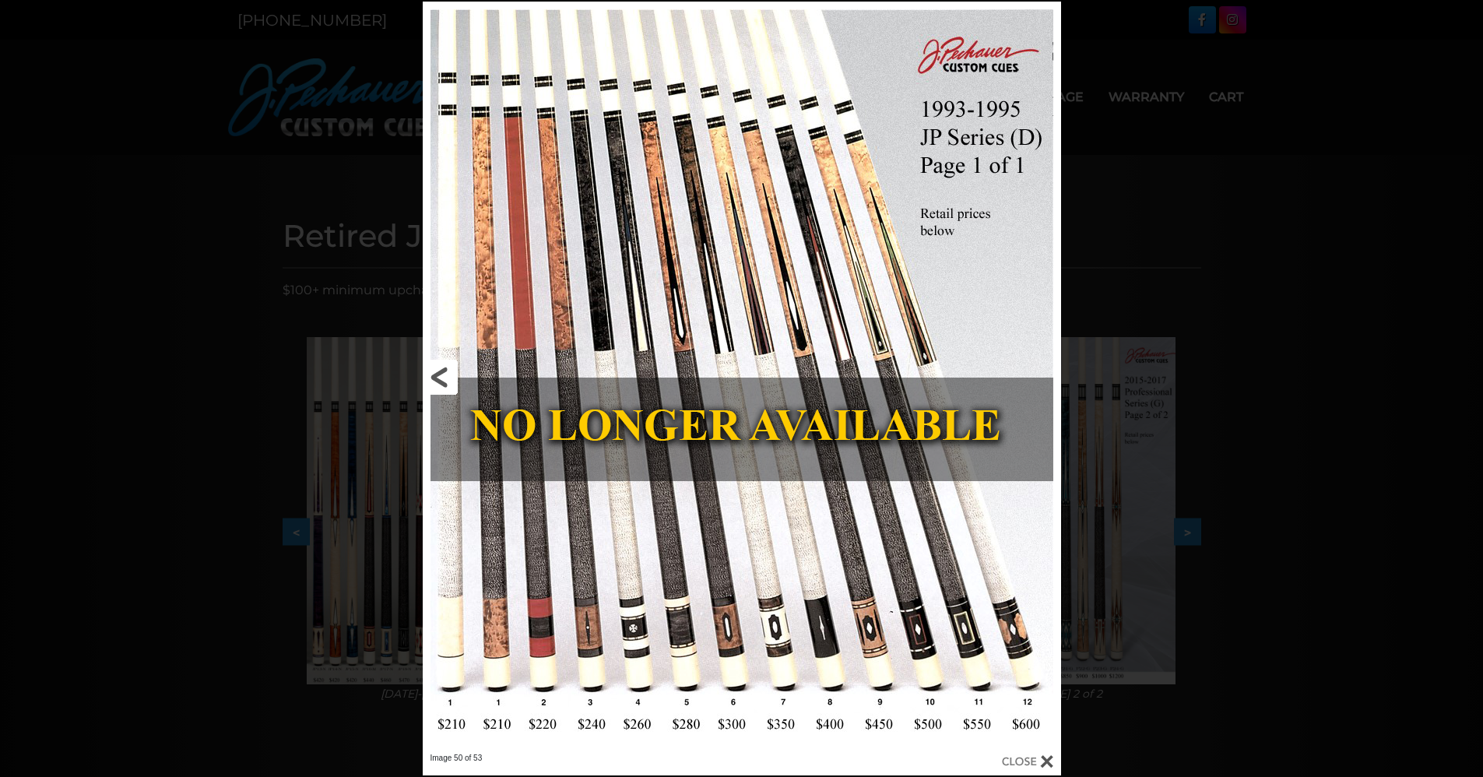
click at [470, 378] on link at bounding box center [566, 377] width 287 height 751
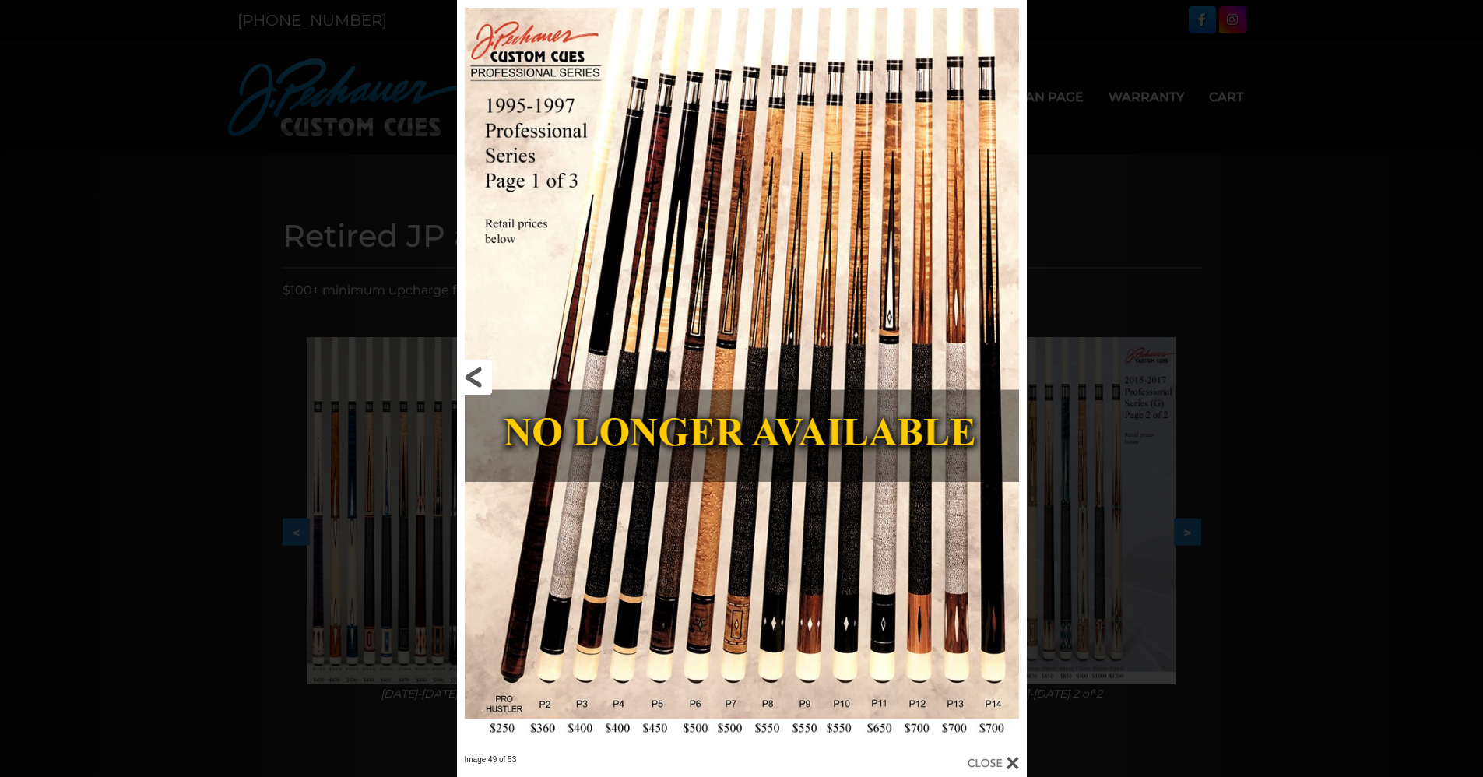
click at [473, 375] on link at bounding box center [585, 377] width 256 height 754
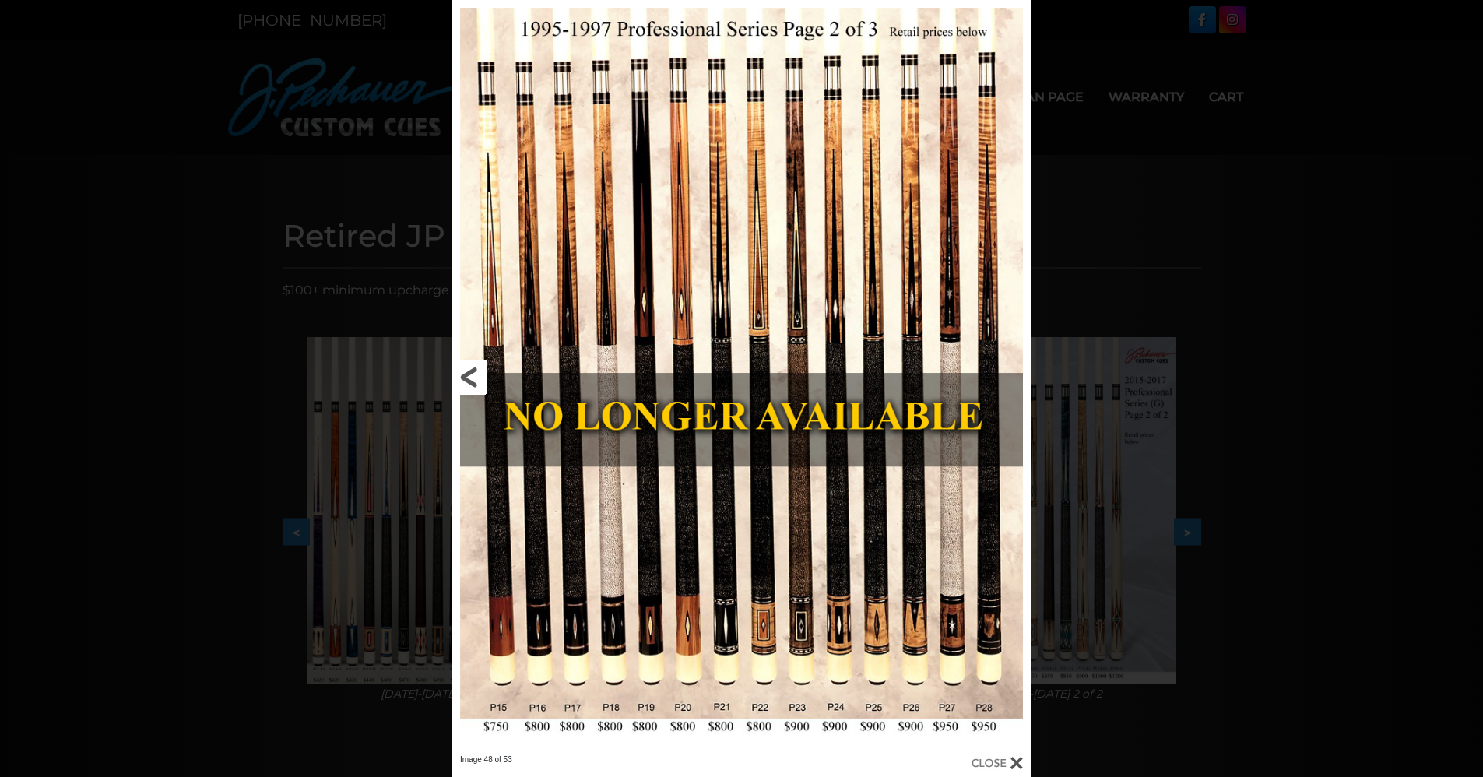
click at [473, 375] on link at bounding box center [582, 377] width 260 height 754
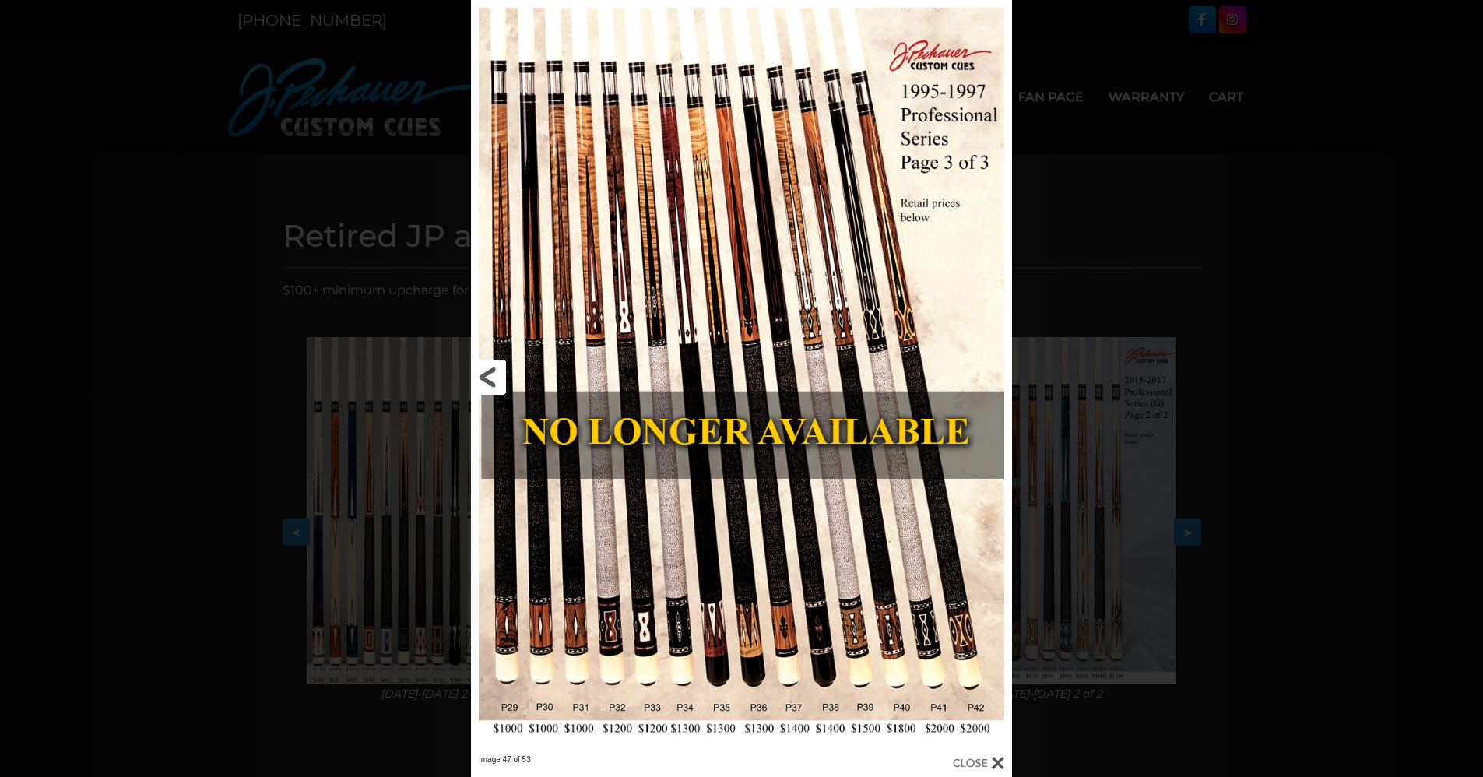
click at [489, 372] on link at bounding box center [593, 377] width 244 height 754
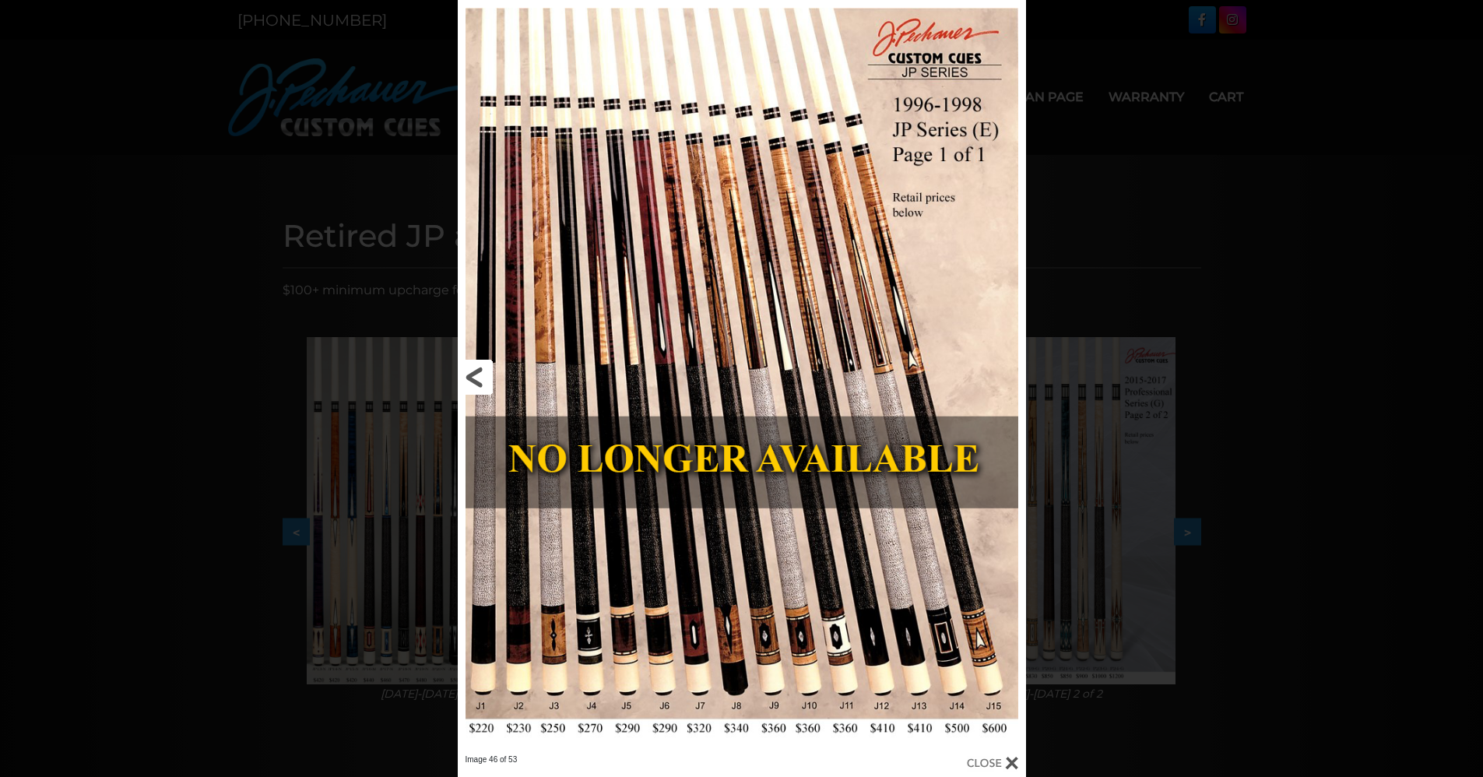
click at [489, 372] on link at bounding box center [586, 377] width 256 height 754
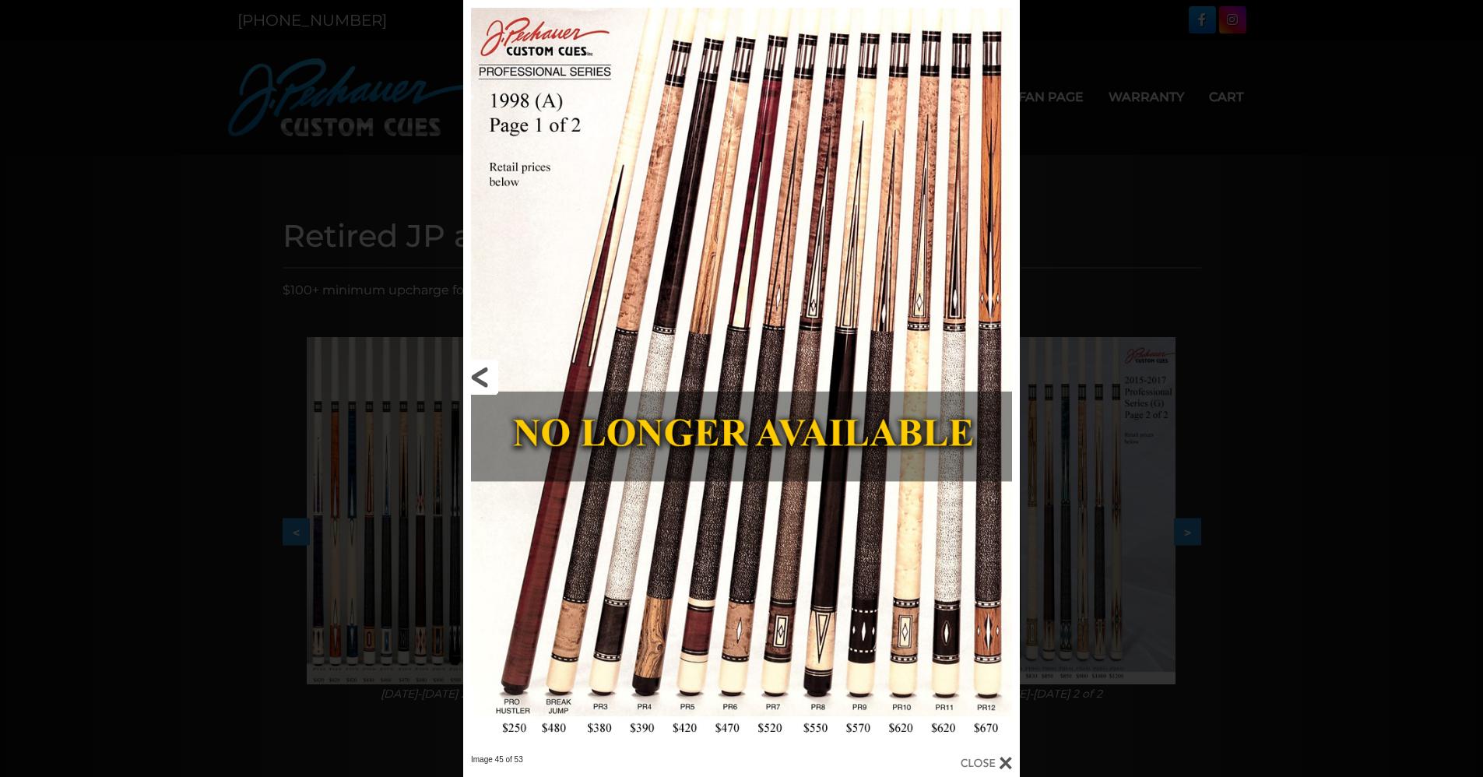
click at [489, 372] on link at bounding box center [588, 377] width 251 height 754
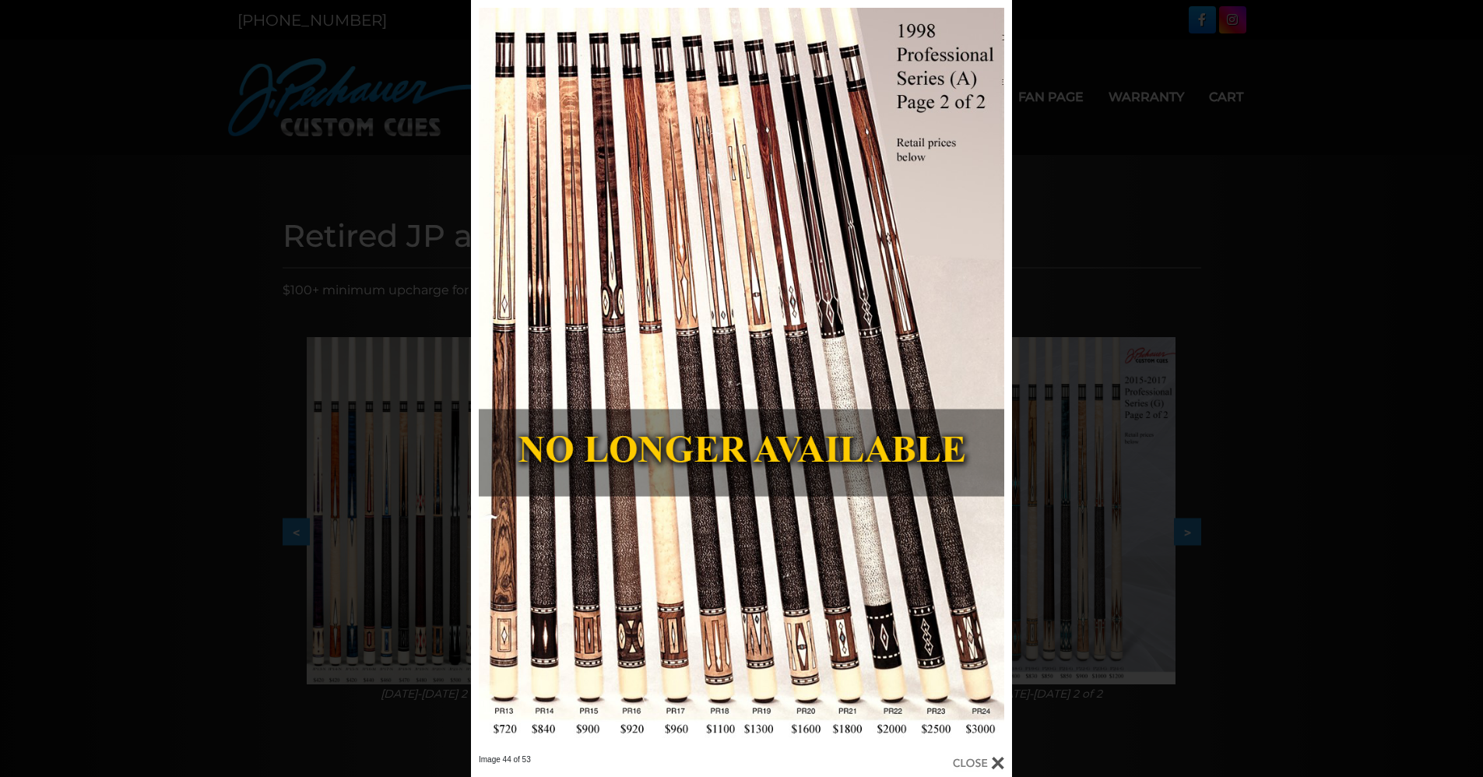
drag, startPoint x: 1197, startPoint y: 280, endPoint x: 1186, endPoint y: 309, distance: 31.5
click at [1198, 279] on div "Image 44 of 53" at bounding box center [741, 388] width 1483 height 777
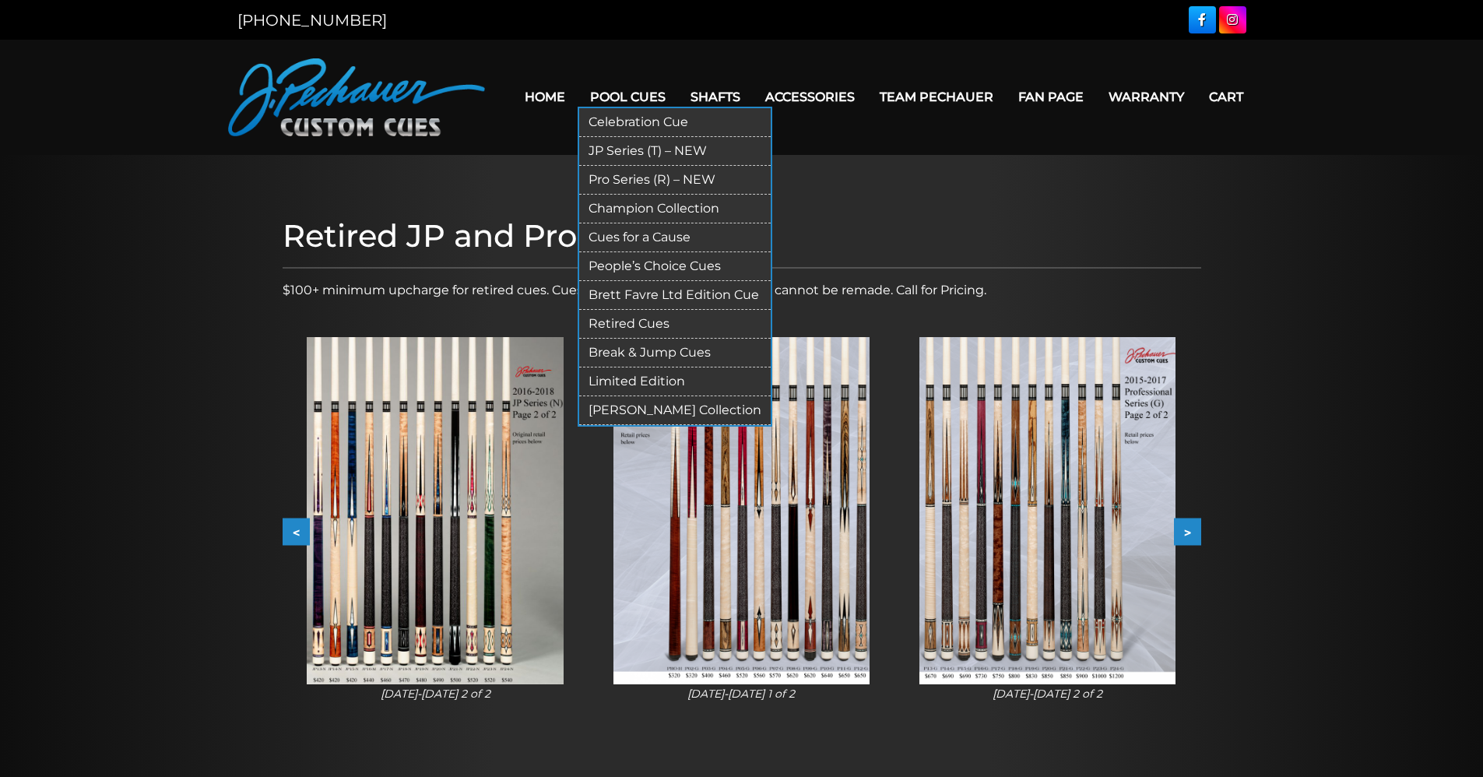
click at [631, 315] on link "Retired Cues" at bounding box center [675, 324] width 192 height 29
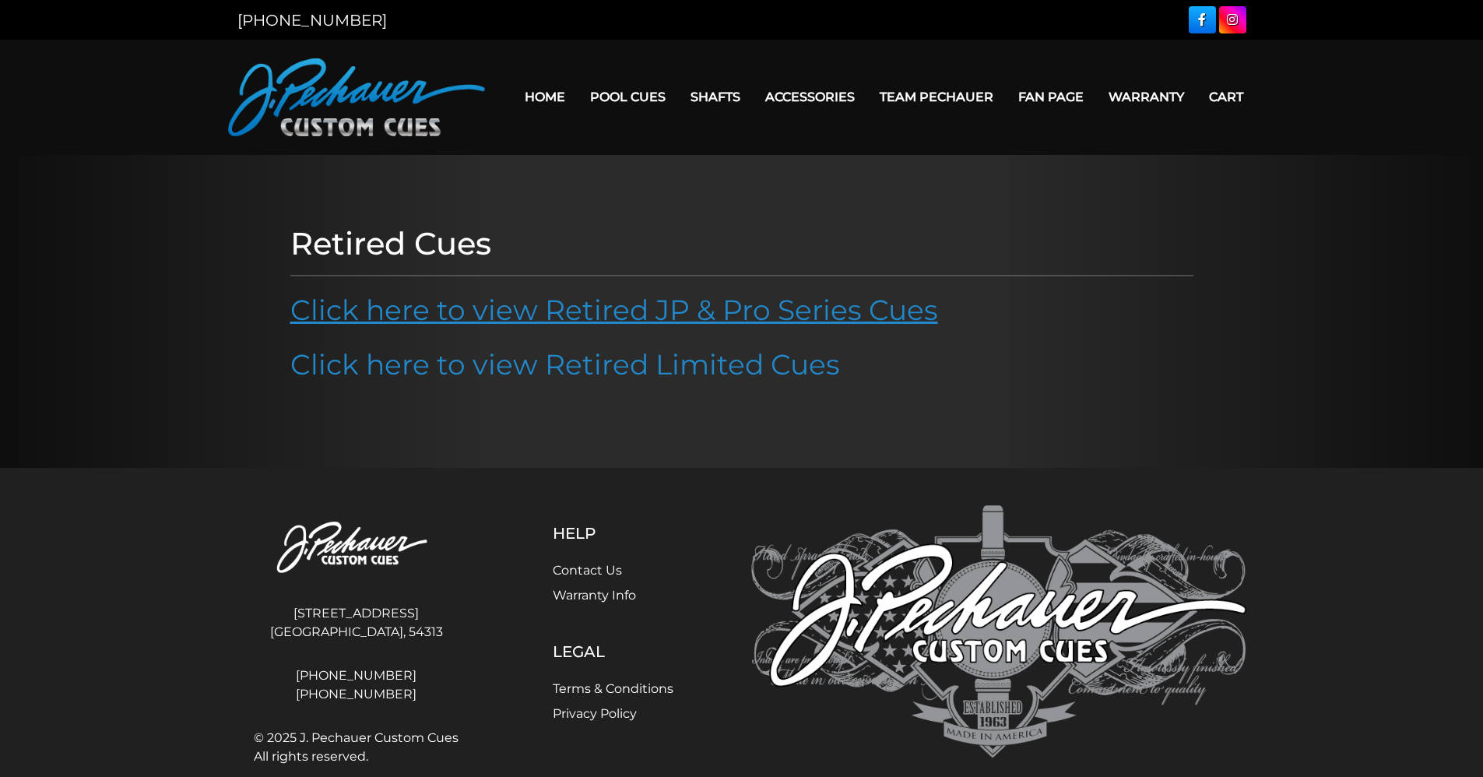
click at [702, 299] on link "Click here to view Retired JP & Pro Series Cues" at bounding box center [614, 310] width 648 height 34
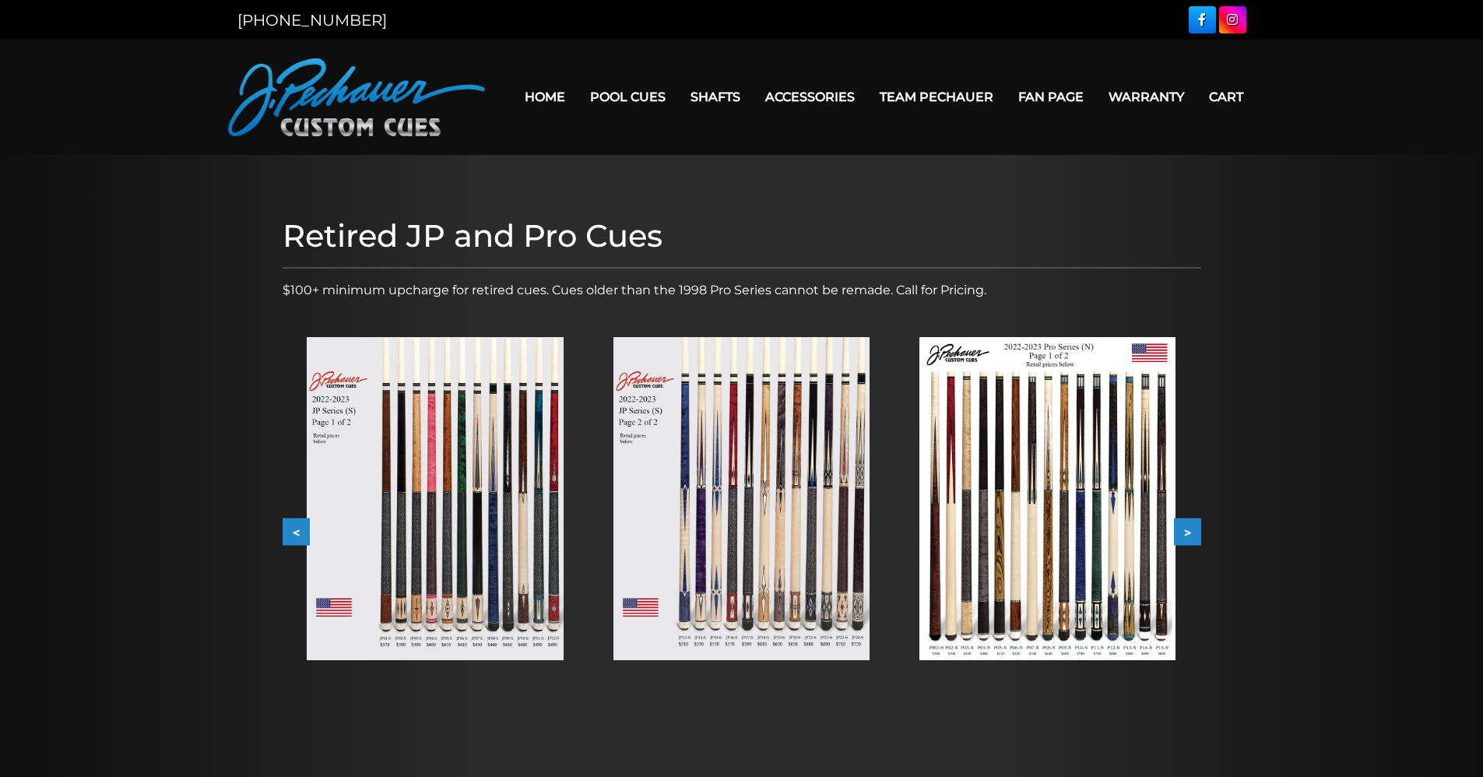
click at [481, 492] on img at bounding box center [435, 498] width 256 height 323
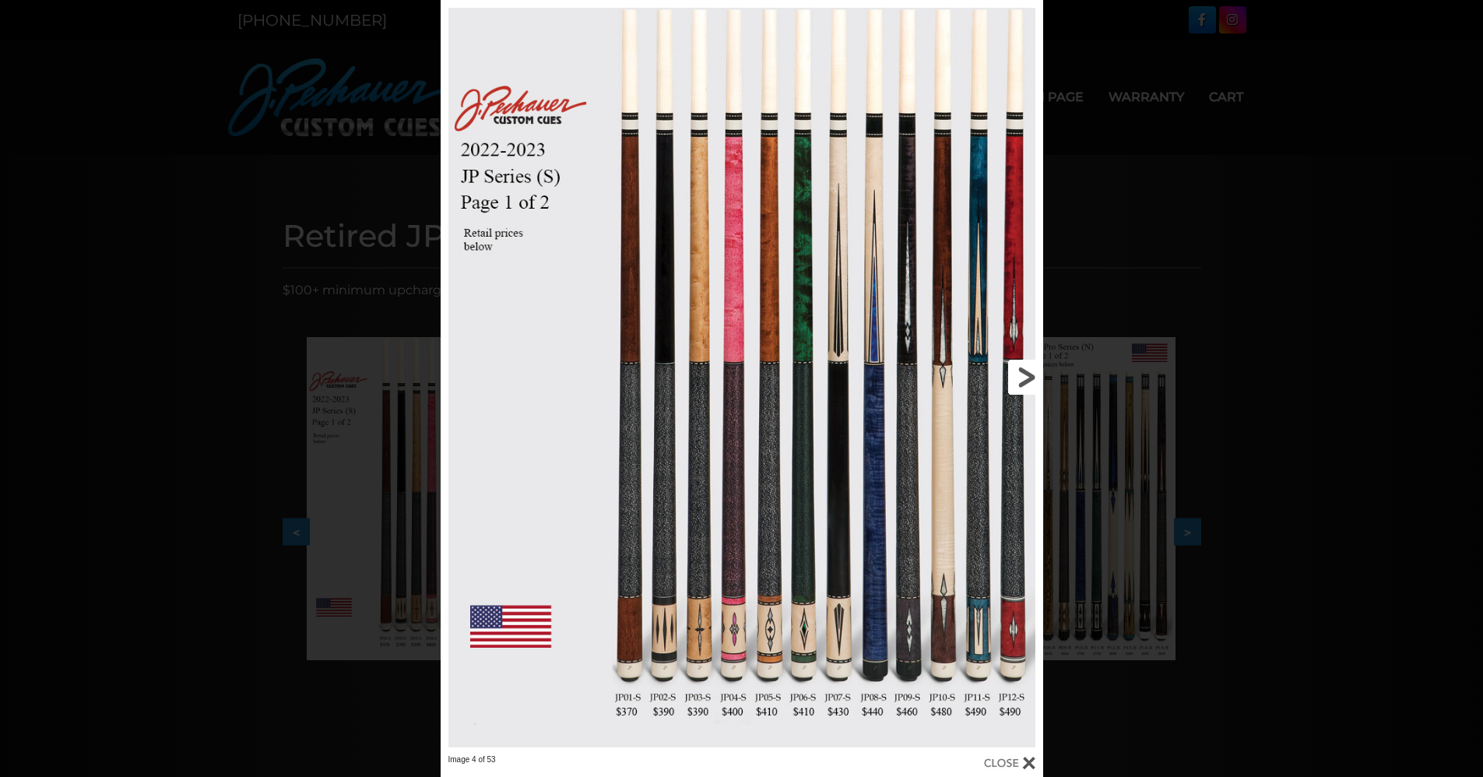
click at [1029, 377] on link at bounding box center [907, 377] width 271 height 754
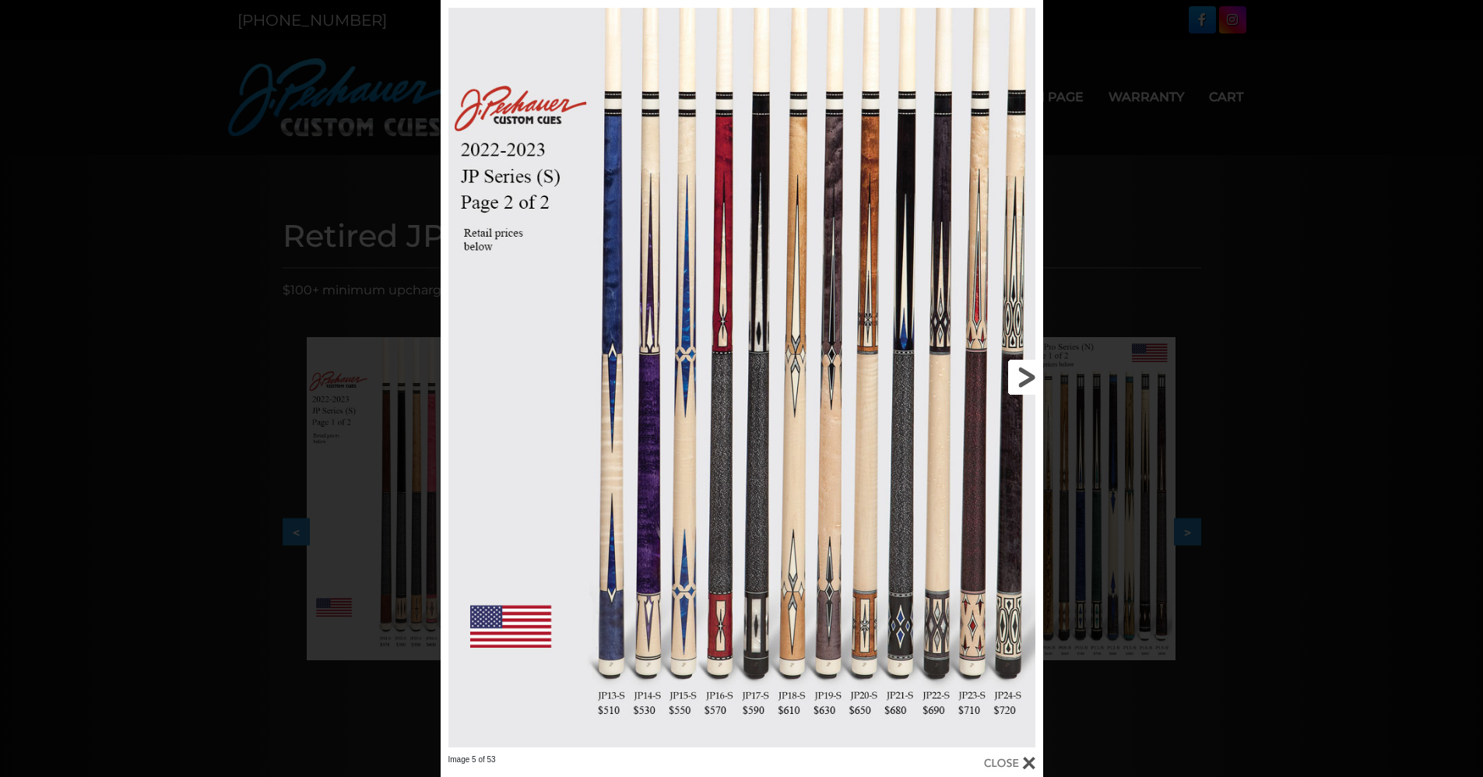
click at [1029, 377] on link at bounding box center [907, 377] width 271 height 754
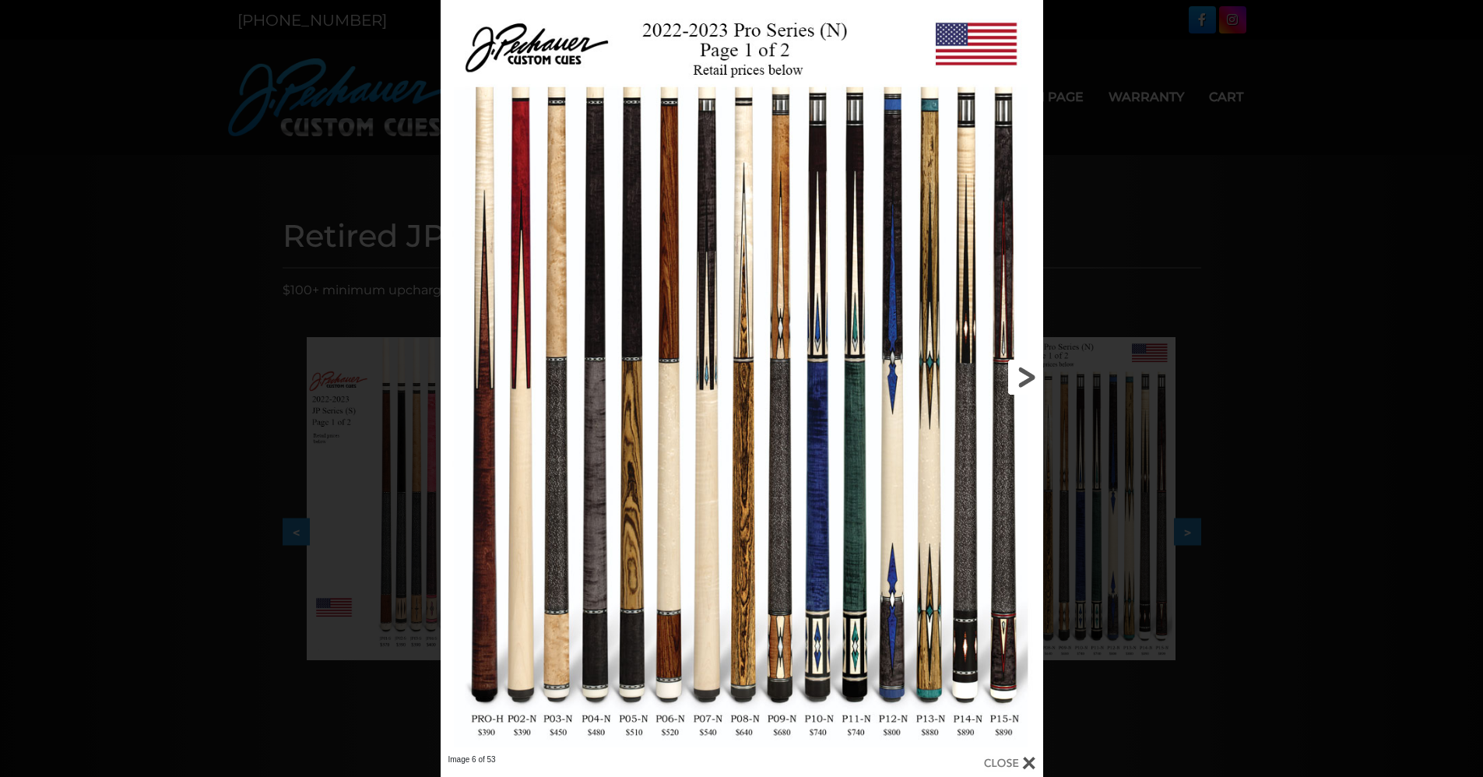
click at [1029, 377] on link at bounding box center [907, 377] width 271 height 754
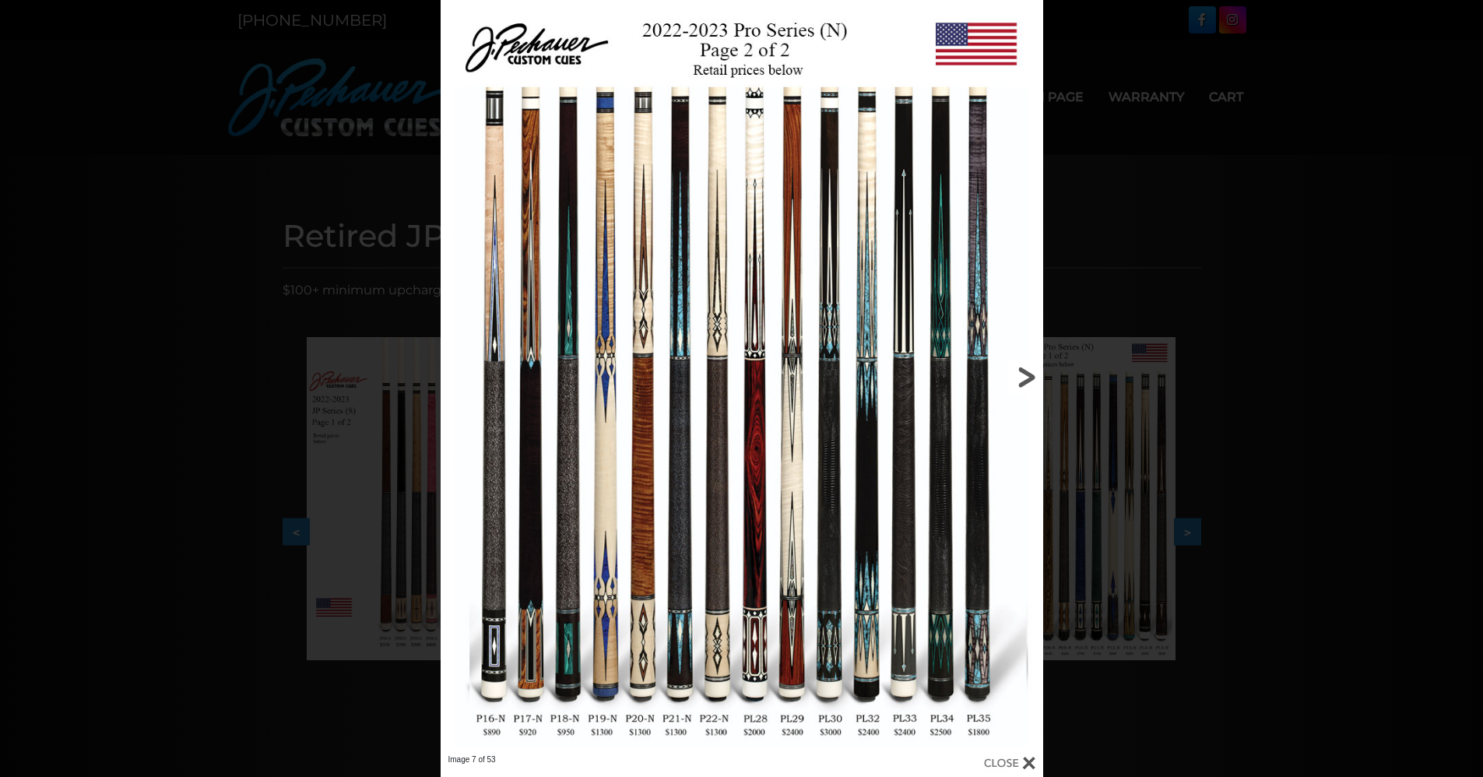
click at [1029, 377] on link at bounding box center [907, 377] width 271 height 754
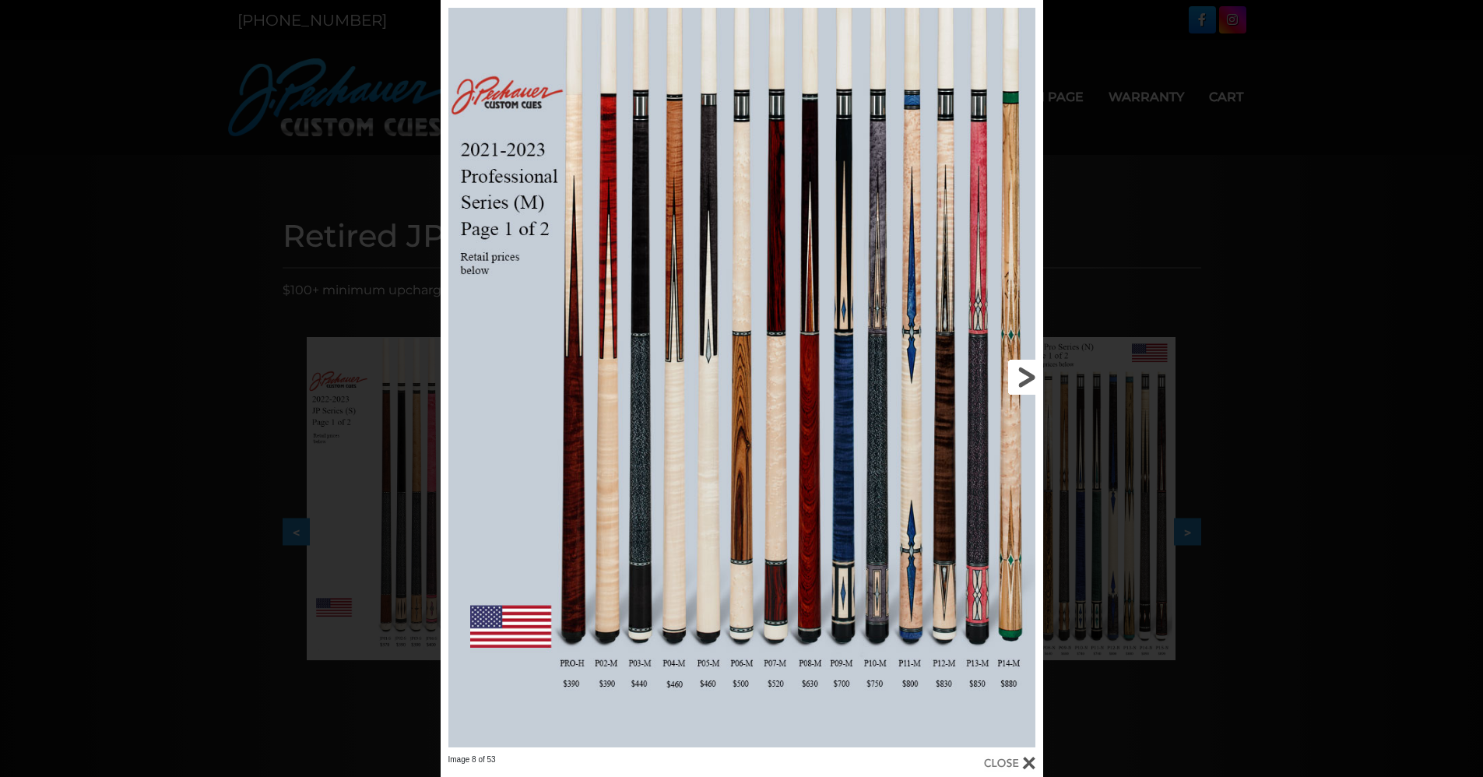
click at [1029, 377] on link at bounding box center [907, 377] width 271 height 754
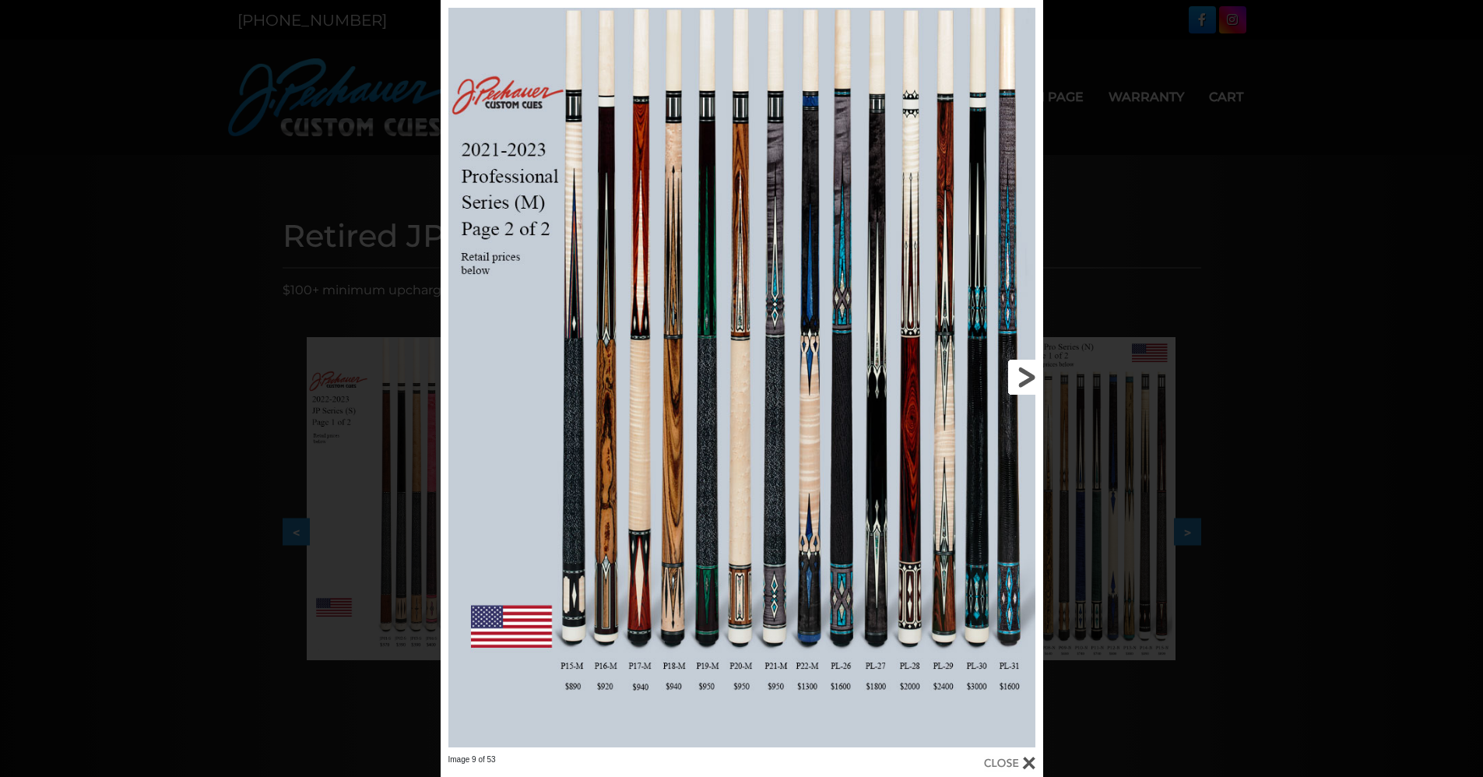
click at [1029, 377] on link at bounding box center [907, 377] width 271 height 754
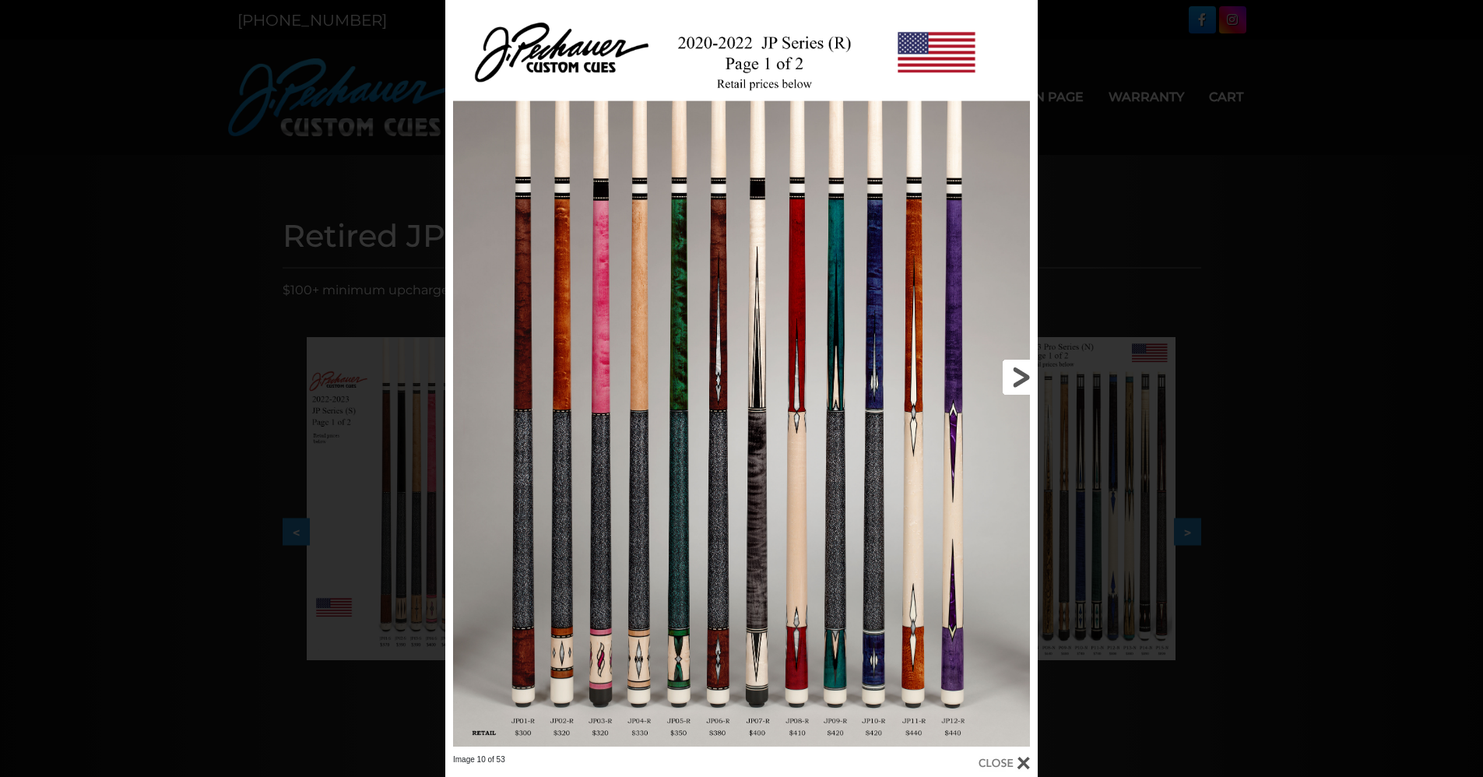
click at [1022, 377] on link at bounding box center [905, 377] width 266 height 754
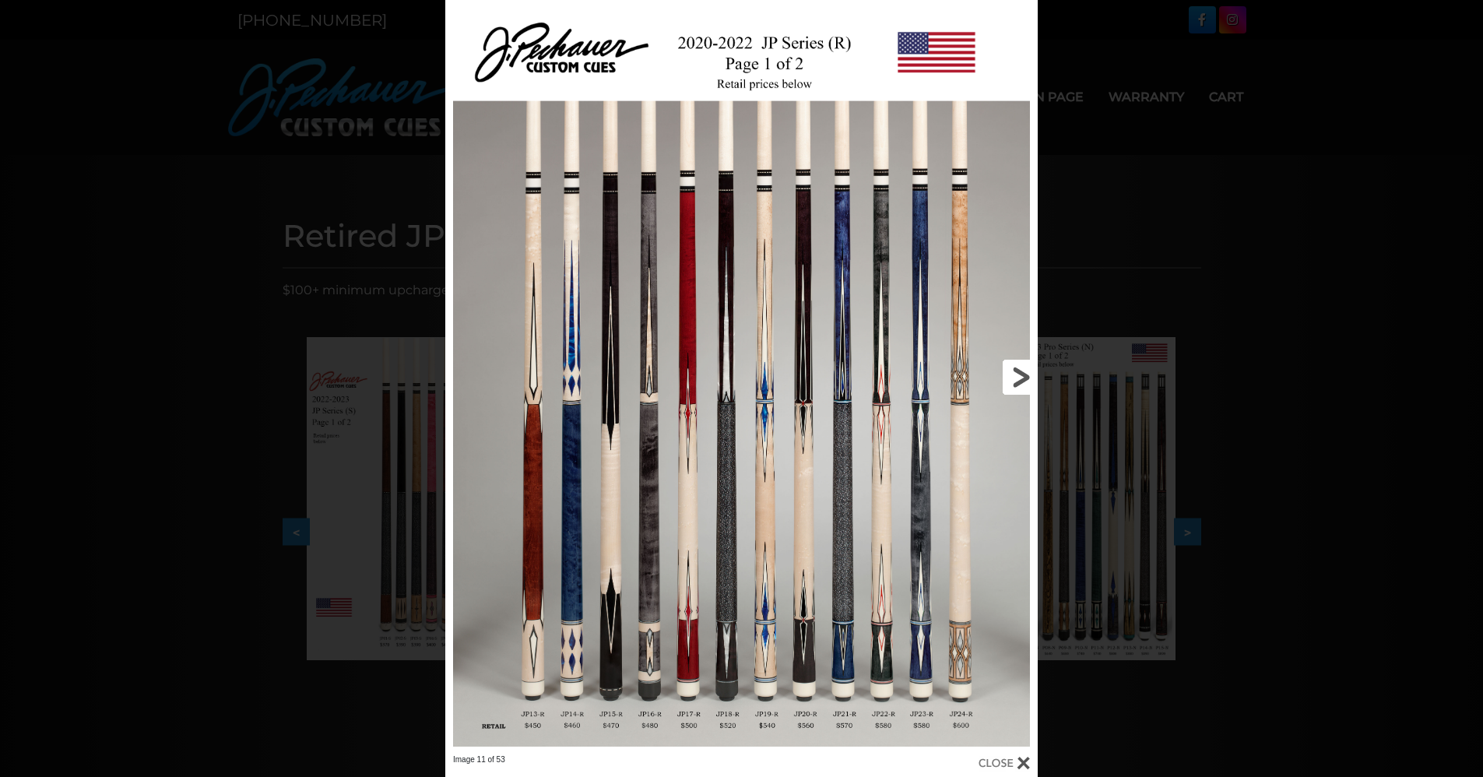
click at [1022, 377] on link at bounding box center [905, 377] width 266 height 754
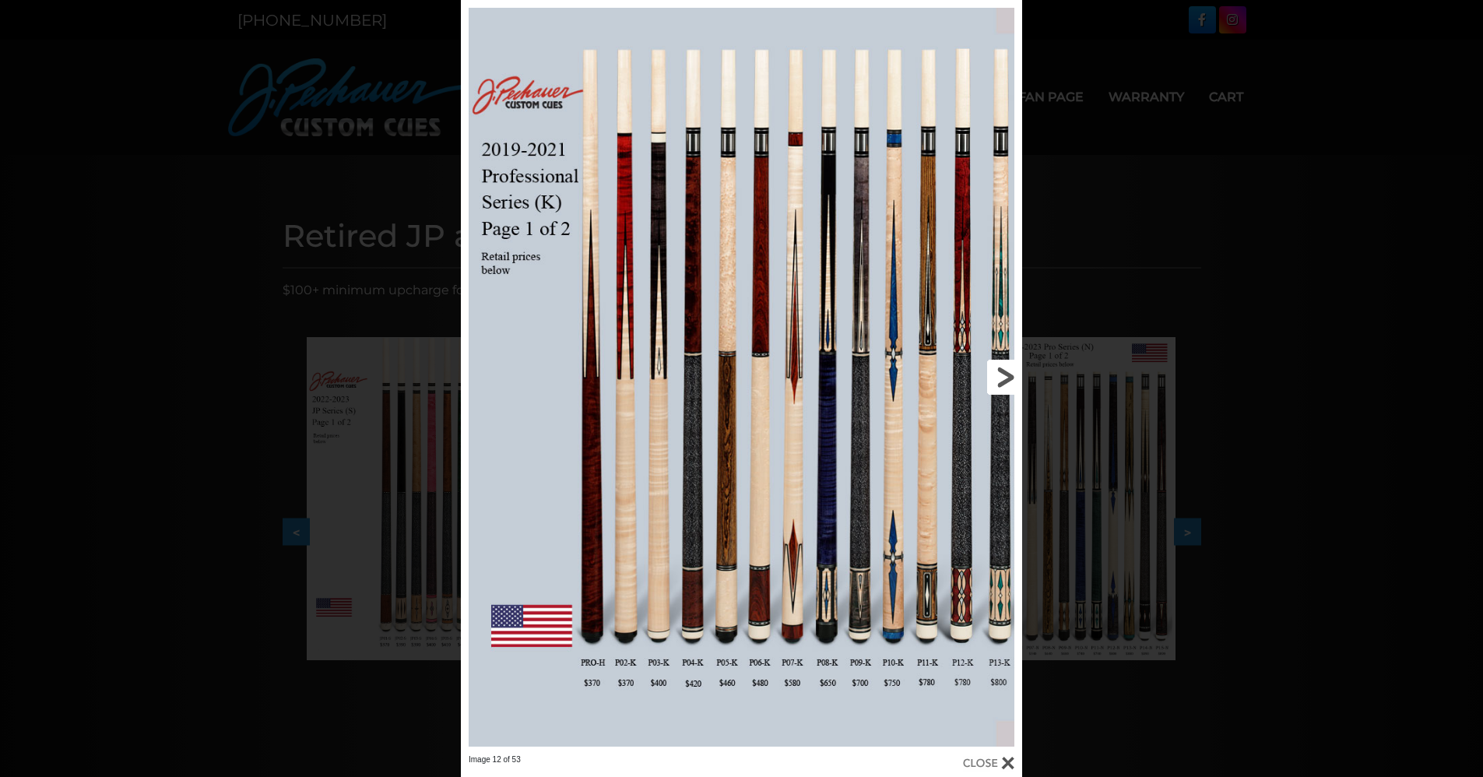
click at [1005, 379] on link at bounding box center [896, 377] width 252 height 754
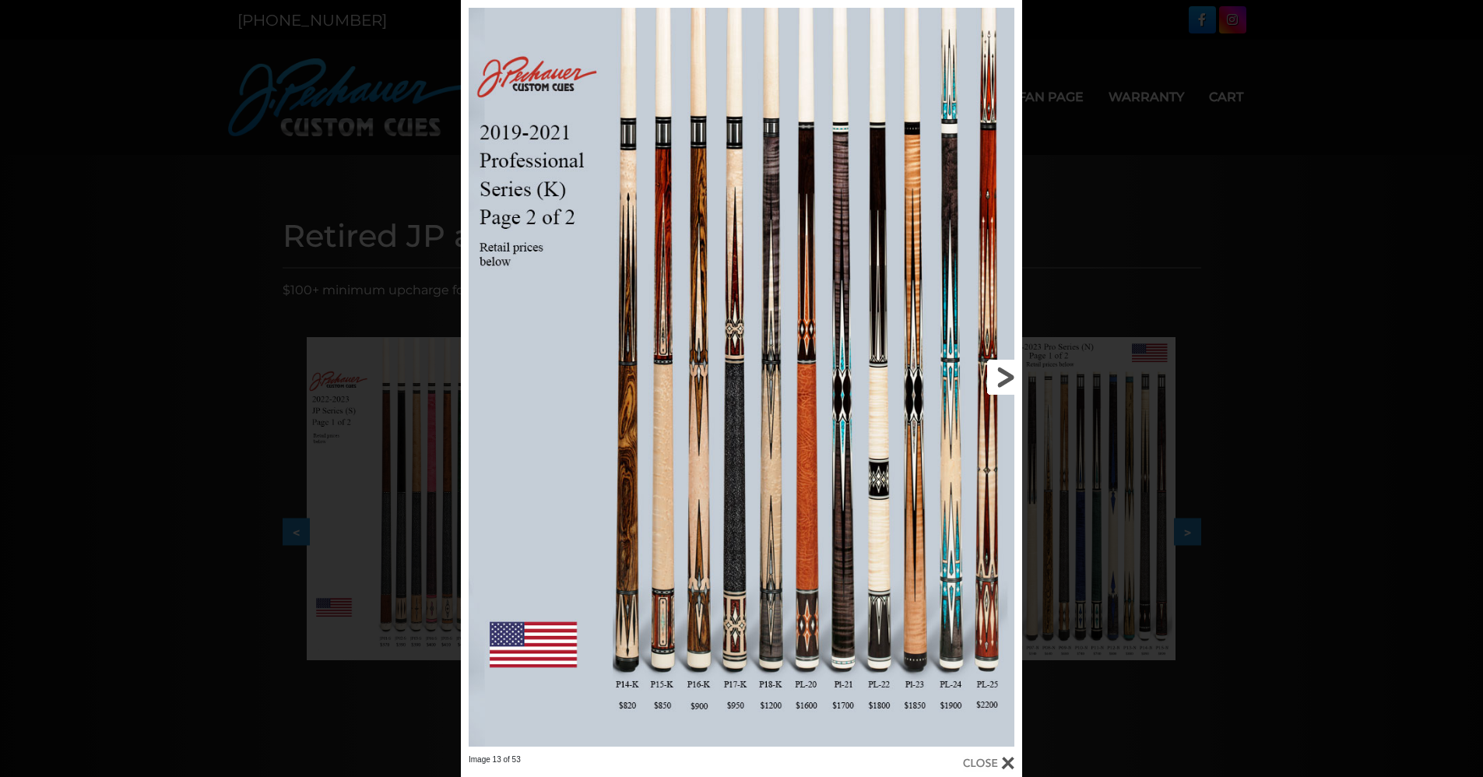
click at [1005, 379] on link at bounding box center [896, 377] width 252 height 754
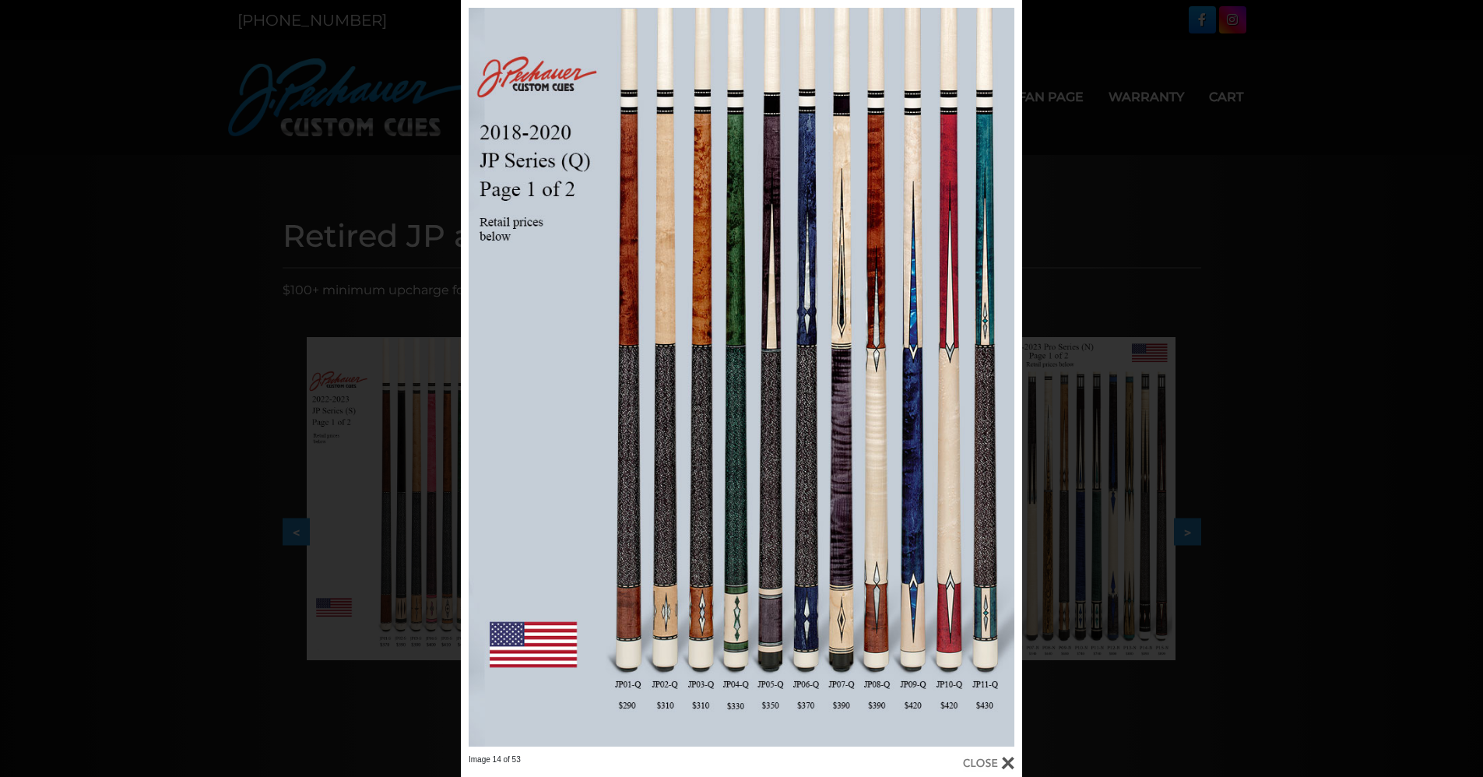
click at [1254, 259] on div "Image 14 of 53" at bounding box center [741, 388] width 1483 height 777
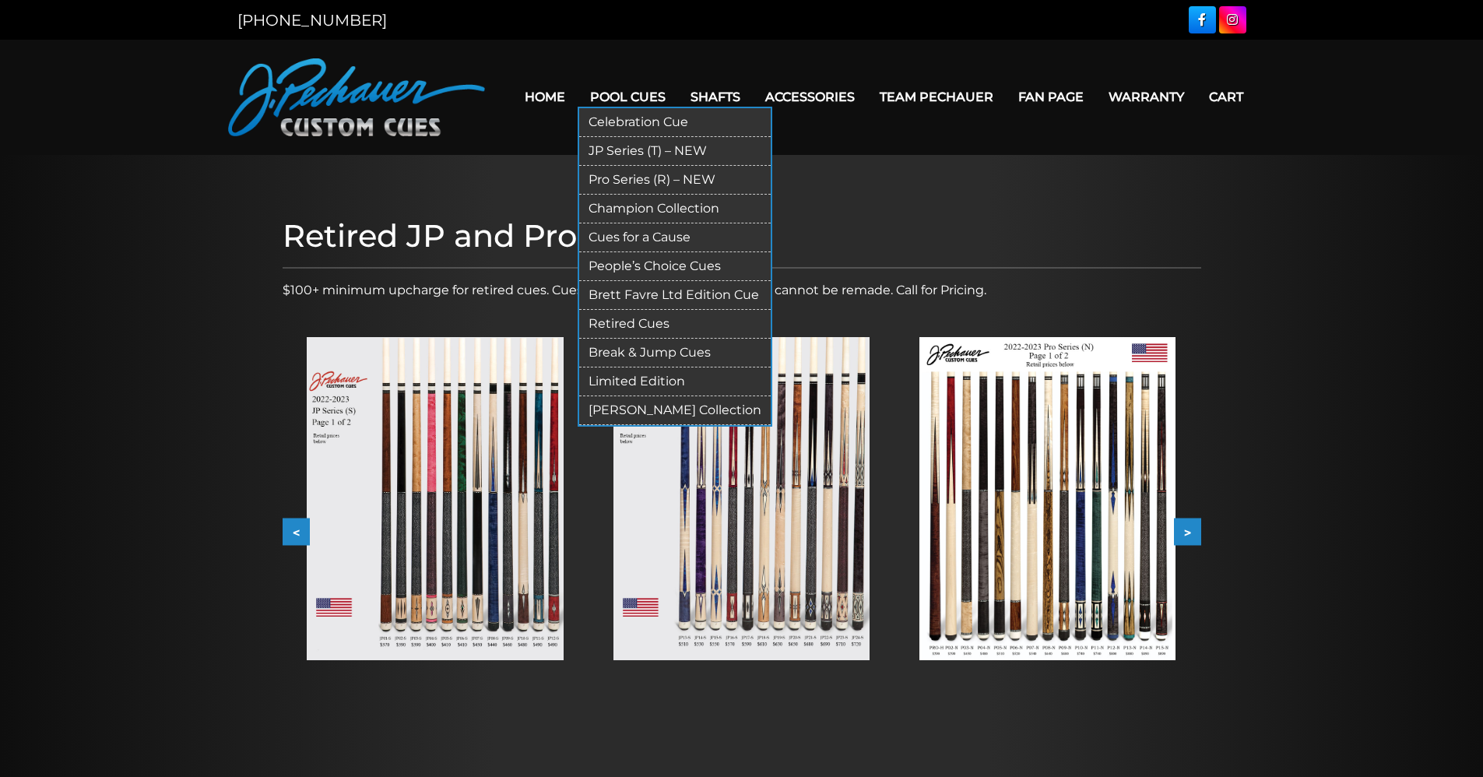
click at [617, 150] on link "JP Series (T) – NEW" at bounding box center [675, 151] width 192 height 29
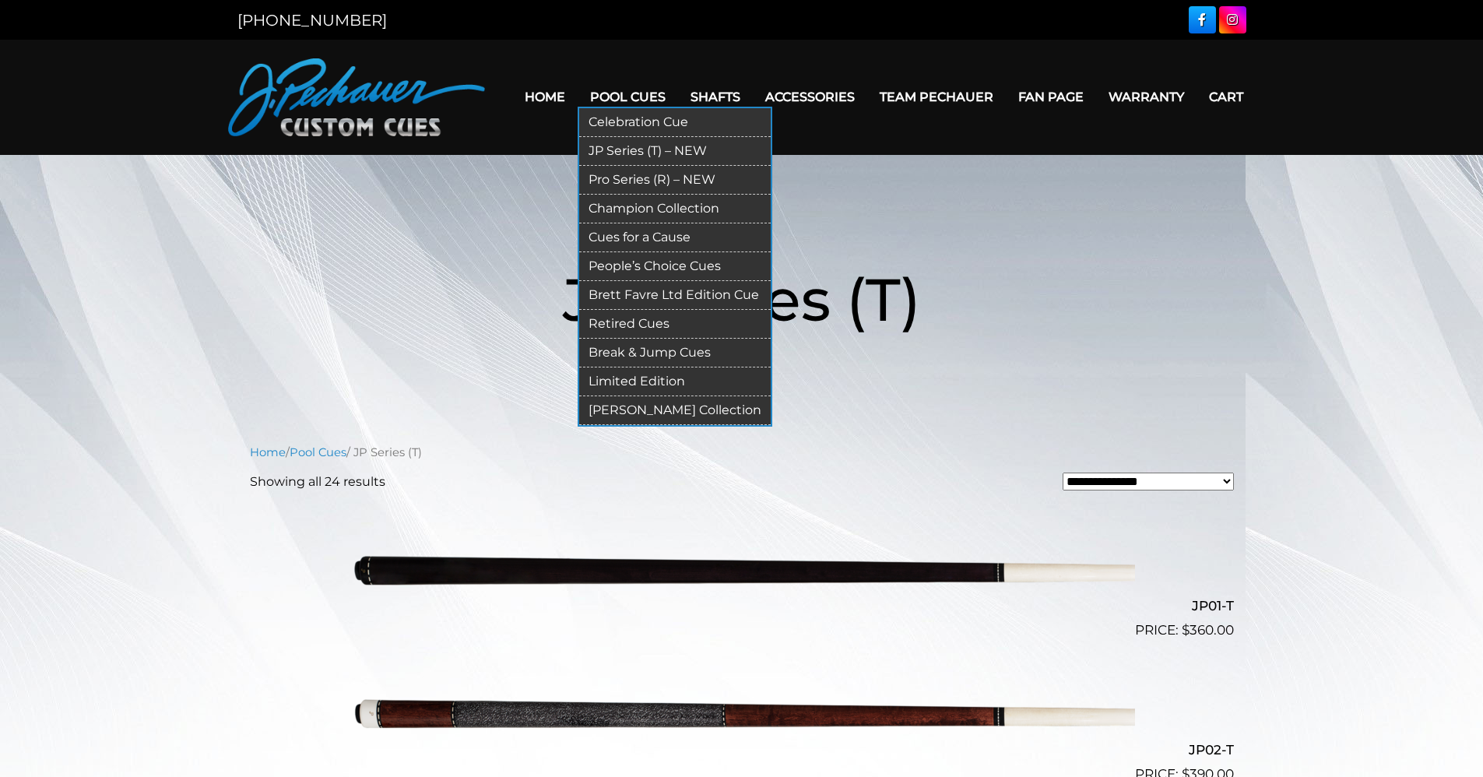
click at [631, 319] on link "Retired Cues" at bounding box center [675, 324] width 192 height 29
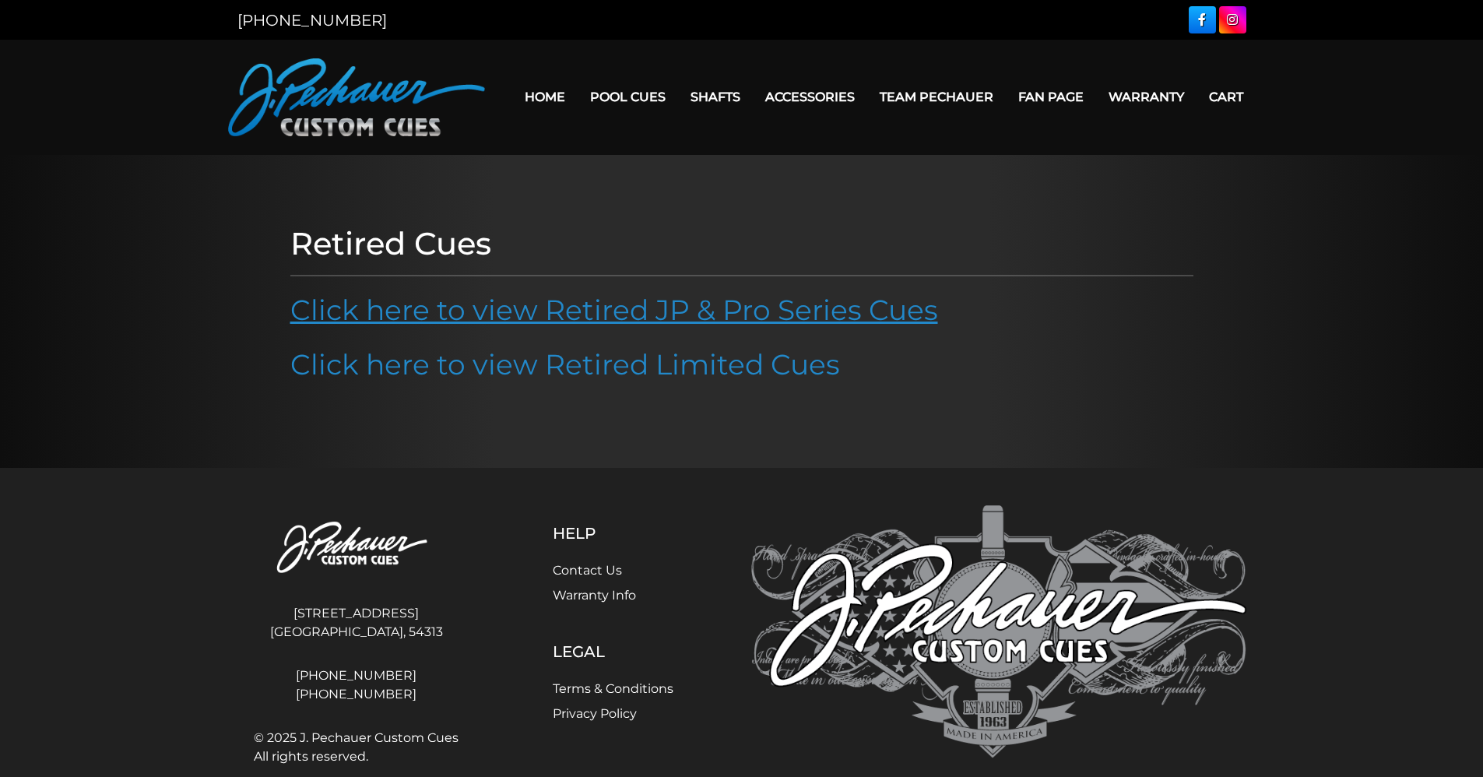
click at [688, 315] on link "Click here to view Retired JP & Pro Series Cues" at bounding box center [614, 310] width 648 height 34
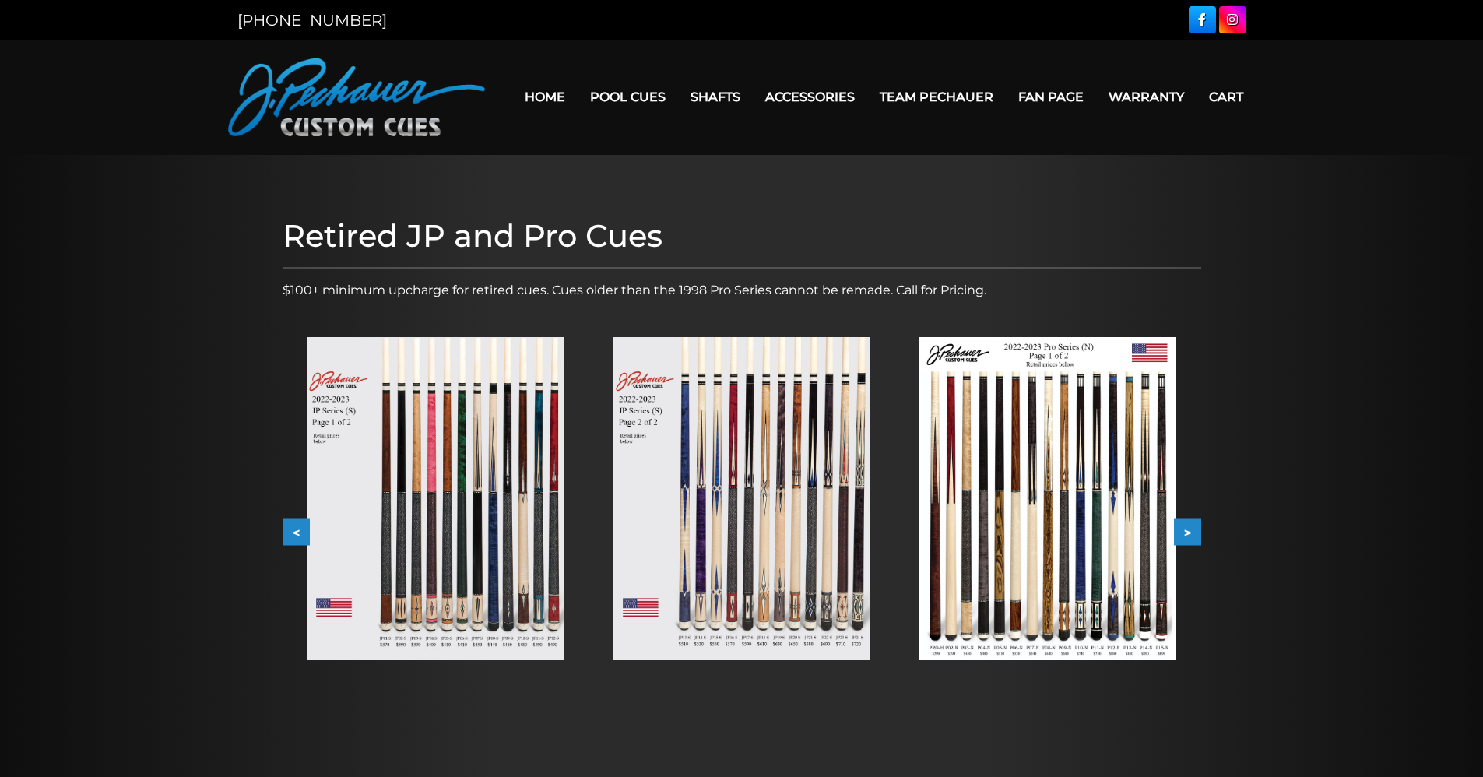
click at [1187, 529] on button ">" at bounding box center [1187, 532] width 27 height 27
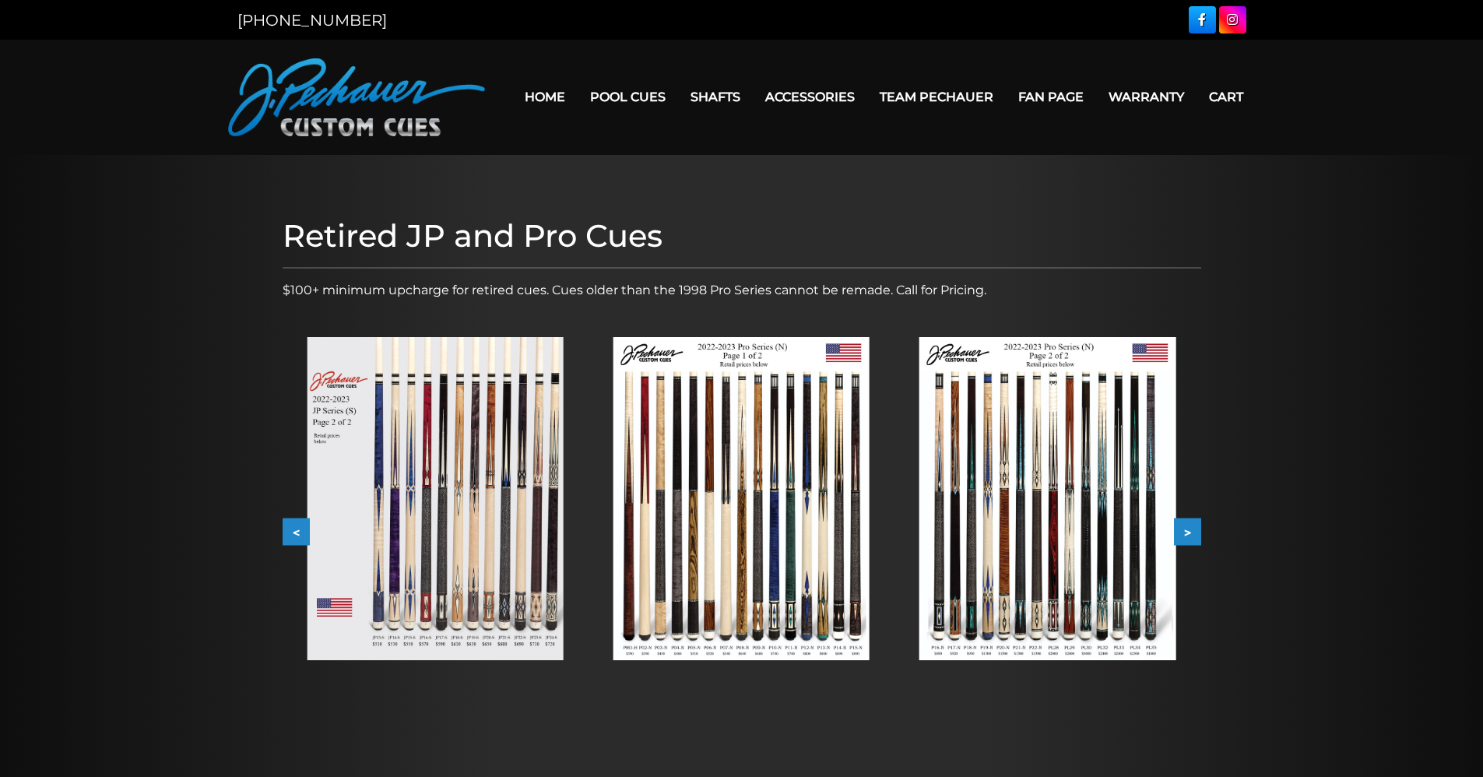
click at [1187, 529] on button ">" at bounding box center [1187, 532] width 27 height 27
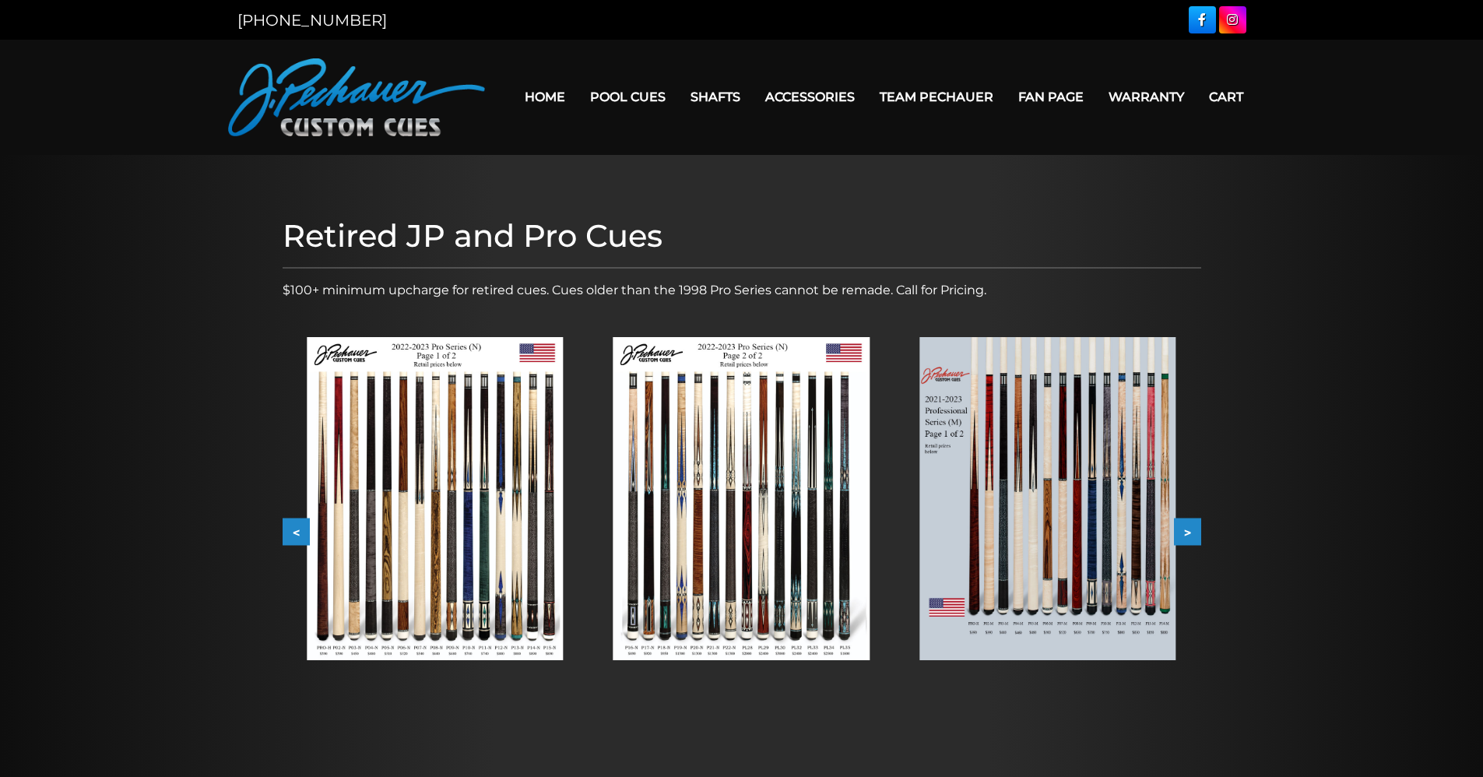
click at [1187, 529] on button ">" at bounding box center [1187, 532] width 27 height 27
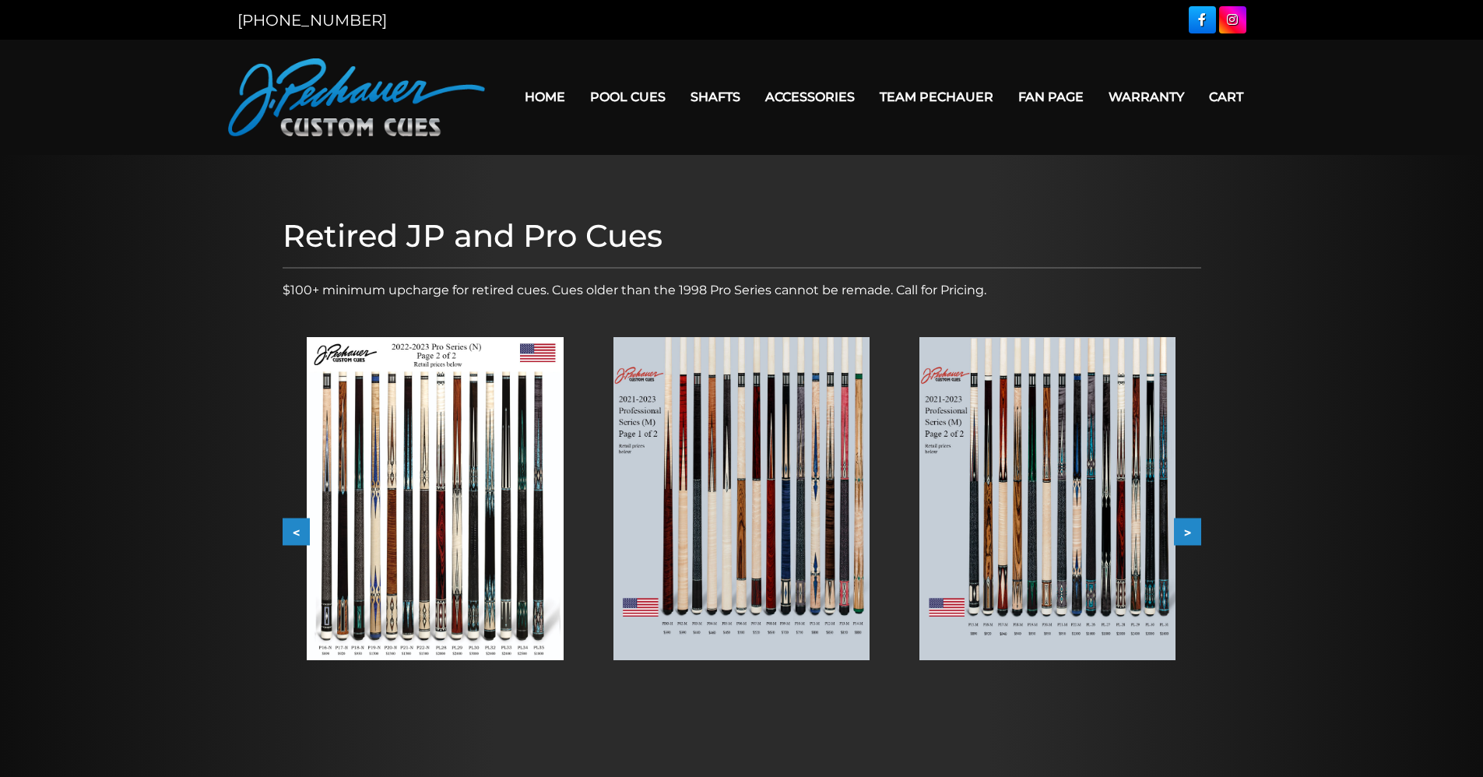
click at [1187, 529] on button ">" at bounding box center [1187, 532] width 27 height 27
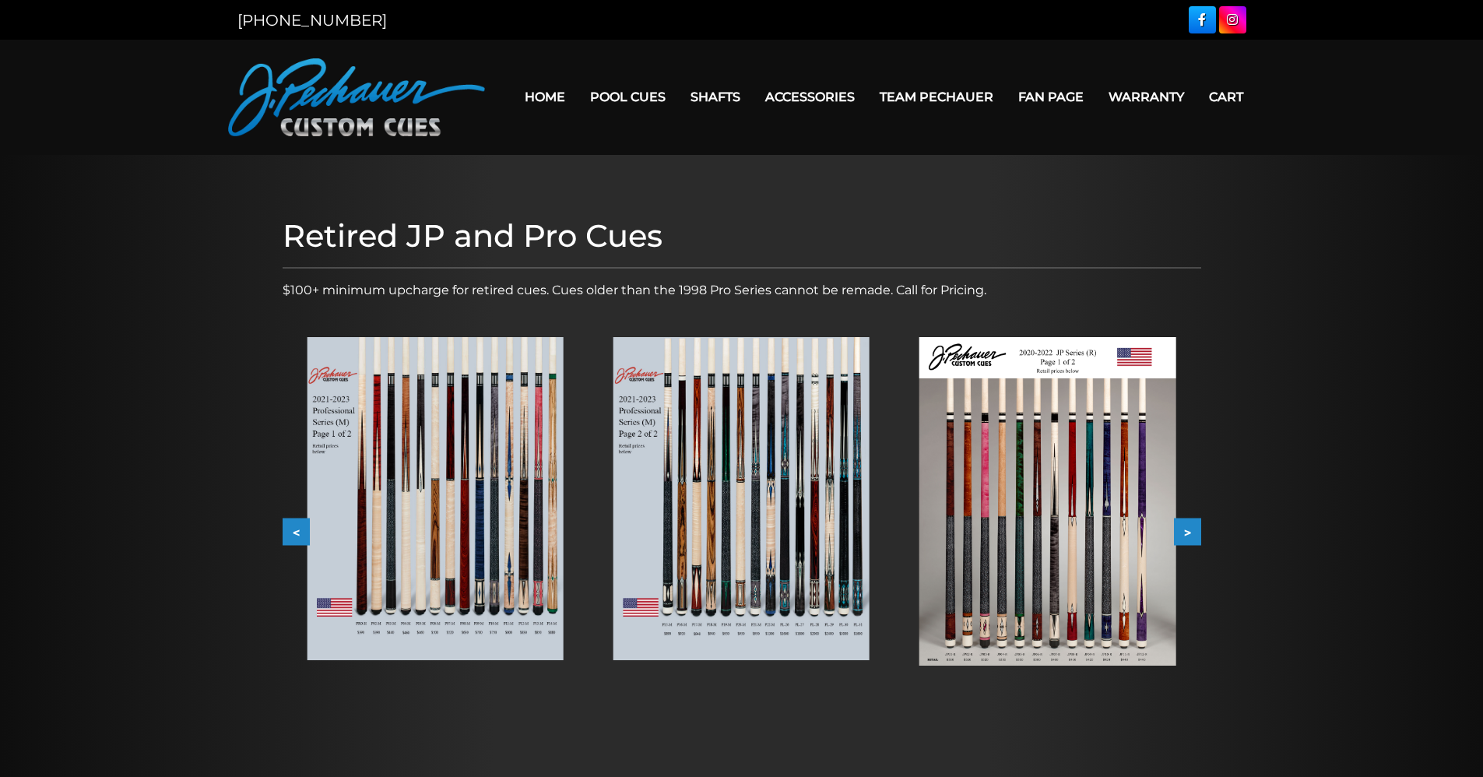
click at [1187, 529] on button ">" at bounding box center [1187, 532] width 27 height 27
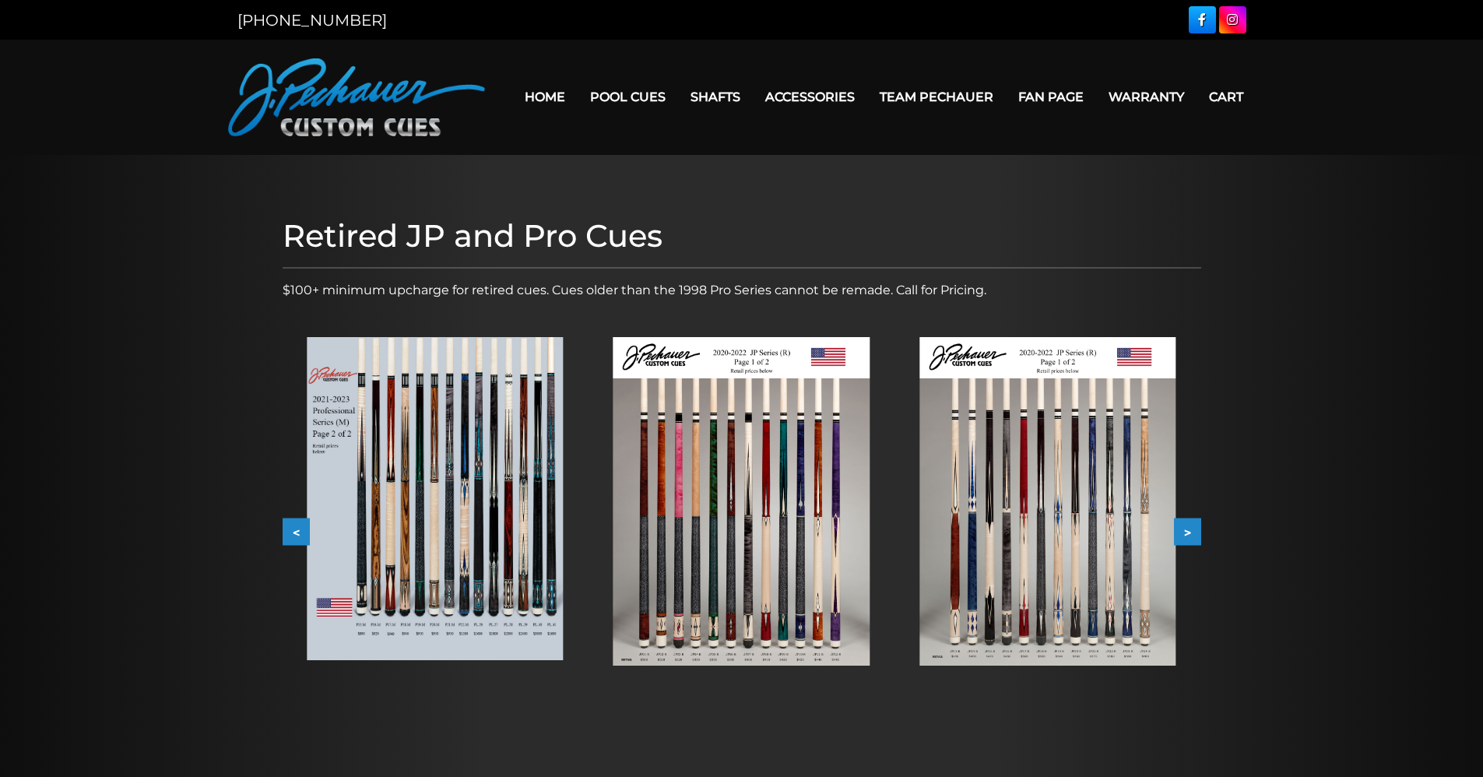
click at [759, 511] on img at bounding box center [742, 501] width 256 height 329
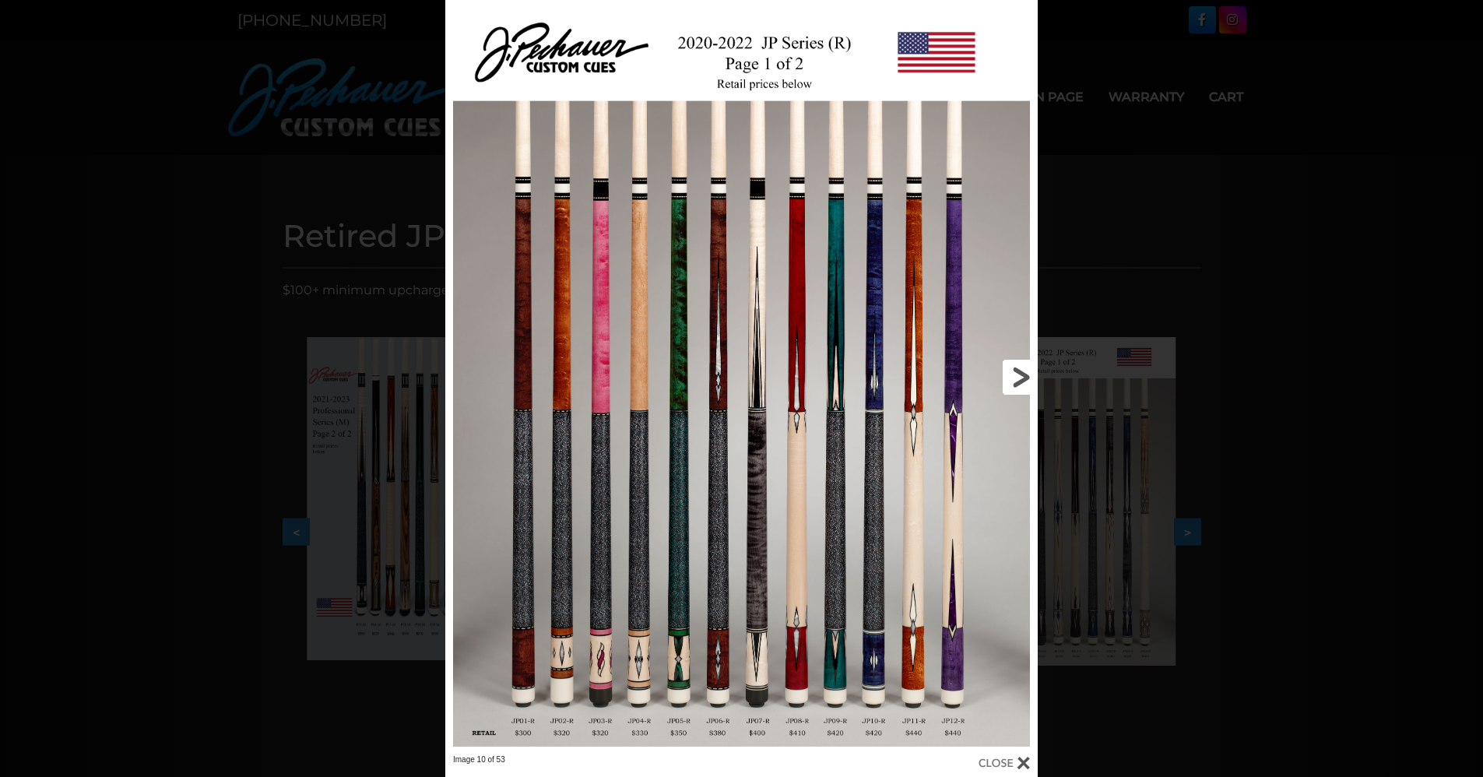
click at [1015, 370] on link at bounding box center [905, 377] width 266 height 754
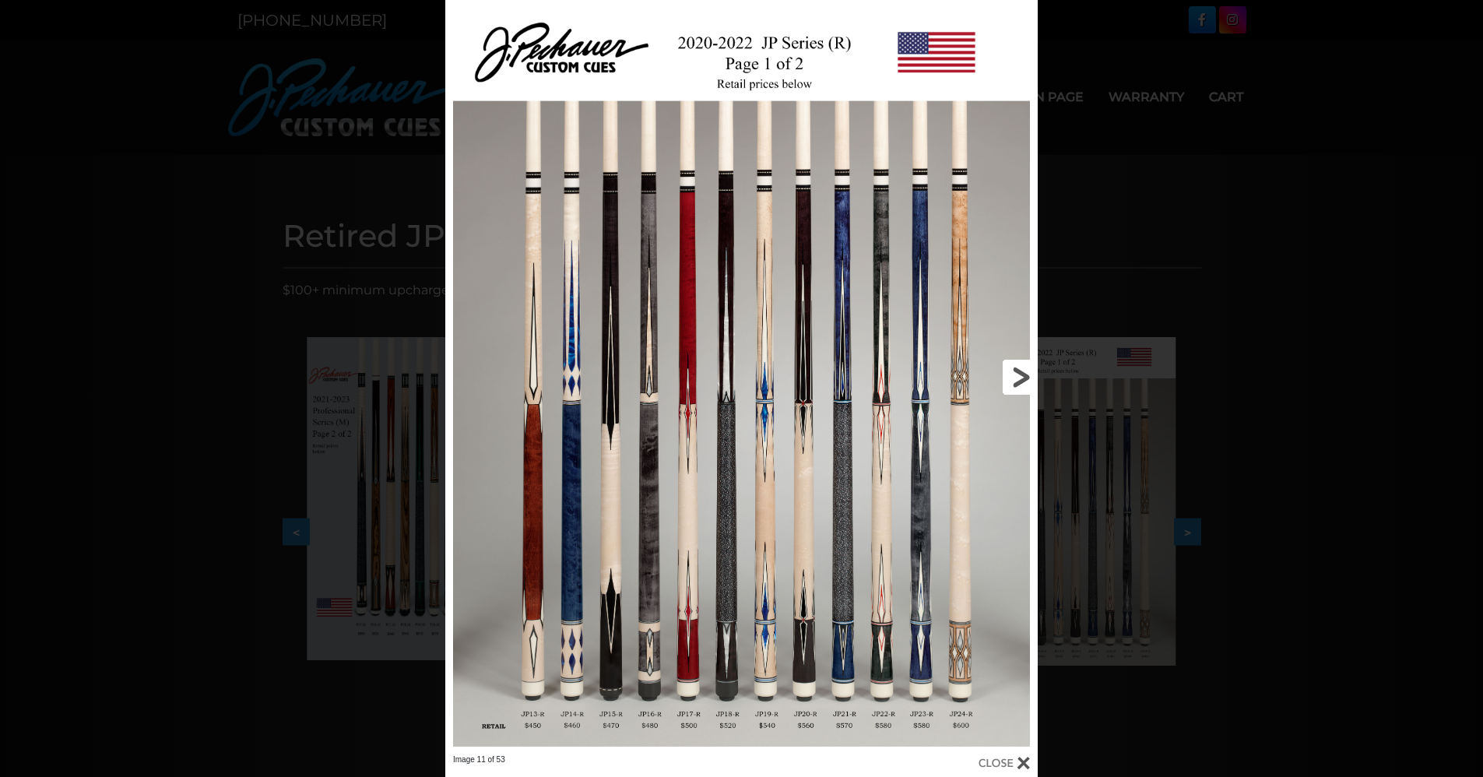
click at [1015, 370] on link at bounding box center [905, 377] width 266 height 754
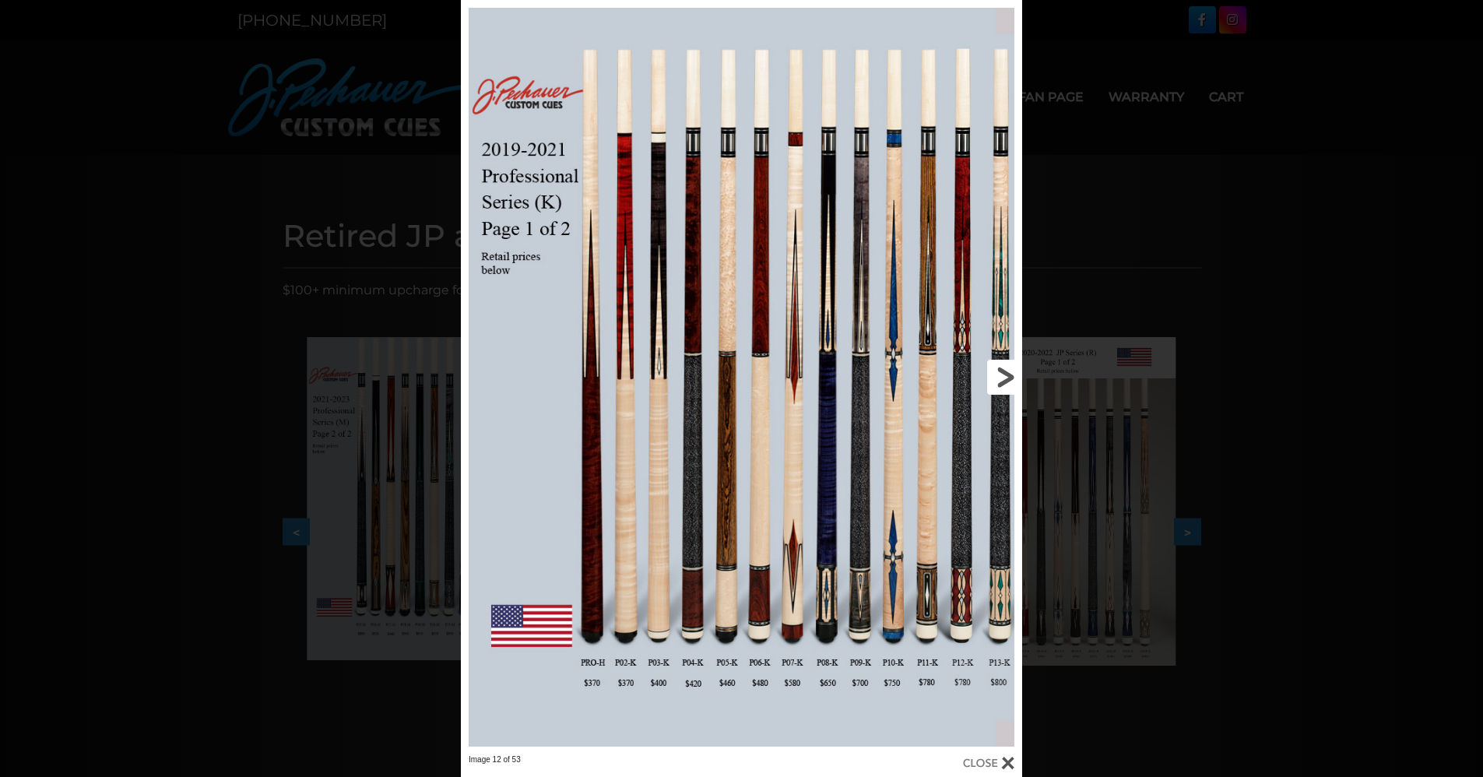
click at [1015, 370] on link at bounding box center [896, 377] width 252 height 754
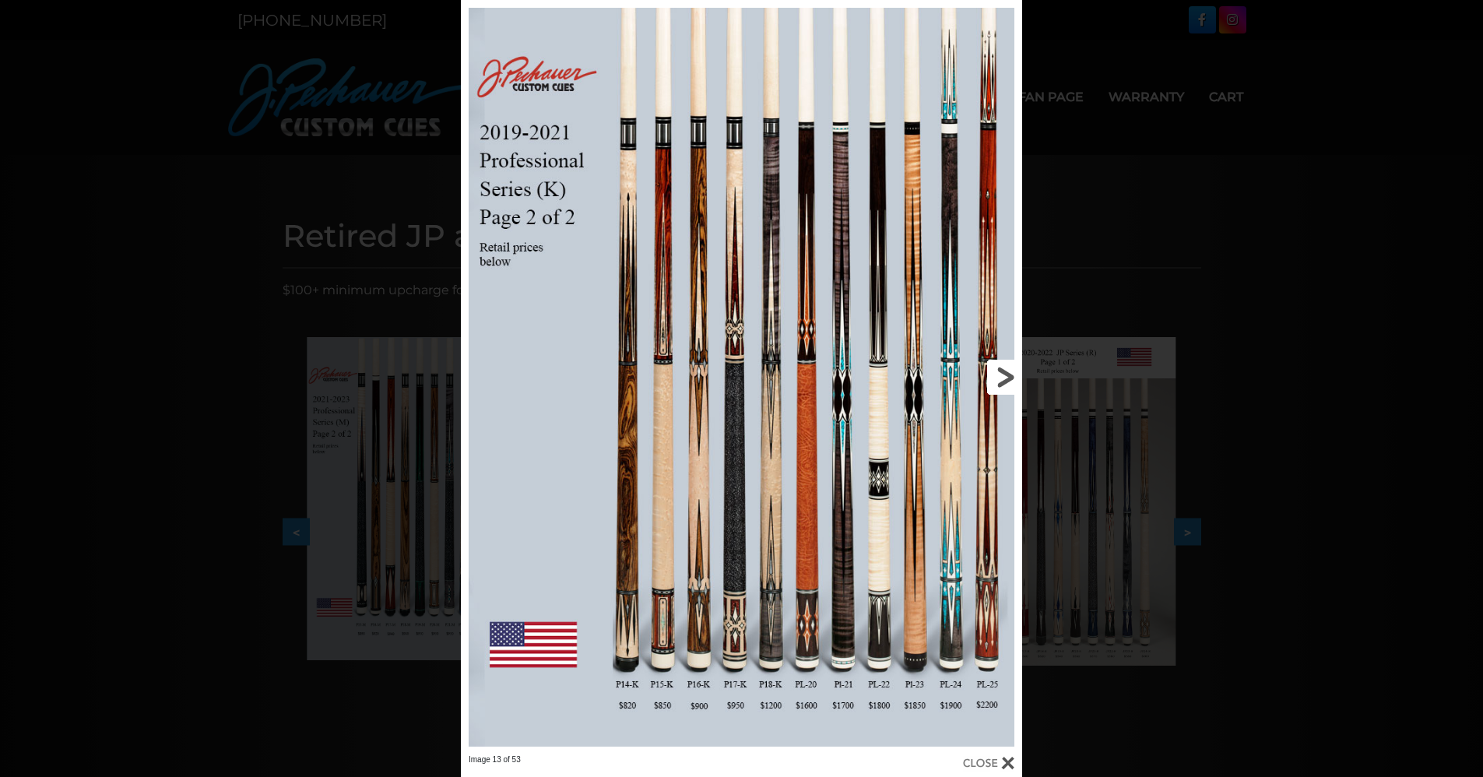
click at [1008, 370] on link at bounding box center [896, 377] width 252 height 754
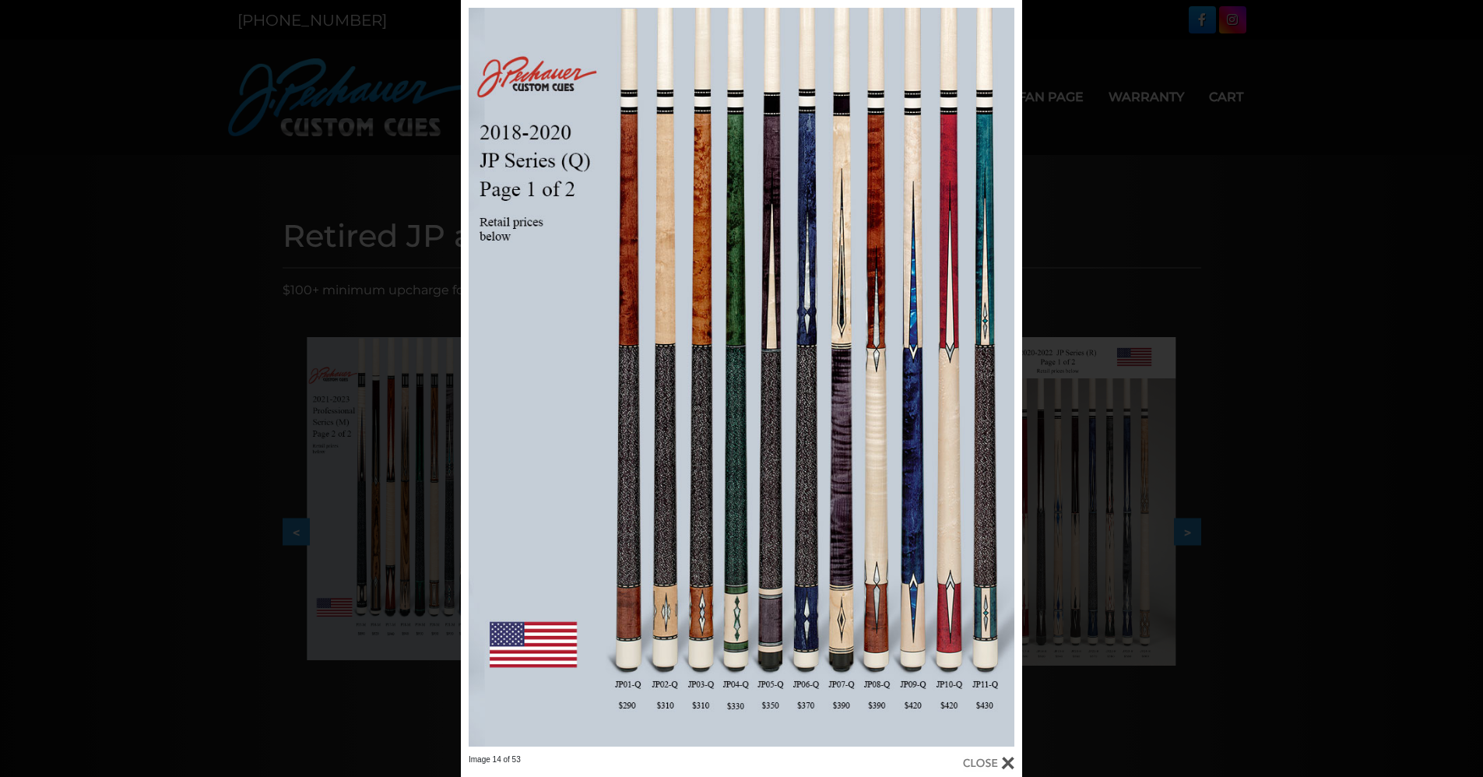
click at [1281, 128] on div "Image 14 of 53" at bounding box center [741, 388] width 1483 height 777
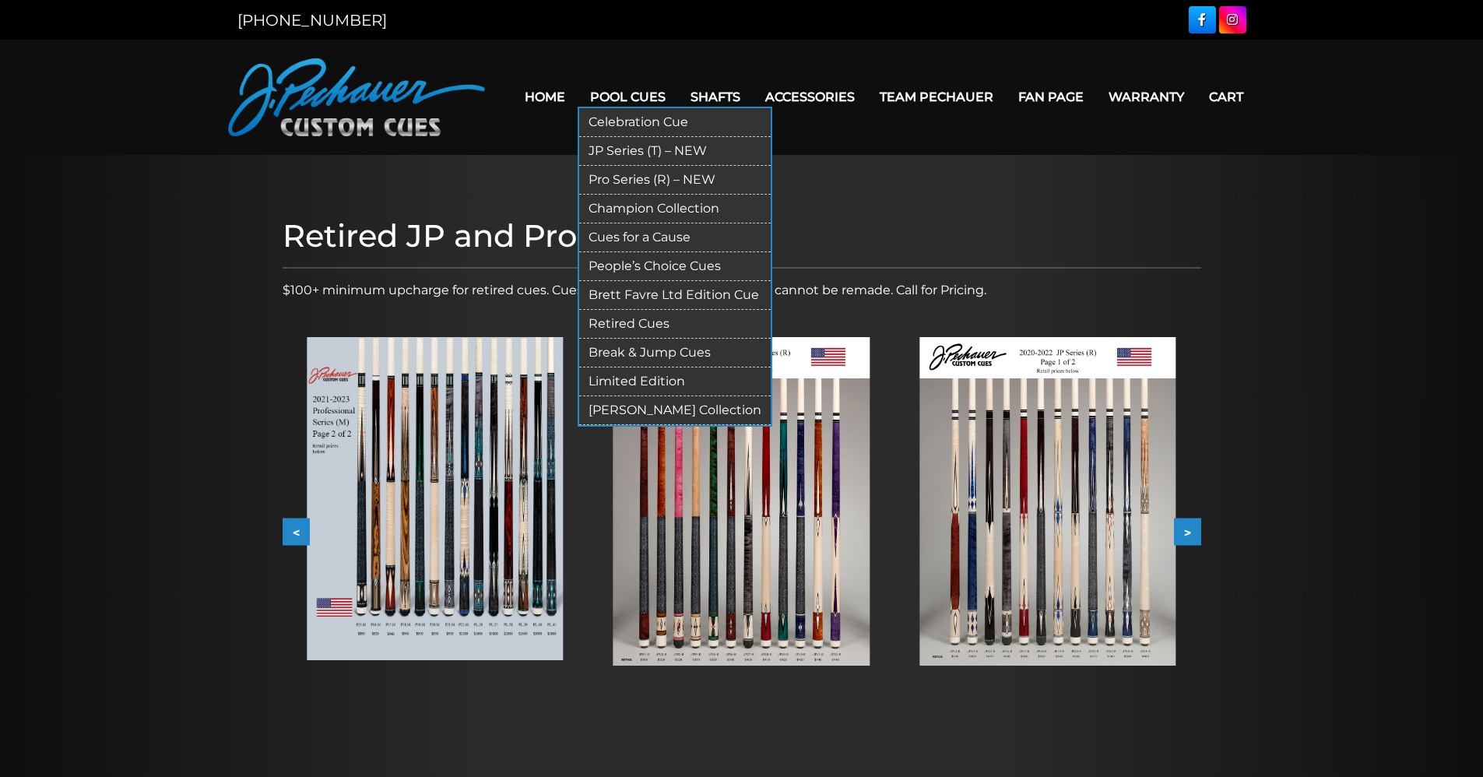
click at [633, 147] on link "JP Series (T) – NEW" at bounding box center [675, 151] width 192 height 29
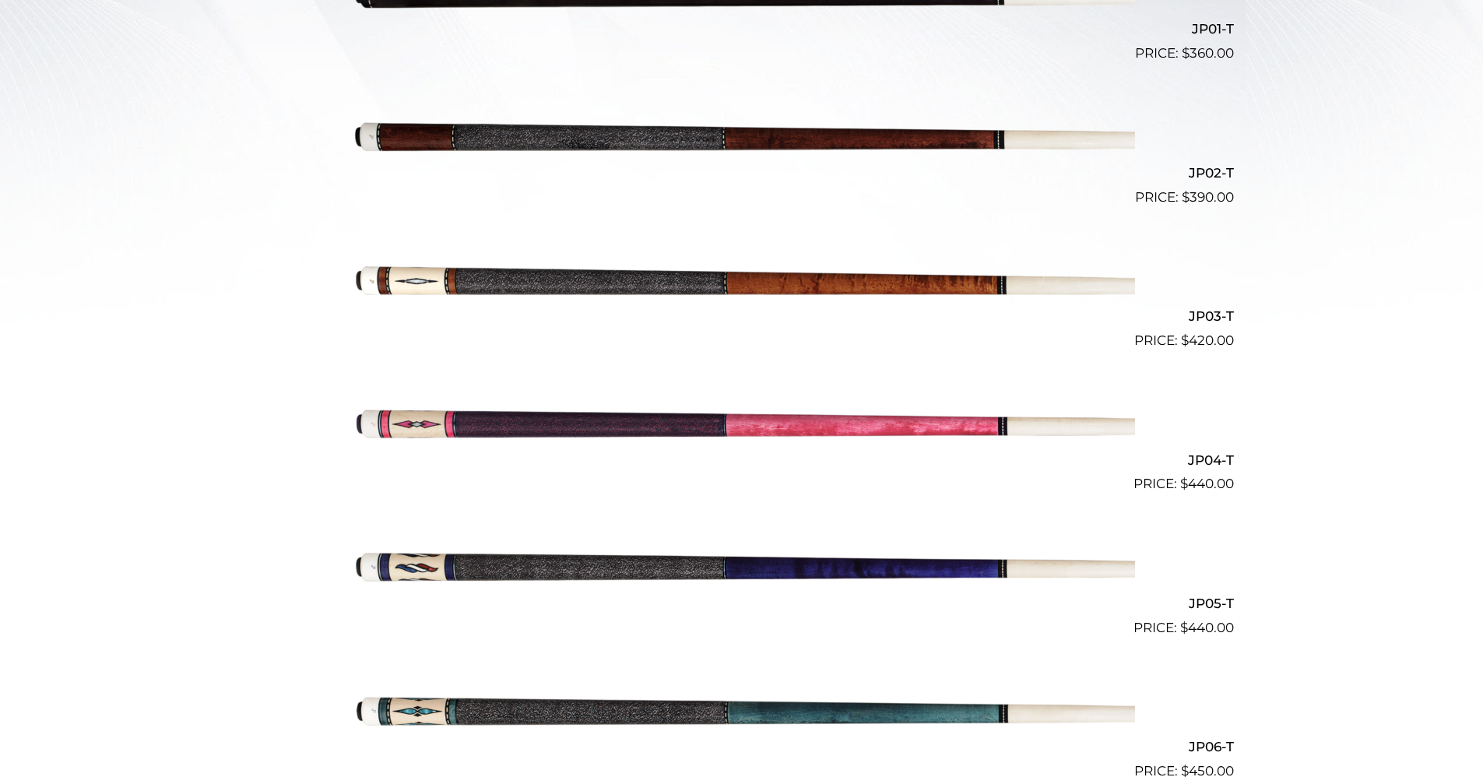
scroll to position [581, 0]
